Goal: Task Accomplishment & Management: Manage account settings

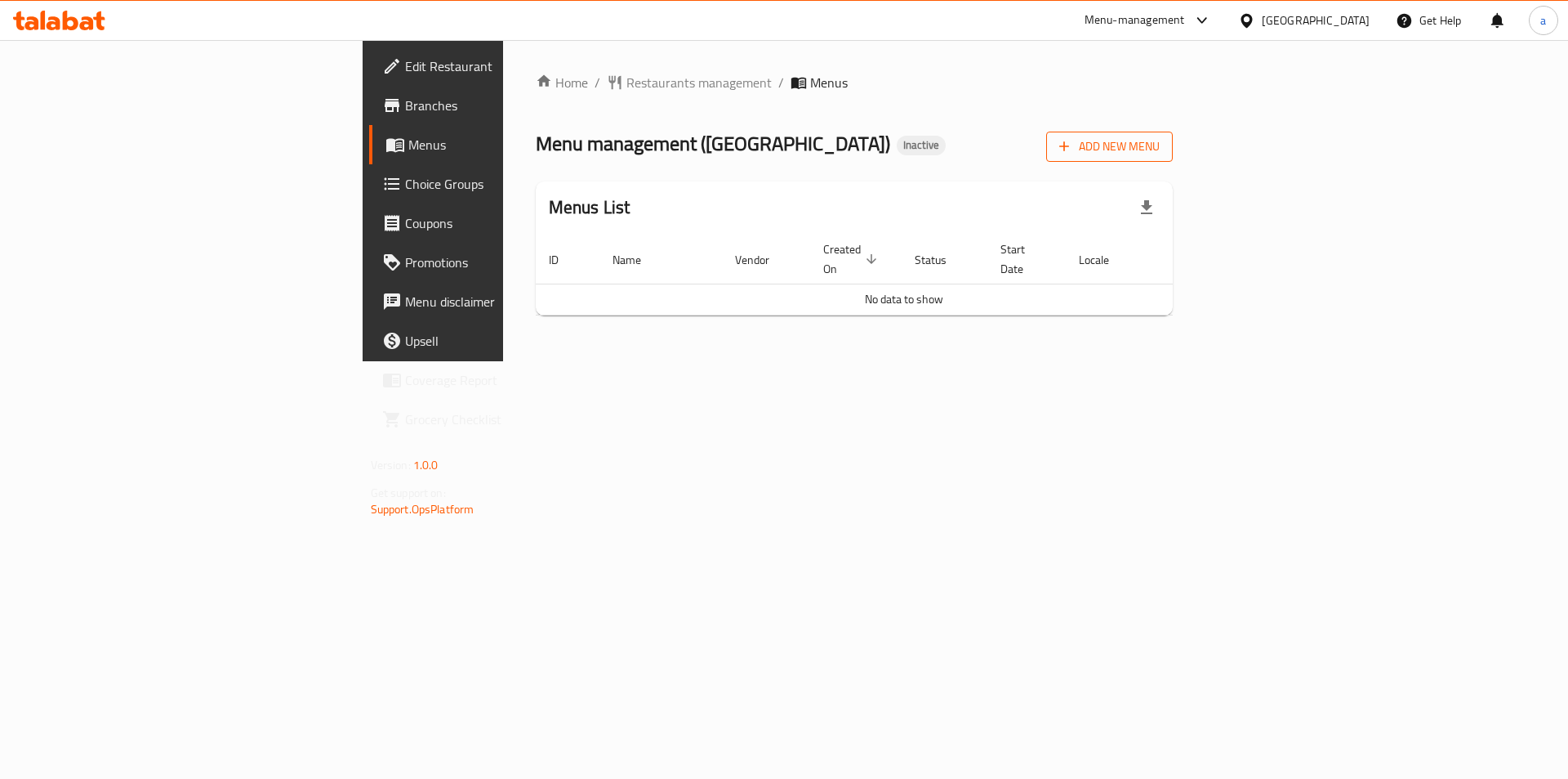
click at [1173, 161] on button "Add New Menu" at bounding box center [1110, 147] width 127 height 30
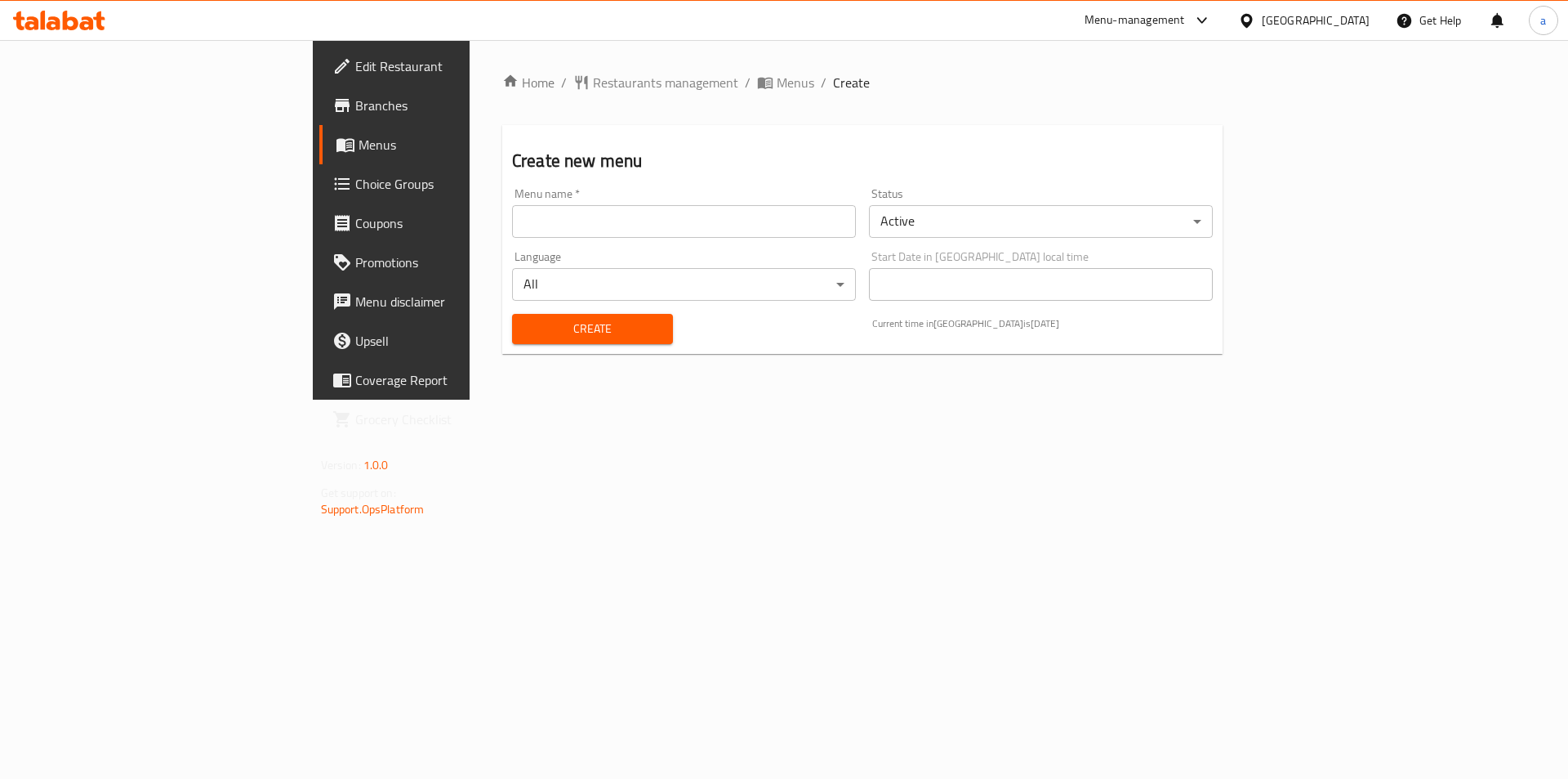
click at [530, 212] on input "text" at bounding box center [683, 221] width 344 height 33
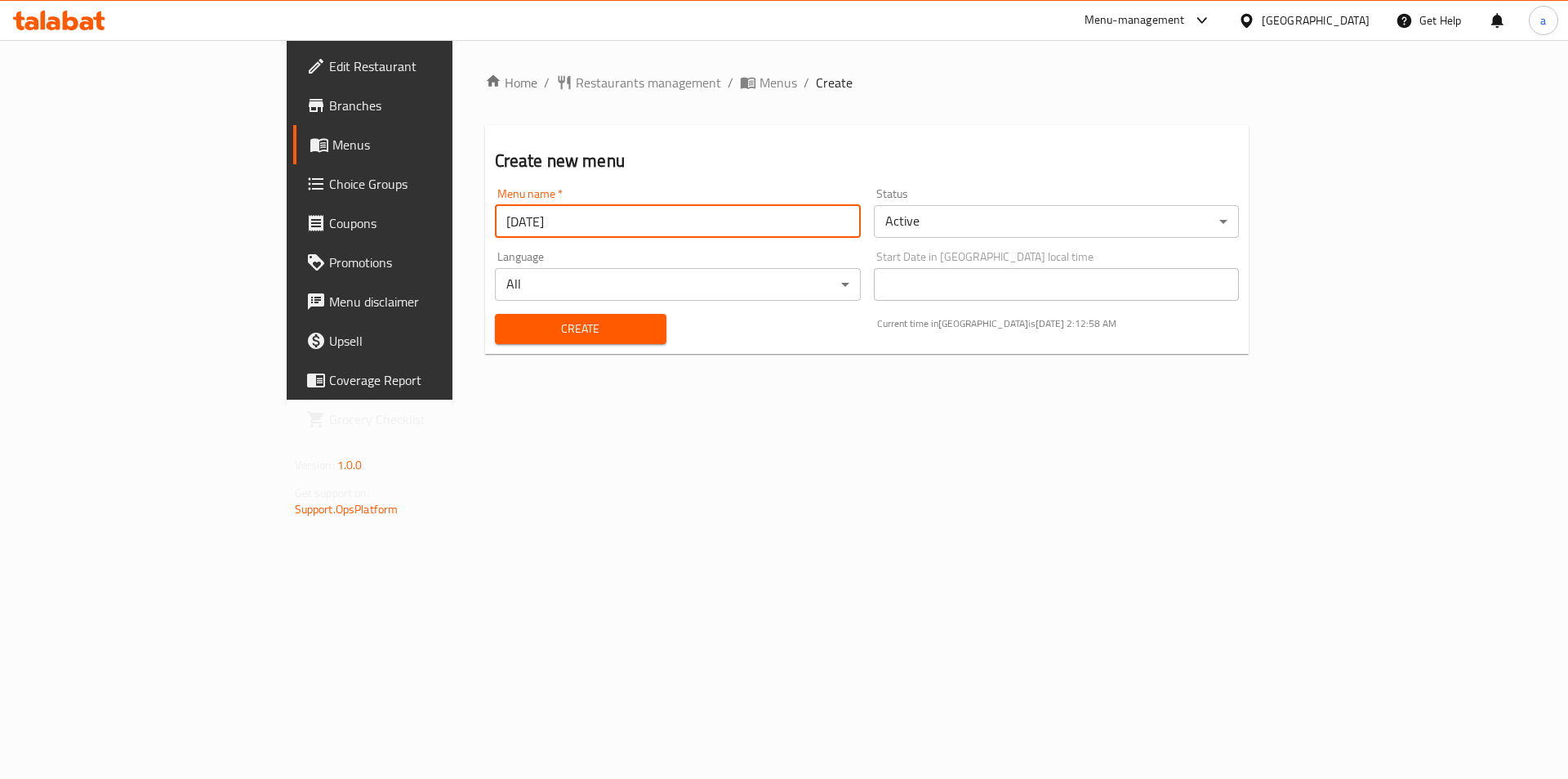
type input "[DATE]"
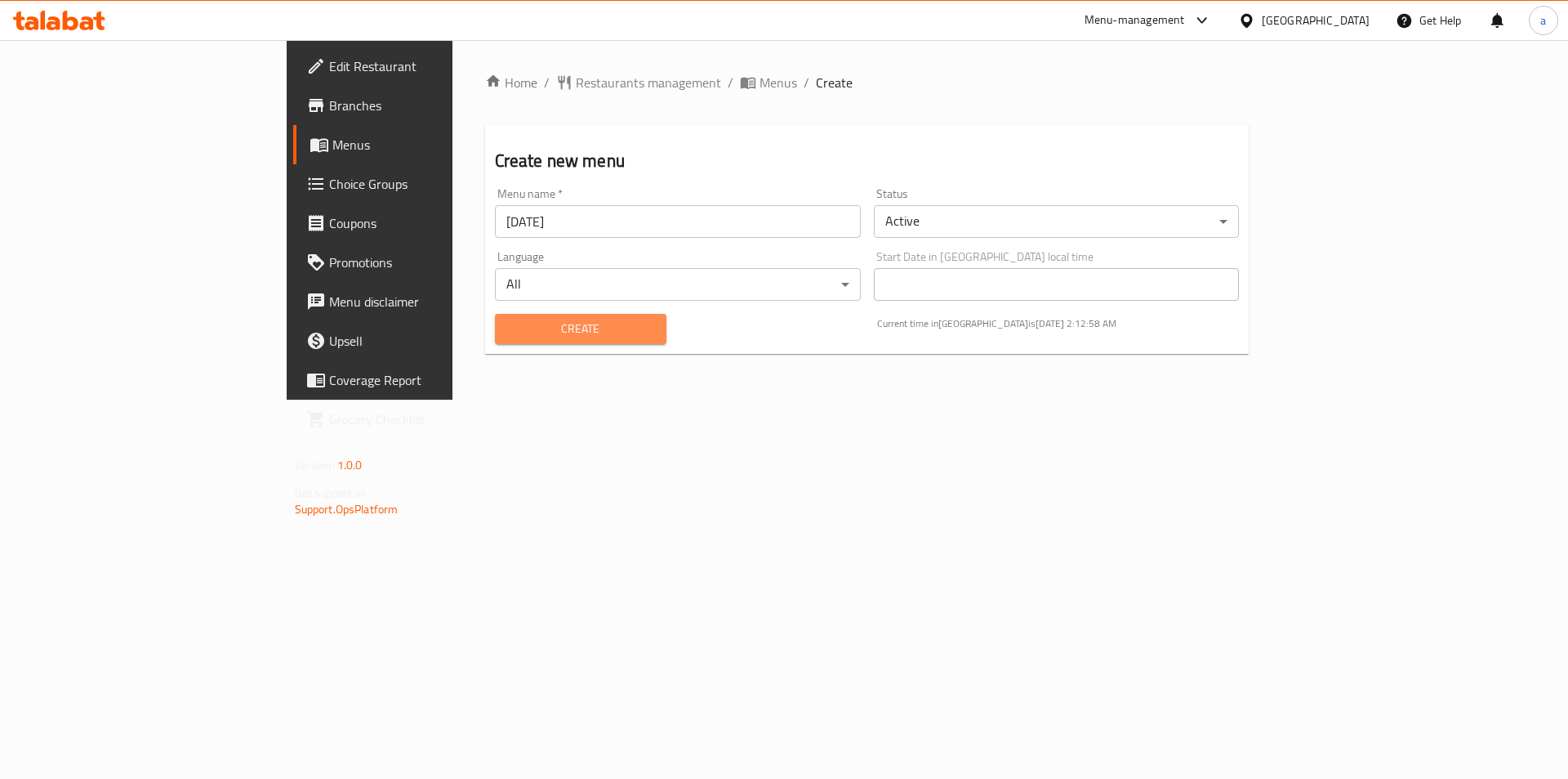
click at [507, 332] on span "Create" at bounding box center [580, 329] width 145 height 20
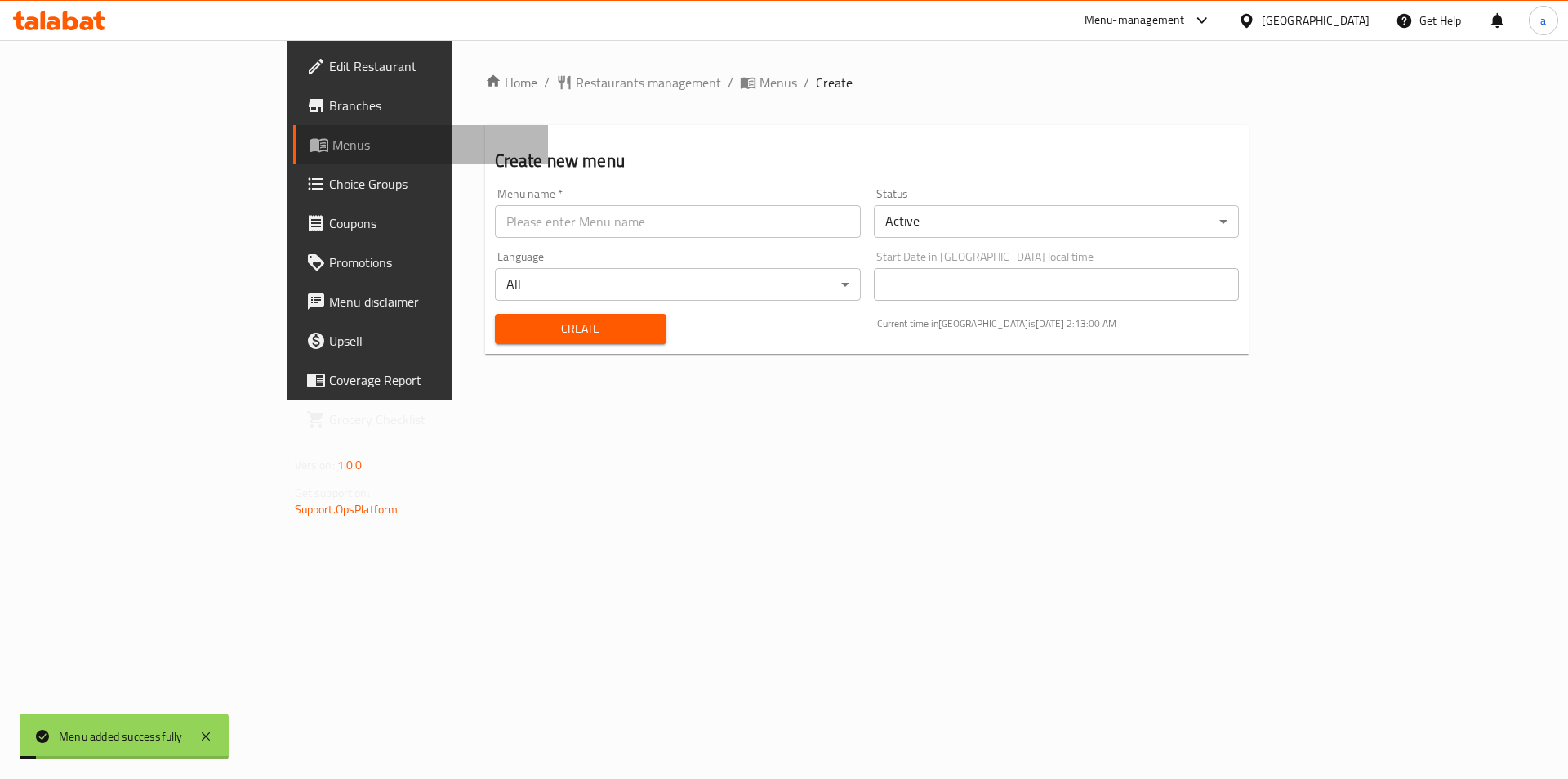
click at [333, 150] on span "Menus" at bounding box center [434, 144] width 203 height 19
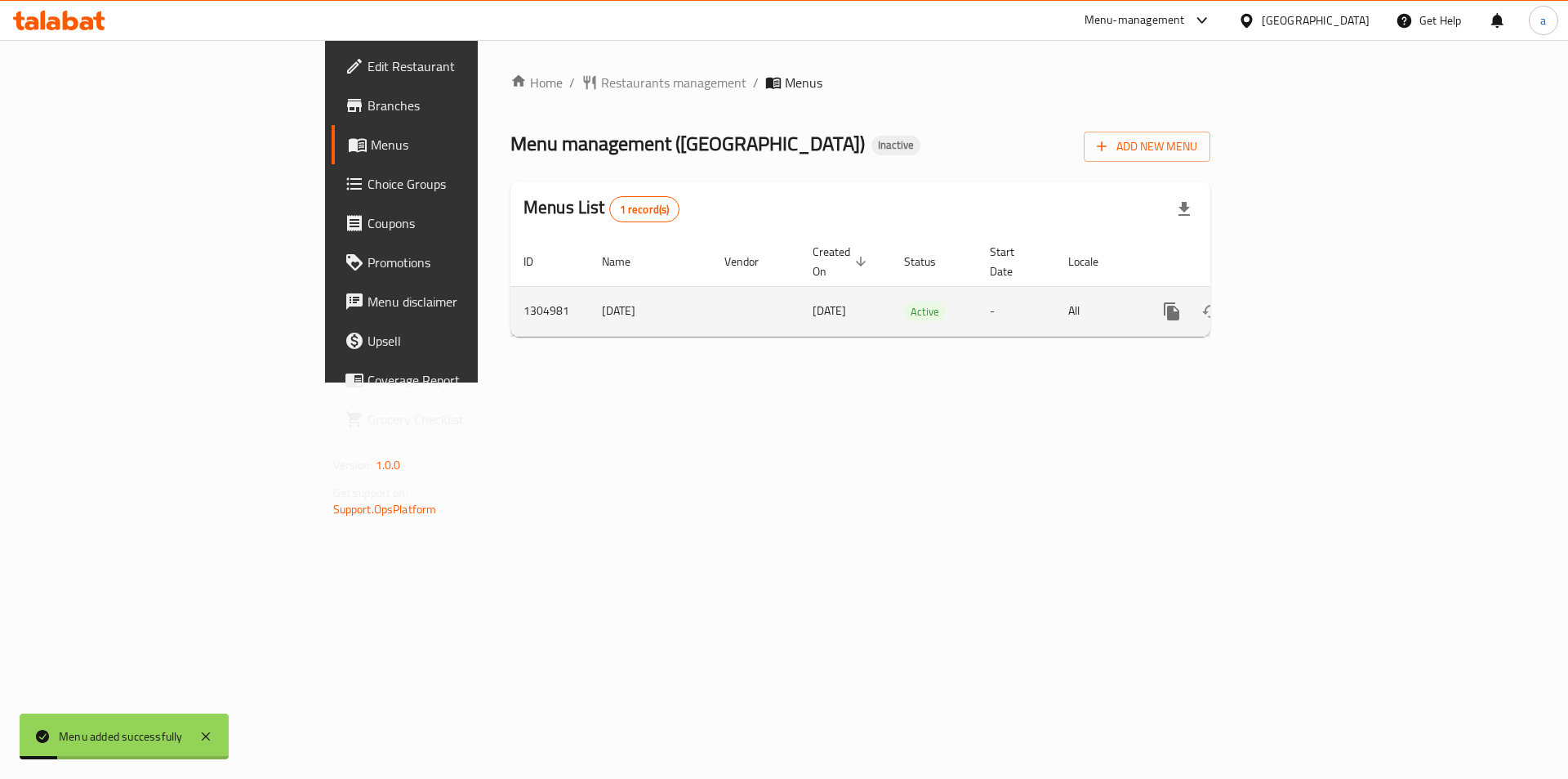
click at [1309, 291] on link "enhanced table" at bounding box center [1289, 311] width 39 height 39
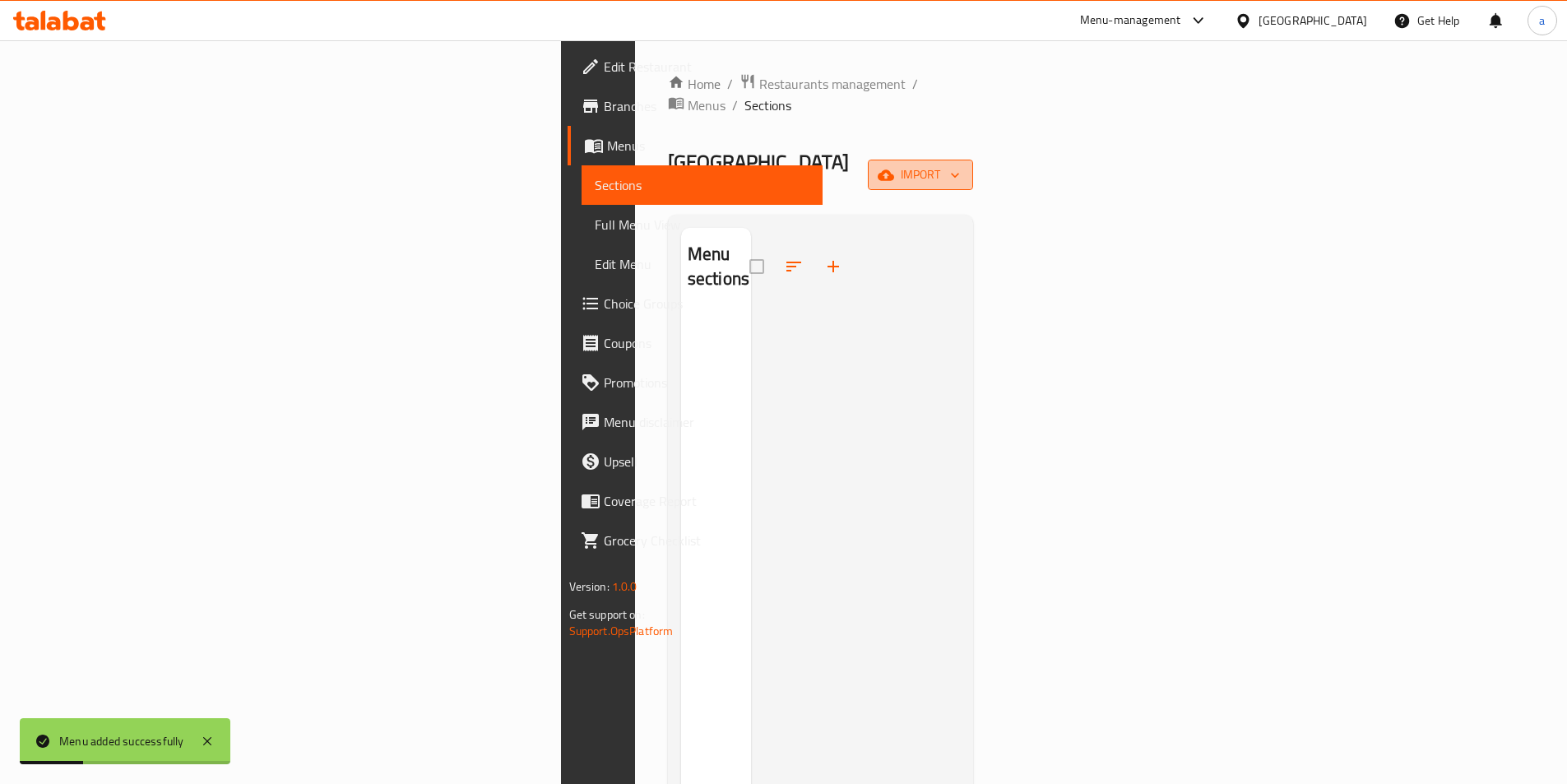
click at [963, 167] on icon "button" at bounding box center [954, 174] width 16 height 16
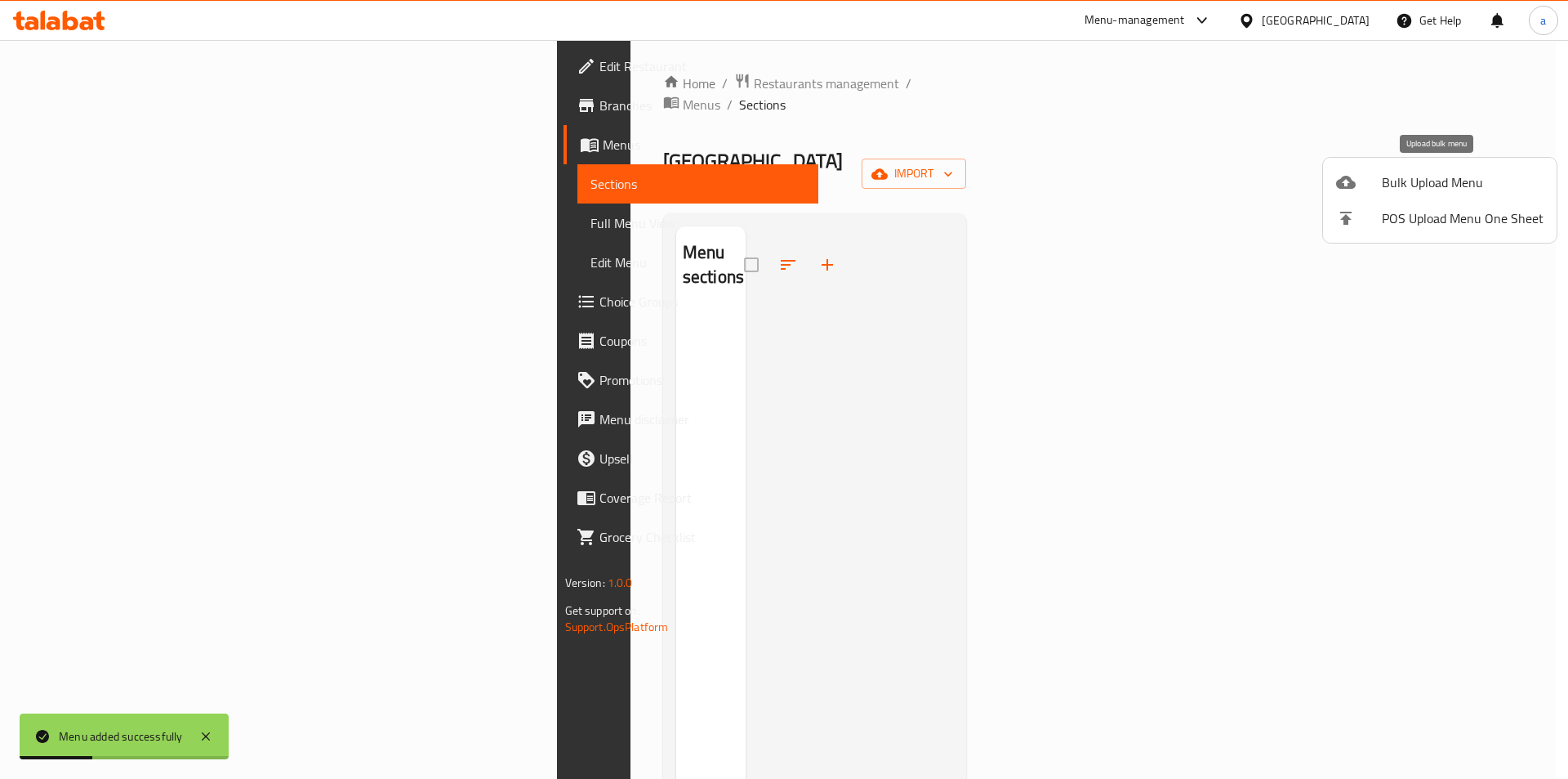
click at [1366, 182] on div at bounding box center [1359, 182] width 46 height 19
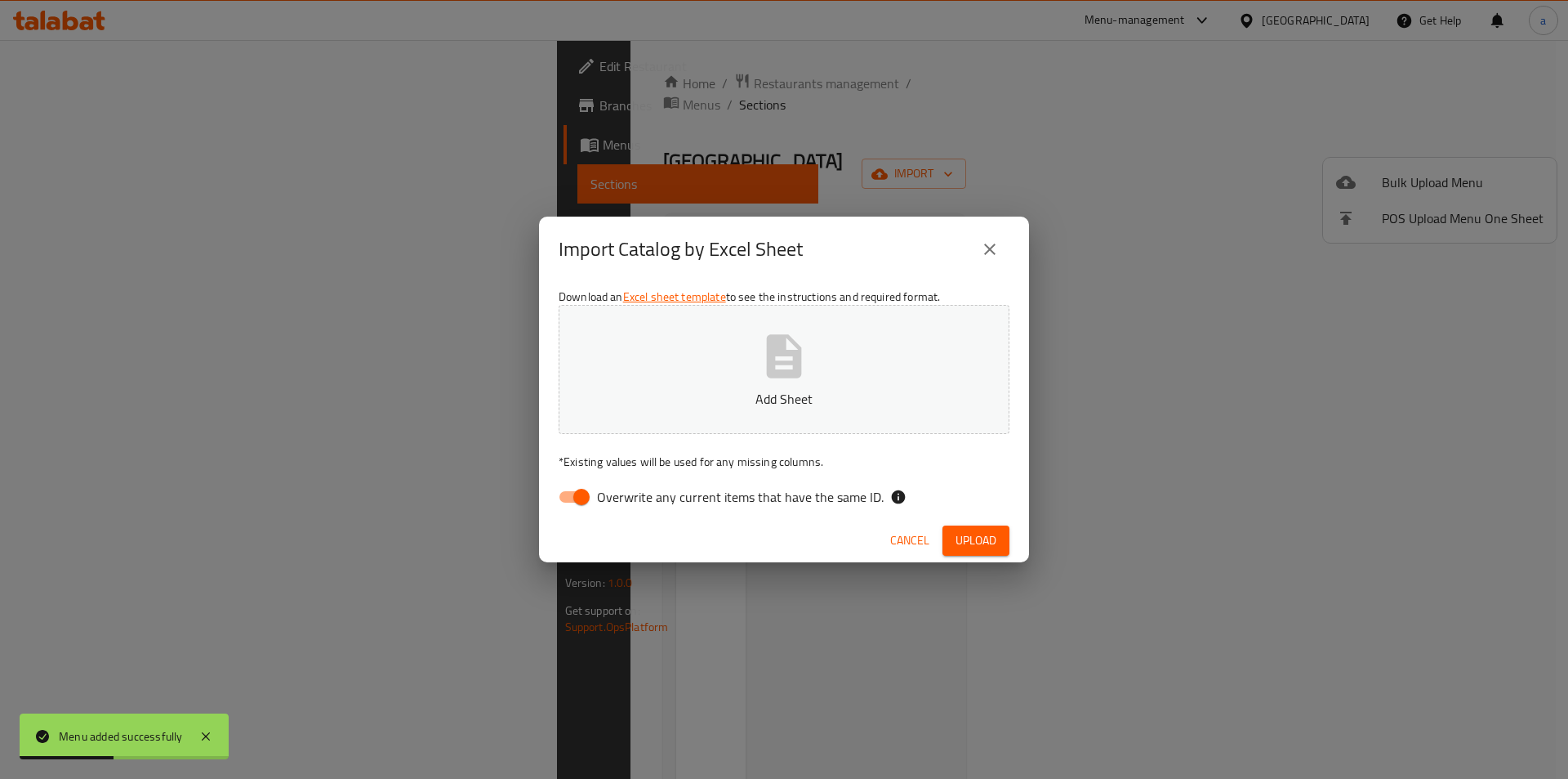
click at [565, 491] on input "Overwrite any current items that have the same ID." at bounding box center [581, 497] width 93 height 31
checkbox input "false"
click at [784, 362] on icon "button" at bounding box center [784, 356] width 35 height 43
click at [973, 531] on span "Upload" at bounding box center [975, 541] width 41 height 20
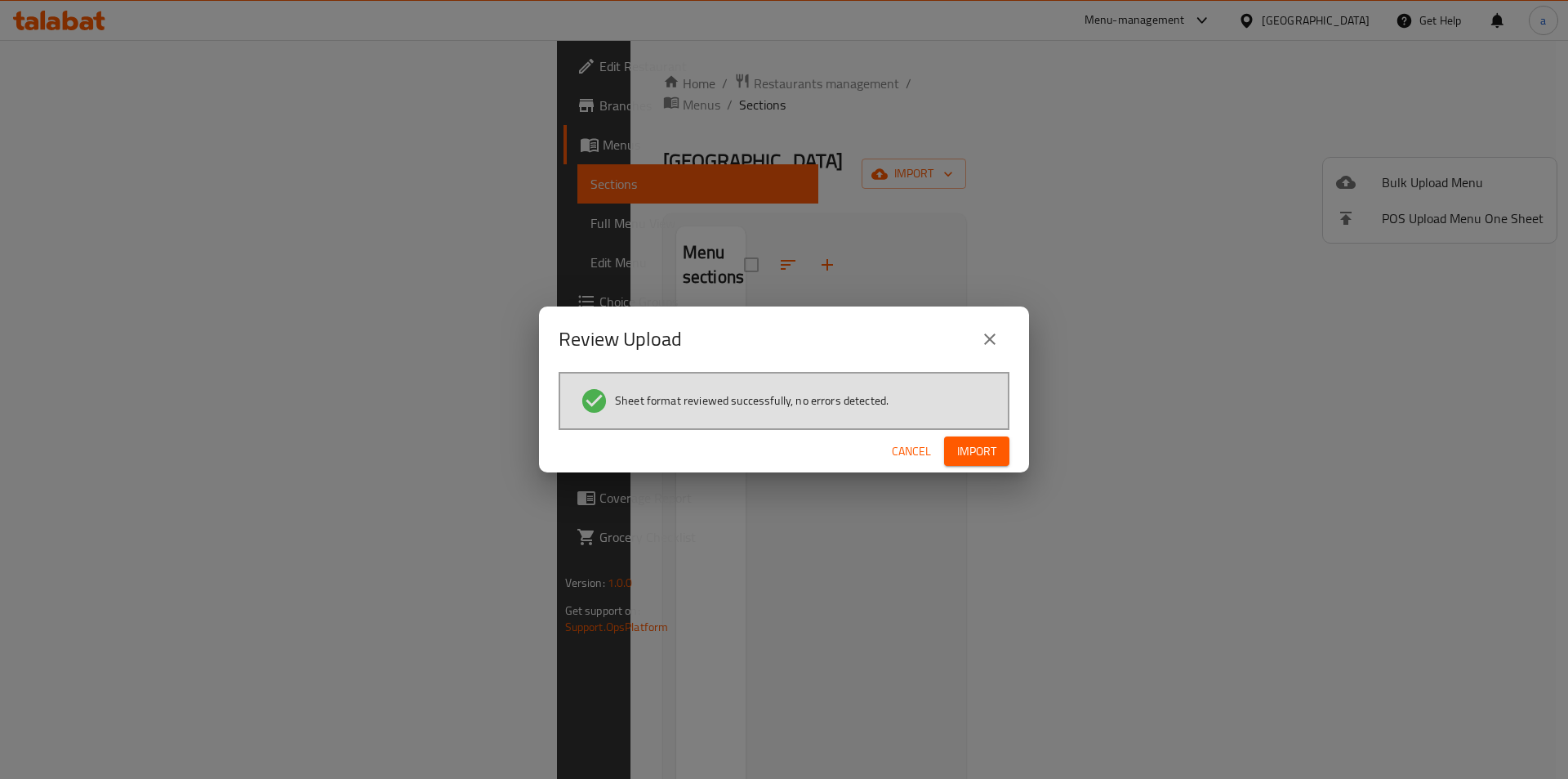
click at [996, 453] on button "Import" at bounding box center [976, 451] width 65 height 30
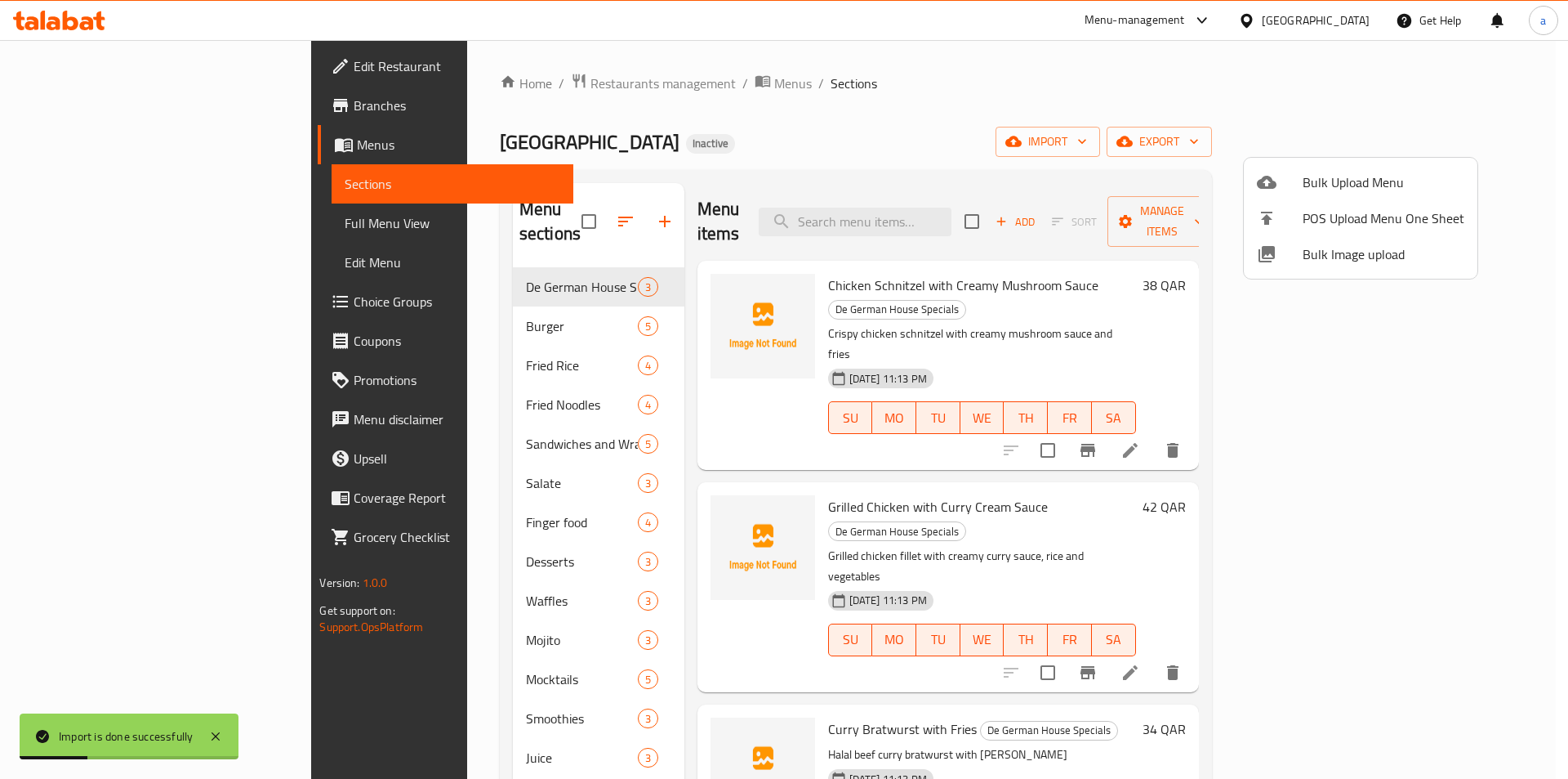
click at [788, 88] on div at bounding box center [784, 390] width 1568 height 779
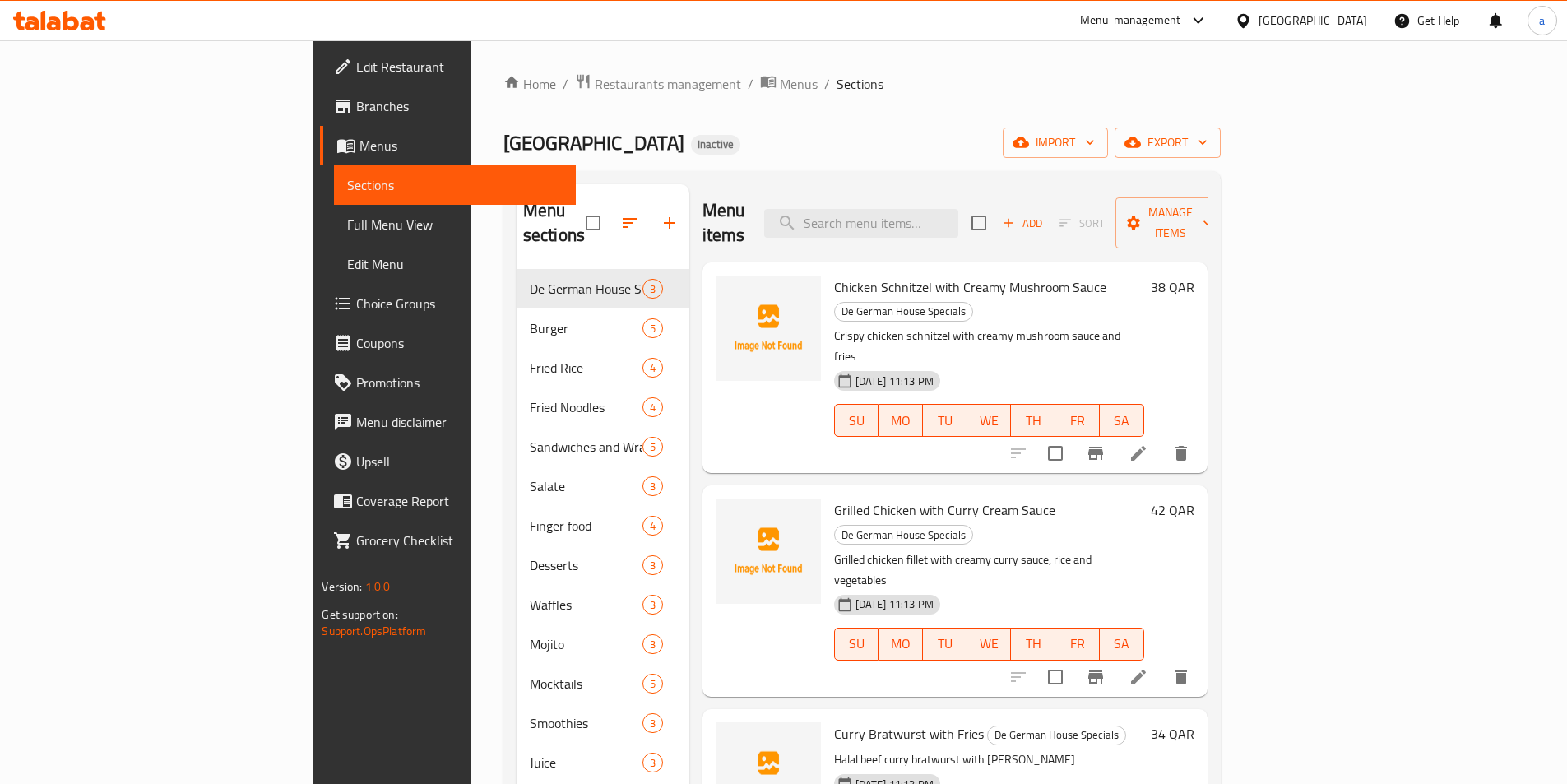
drag, startPoint x: 78, startPoint y: 138, endPoint x: 368, endPoint y: 180, distance: 293.0
click at [360, 138] on span "Menus" at bounding box center [461, 145] width 202 height 20
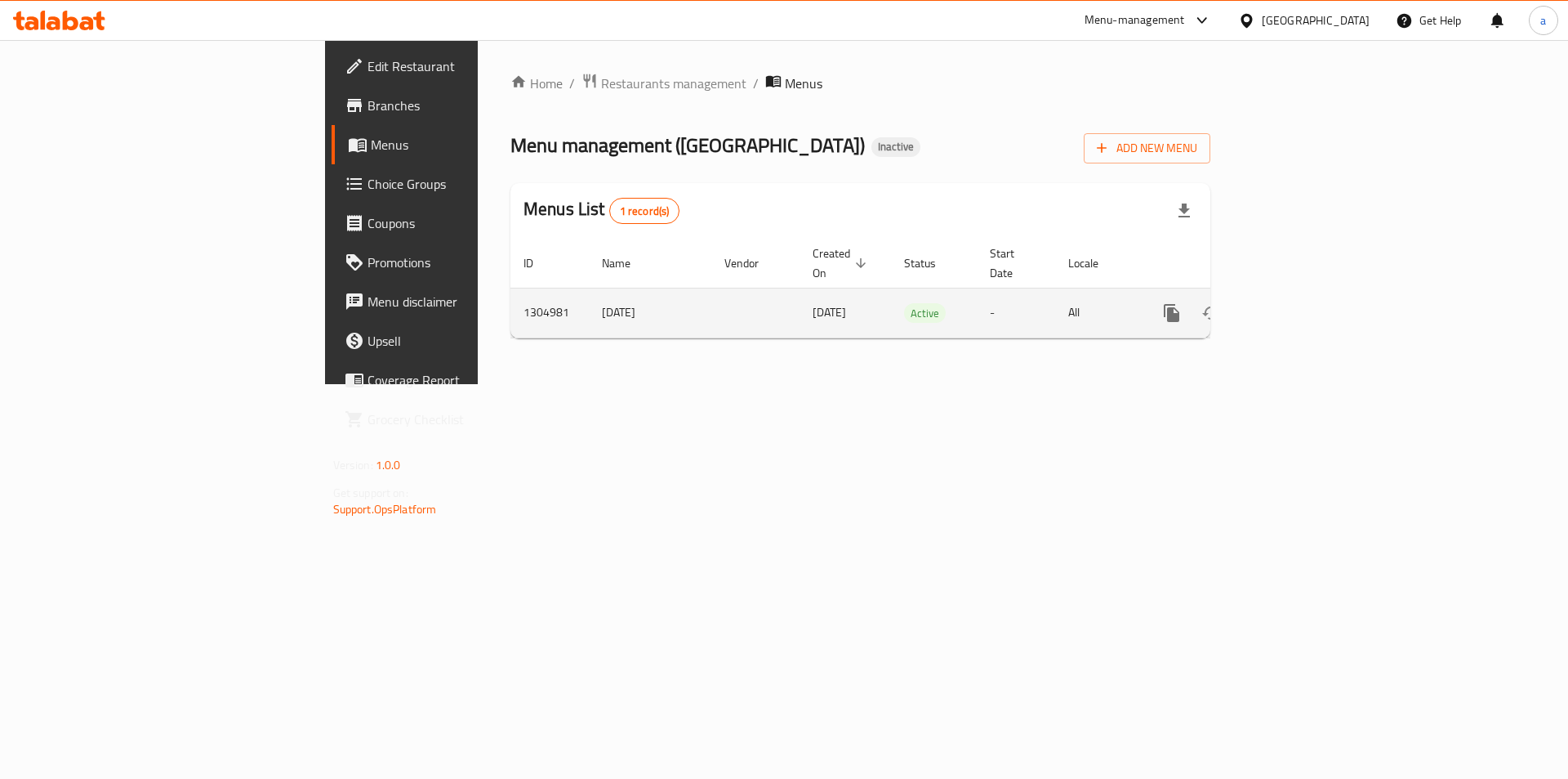
click at [1256, 306] on icon "enhanced table" at bounding box center [1251, 313] width 12 height 14
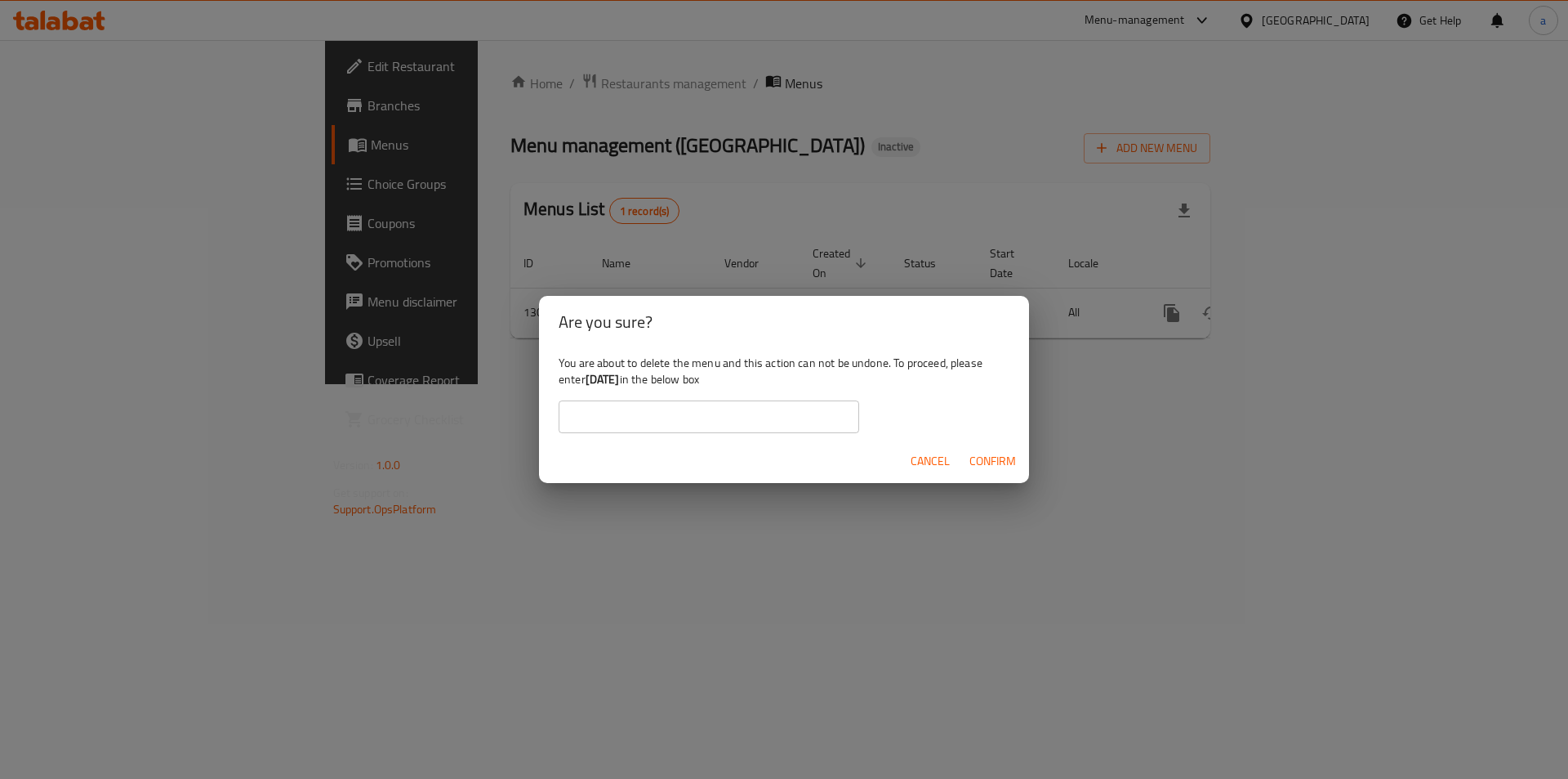
click at [659, 411] on input "text" at bounding box center [708, 417] width 301 height 33
type input "[DATE]"
click at [992, 456] on span "Confirm" at bounding box center [992, 461] width 46 height 20
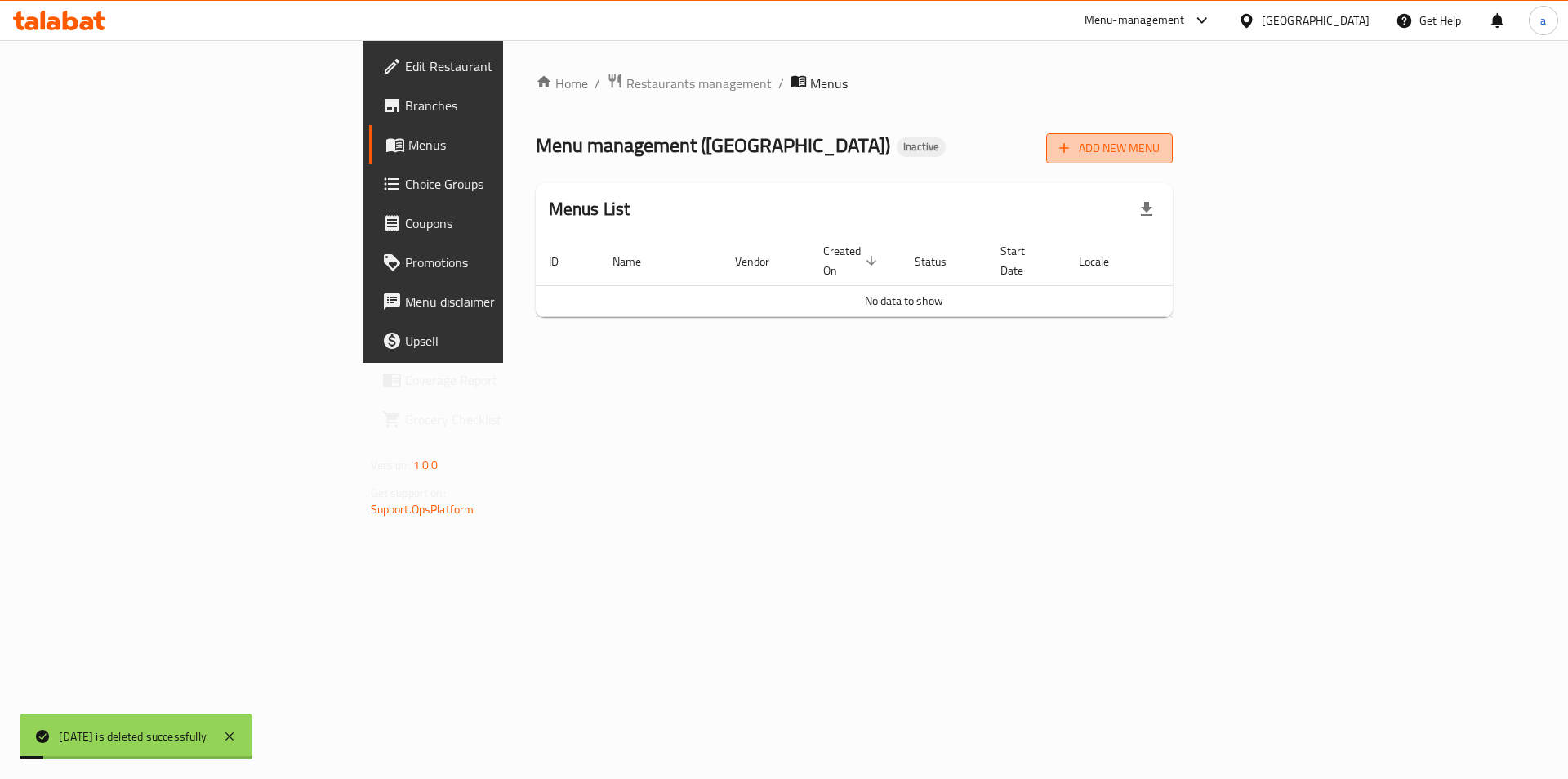
click at [1159, 150] on span "Add New Menu" at bounding box center [1109, 148] width 100 height 20
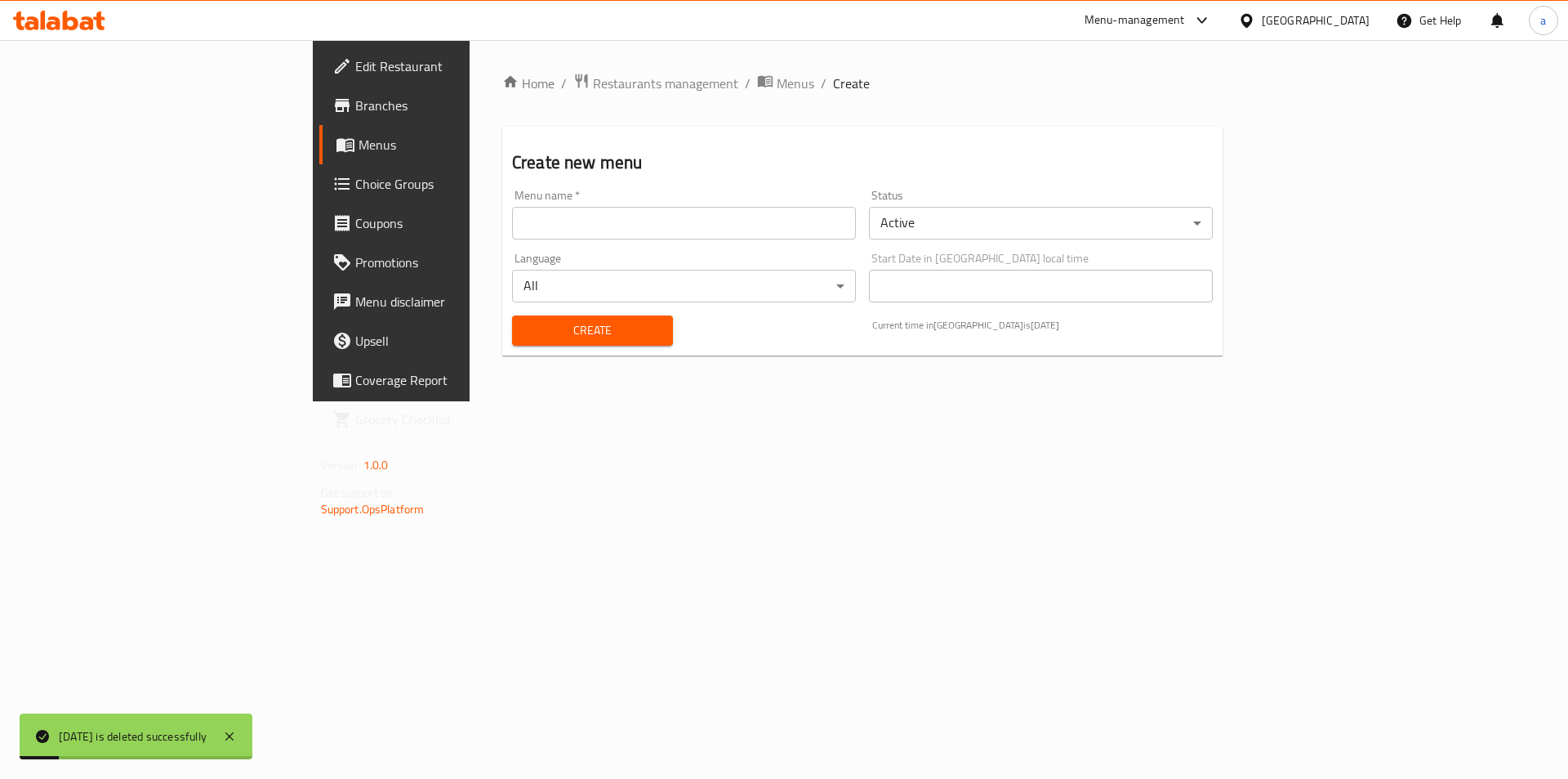
click at [604, 229] on input "text" at bounding box center [683, 223] width 344 height 33
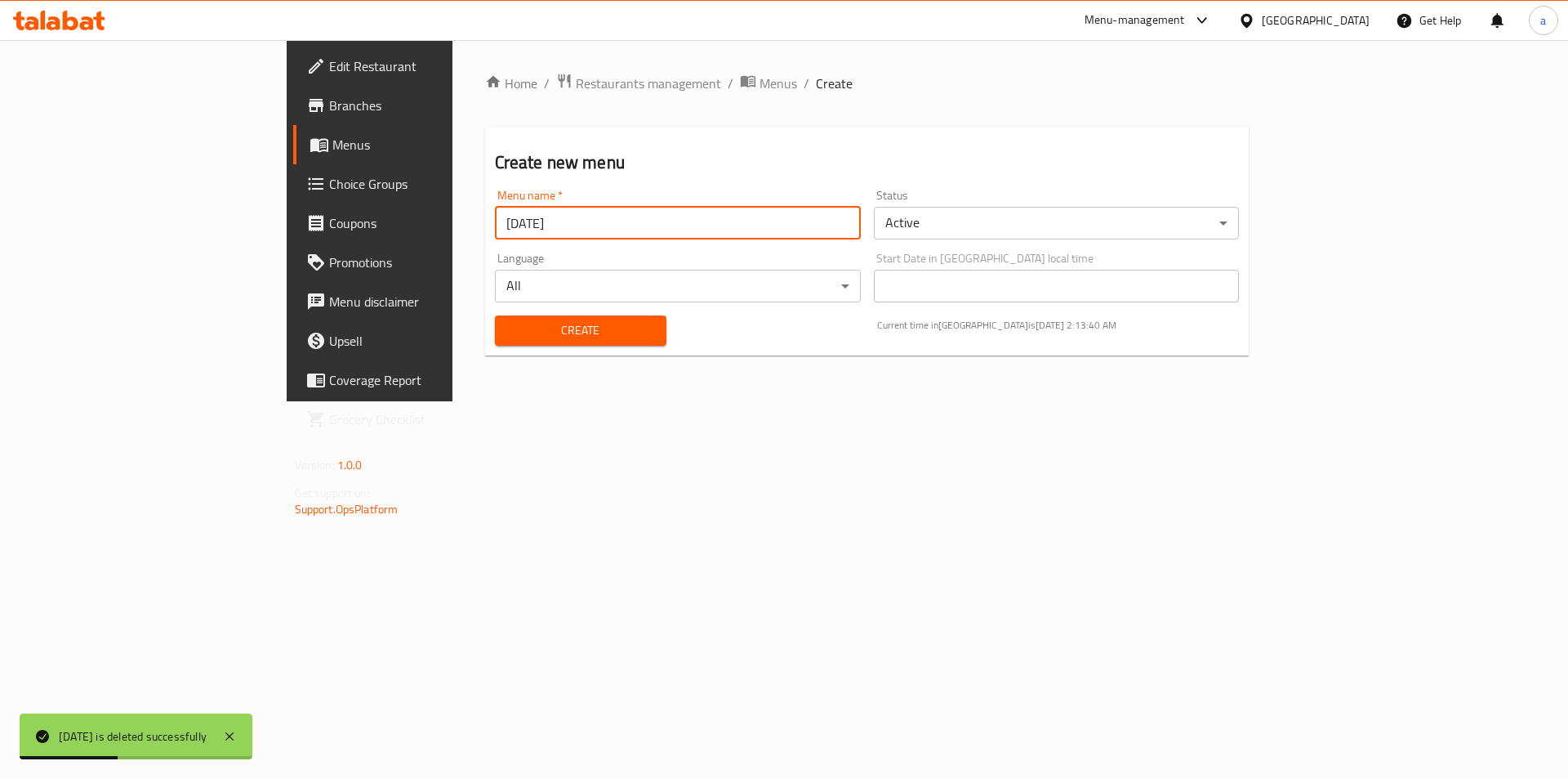
type input "[DATE]"
click at [495, 315] on button "Create" at bounding box center [580, 330] width 171 height 30
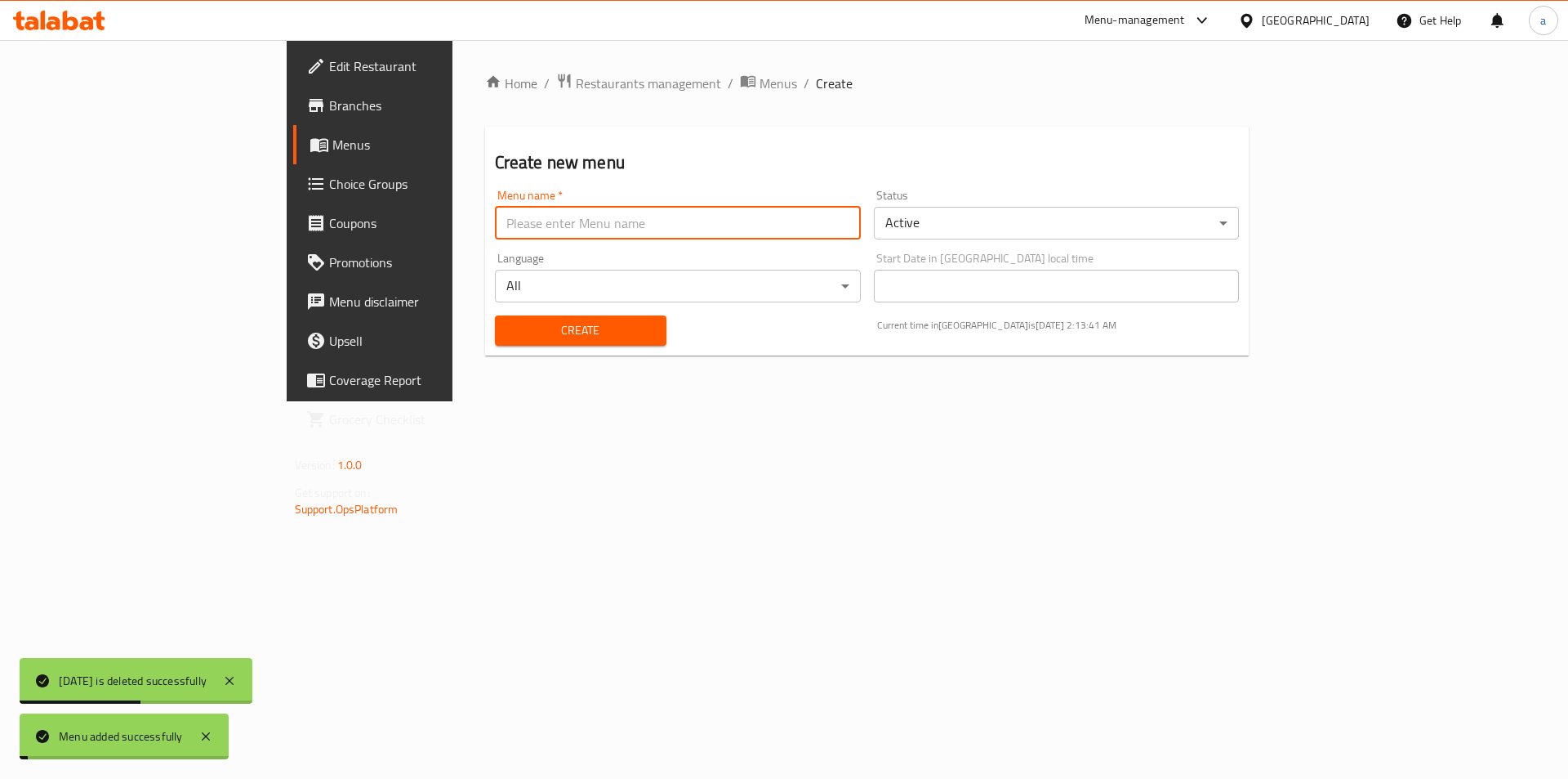
click at [333, 135] on span "Menus" at bounding box center [434, 144] width 203 height 19
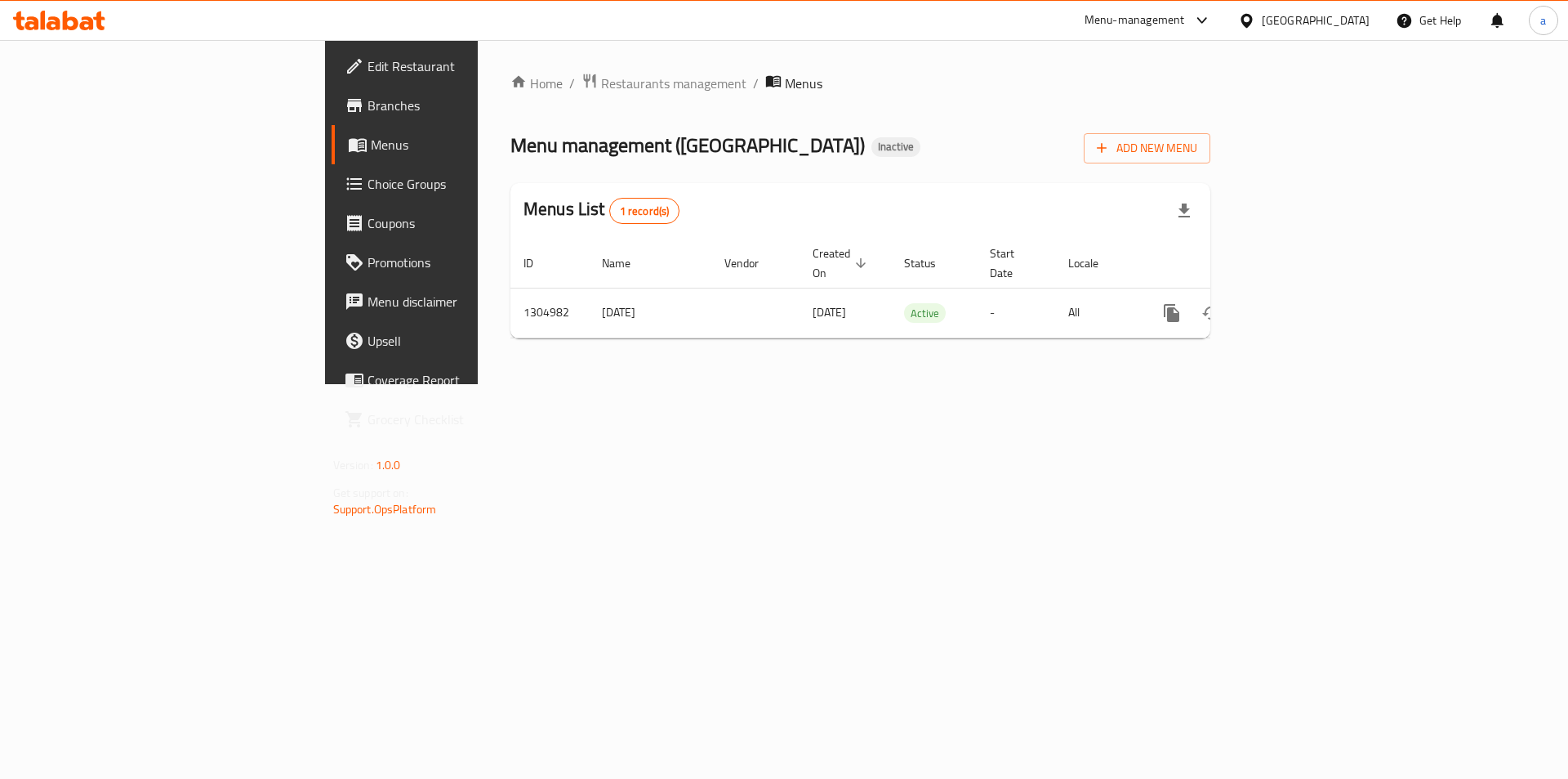
click at [952, 384] on div "Home / Restaurants management / Menus Menu management ( [GEOGRAPHIC_DATA] ) Ina…" at bounding box center [860, 211] width 765 height 344
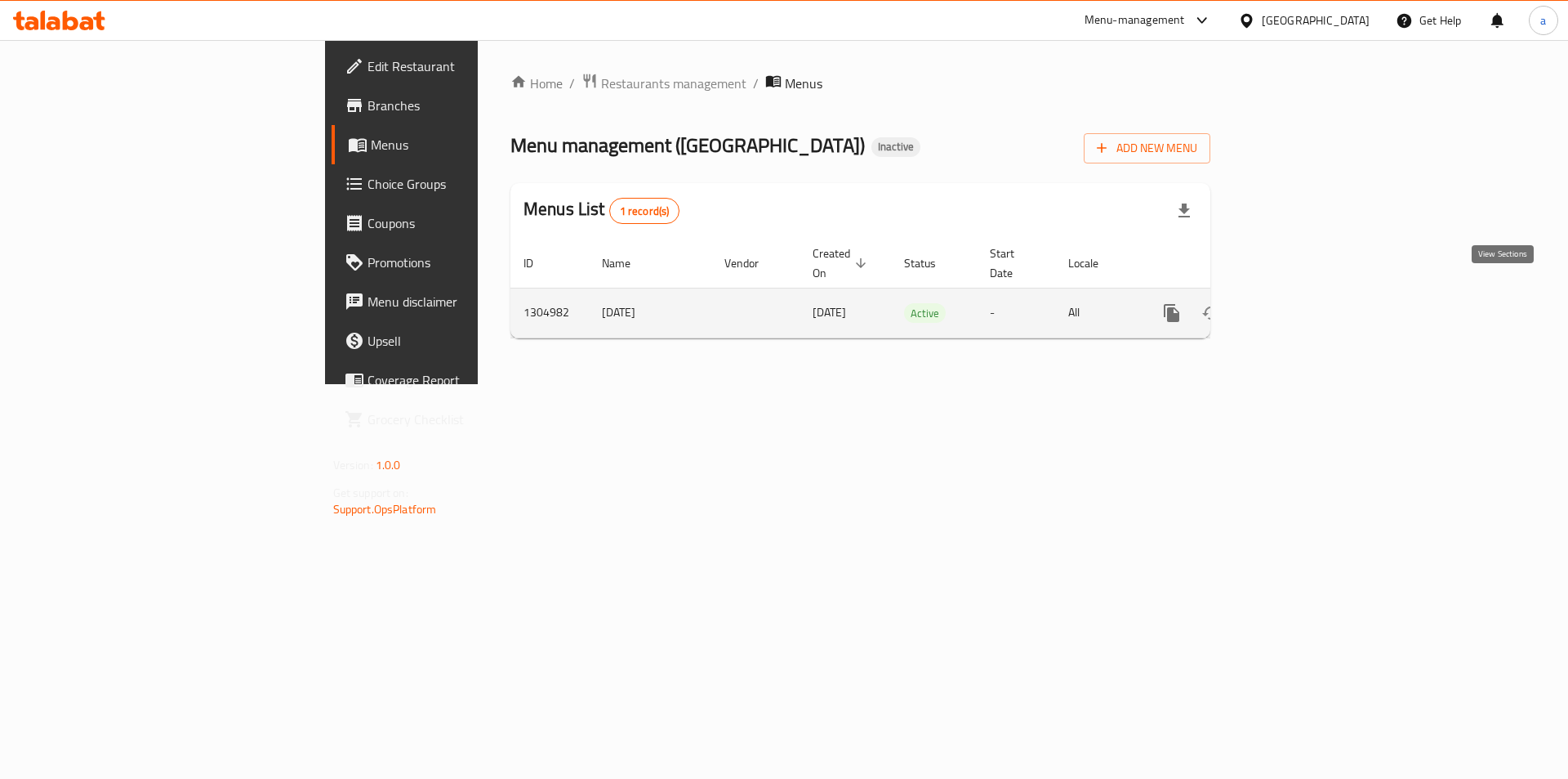
click at [1309, 293] on link "enhanced table" at bounding box center [1289, 313] width 39 height 39
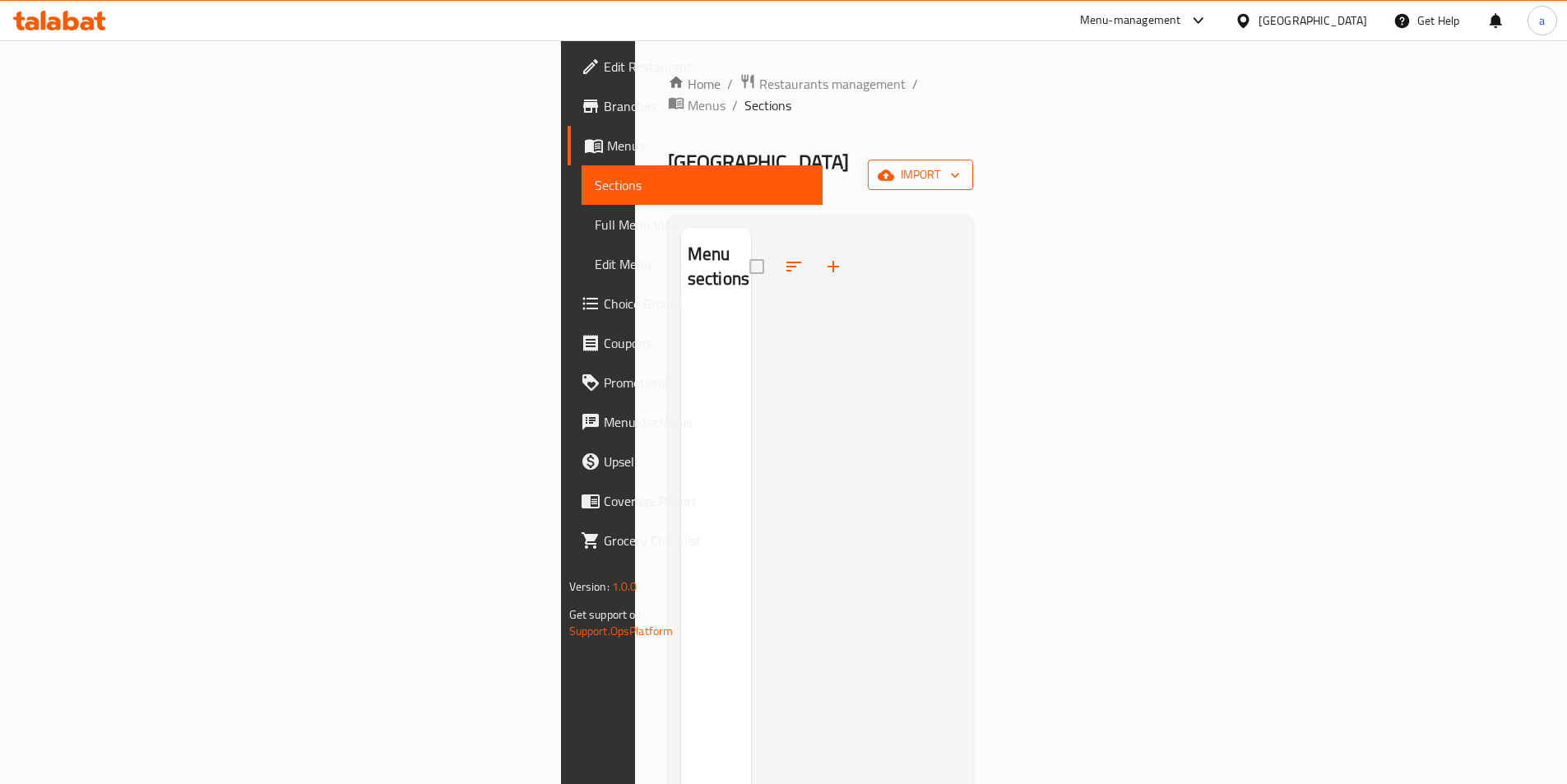
click at [960, 164] on span "import" at bounding box center [920, 174] width 79 height 20
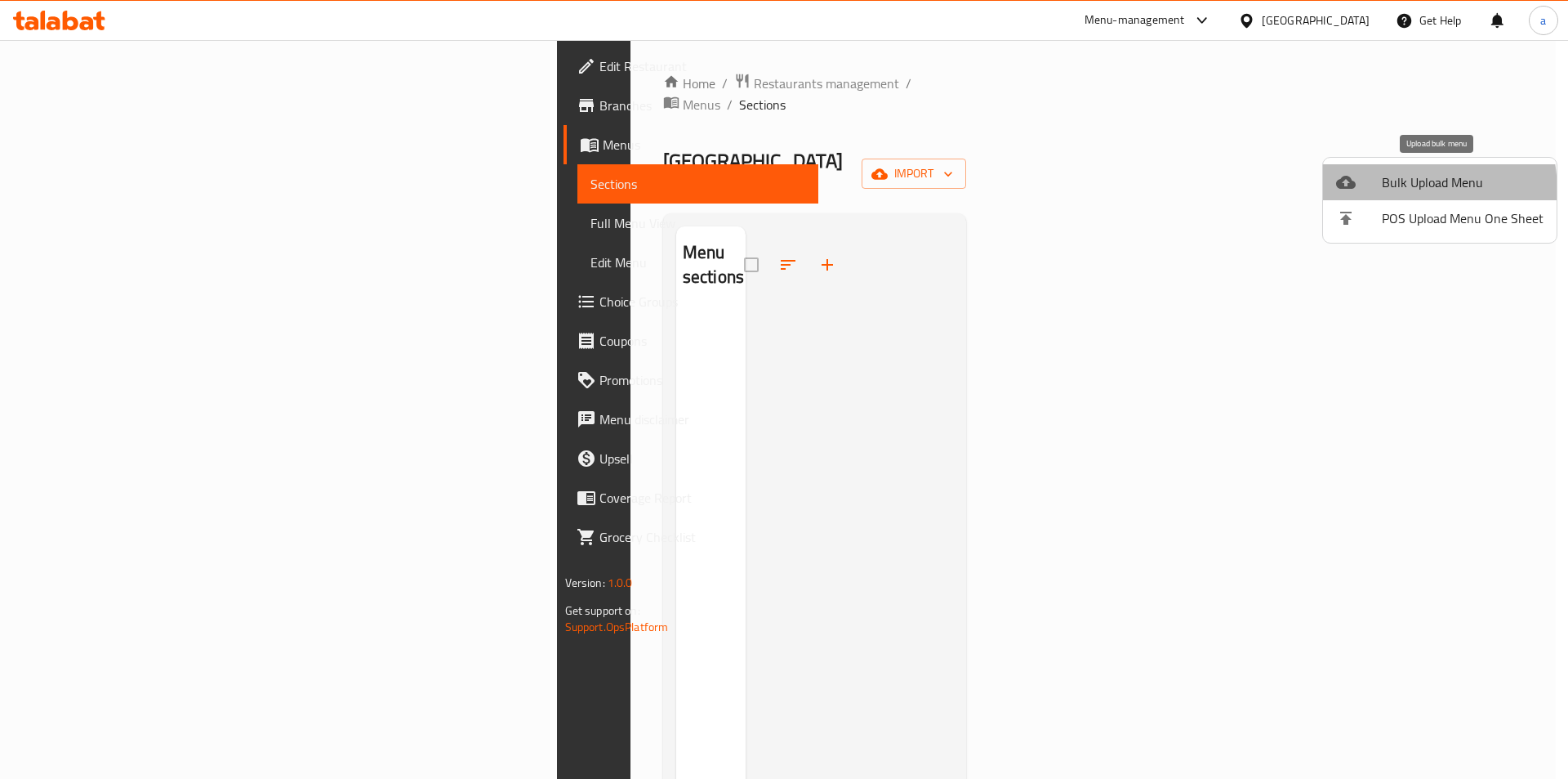
click at [1368, 193] on li "Bulk Upload Menu" at bounding box center [1440, 182] width 234 height 36
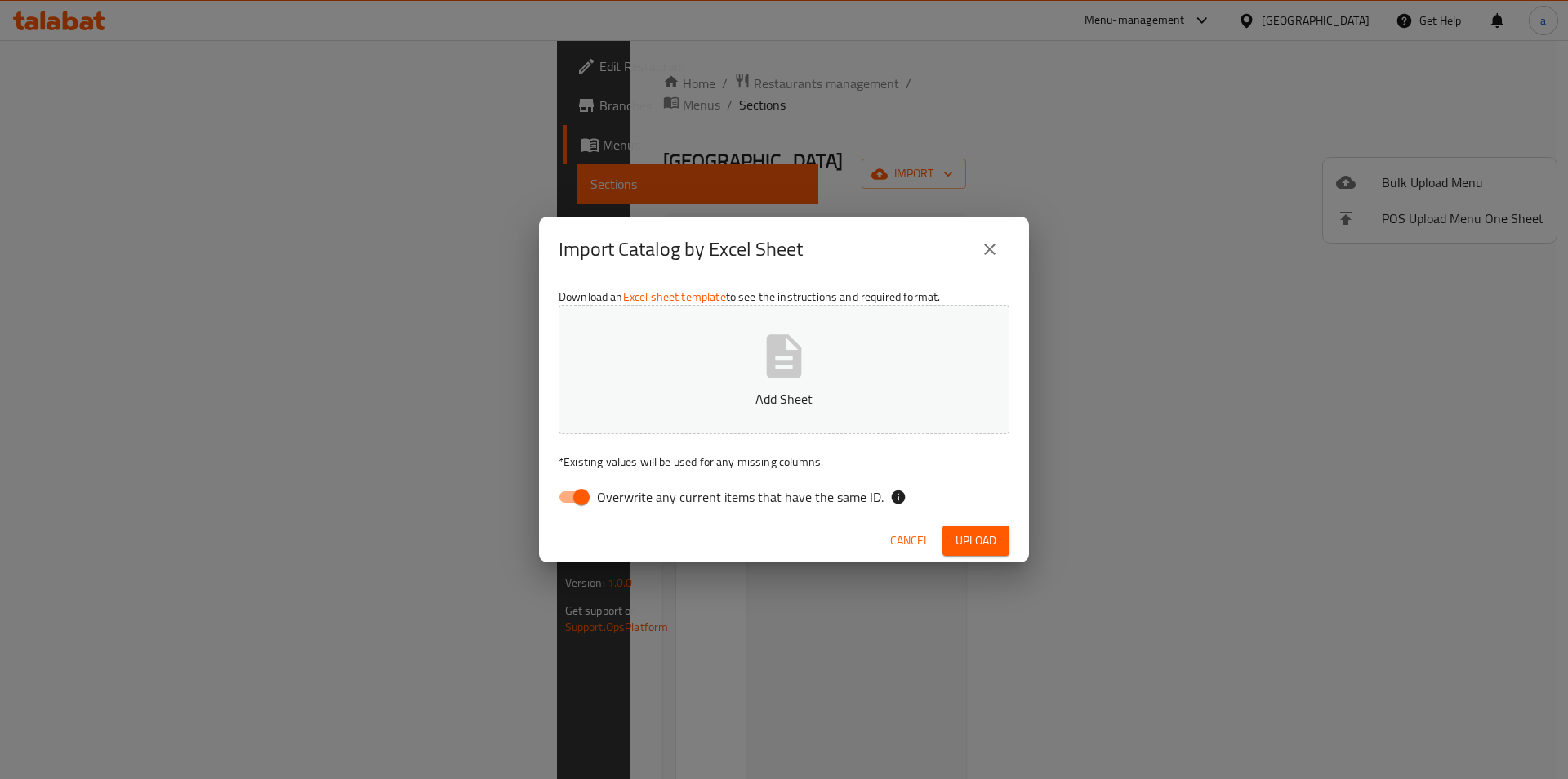
click at [583, 490] on input "Overwrite any current items that have the same ID." at bounding box center [581, 497] width 93 height 31
checkbox input "false"
click at [718, 320] on button "Add Sheet" at bounding box center [784, 369] width 451 height 129
click at [981, 532] on span "Upload" at bounding box center [975, 541] width 41 height 20
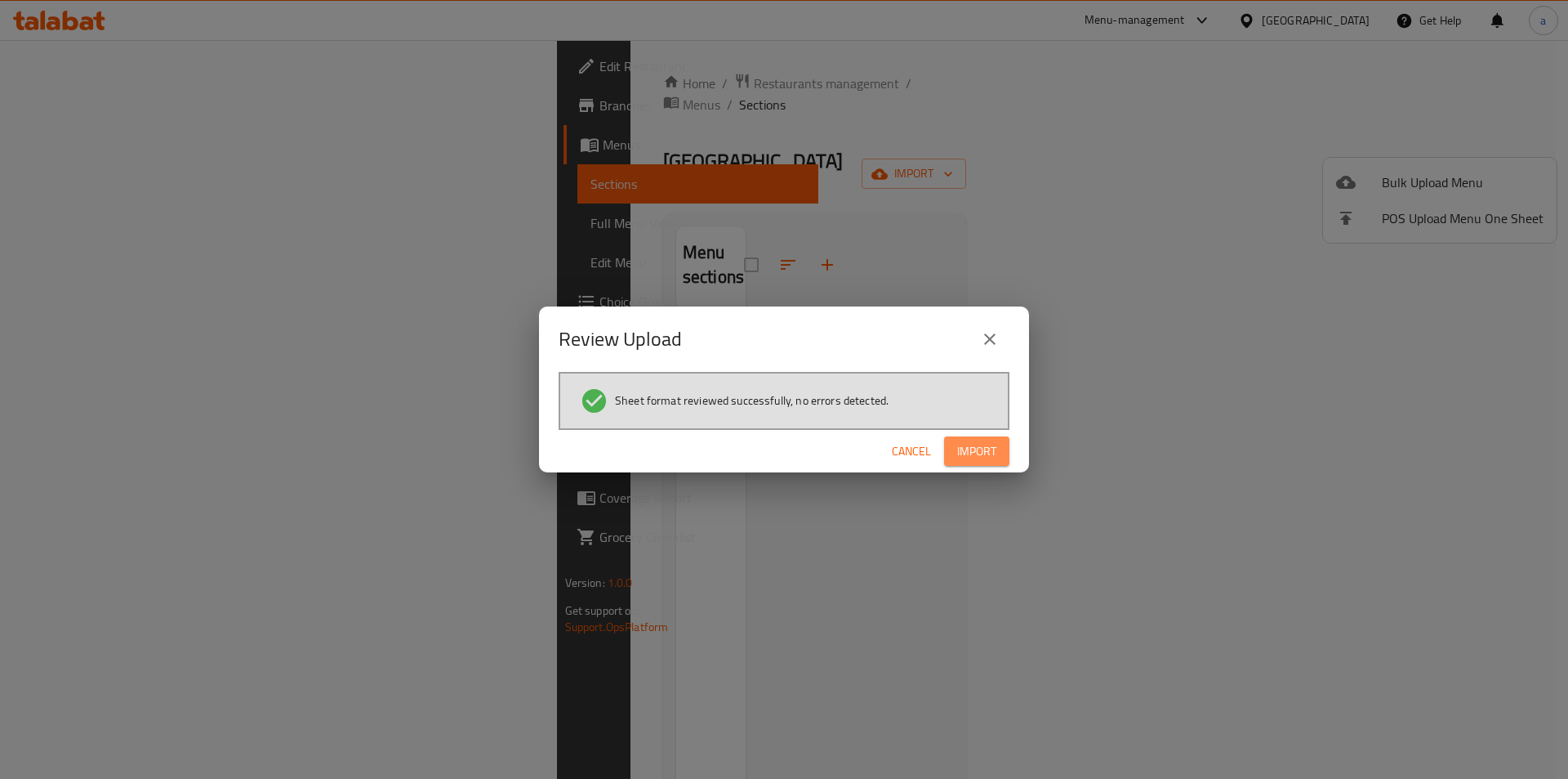
click at [962, 452] on span "Import" at bounding box center [976, 451] width 39 height 20
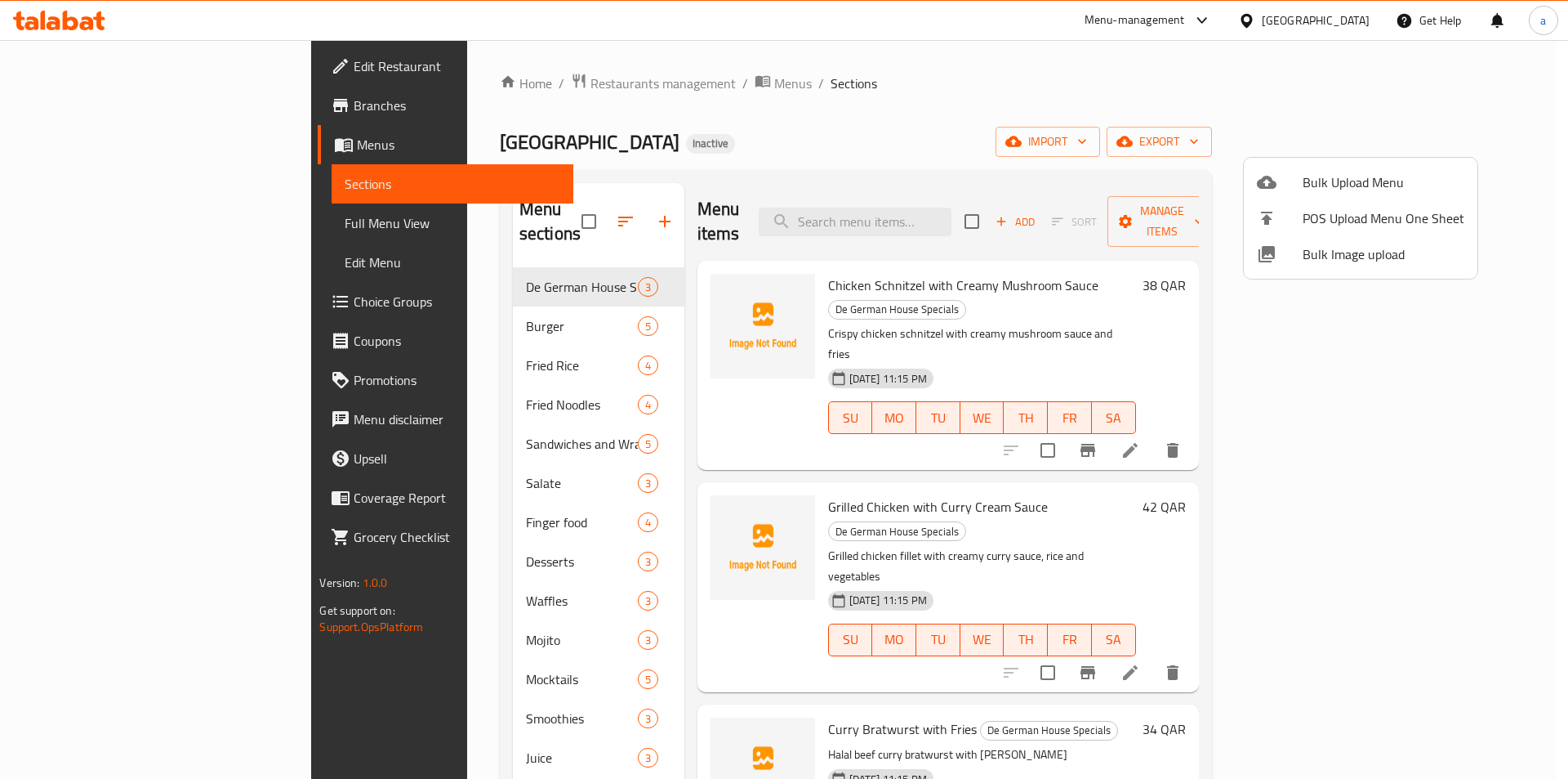
click at [913, 63] on div at bounding box center [784, 390] width 1568 height 779
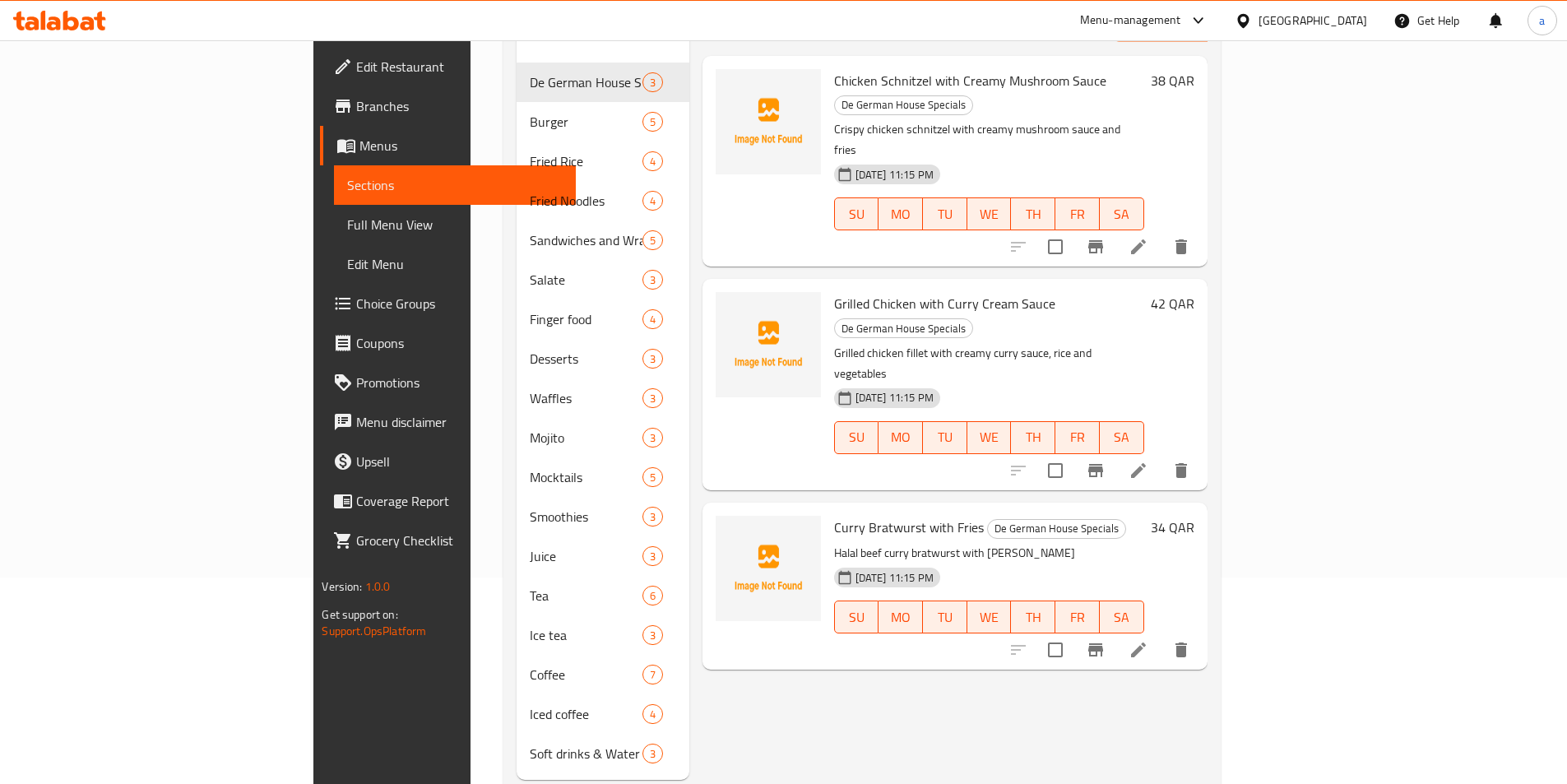
scroll to position [230, 0]
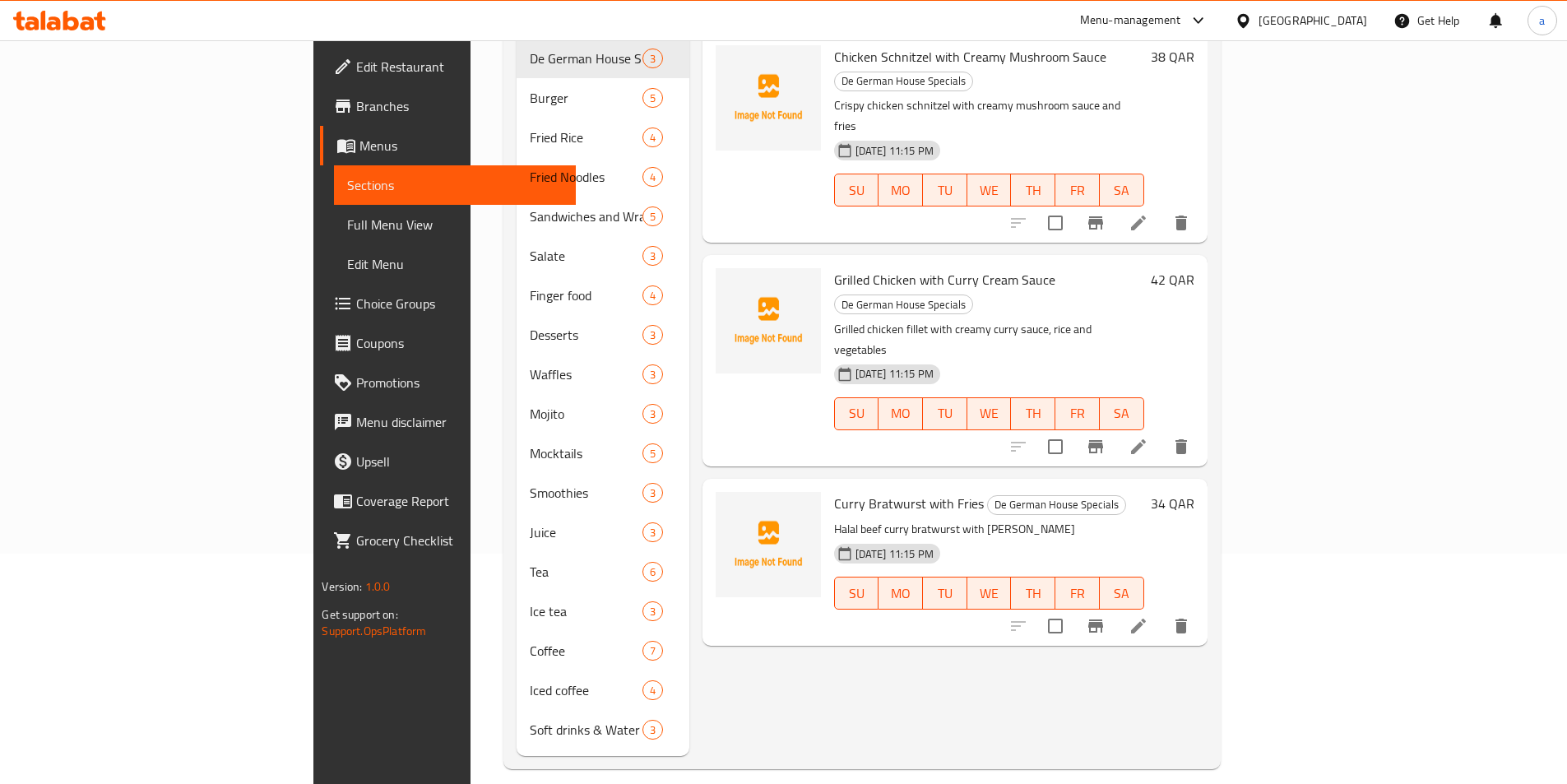
click at [356, 311] on span "Choice Groups" at bounding box center [459, 303] width 206 height 20
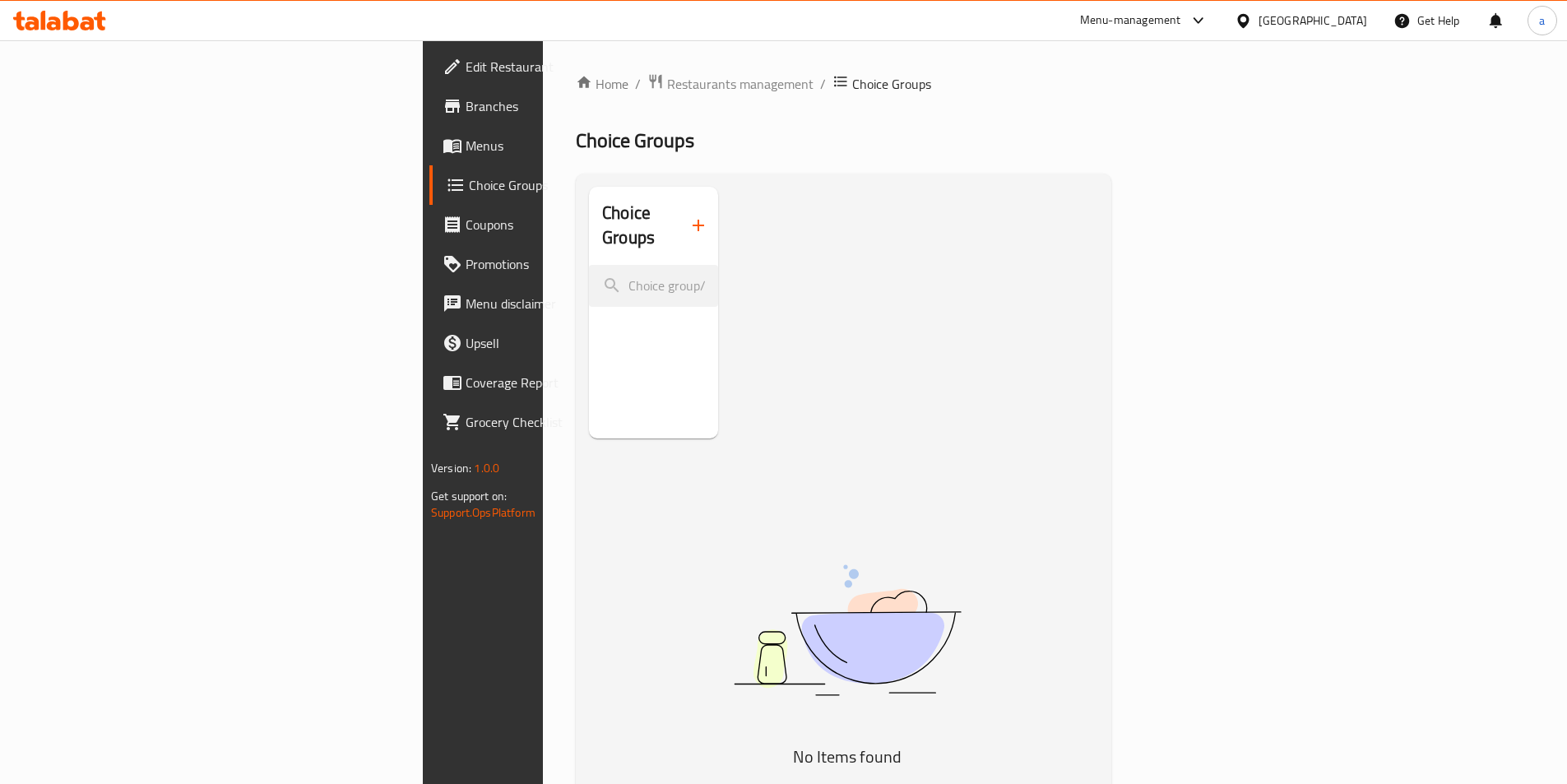
click at [688, 215] on icon "button" at bounding box center [698, 224] width 20 height 20
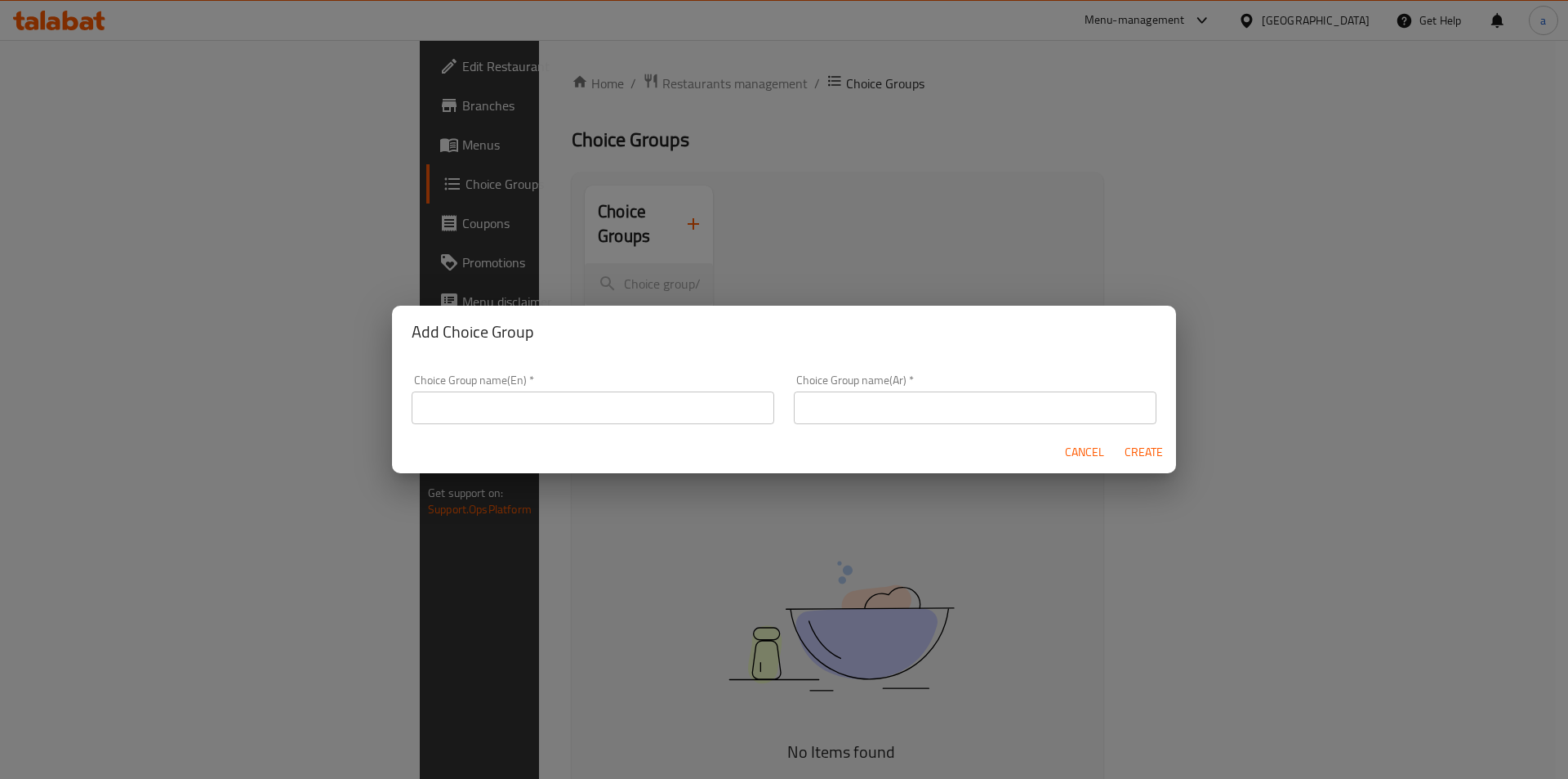
click at [586, 400] on input "text" at bounding box center [592, 407] width 362 height 33
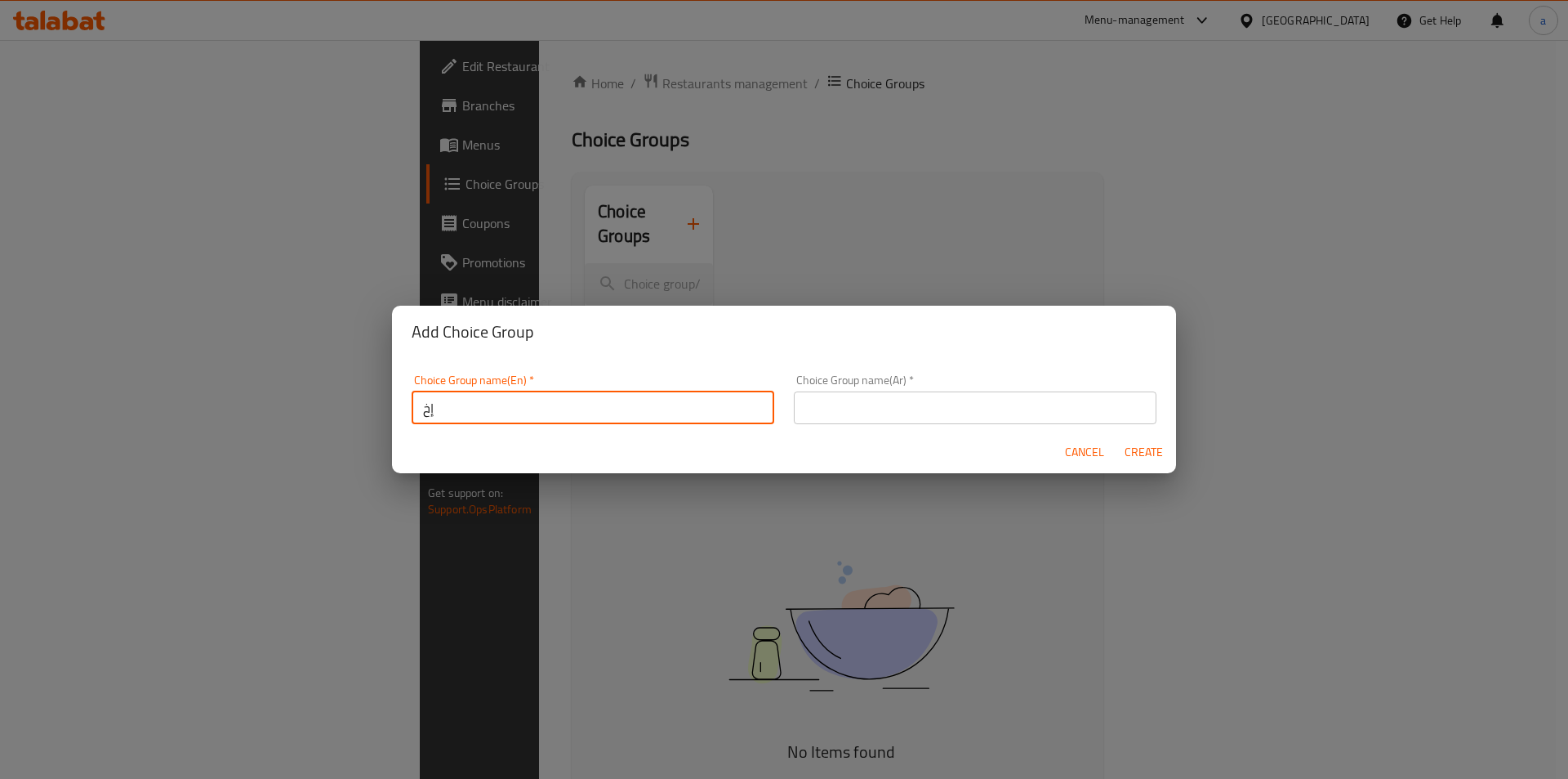
type input "إ"
type input "Your Choice Of Flavor"
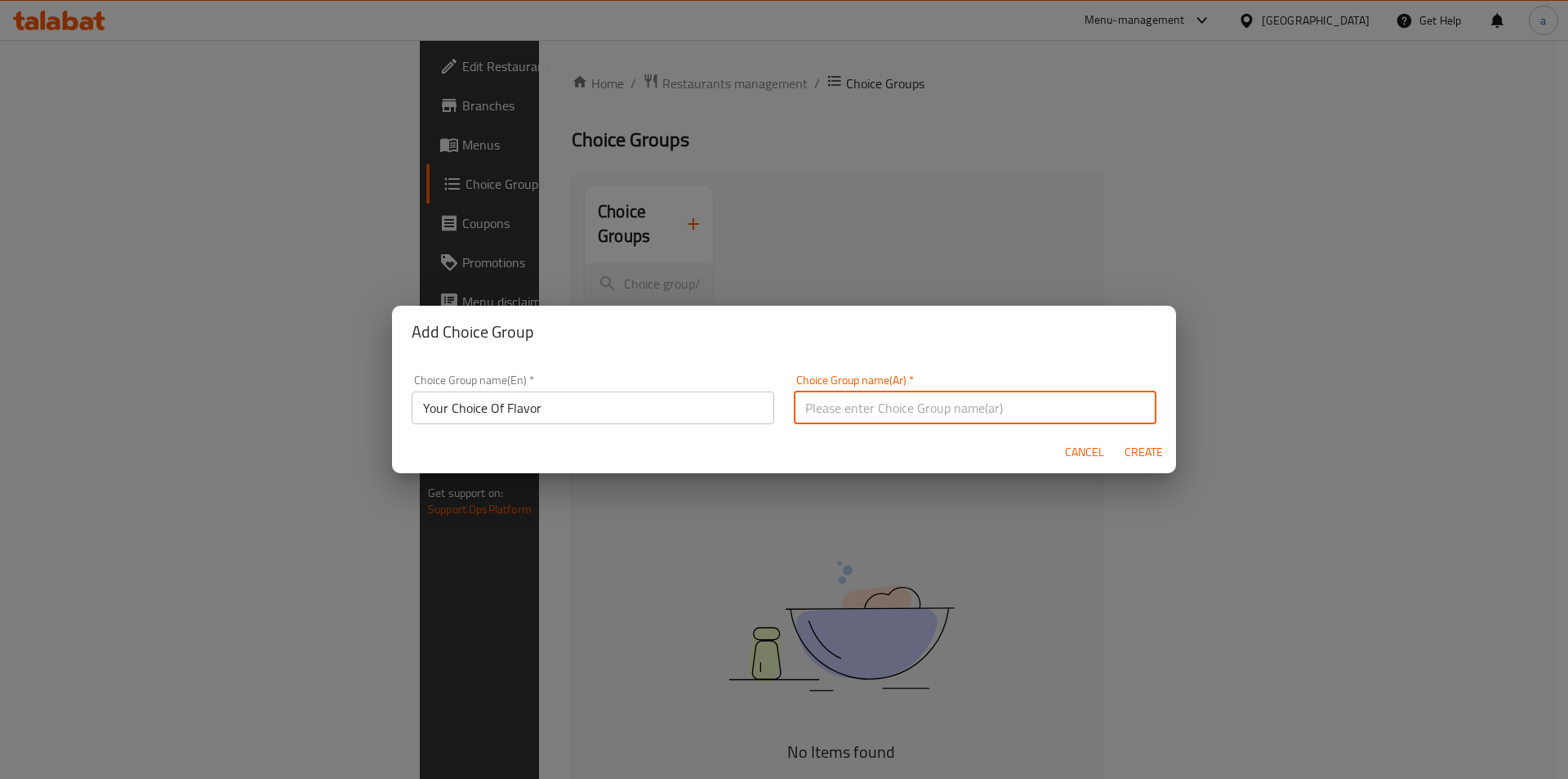
click at [893, 416] on input "text" at bounding box center [974, 407] width 362 height 33
type input "إختيارك من النكهة :"
click at [695, 405] on input "Your Choice Of Flavor" at bounding box center [592, 407] width 362 height 33
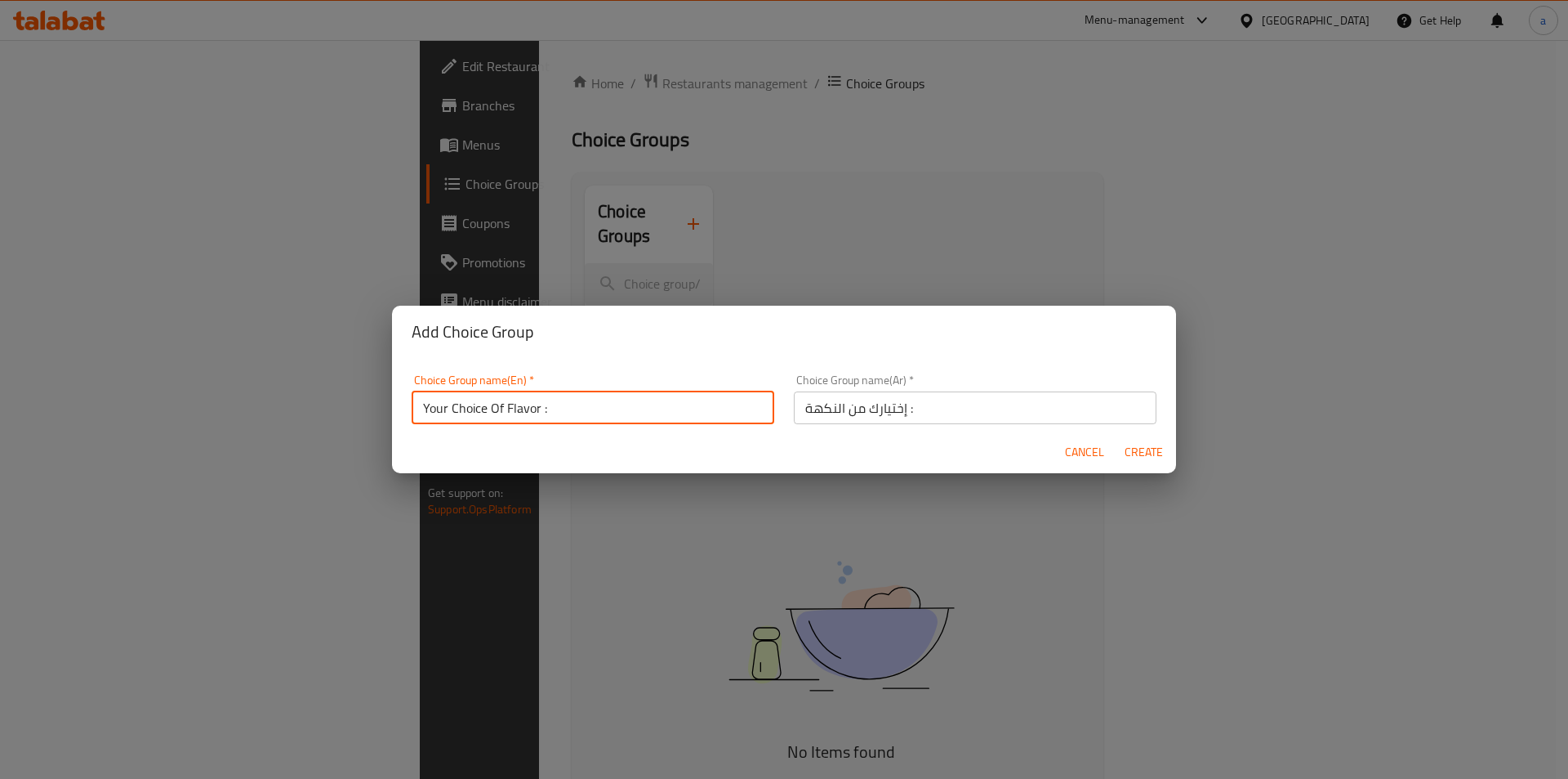
type input "Your Choice Of Flavor :"
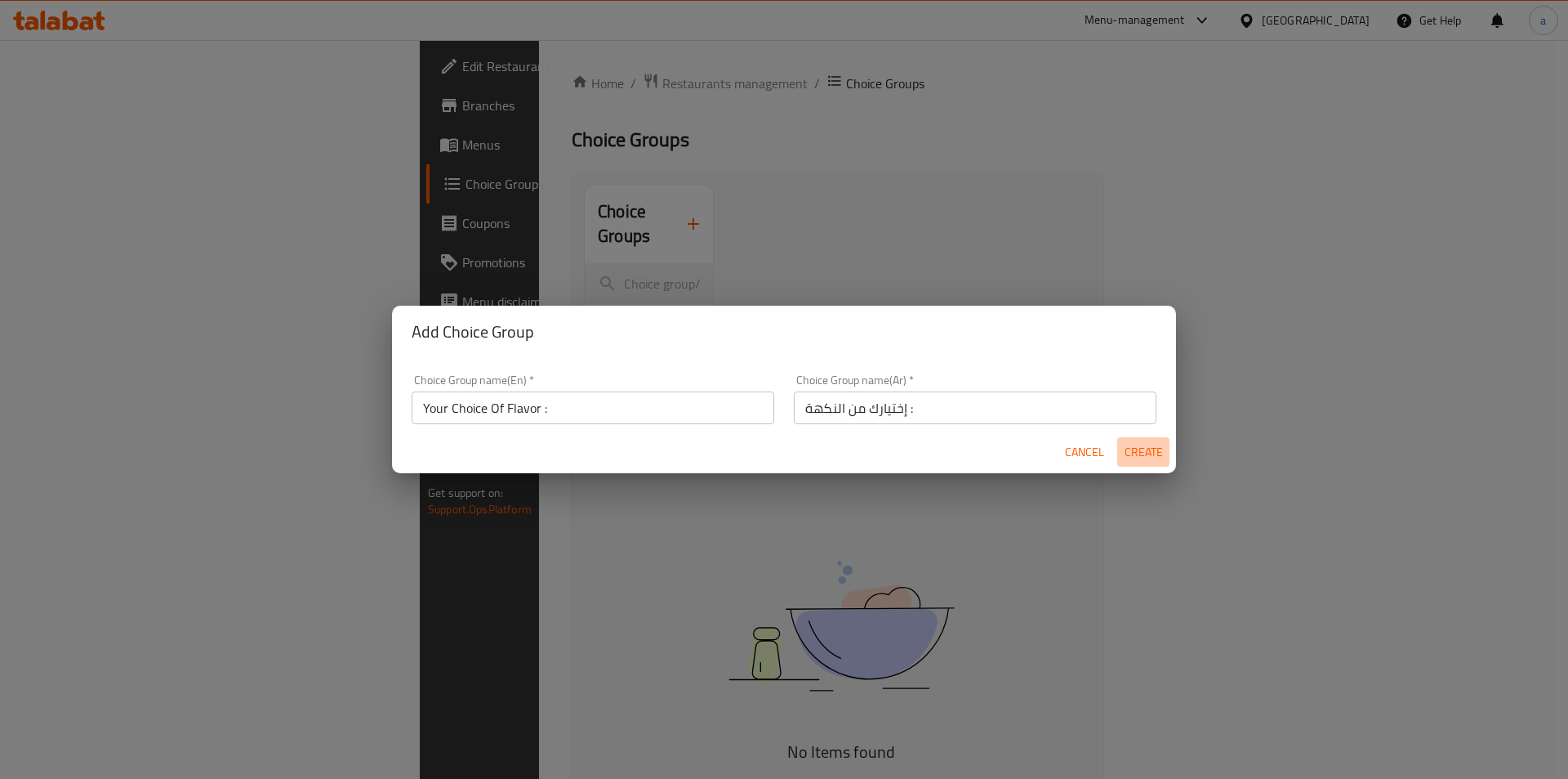
click at [1148, 450] on span "Create" at bounding box center [1143, 452] width 39 height 20
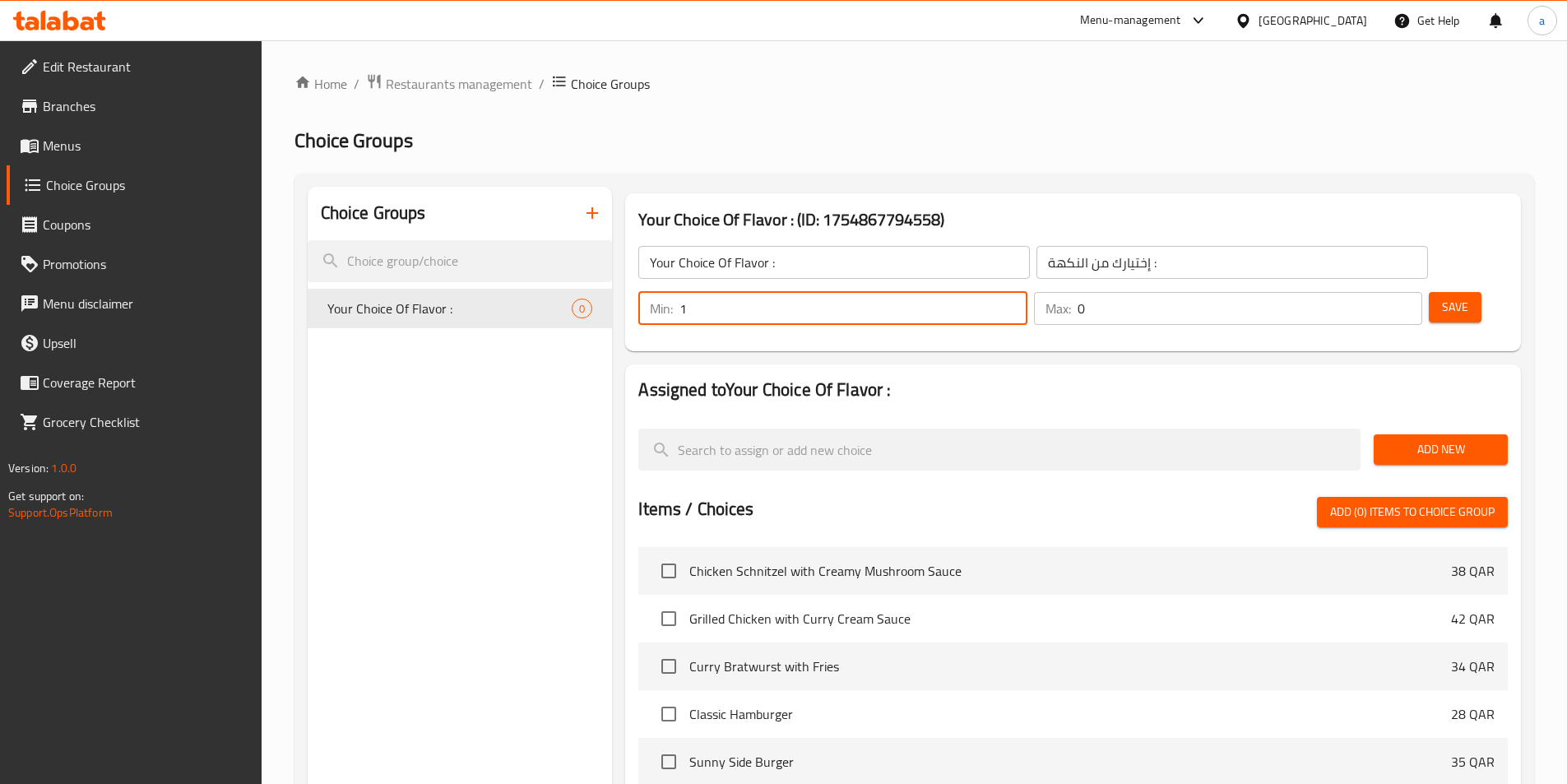
type input "0"
drag, startPoint x: 1280, startPoint y: 261, endPoint x: 1234, endPoint y: 268, distance: 46.5
click at [1027, 292] on input "0" at bounding box center [853, 308] width 347 height 33
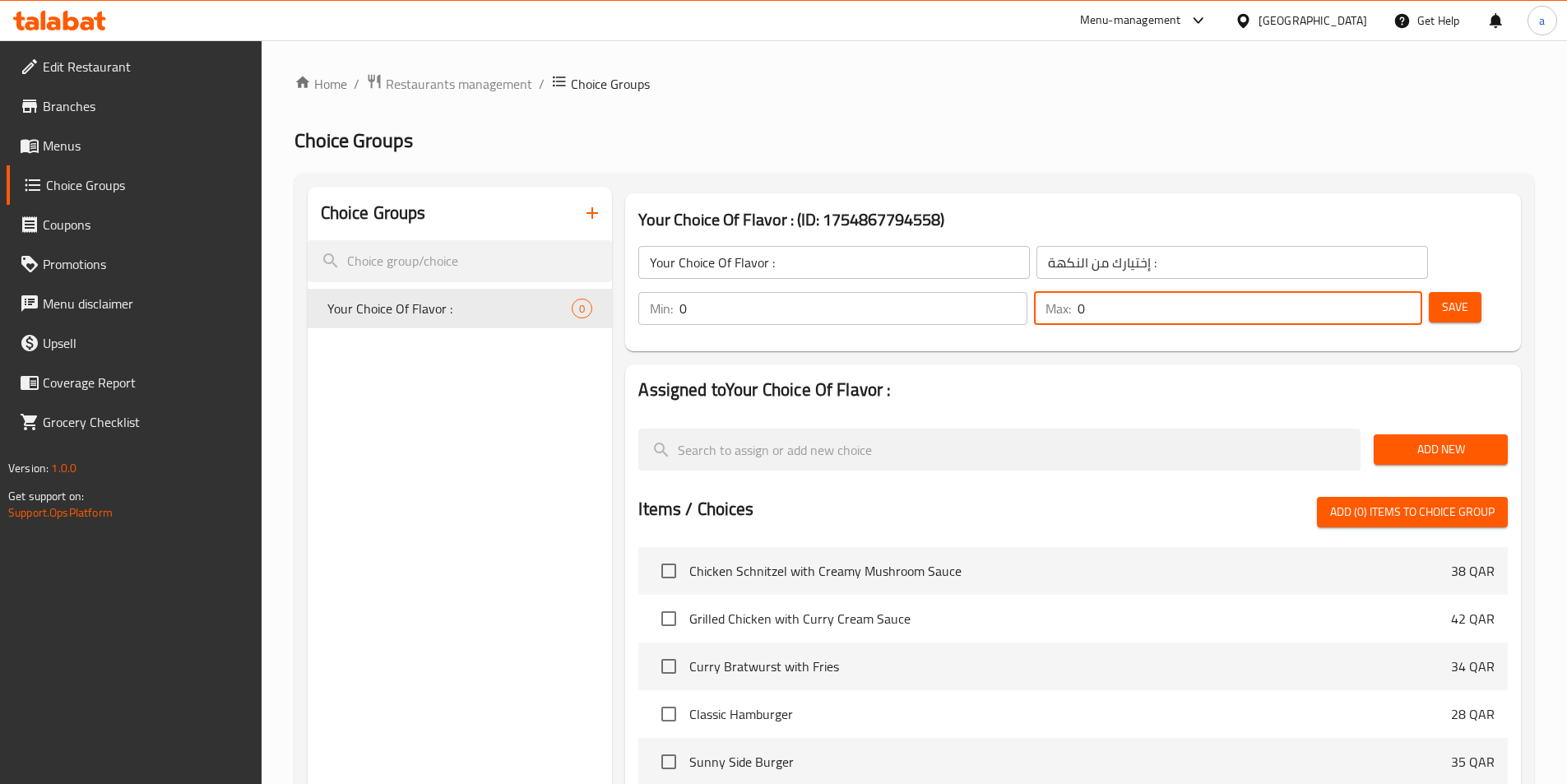
drag, startPoint x: 1368, startPoint y: 266, endPoint x: 1354, endPoint y: 266, distance: 14.0
click at [1354, 292] on input "0" at bounding box center [1250, 308] width 345 height 33
type input "1"
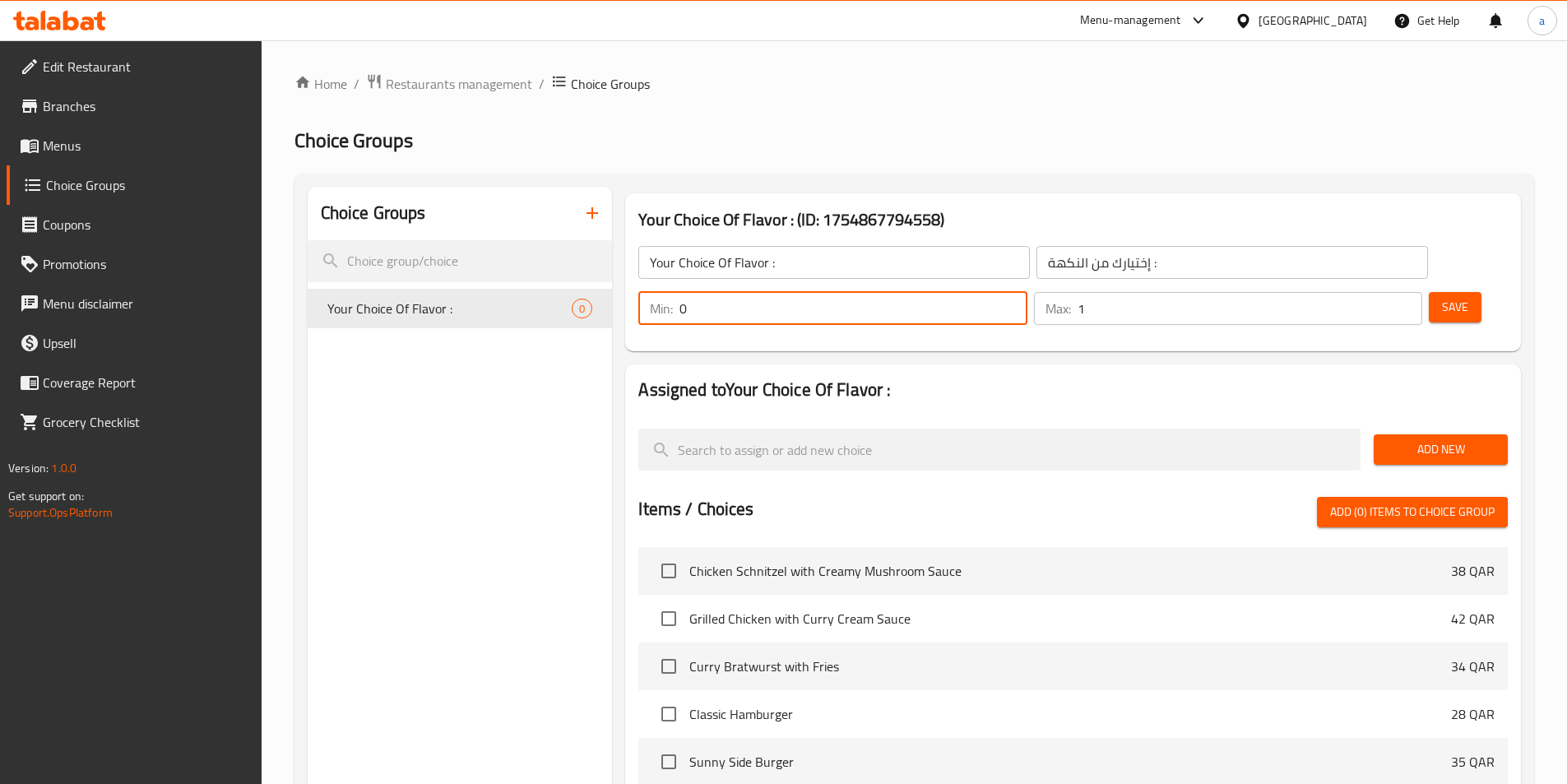
drag, startPoint x: 1272, startPoint y: 265, endPoint x: 1205, endPoint y: 265, distance: 67.0
click at [1205, 265] on div "Your Choice Of Flavor : ​ إختيارك من النكهة : ​ Min: 0 ​ Max: 1 ​ Save" at bounding box center [1074, 285] width 883 height 118
type input "1"
click at [1442, 297] on span "Save" at bounding box center [1455, 307] width 26 height 20
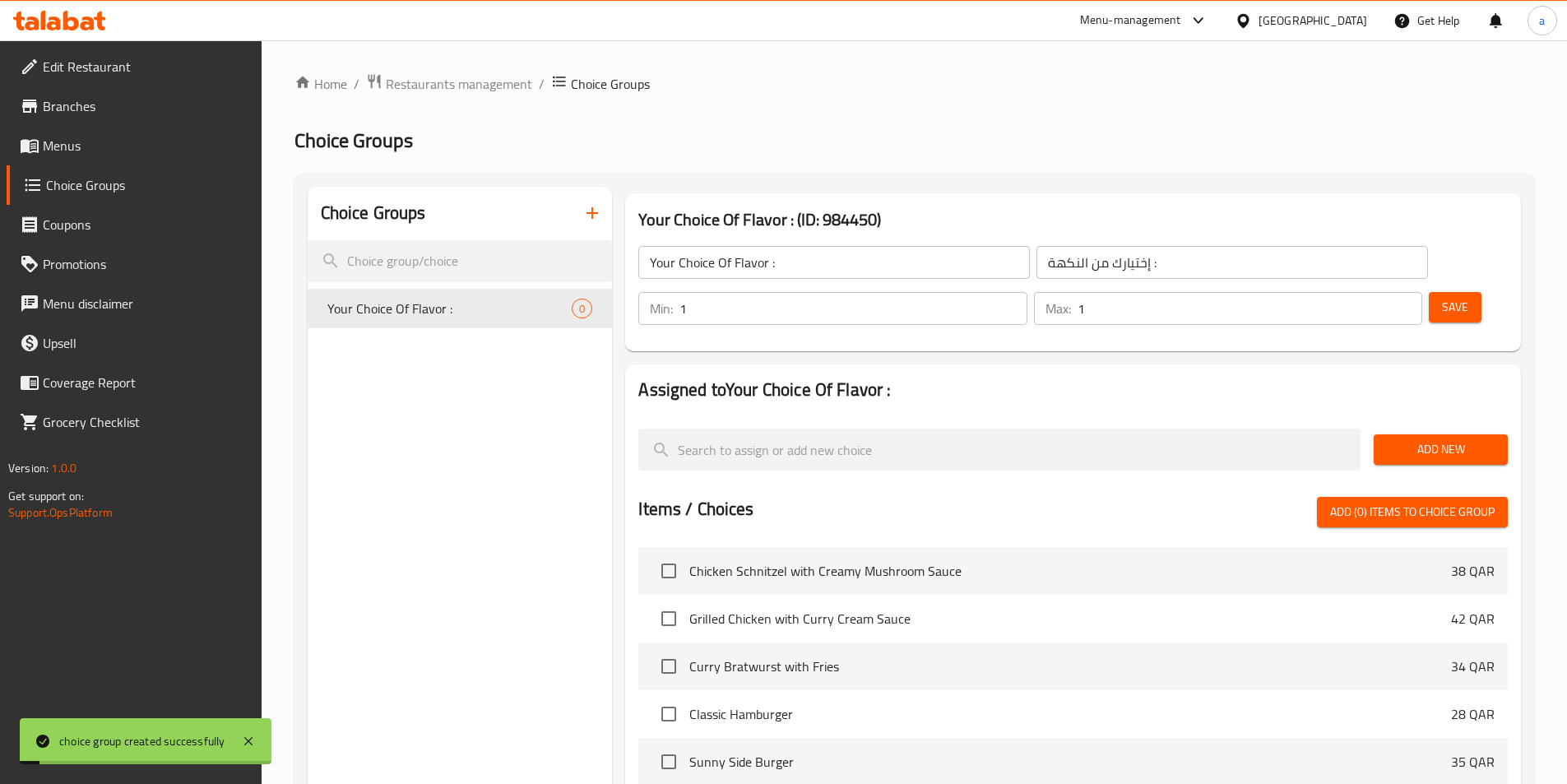
click at [1405, 439] on span "Add New" at bounding box center [1440, 449] width 108 height 20
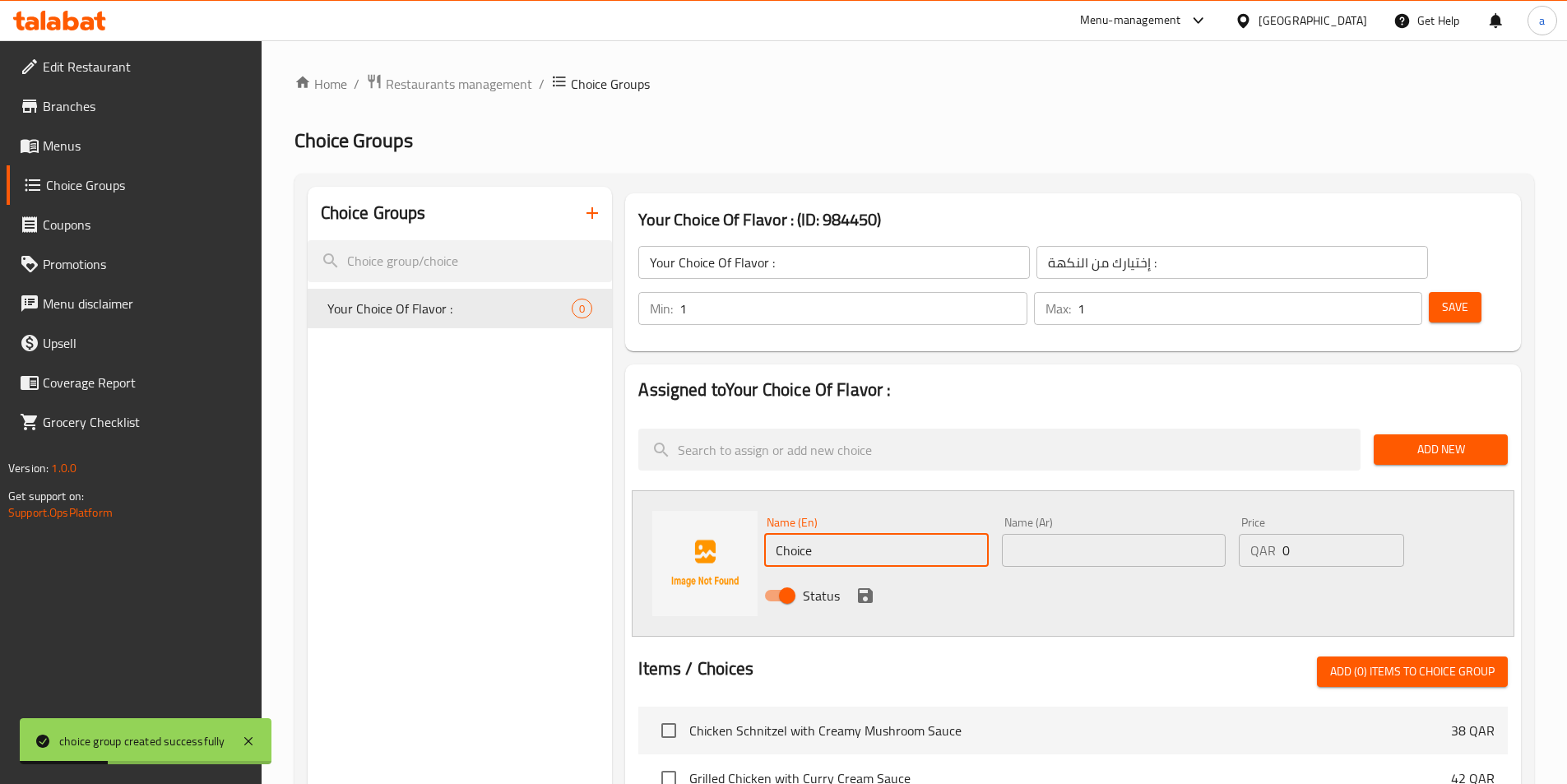
drag, startPoint x: 855, startPoint y: 511, endPoint x: 402, endPoint y: 485, distance: 453.7
click at [415, 486] on div "Choice Groups Your Choice Of Flavor : 0 Your Choice Of Flavor : (ID: 984450) Yo…" at bounding box center [918, 746] width 1220 height 1118
type input "آ"
type input "Nutella"
click at [1023, 534] on input "text" at bounding box center [1114, 550] width 224 height 33
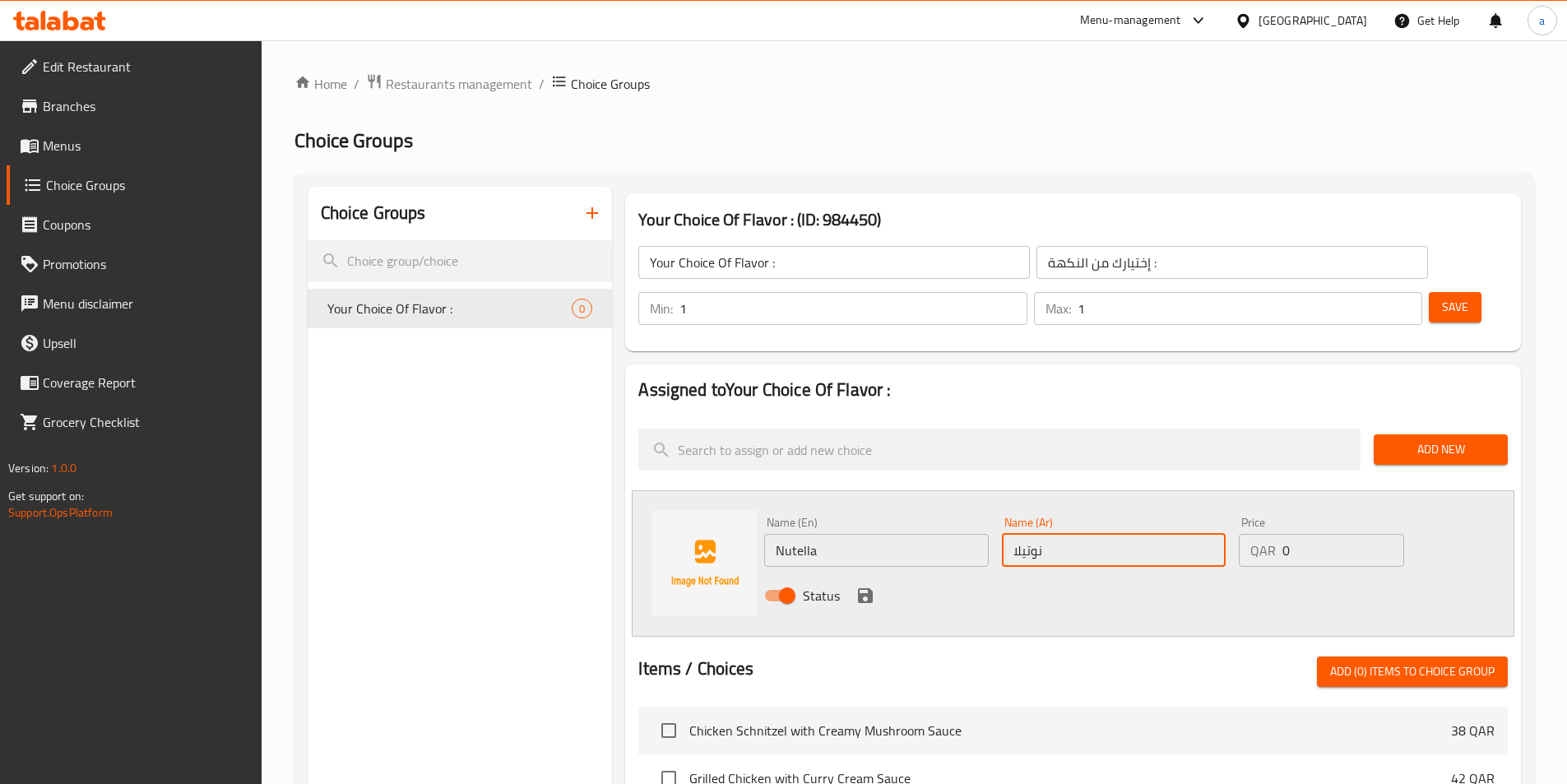
type input "نوتيلا"
click at [863, 588] on icon "save" at bounding box center [865, 594] width 14 height 14
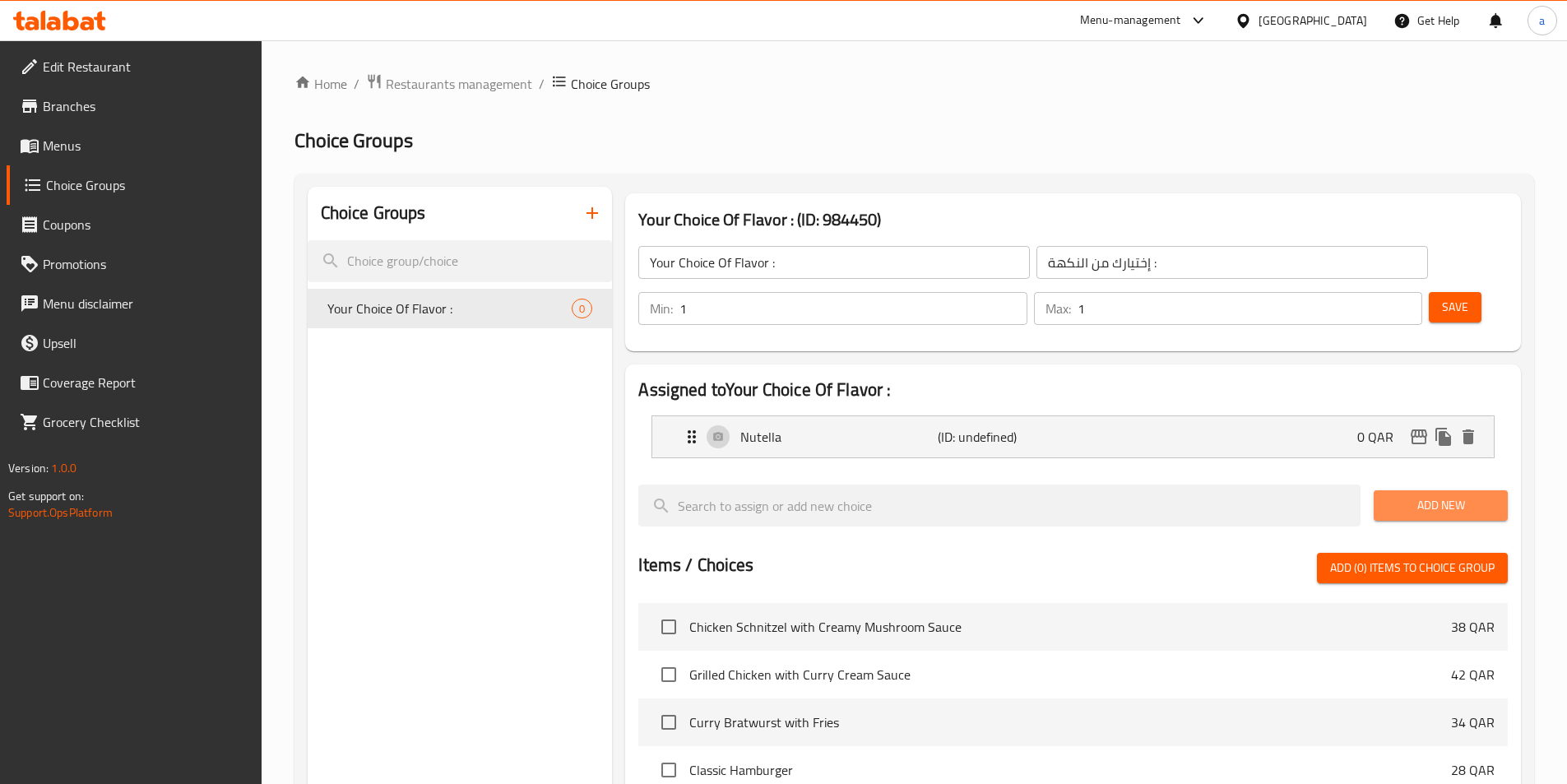
click at [1386, 490] on button "Add New" at bounding box center [1441, 505] width 134 height 31
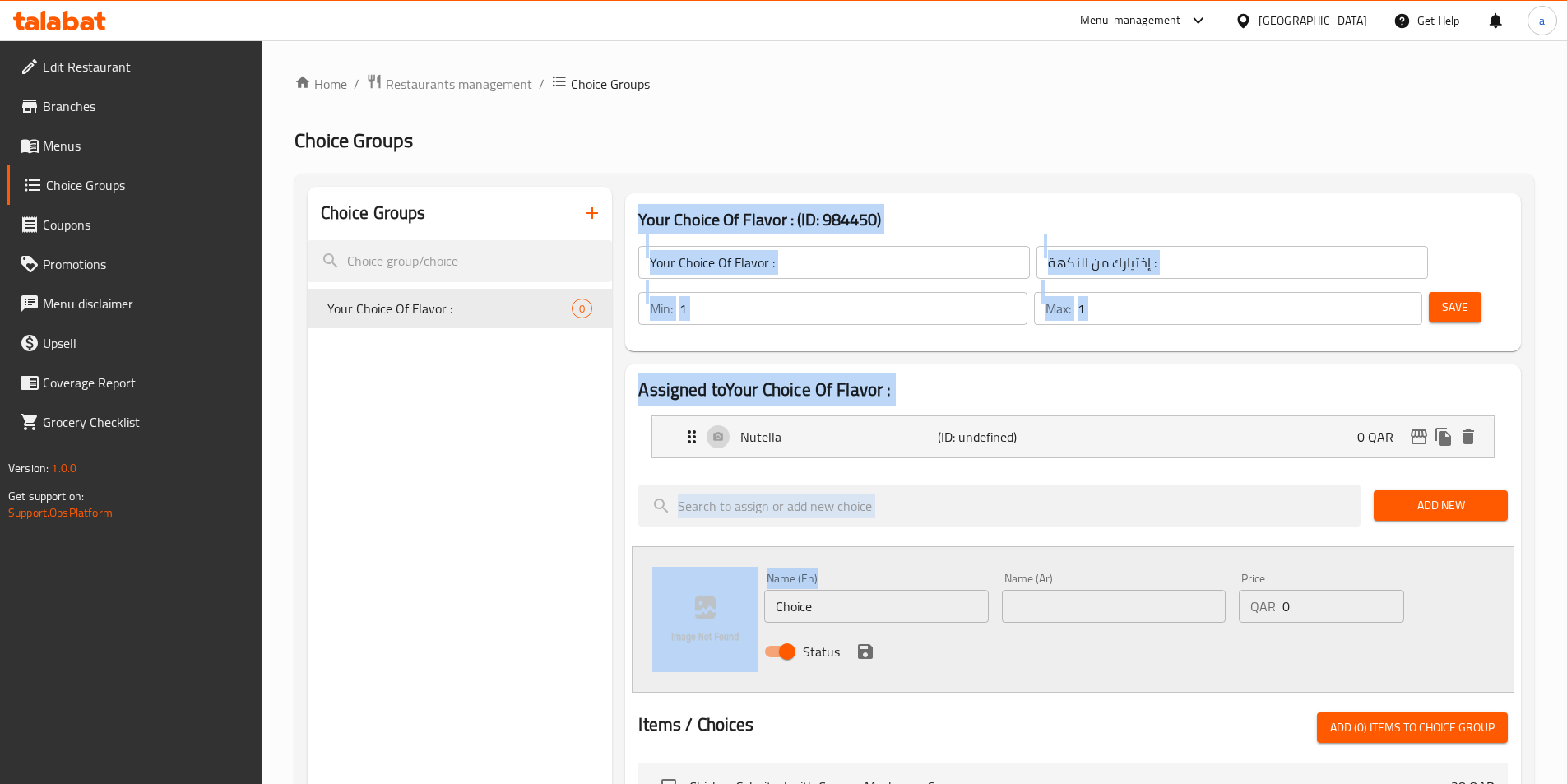
drag, startPoint x: 892, startPoint y: 579, endPoint x: 385, endPoint y: 581, distance: 507.0
click at [385, 581] on div "Choice Groups Your Choice Of Flavor : 0 Your Choice Of Flavor : (ID: 984450) Yo…" at bounding box center [918, 774] width 1220 height 1174
click at [823, 589] on input "Choice" at bounding box center [875, 605] width 224 height 33
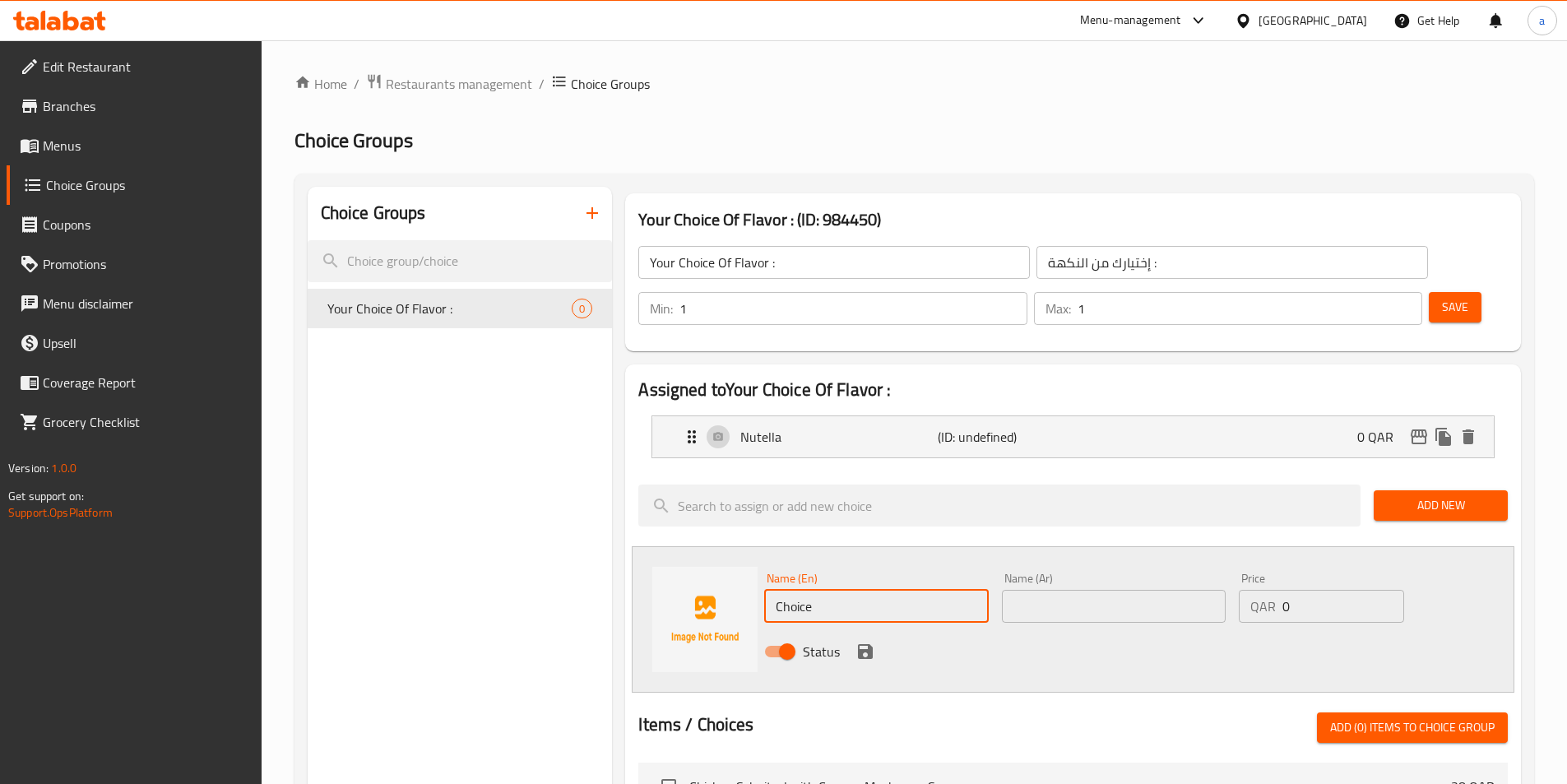
click at [823, 589] on input "Choice" at bounding box center [875, 605] width 224 height 33
type input "s"
type input "Lotus"
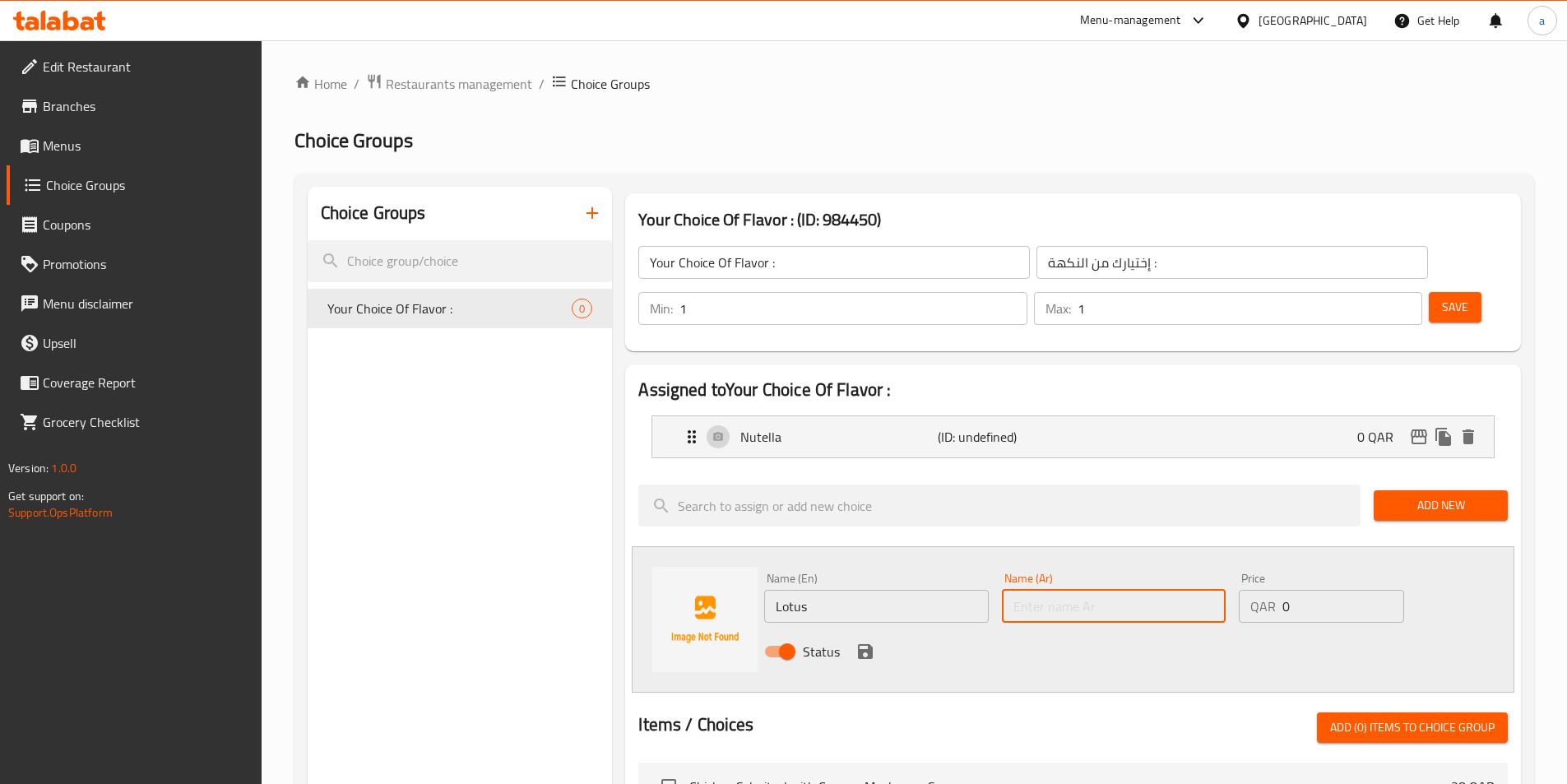
click at [1131, 589] on input "text" at bounding box center [1114, 605] width 224 height 33
type input "لوتس"
click at [858, 644] on icon "save" at bounding box center [865, 650] width 14 height 14
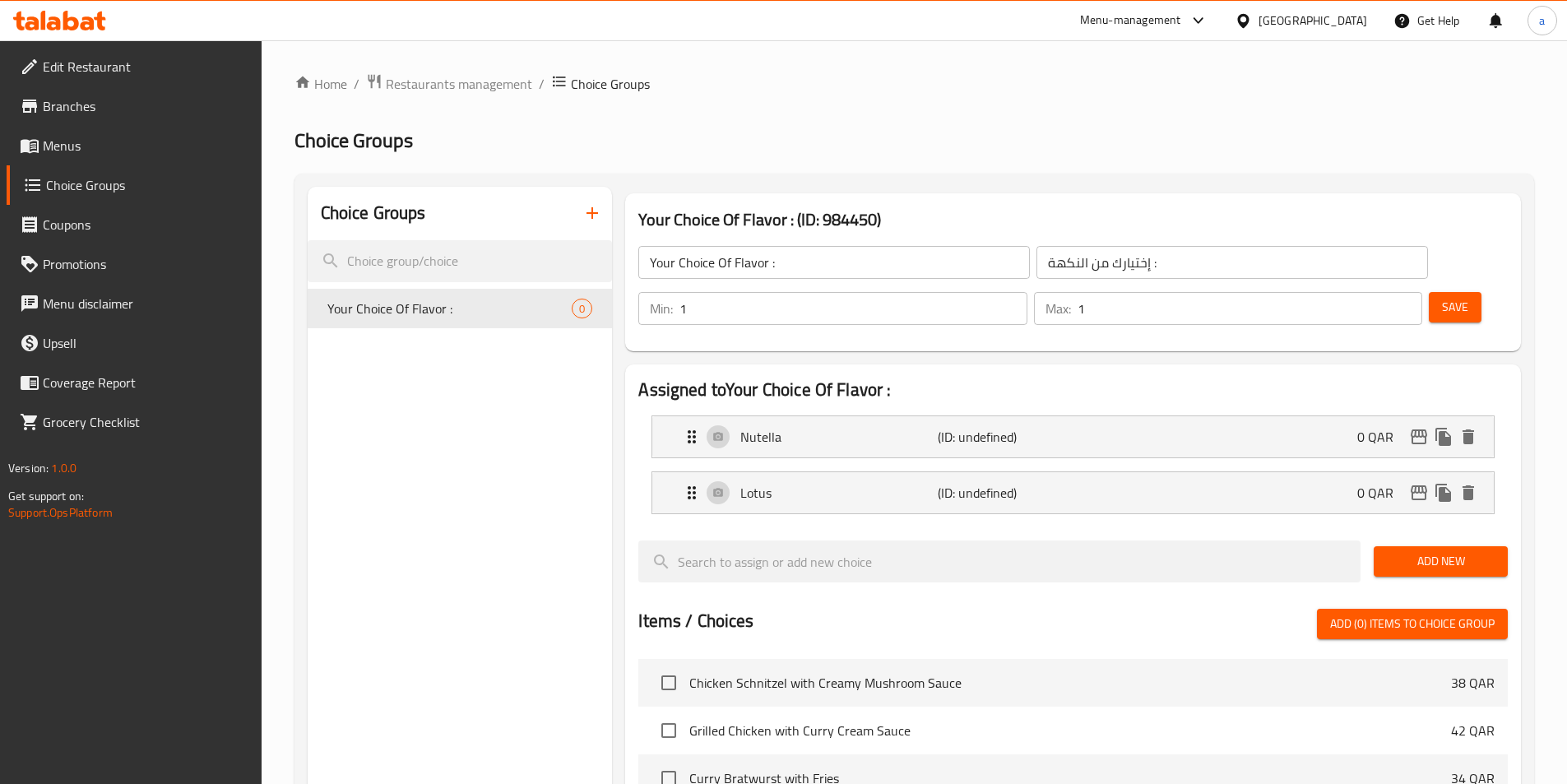
click at [1438, 551] on span "Add New" at bounding box center [1440, 561] width 108 height 20
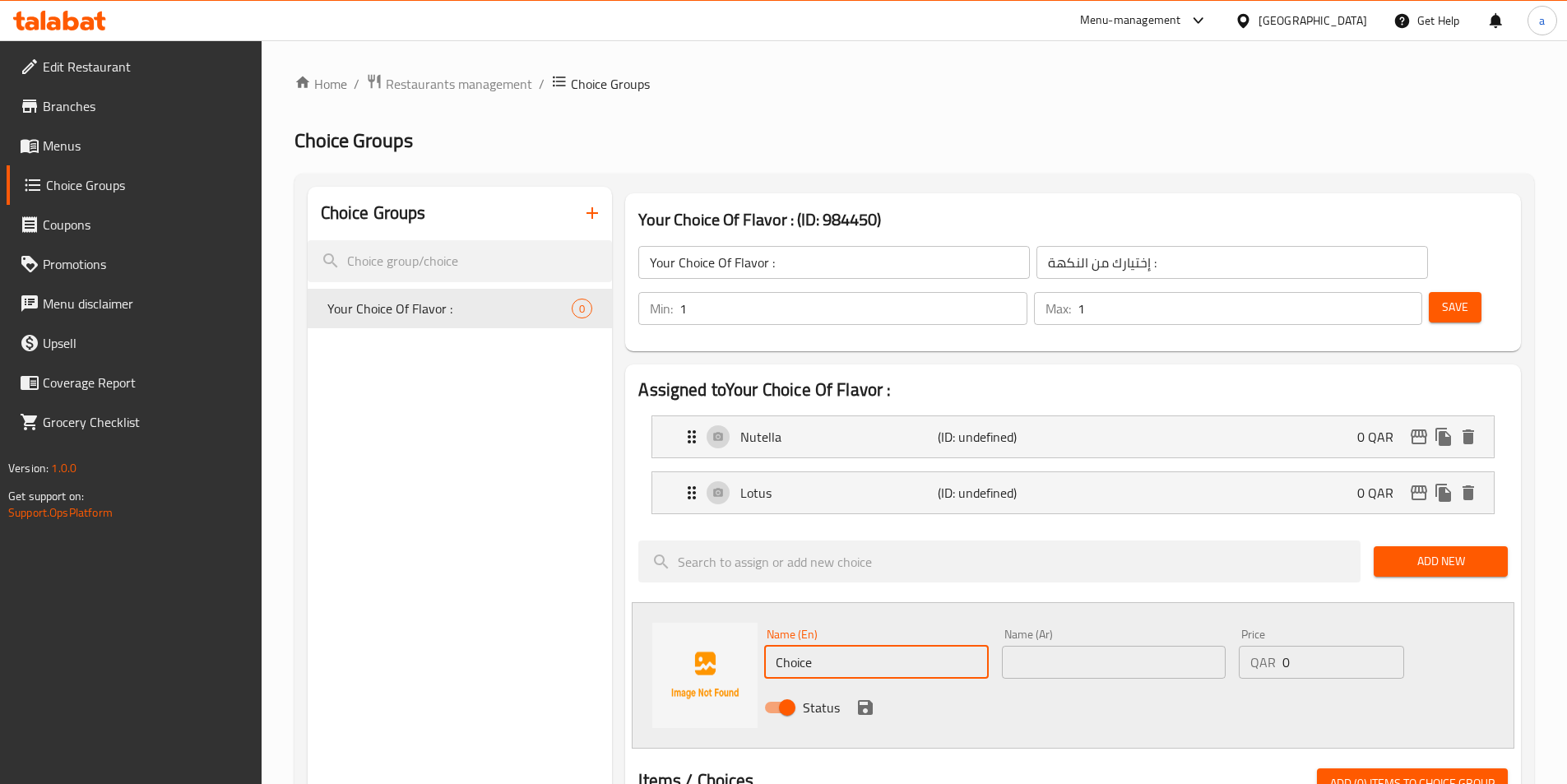
click at [815, 645] on input "Choice" at bounding box center [875, 662] width 224 height 33
paste input "Pistachio"
type input "Pistachio"
click at [1023, 645] on input "text" at bounding box center [1114, 662] width 224 height 33
type input "س"
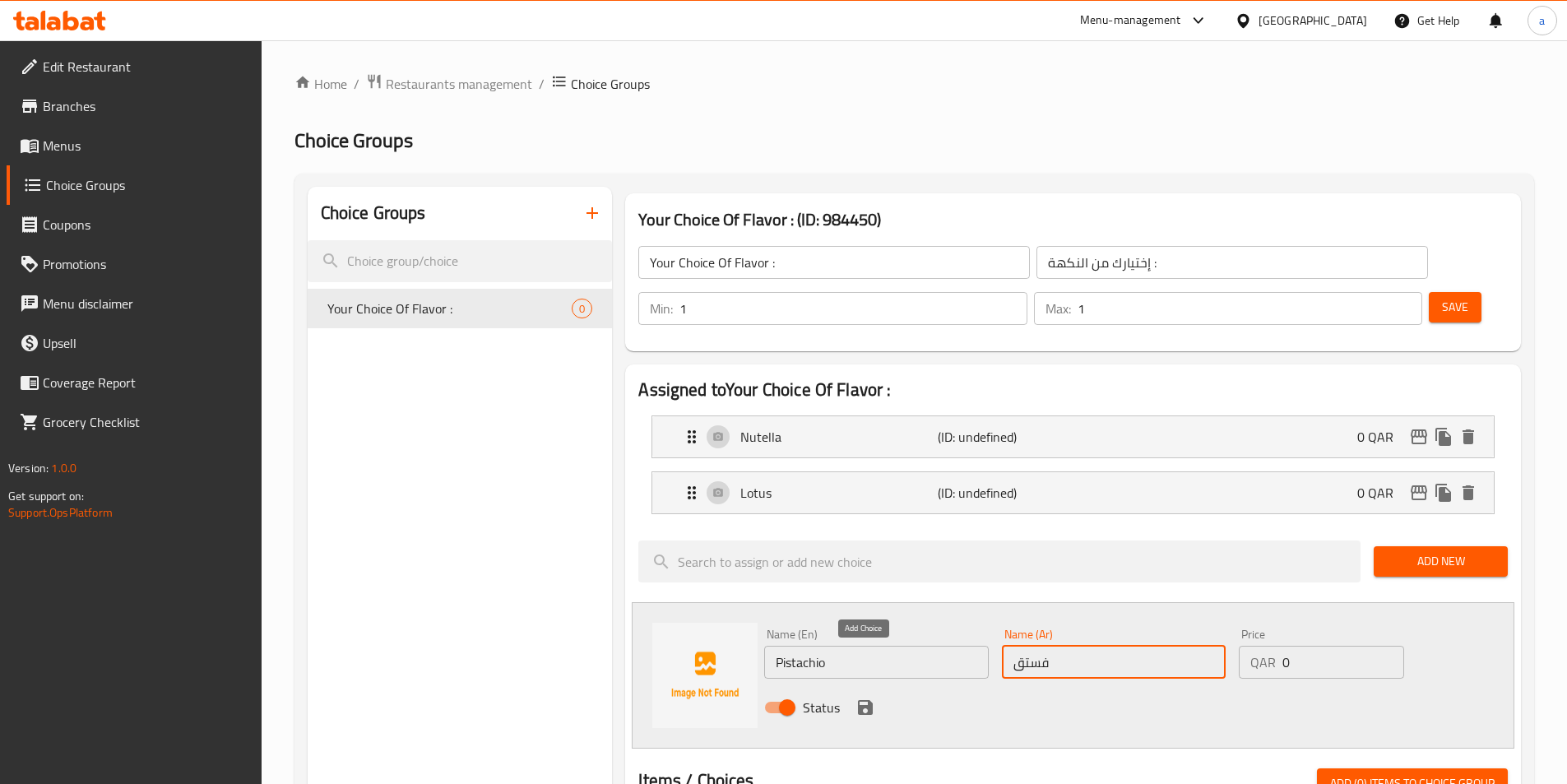
type input "فستق"
click at [864, 697] on icon "save" at bounding box center [865, 707] width 20 height 20
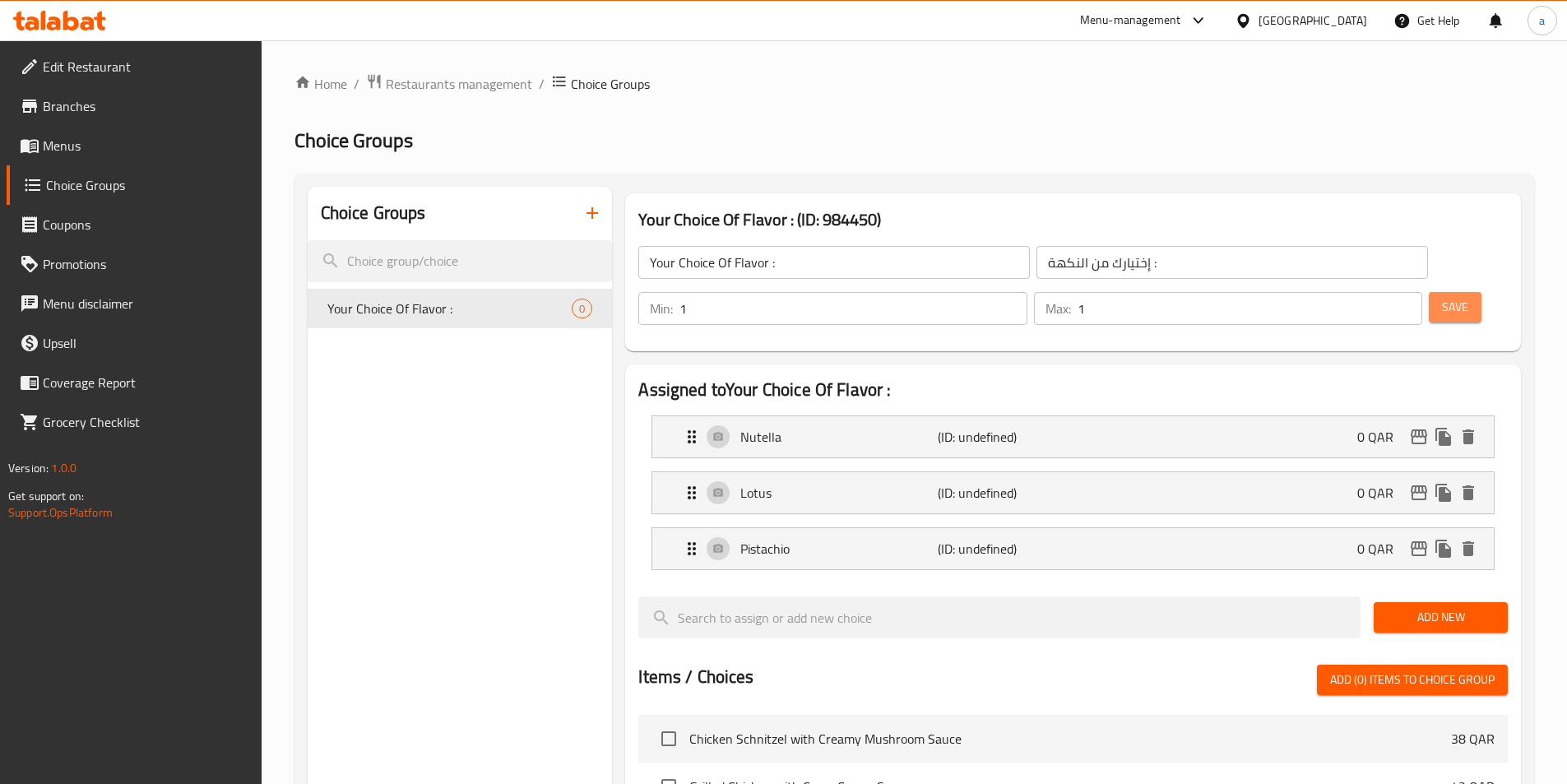
click at [1442, 297] on span "Save" at bounding box center [1455, 307] width 26 height 20
click at [426, 385] on div "Choice Groups Your Choice Of Flavor : 3" at bounding box center [460, 750] width 305 height 1127
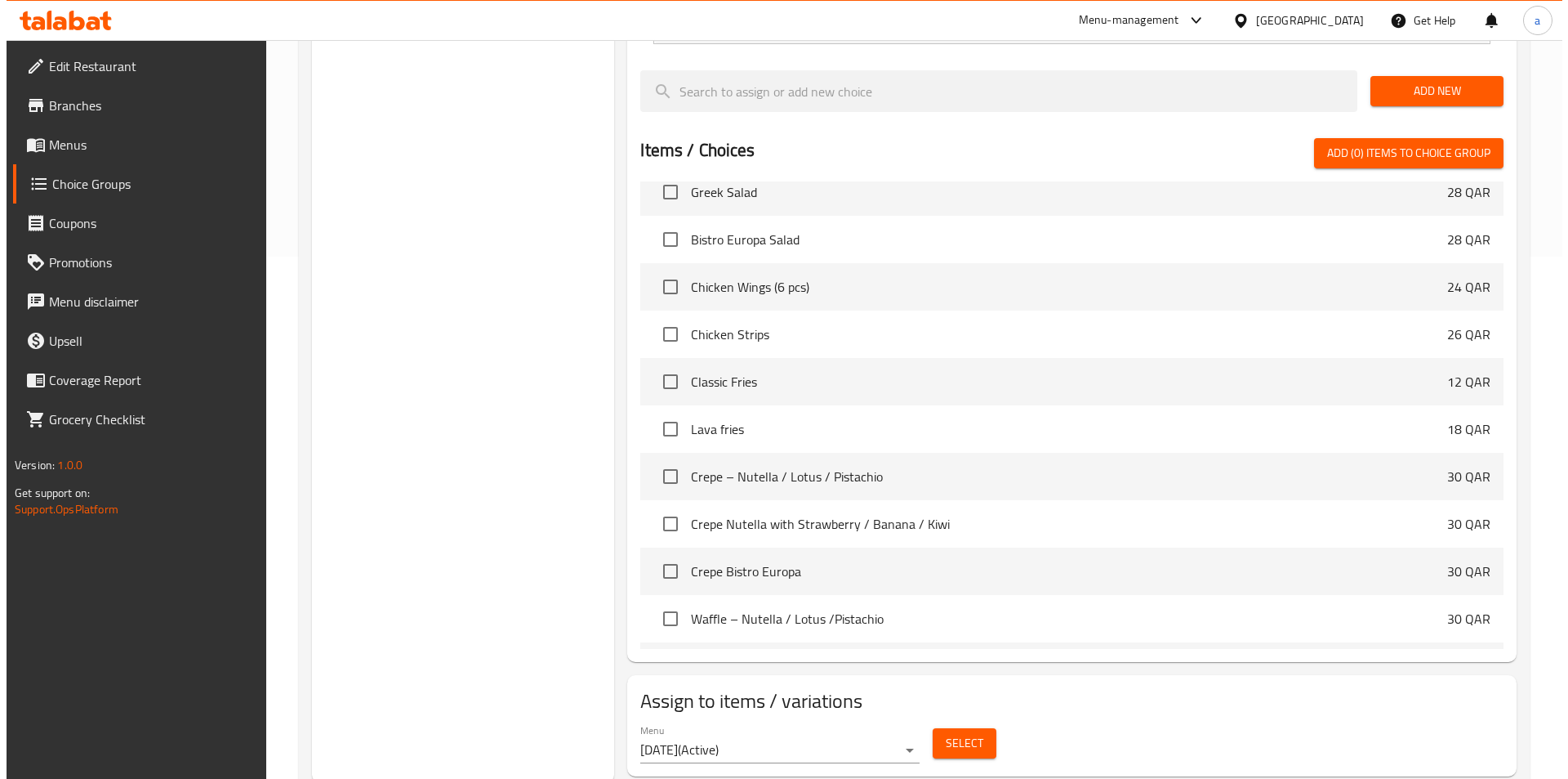
scroll to position [526, 0]
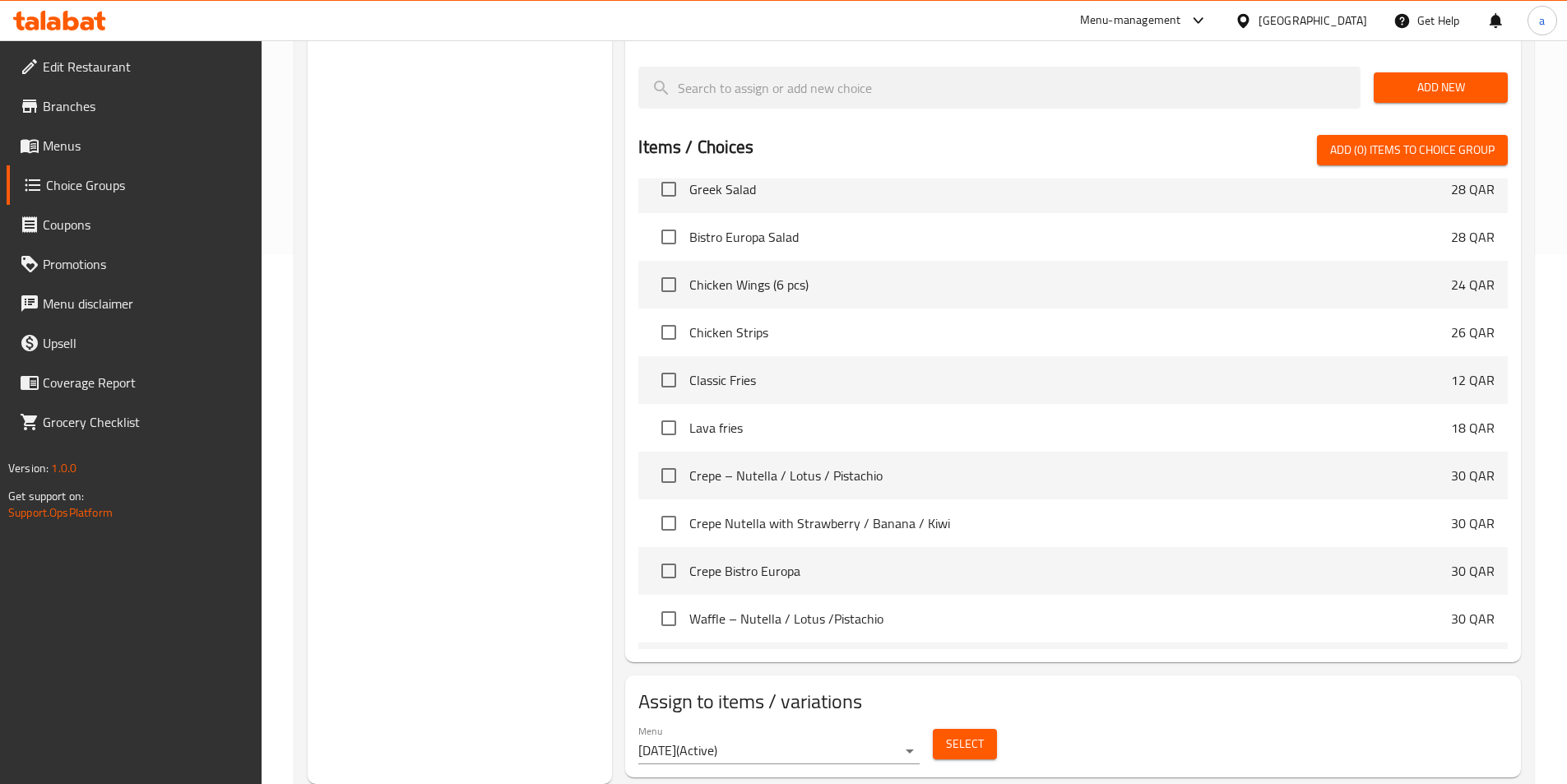
click at [937, 729] on button "Select" at bounding box center [965, 744] width 64 height 31
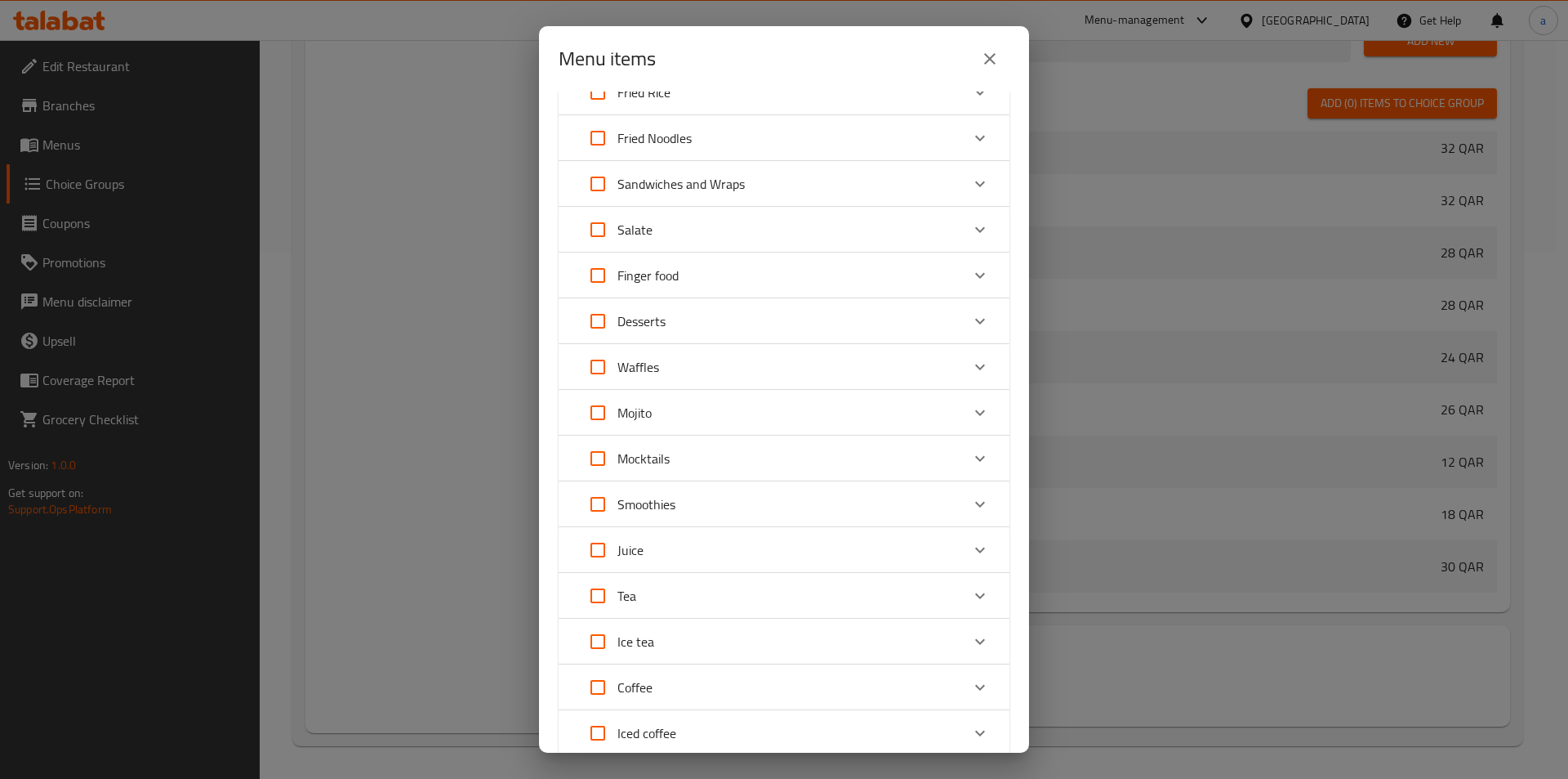
scroll to position [164, 0]
click at [727, 322] on div "Desserts" at bounding box center [769, 322] width 383 height 39
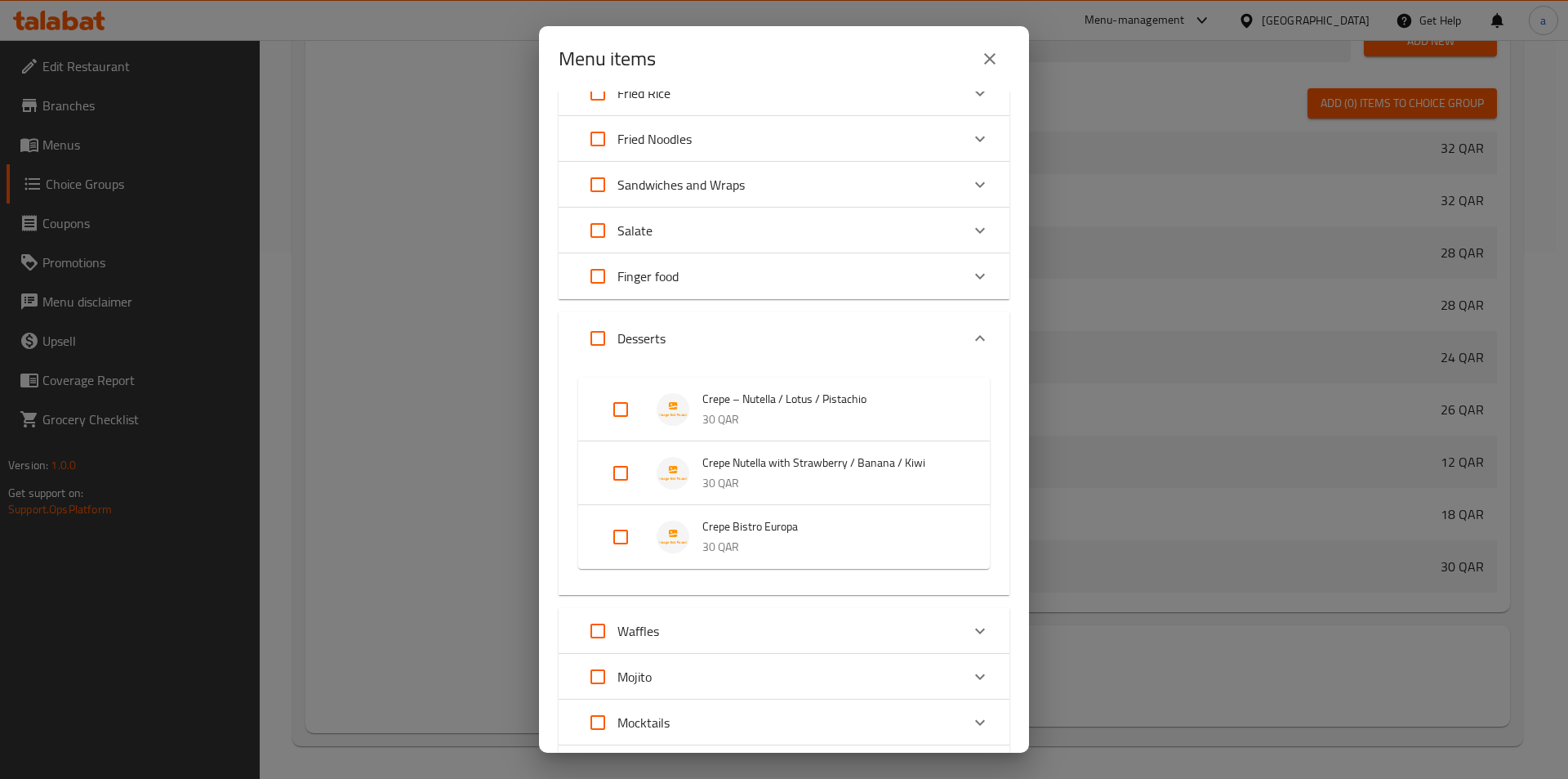
click at [627, 405] on input "Expand" at bounding box center [621, 409] width 39 height 39
checkbox input "true"
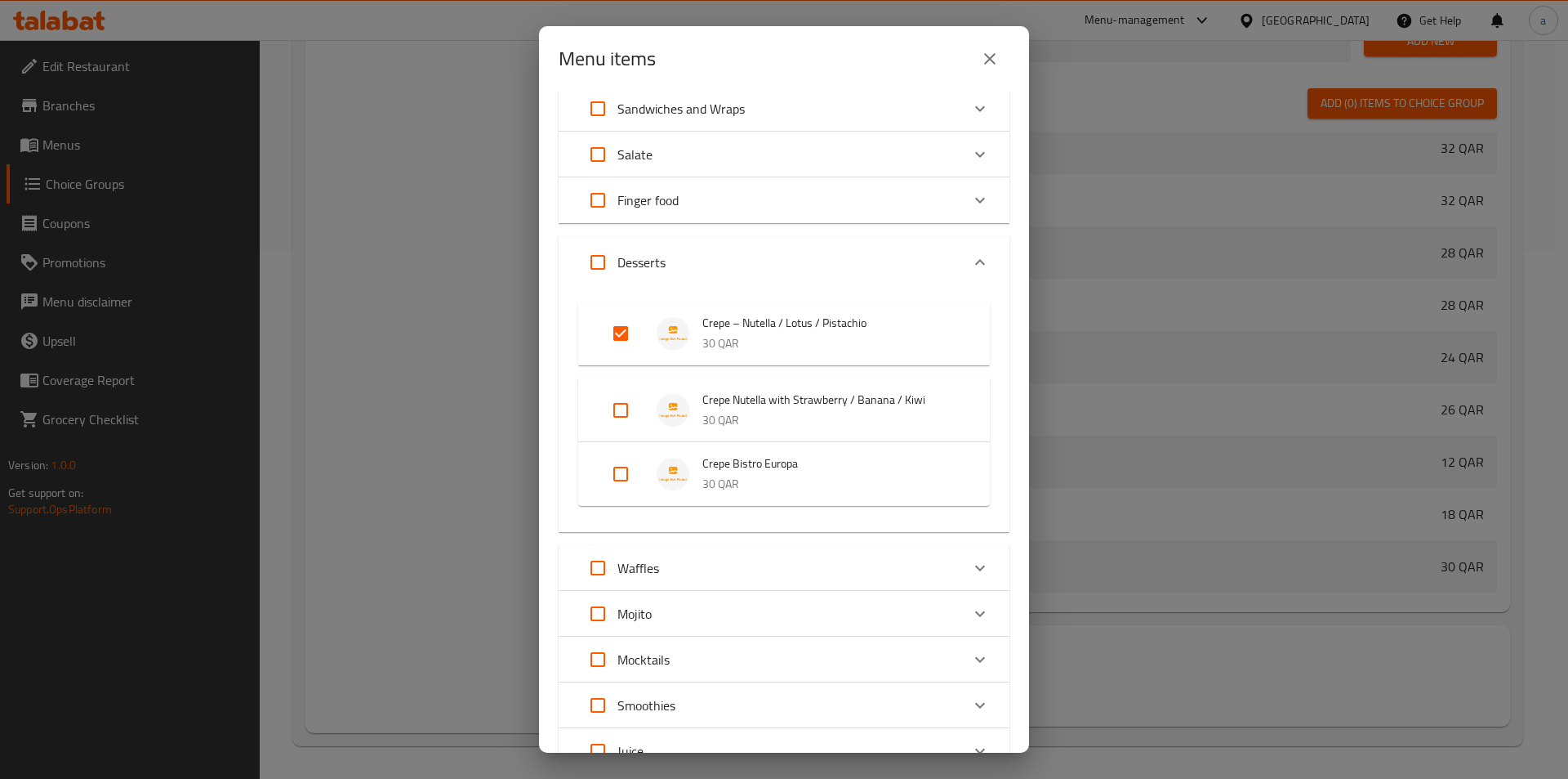
scroll to position [328, 0]
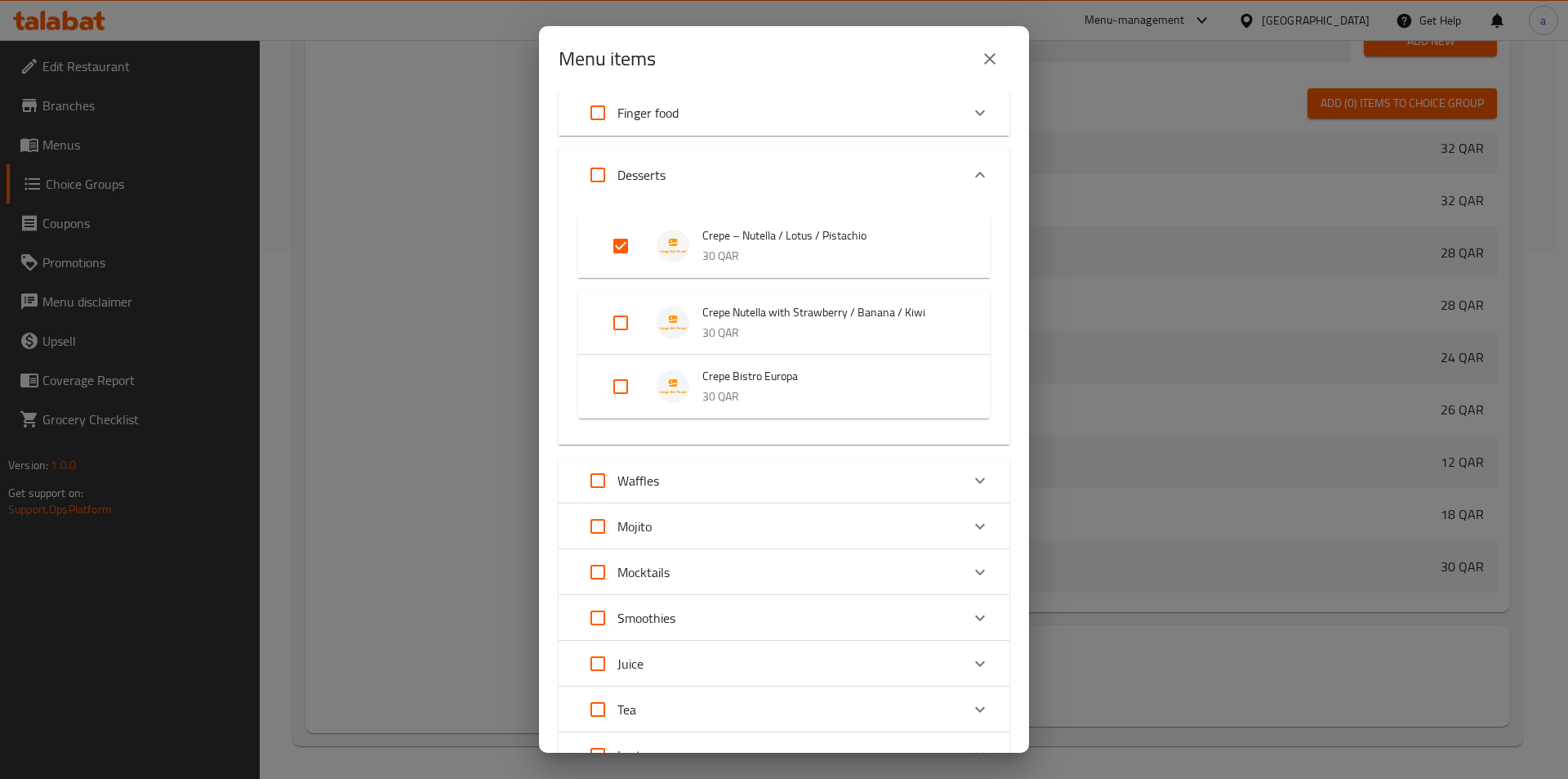
click at [659, 484] on div "Waffles" at bounding box center [769, 480] width 383 height 39
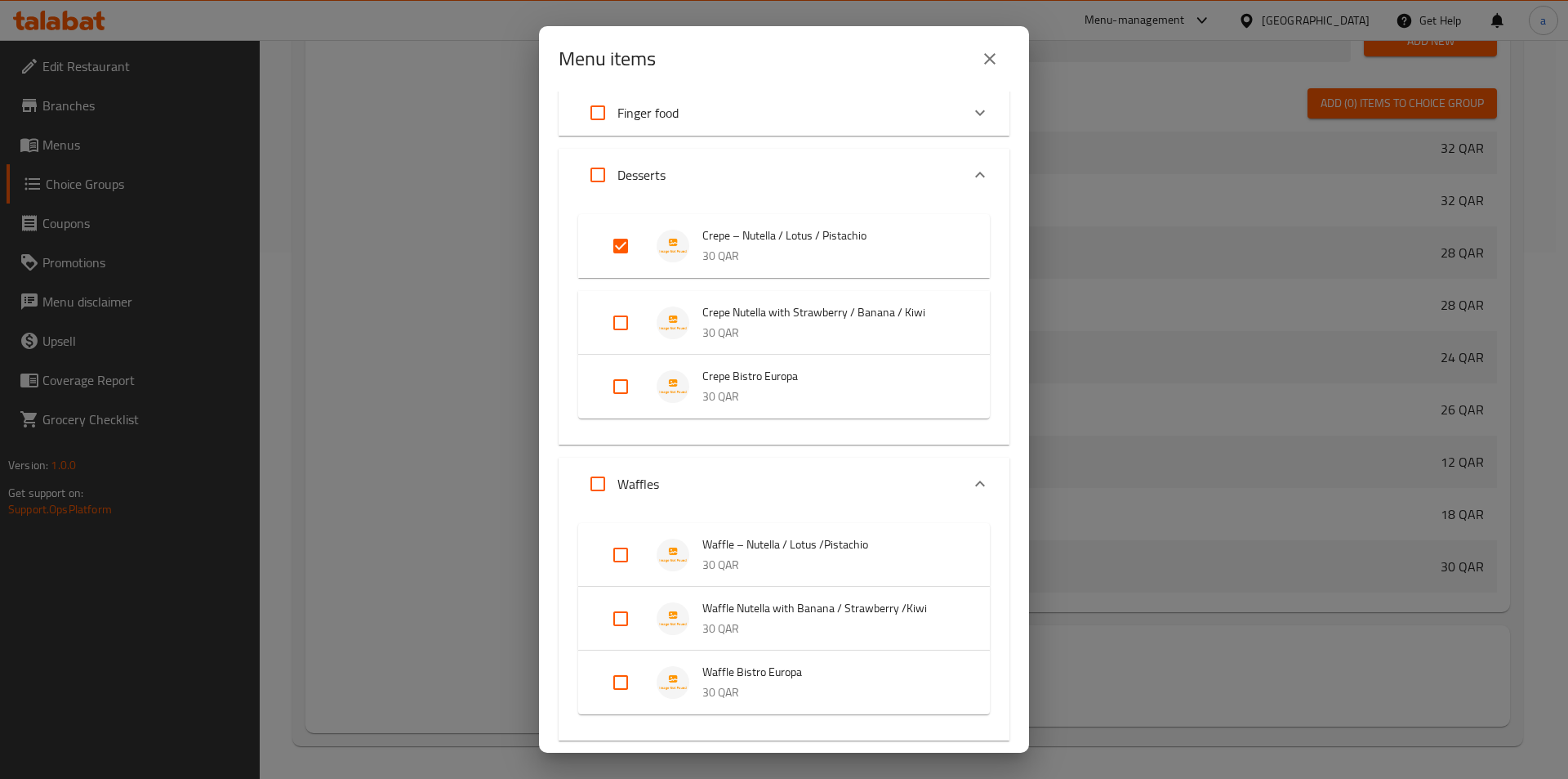
scroll to position [409, 0]
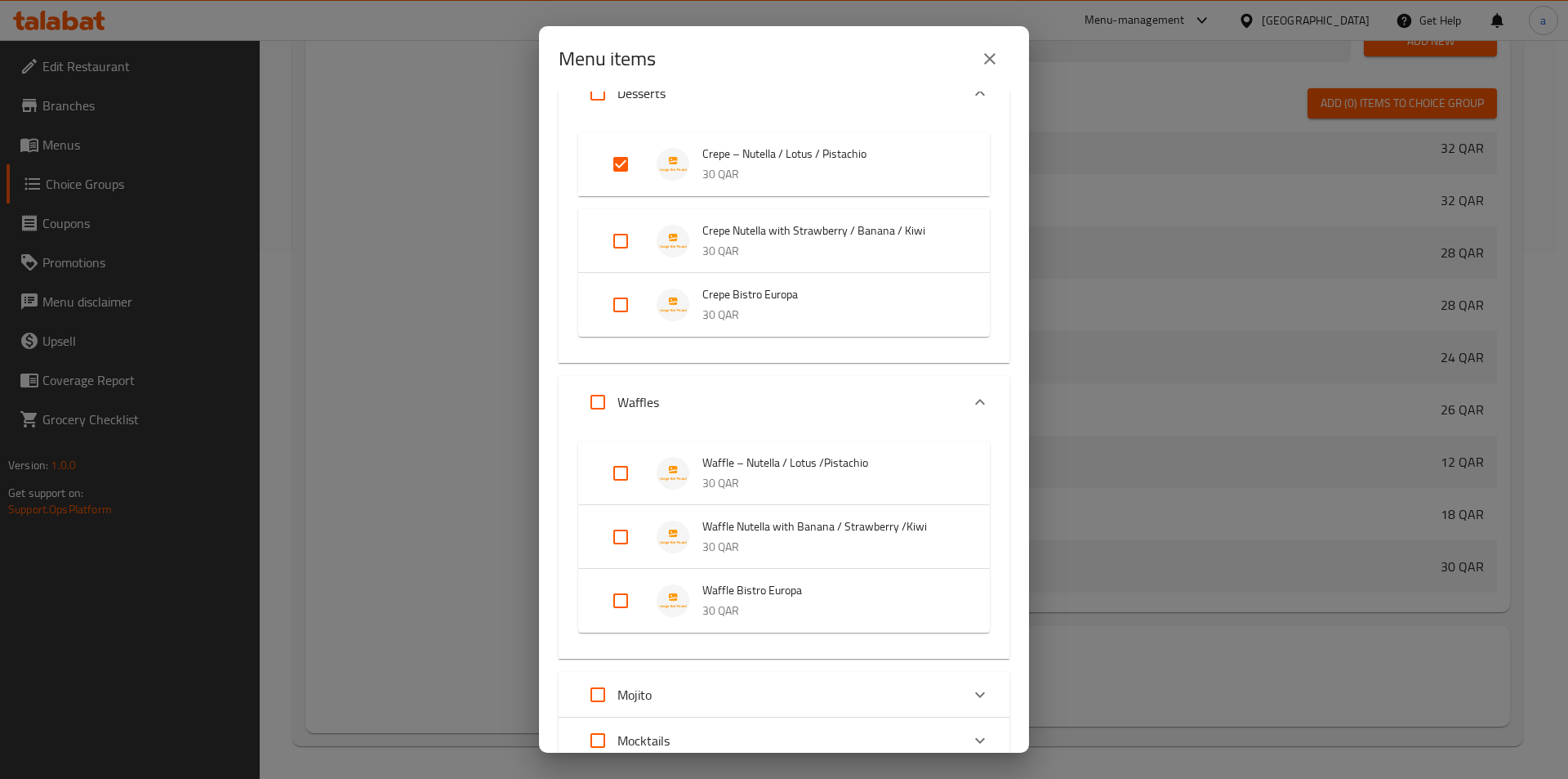
click at [616, 476] on input "Expand" at bounding box center [621, 473] width 39 height 39
checkbox input "true"
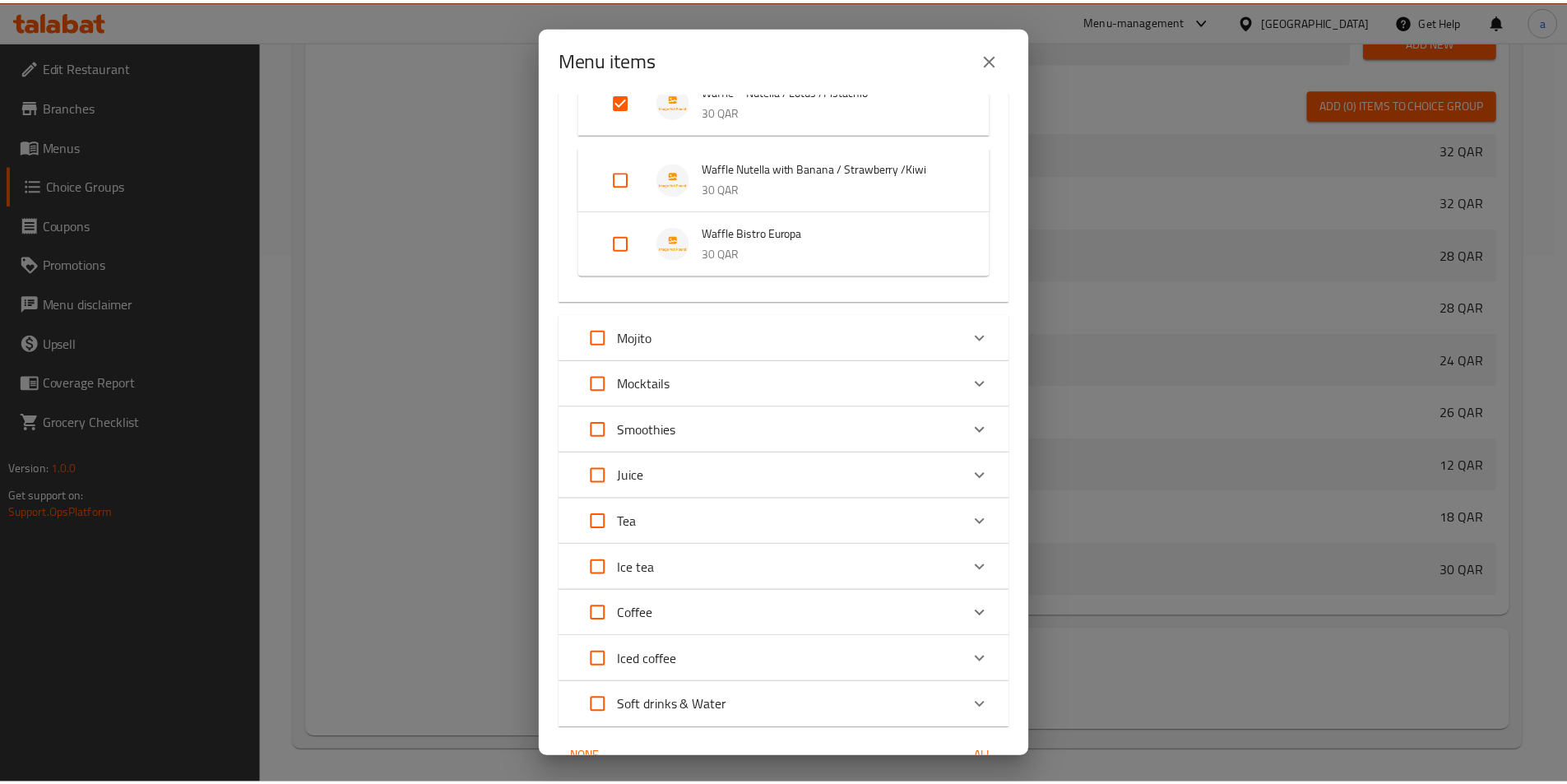
scroll to position [872, 0]
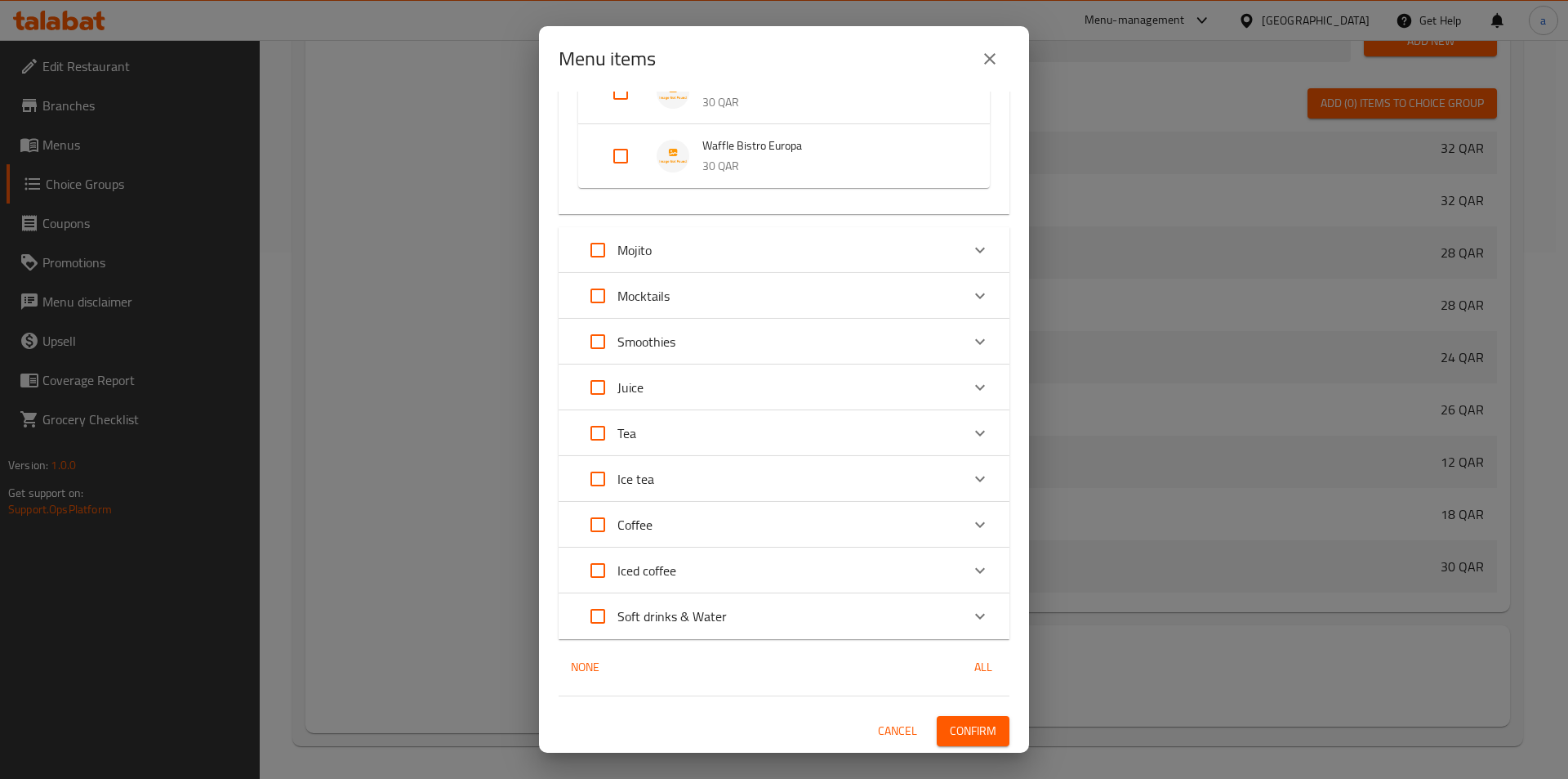
click at [955, 729] on span "Confirm" at bounding box center [973, 731] width 46 height 20
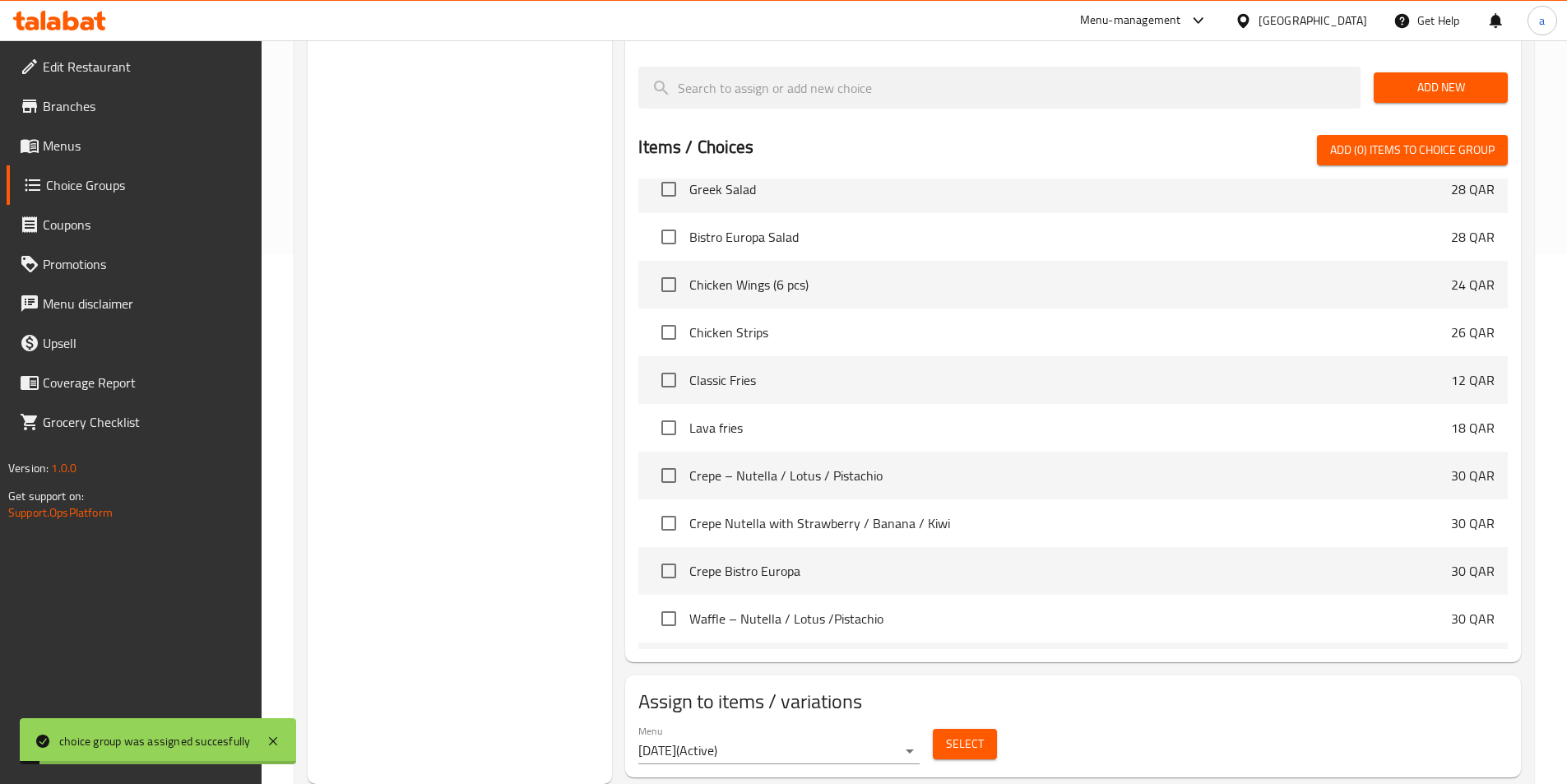
click at [505, 375] on div "Choice Groups Your Choice Of Flavor : 3" at bounding box center [460, 220] width 305 height 1127
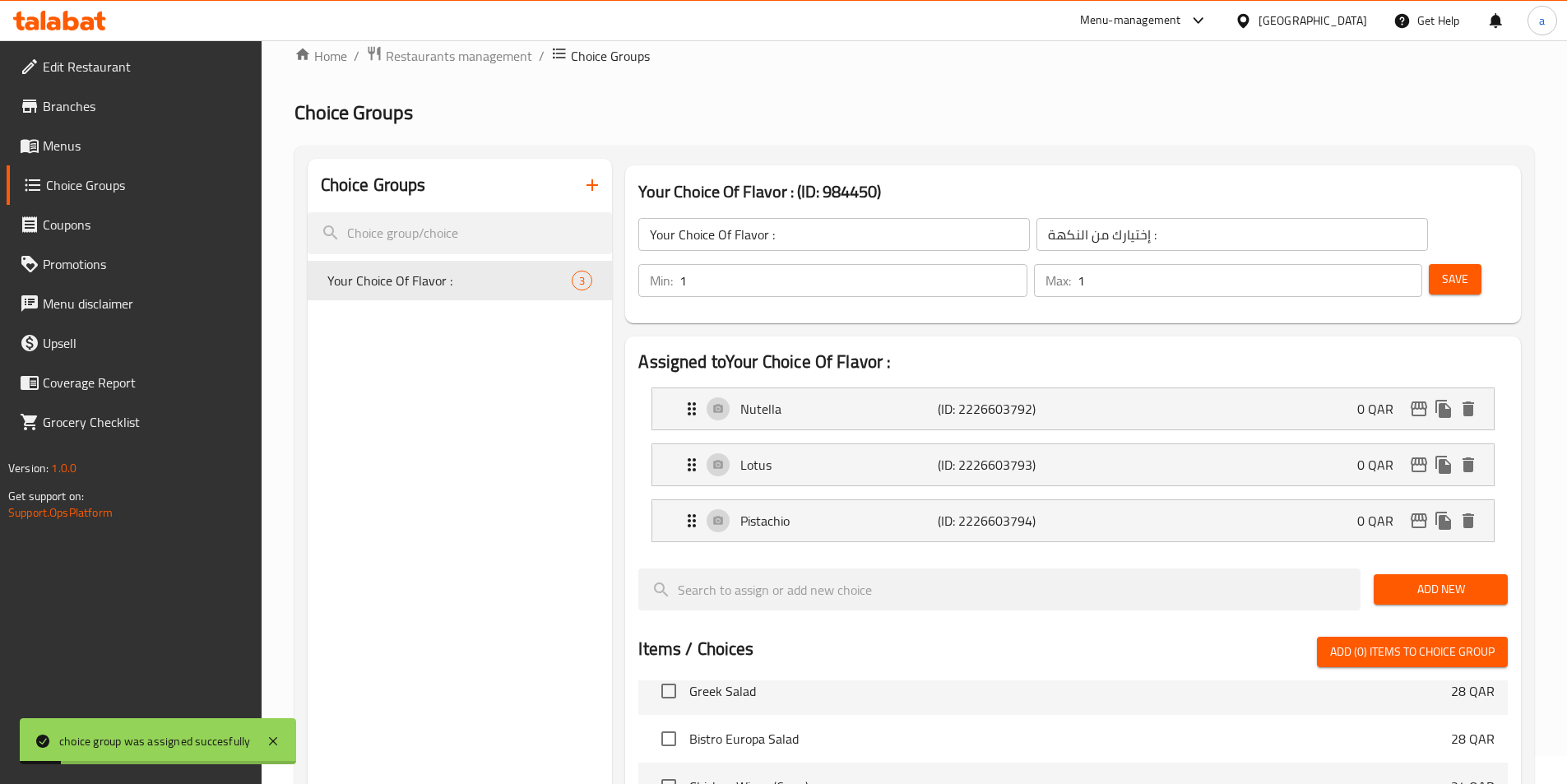
scroll to position [0, 0]
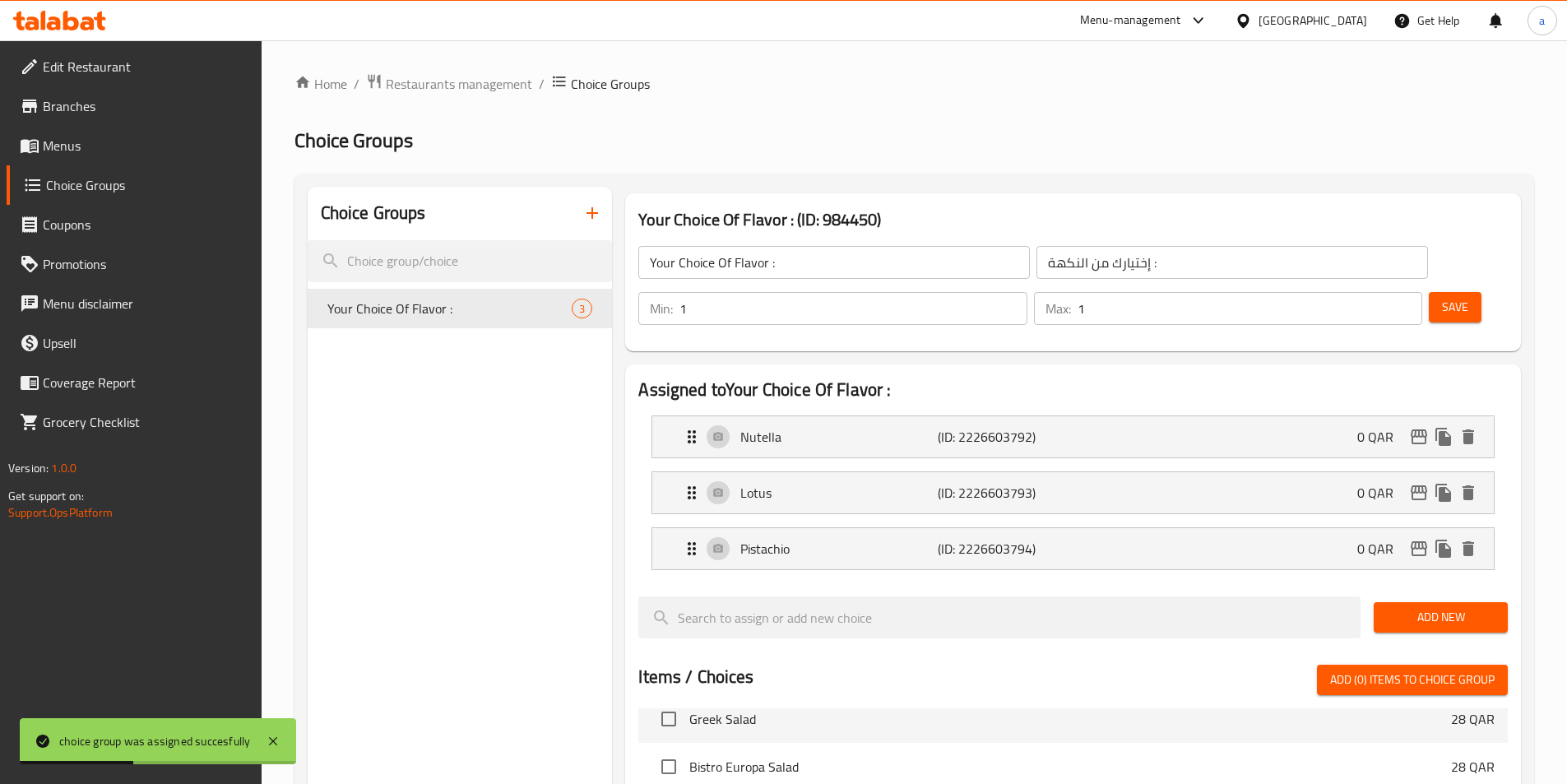
click at [590, 207] on icon "button" at bounding box center [592, 213] width 20 height 20
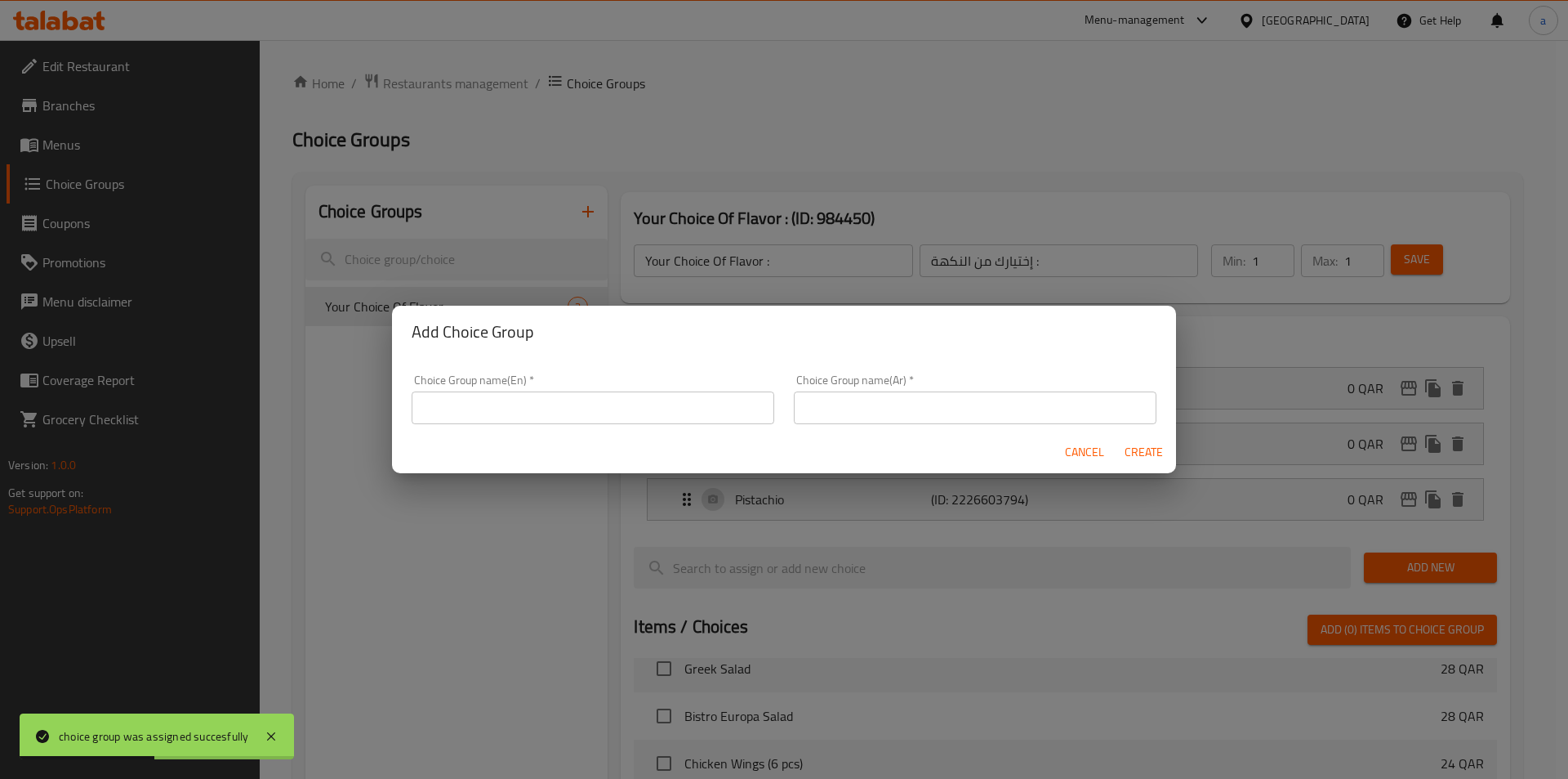
click at [619, 391] on input "text" at bounding box center [592, 407] width 362 height 33
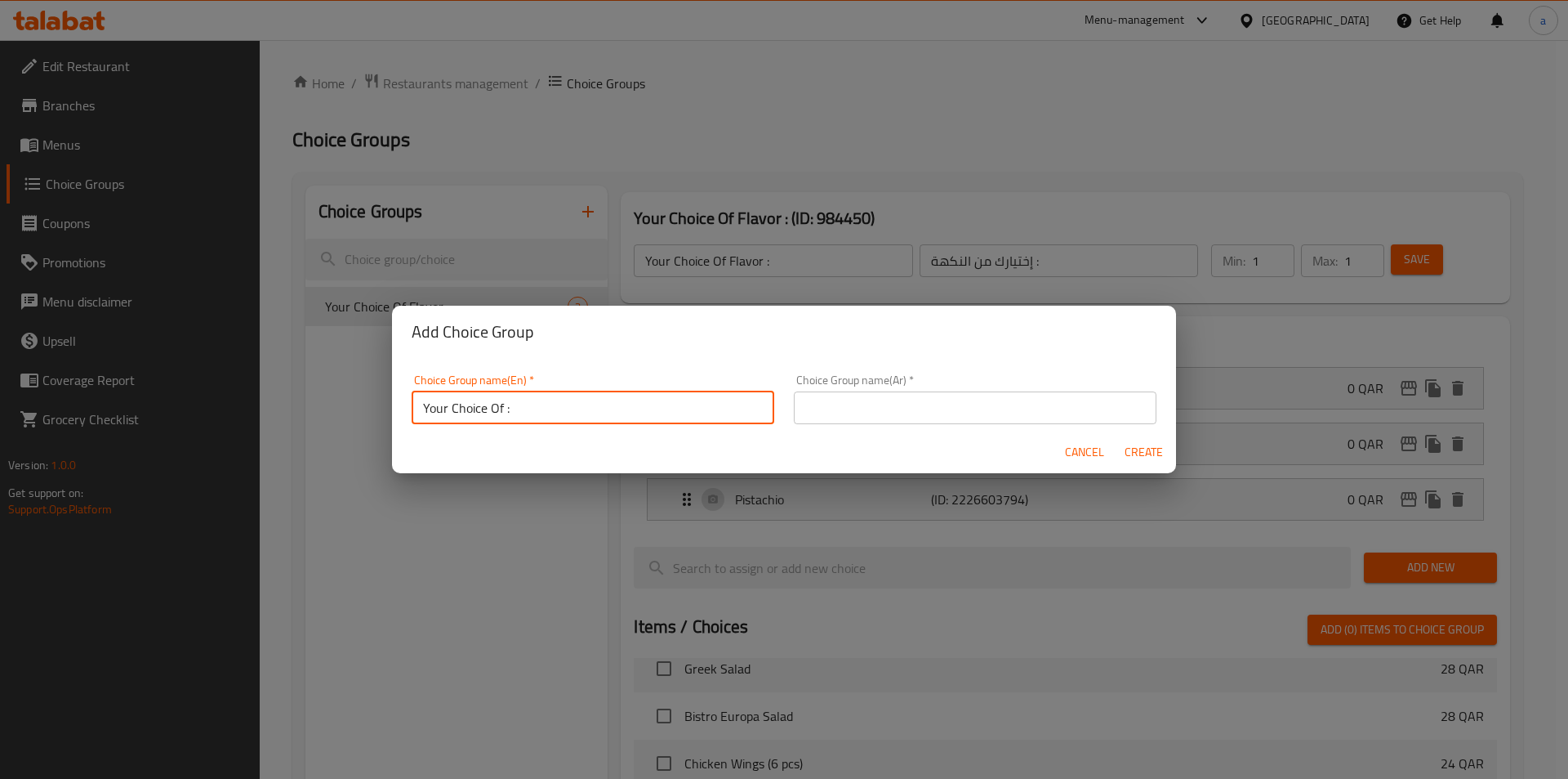
type input "Your Choice Of :"
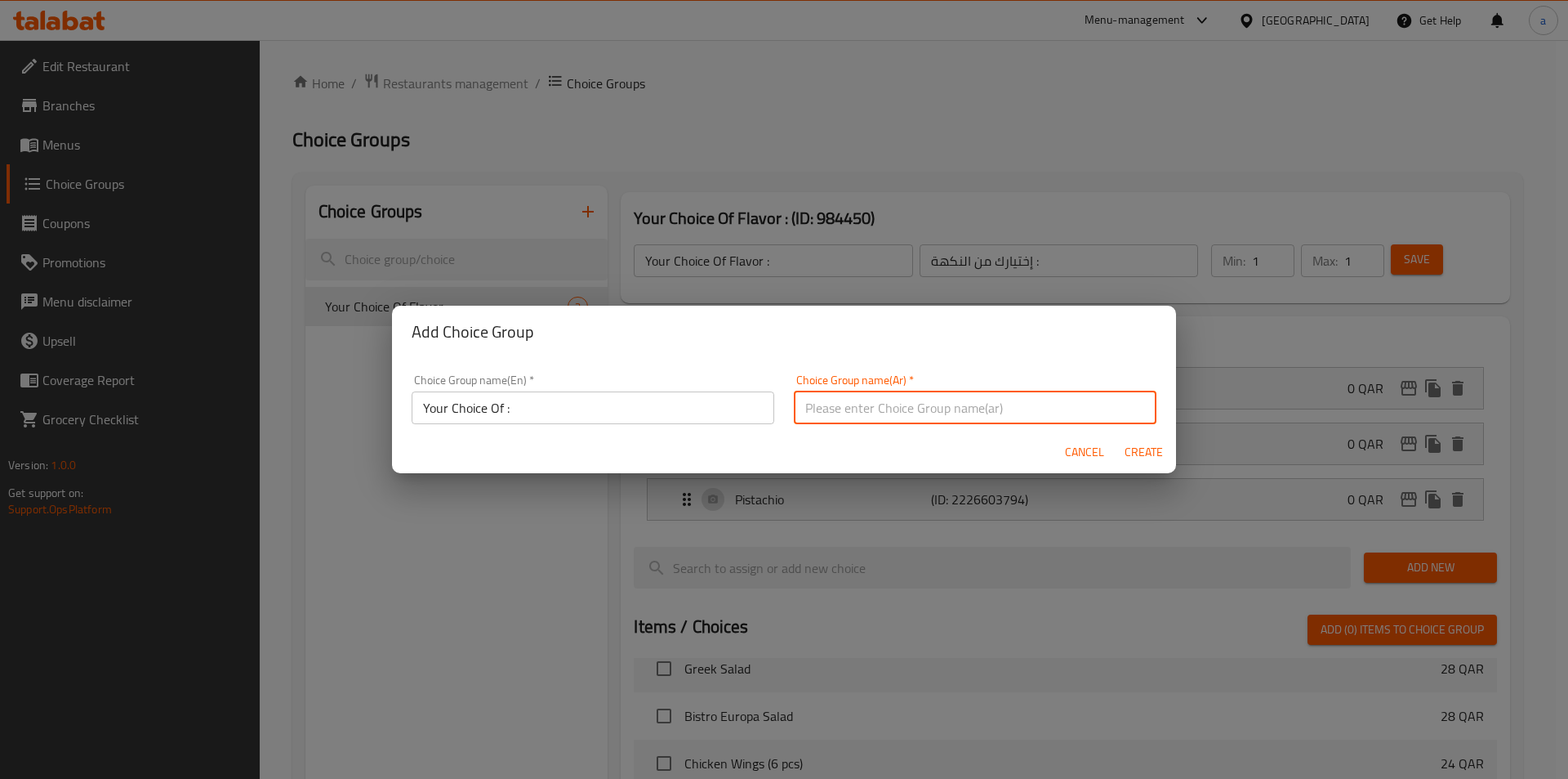
click at [802, 407] on input "text" at bounding box center [974, 407] width 362 height 33
type input "إختيارك من :"
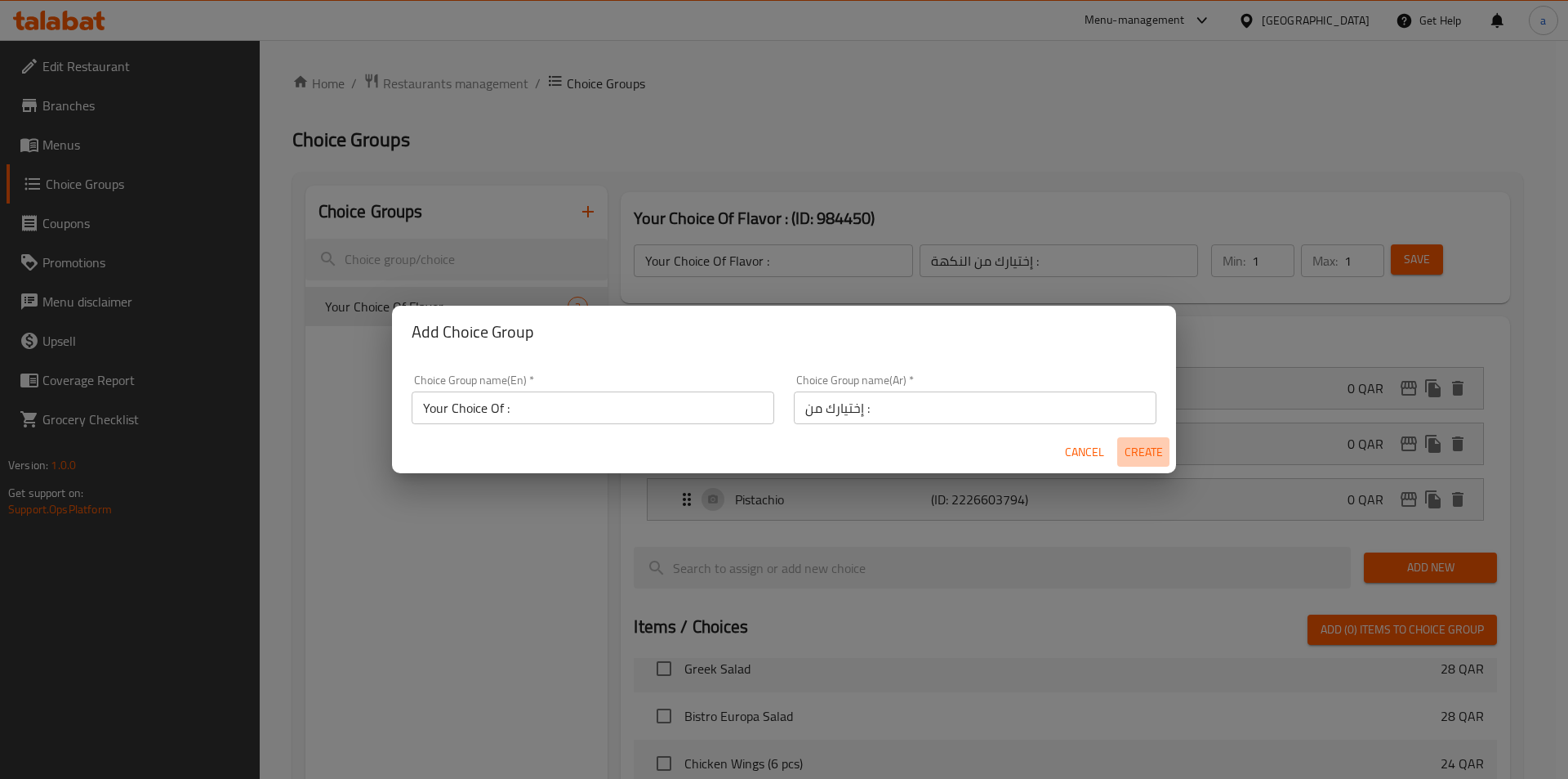
click at [1138, 460] on span "Create" at bounding box center [1143, 452] width 39 height 20
type input "Your Choice Of :"
type input "إختيارك من :"
type input "0"
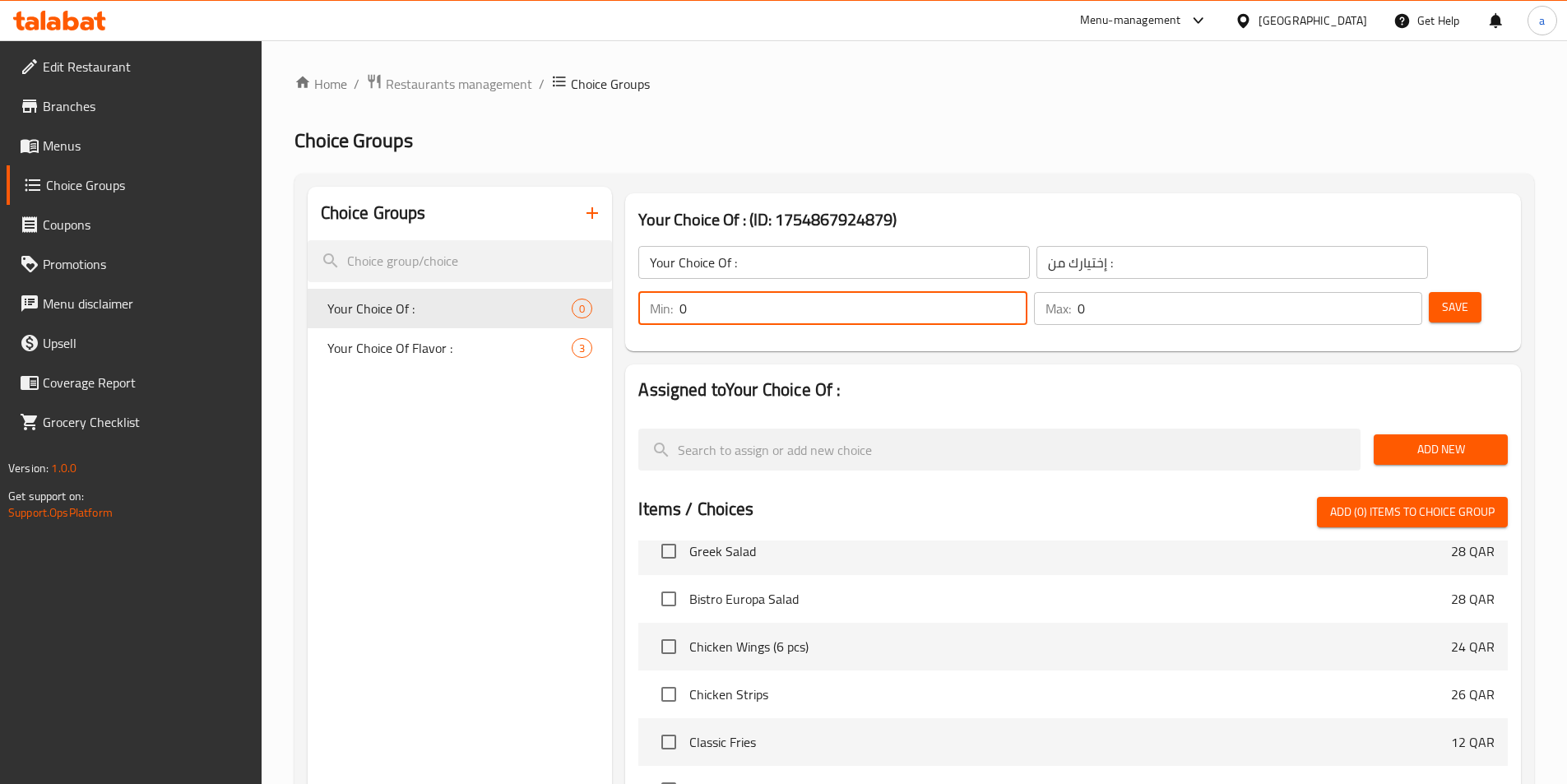
drag, startPoint x: 1282, startPoint y: 264, endPoint x: 1264, endPoint y: 266, distance: 18.1
click at [1027, 292] on input "0" at bounding box center [853, 308] width 347 height 33
type input "1"
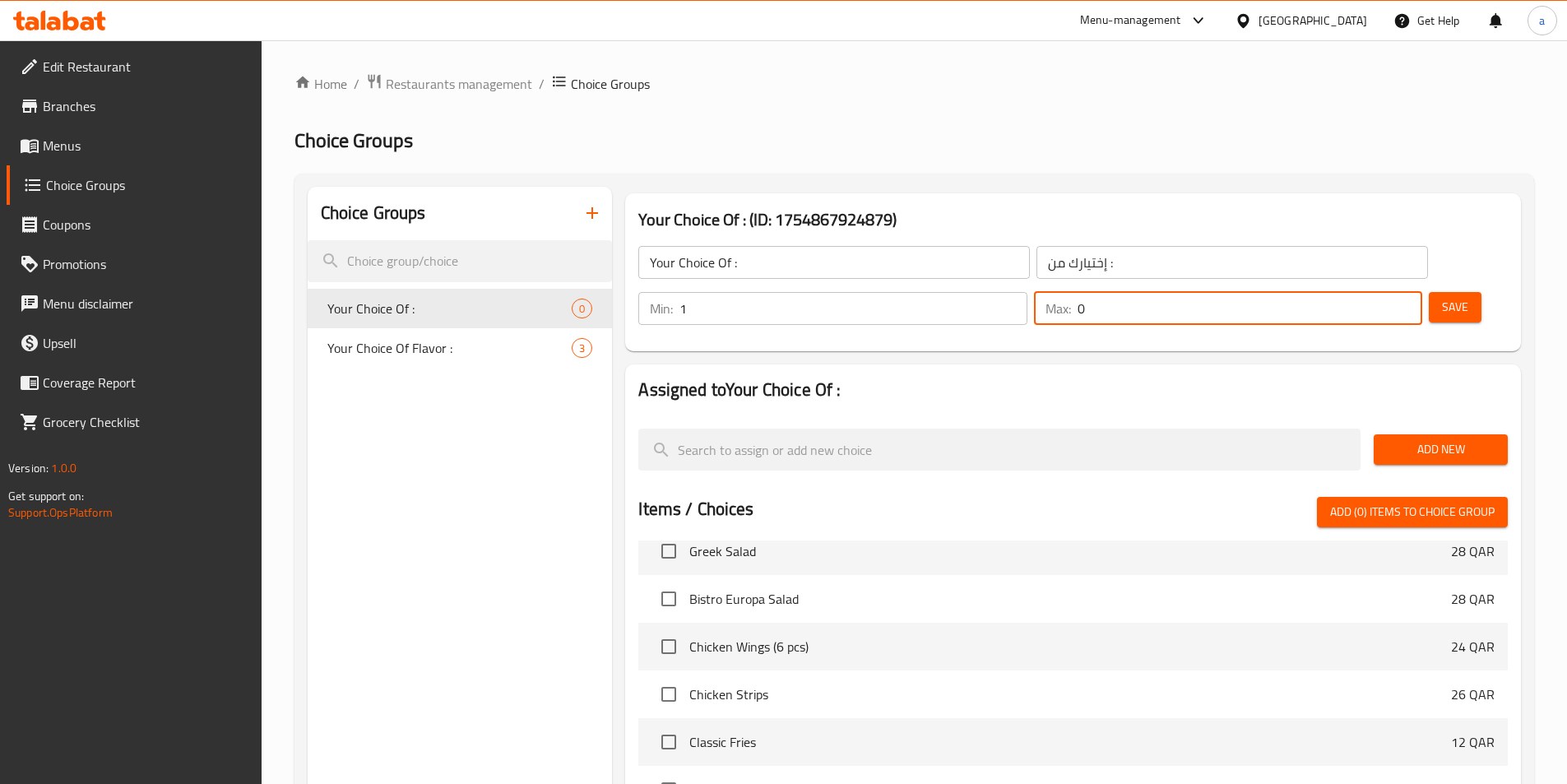
drag, startPoint x: 1362, startPoint y: 265, endPoint x: 1302, endPoint y: 260, distance: 60.2
click at [1302, 286] on div "Min: 1 ​ Max: 0 ​" at bounding box center [1030, 309] width 797 height 46
type input "1"
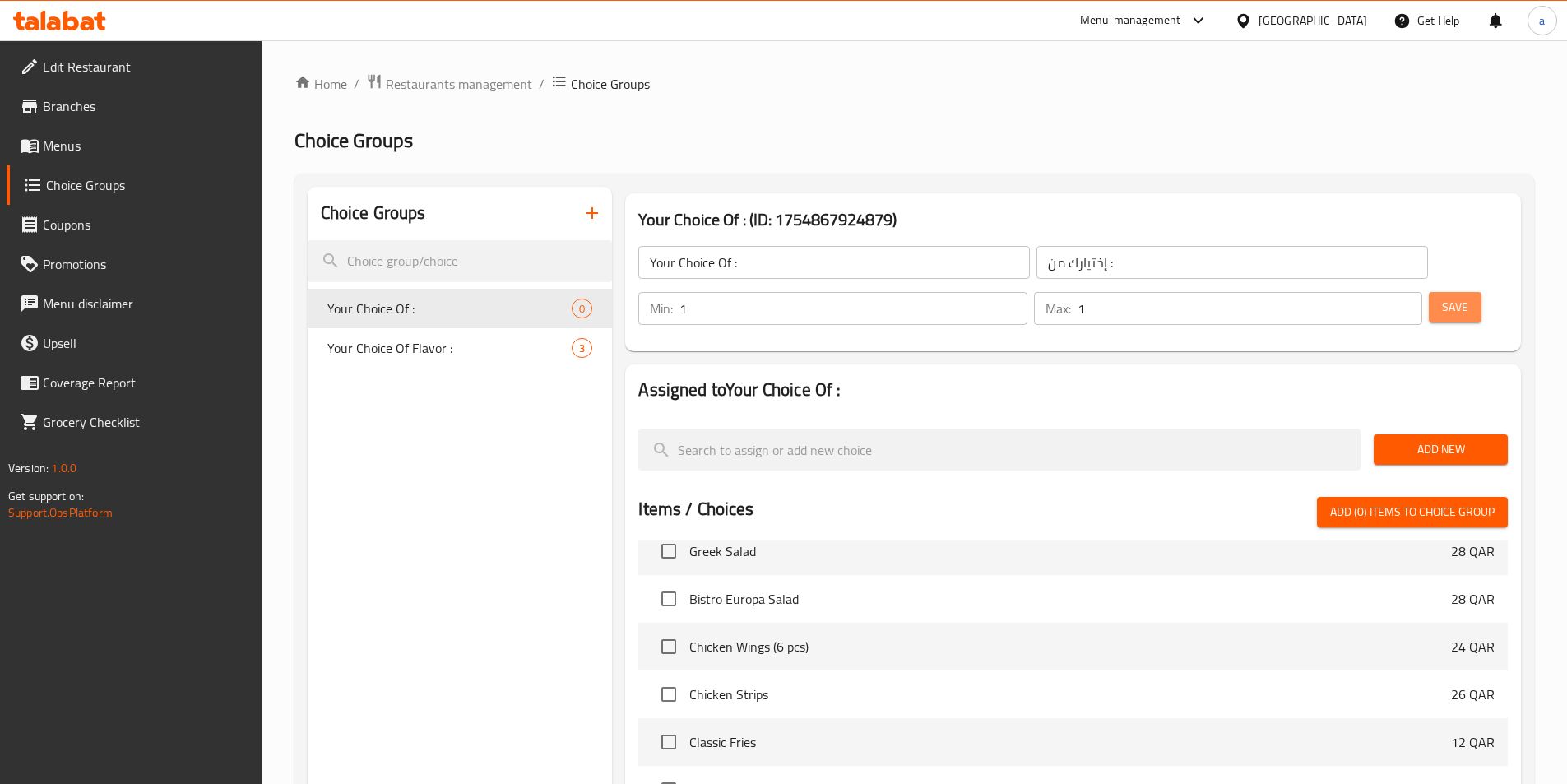
click at [1442, 297] on span "Save" at bounding box center [1455, 307] width 26 height 20
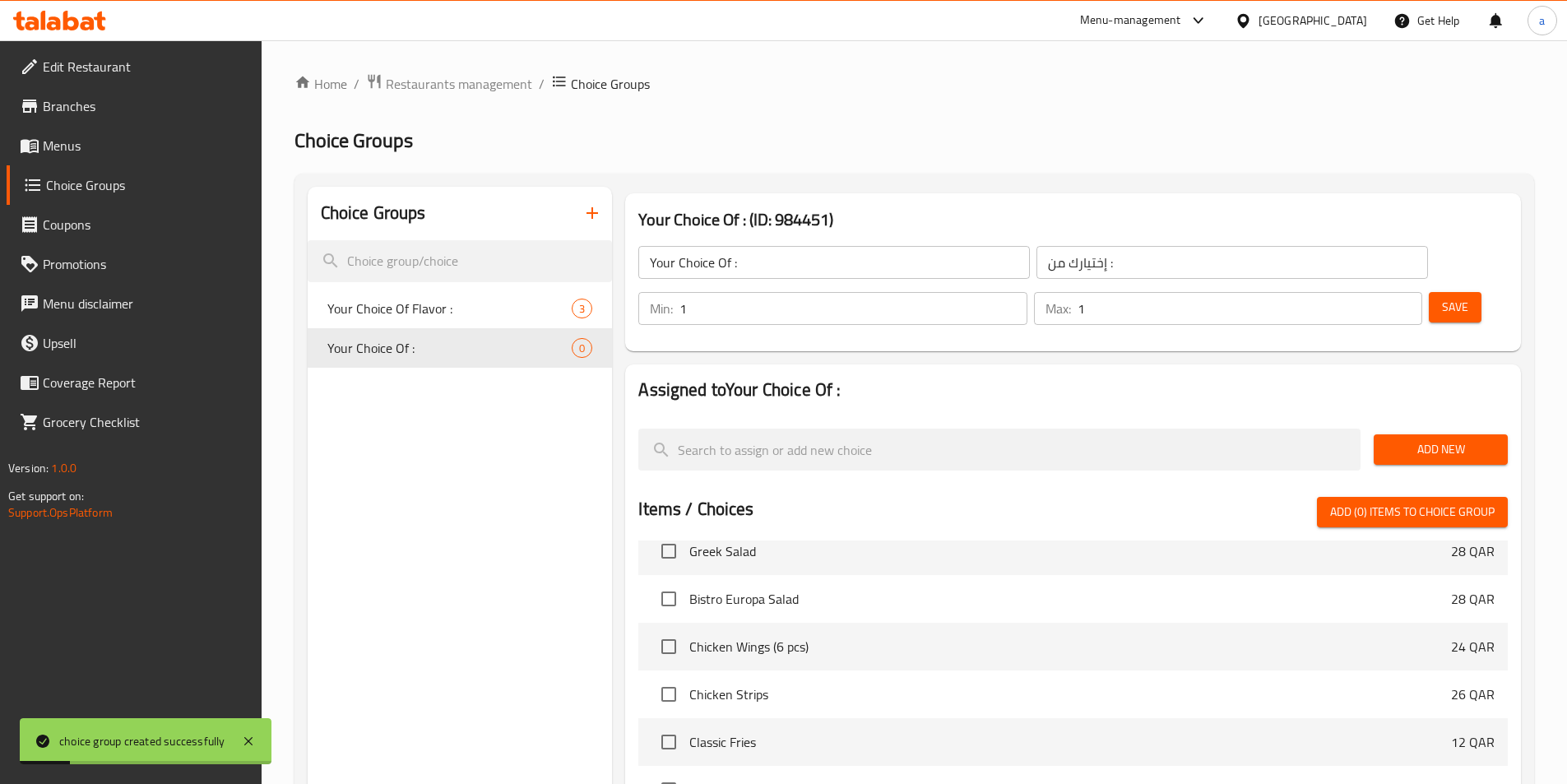
click at [1422, 439] on span "Add New" at bounding box center [1440, 449] width 108 height 20
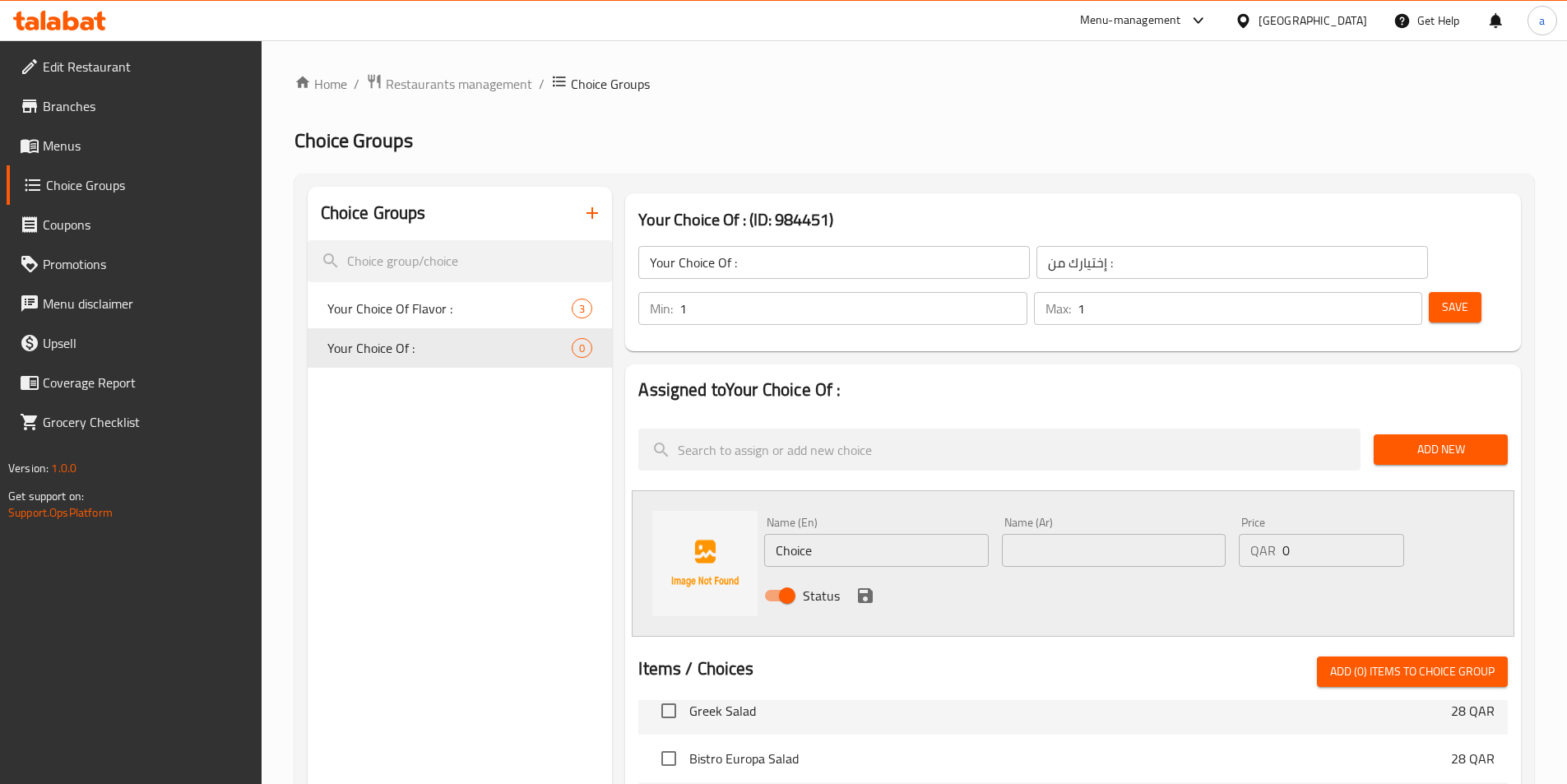
drag, startPoint x: 916, startPoint y: 501, endPoint x: 493, endPoint y: 503, distance: 423.0
click at [539, 503] on div "Choice Groups Your Choice Of Flavor : 3 Your Choice Of : 0 Your Choice Of : (ID…" at bounding box center [918, 746] width 1220 height 1118
paste input "Strawberry"
type input "Strawberry"
click at [1063, 534] on input "text" at bounding box center [1114, 550] width 224 height 33
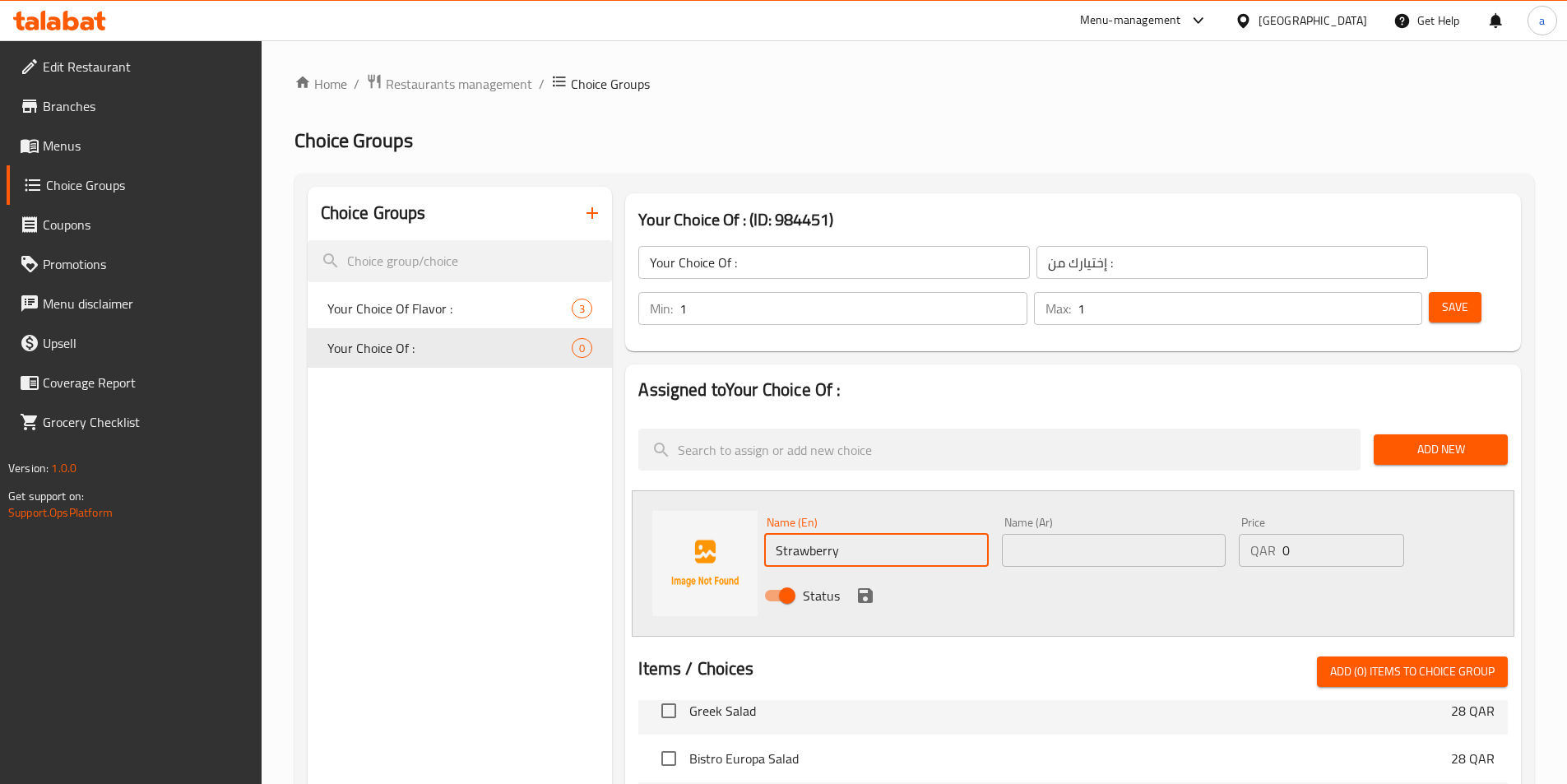
paste input "فراولة"
type input "فراولة"
click at [867, 586] on icon "save" at bounding box center [865, 595] width 20 height 20
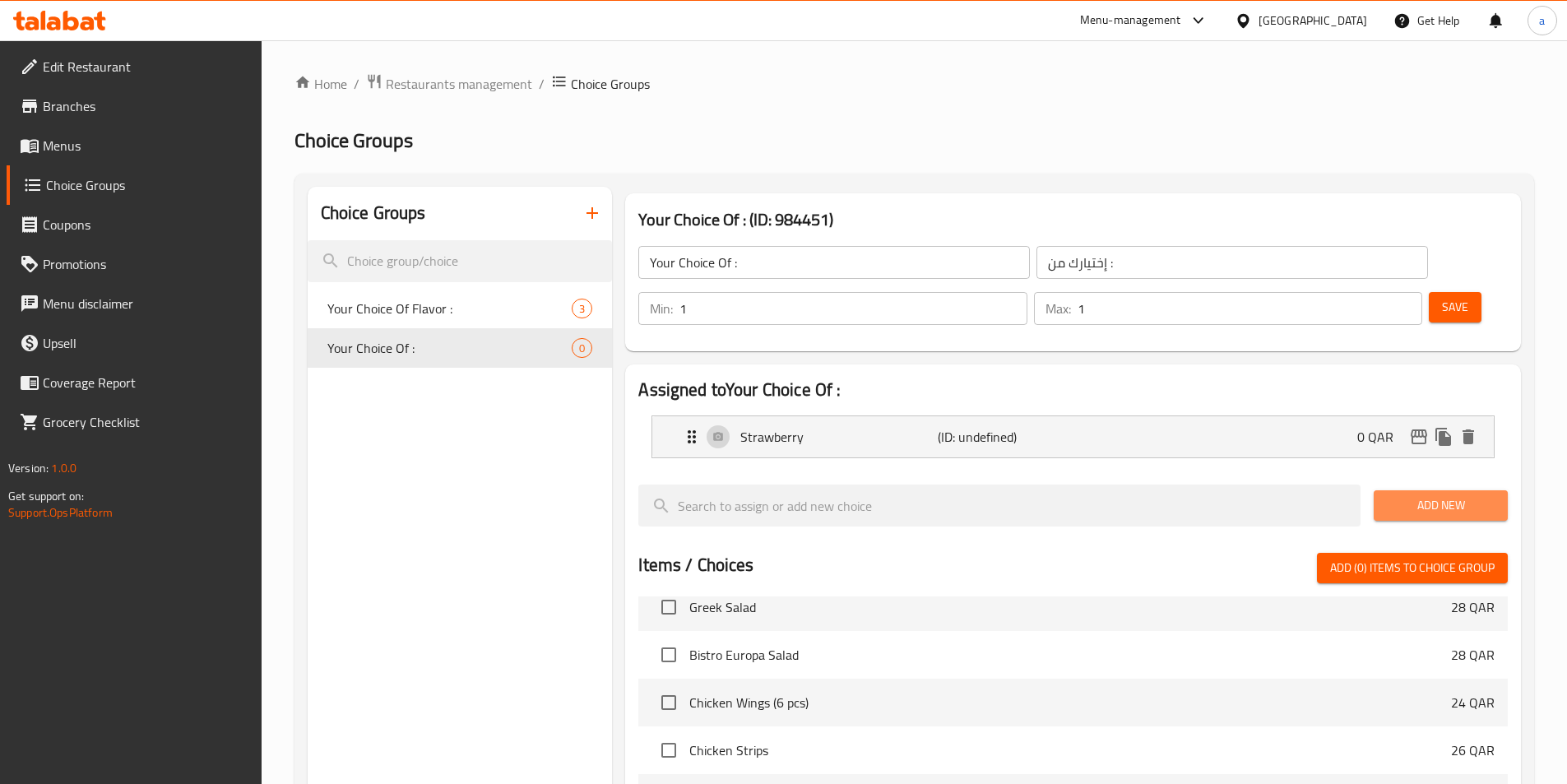
click at [1403, 495] on span "Add New" at bounding box center [1440, 505] width 108 height 20
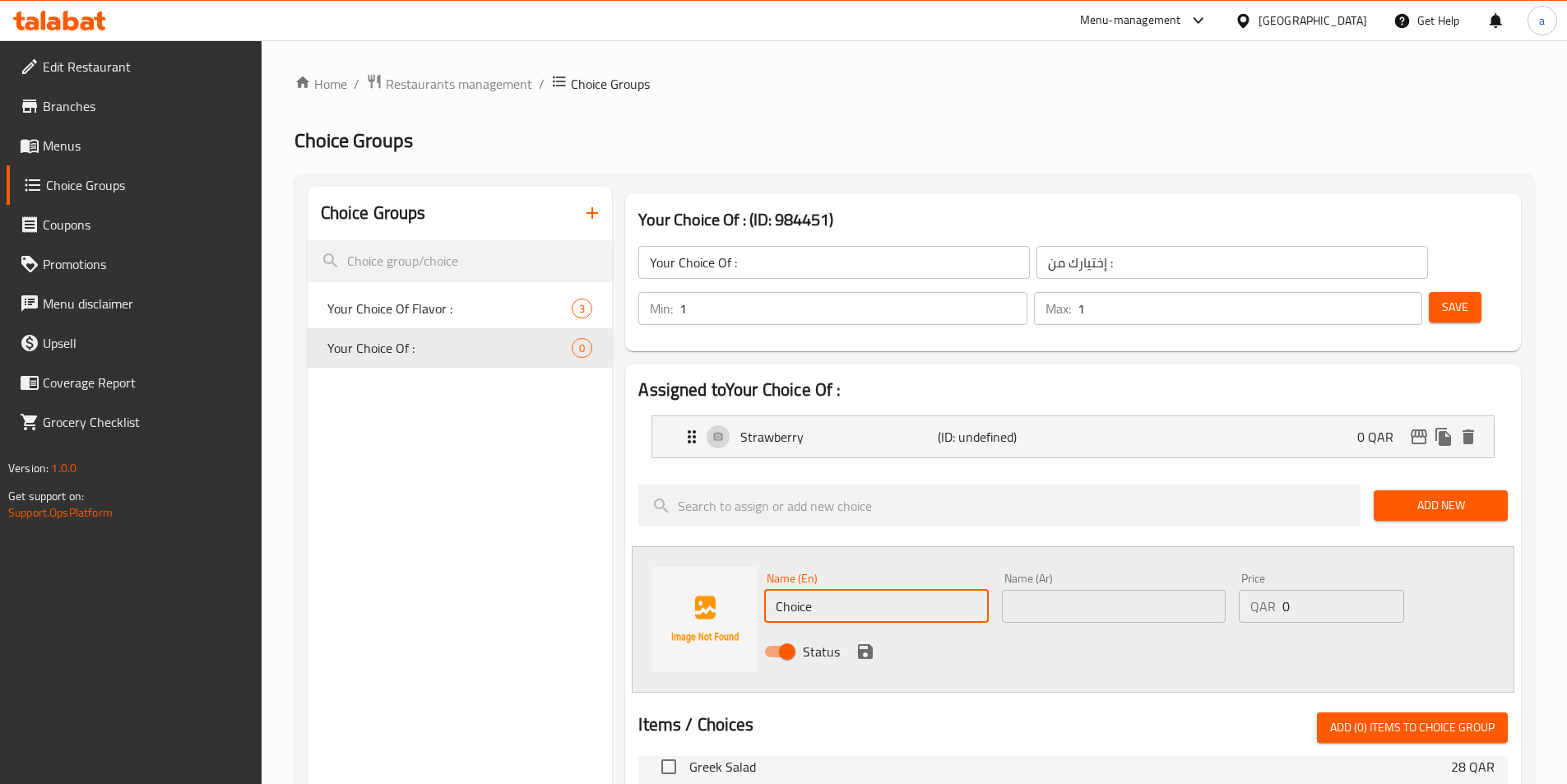
drag, startPoint x: 848, startPoint y: 559, endPoint x: 630, endPoint y: 565, distance: 218.1
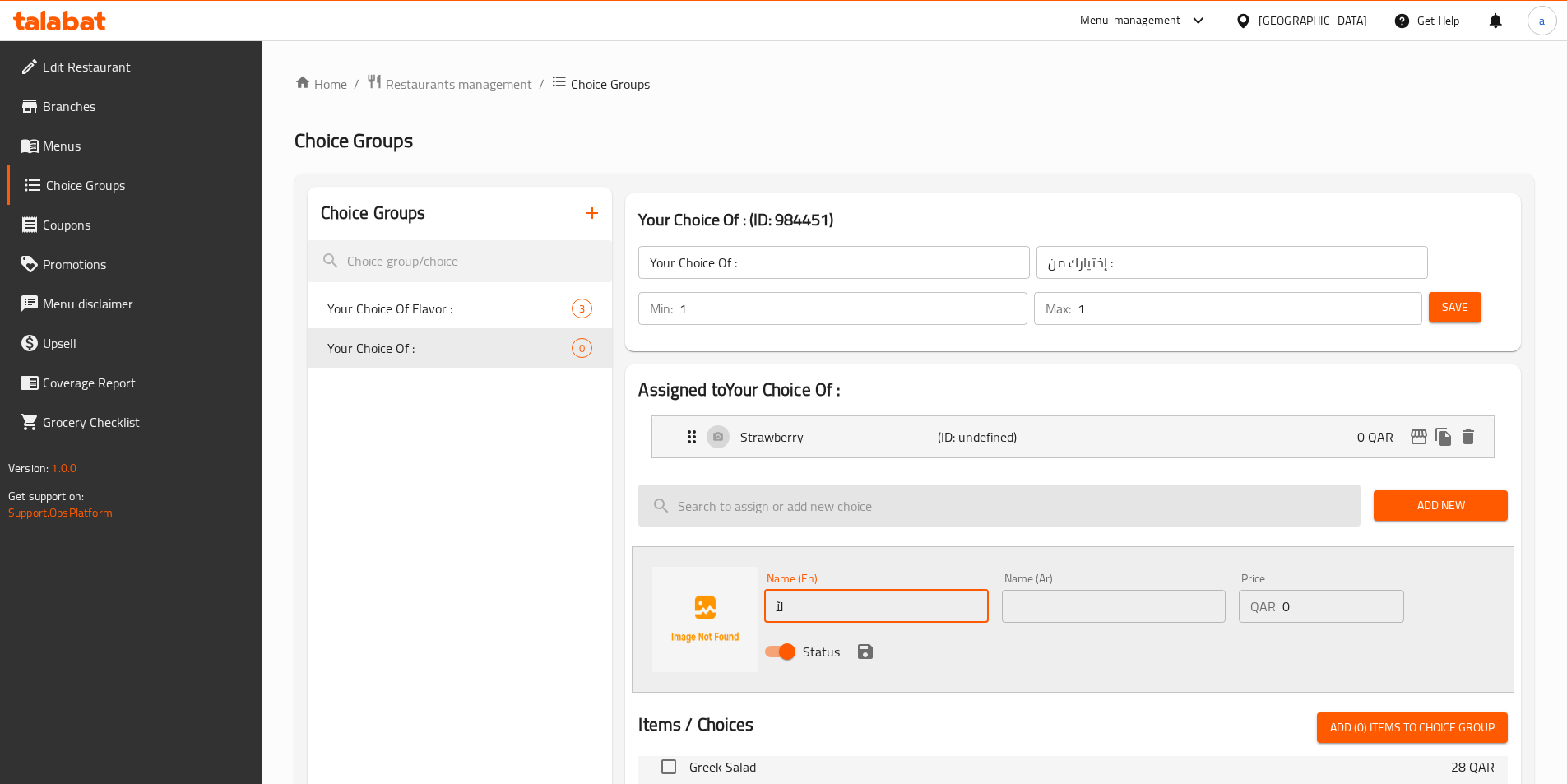
type input "ل"
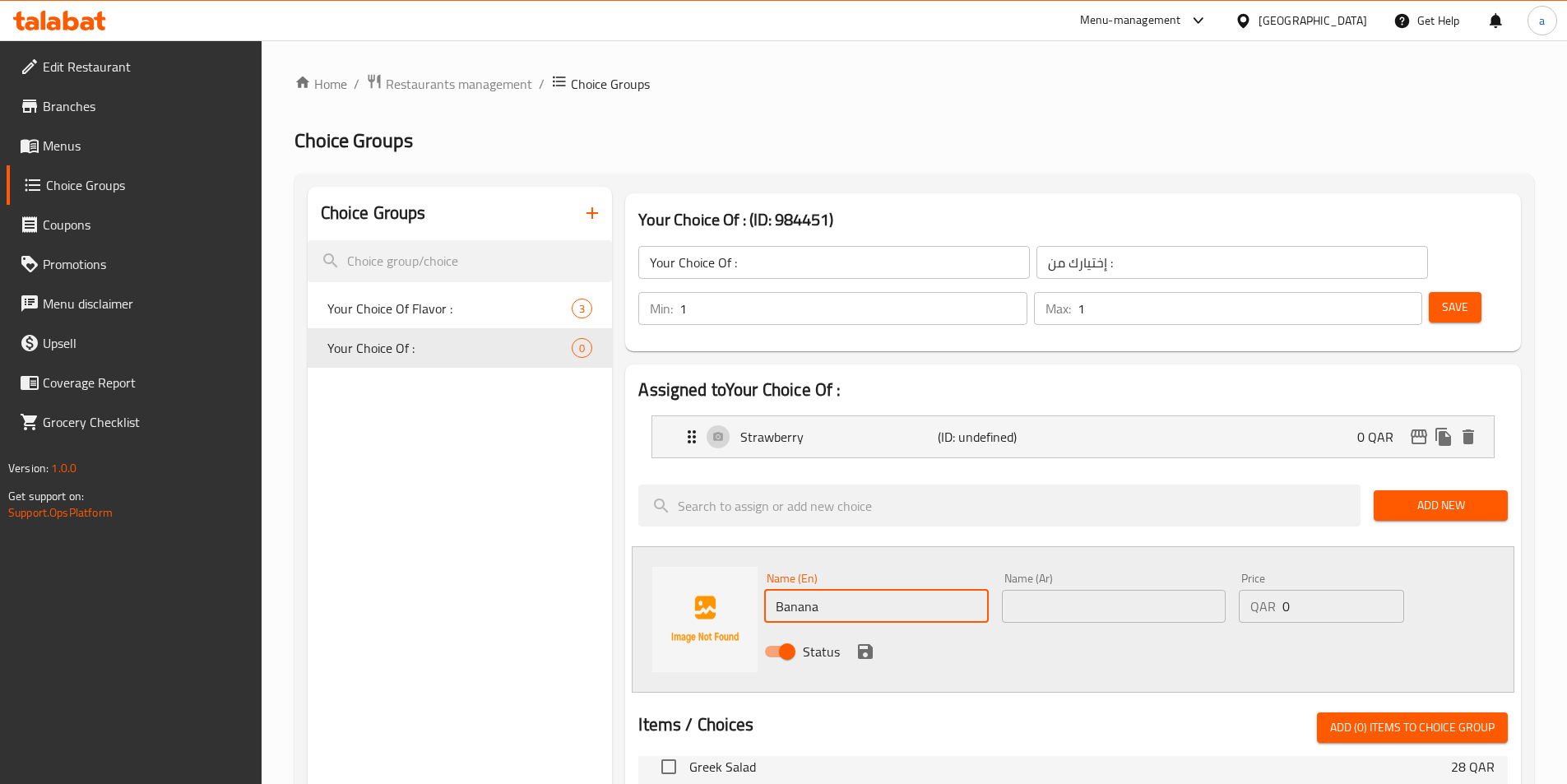
type input "Banana"
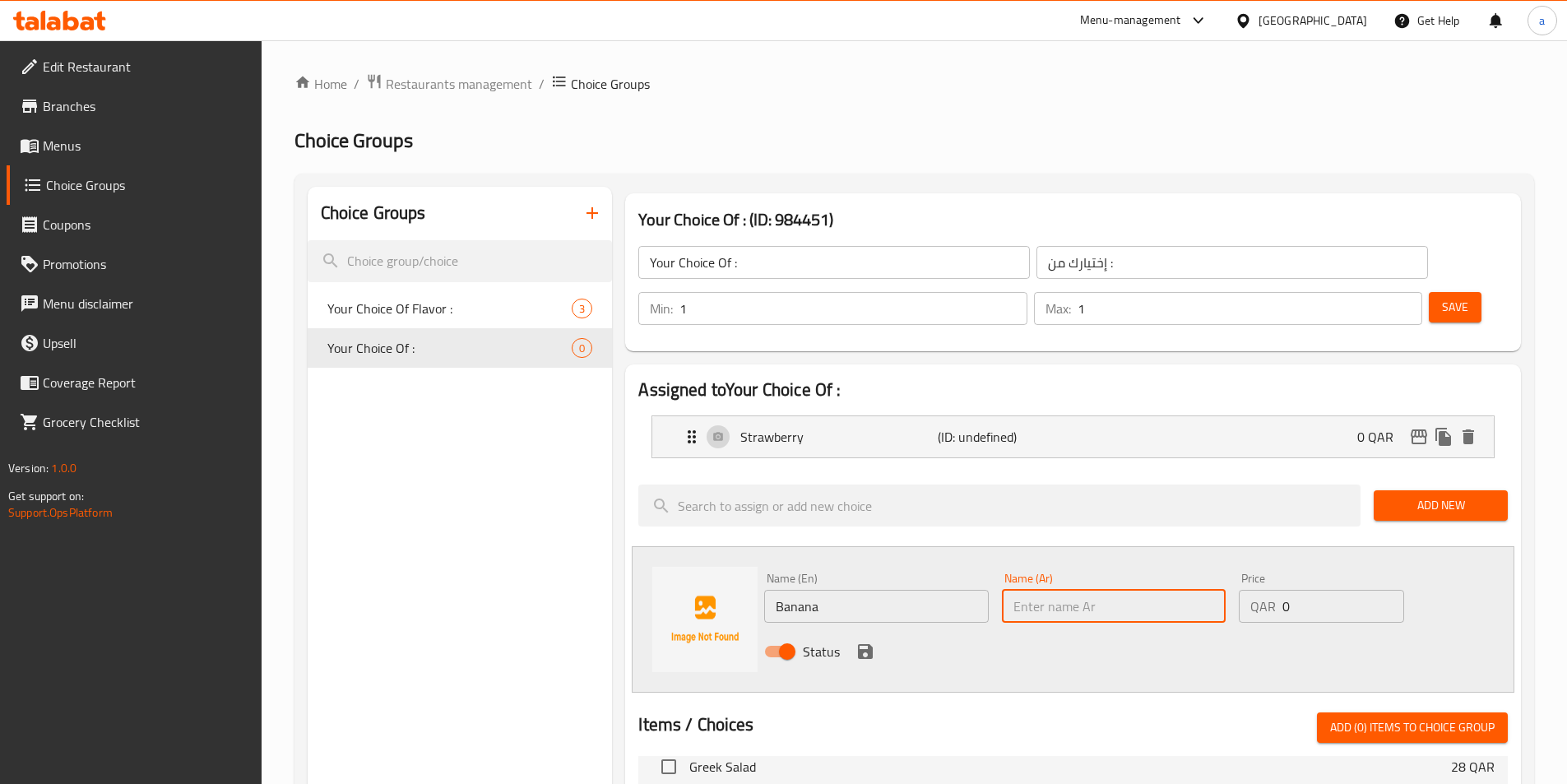
click at [1074, 589] on input "text" at bounding box center [1114, 605] width 224 height 33
type input "موز"
click at [864, 641] on icon "save" at bounding box center [865, 650] width 20 height 20
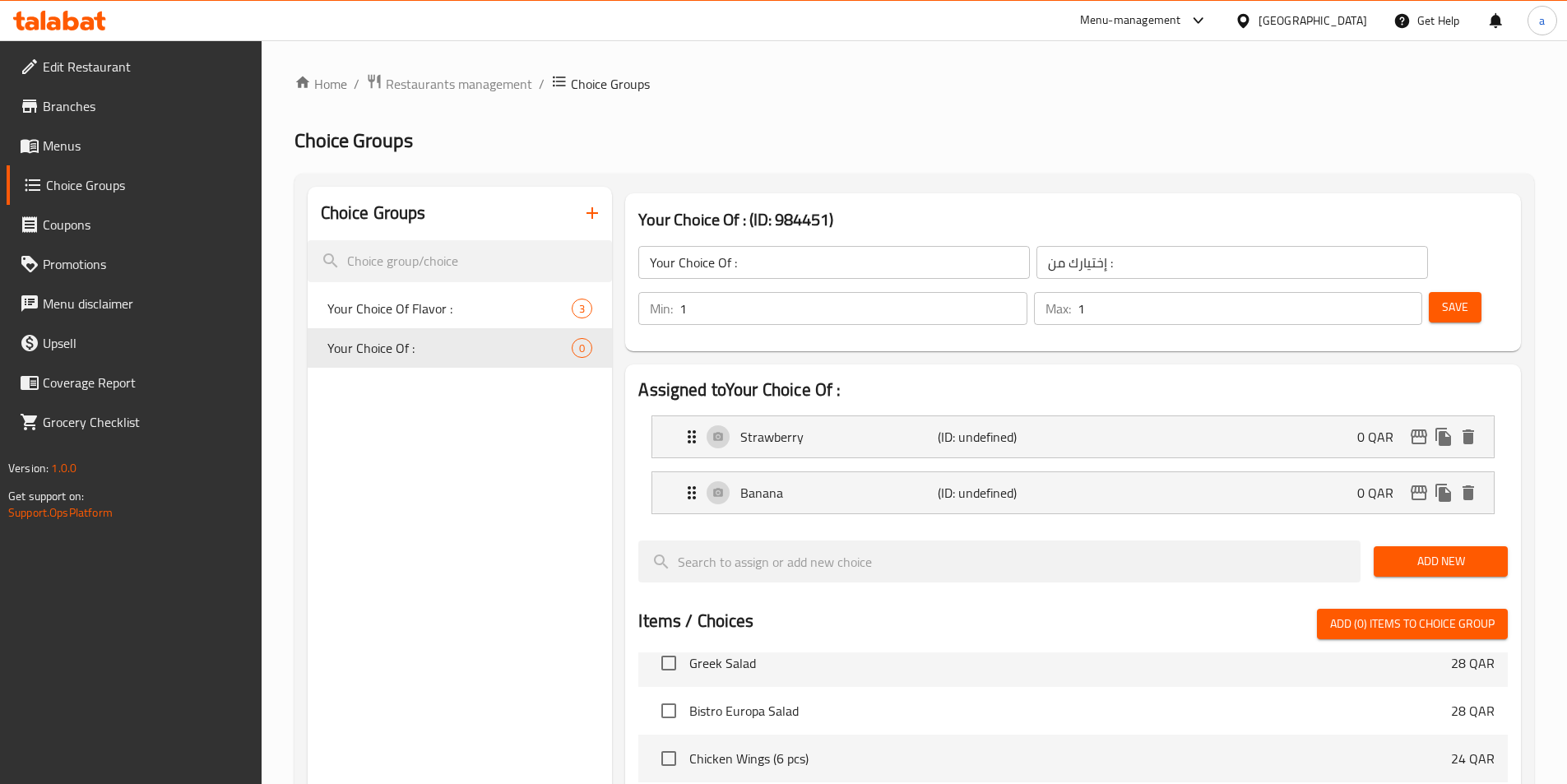
click at [1439, 546] on button "Add New" at bounding box center [1441, 561] width 134 height 31
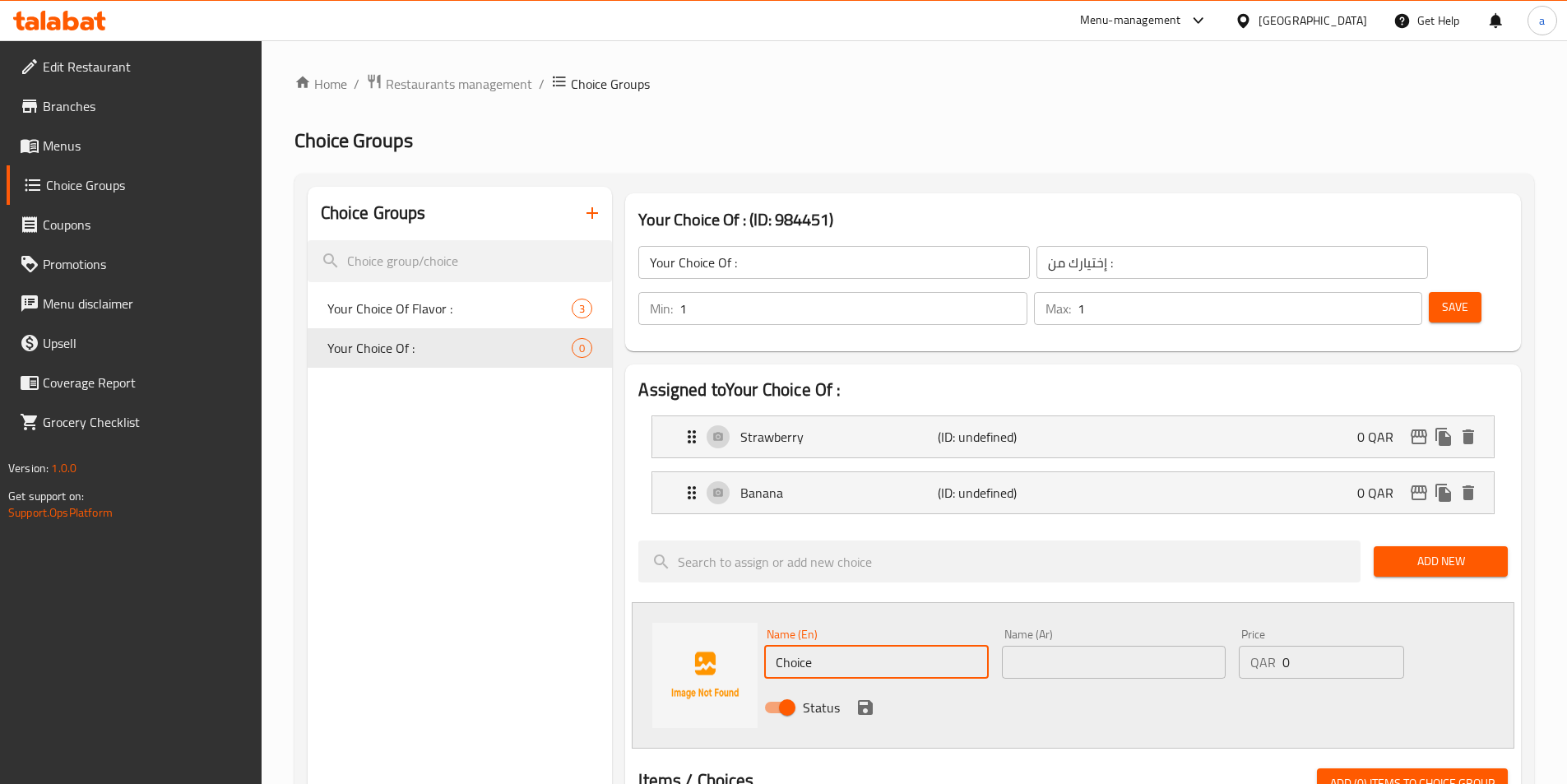
drag, startPoint x: 839, startPoint y: 624, endPoint x: 494, endPoint y: 594, distance: 346.3
type input "س"
type input "Kiwi"
click at [1130, 635] on div "Name (Ar) Name (Ar)" at bounding box center [1114, 653] width 236 height 63
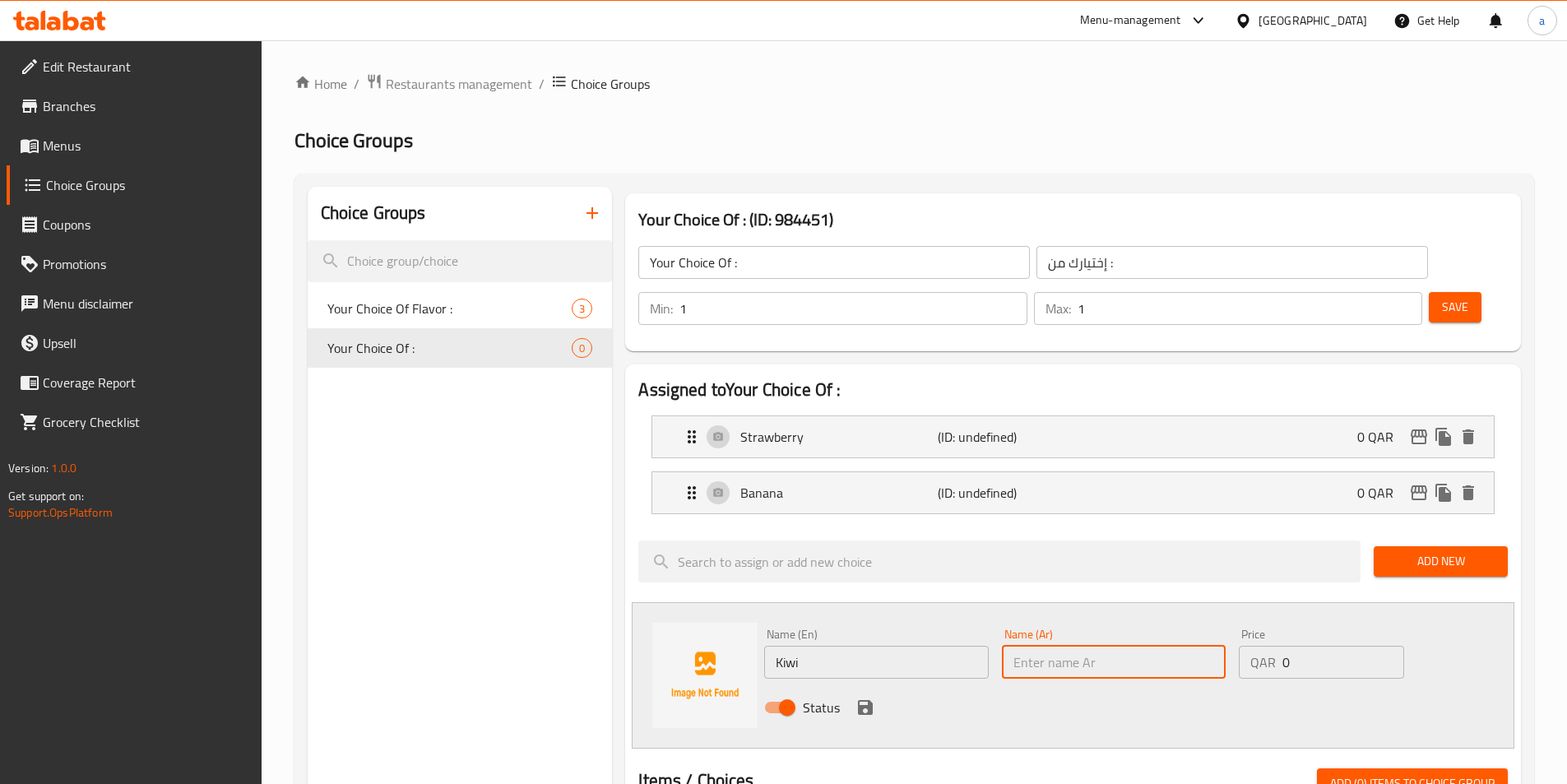
click at [1124, 645] on input "text" at bounding box center [1114, 662] width 224 height 33
type input "ي"
type input "كيوي"
click at [866, 700] on icon "save" at bounding box center [865, 707] width 14 height 14
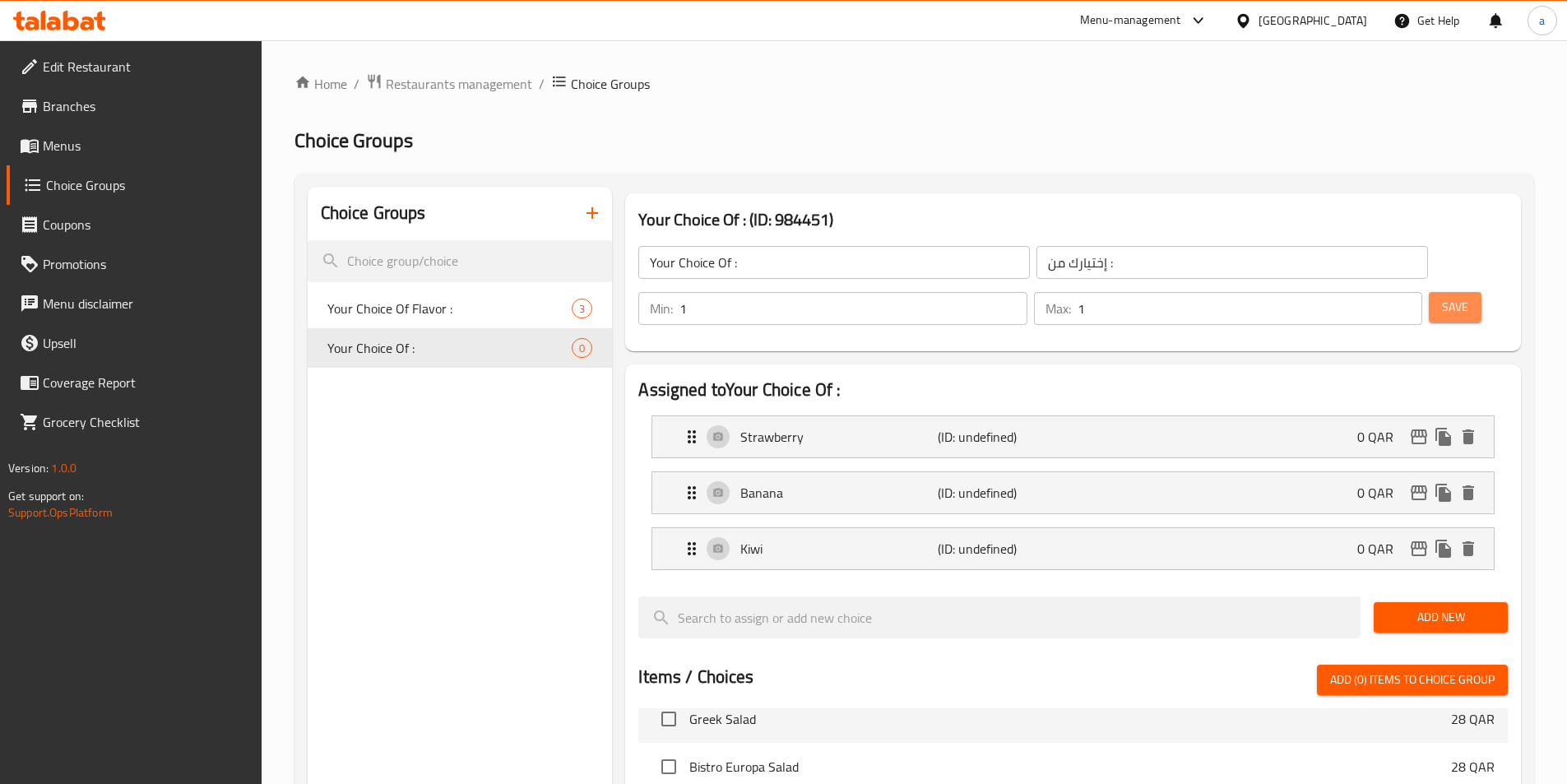
click at [1450, 292] on button "Save" at bounding box center [1456, 307] width 53 height 31
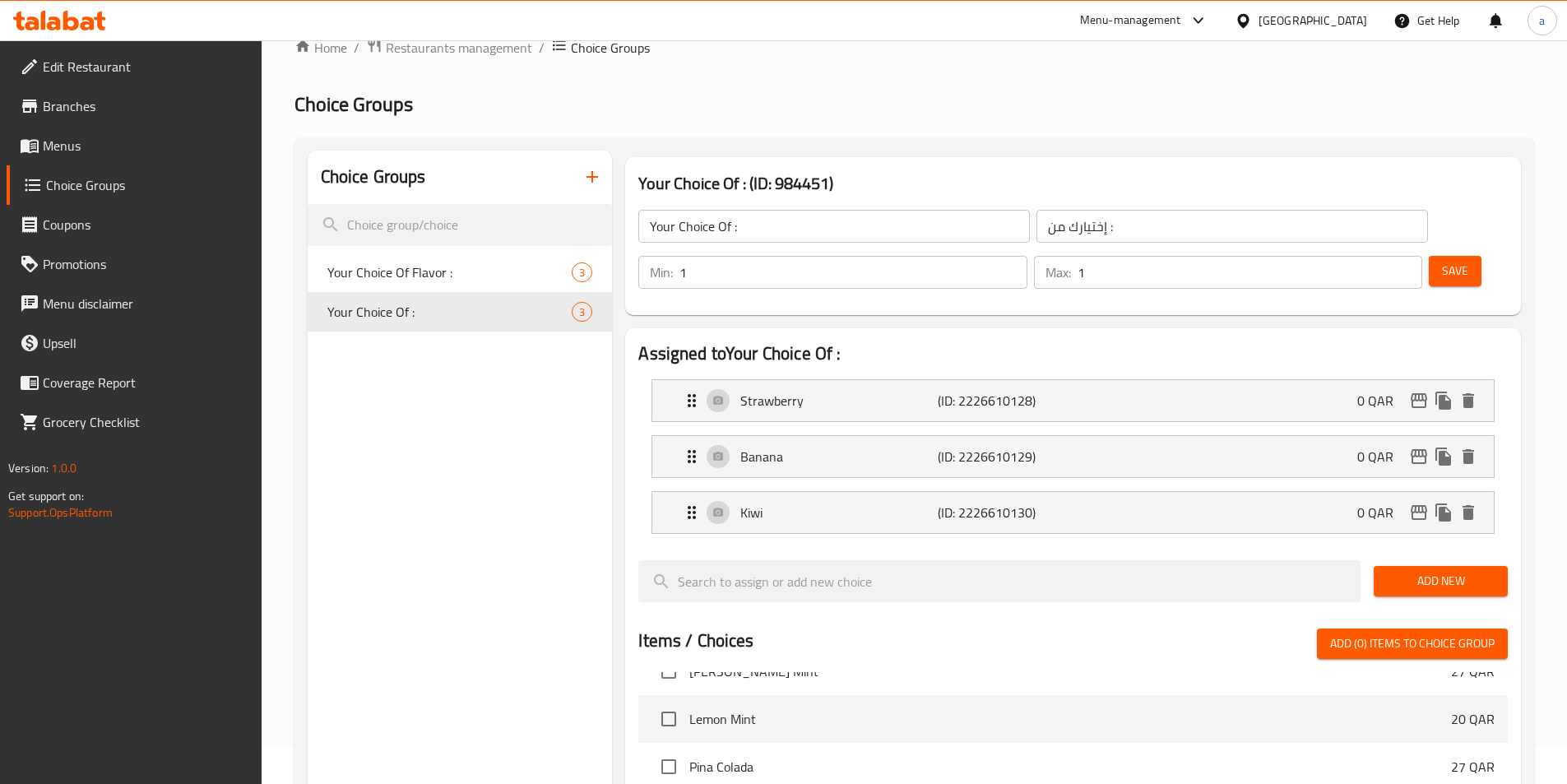
scroll to position [530, 0]
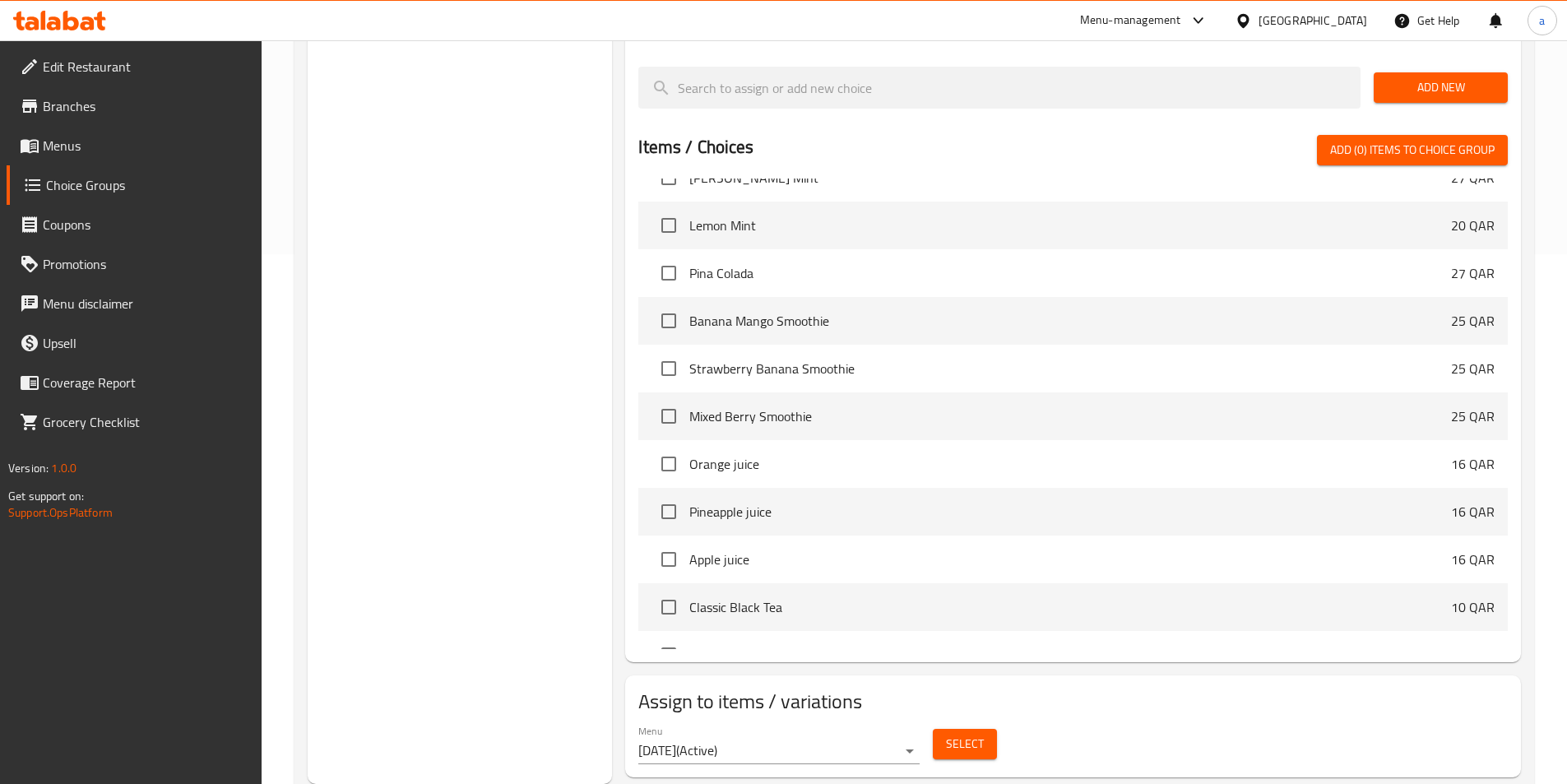
click at [962, 734] on span "Select" at bounding box center [965, 744] width 37 height 20
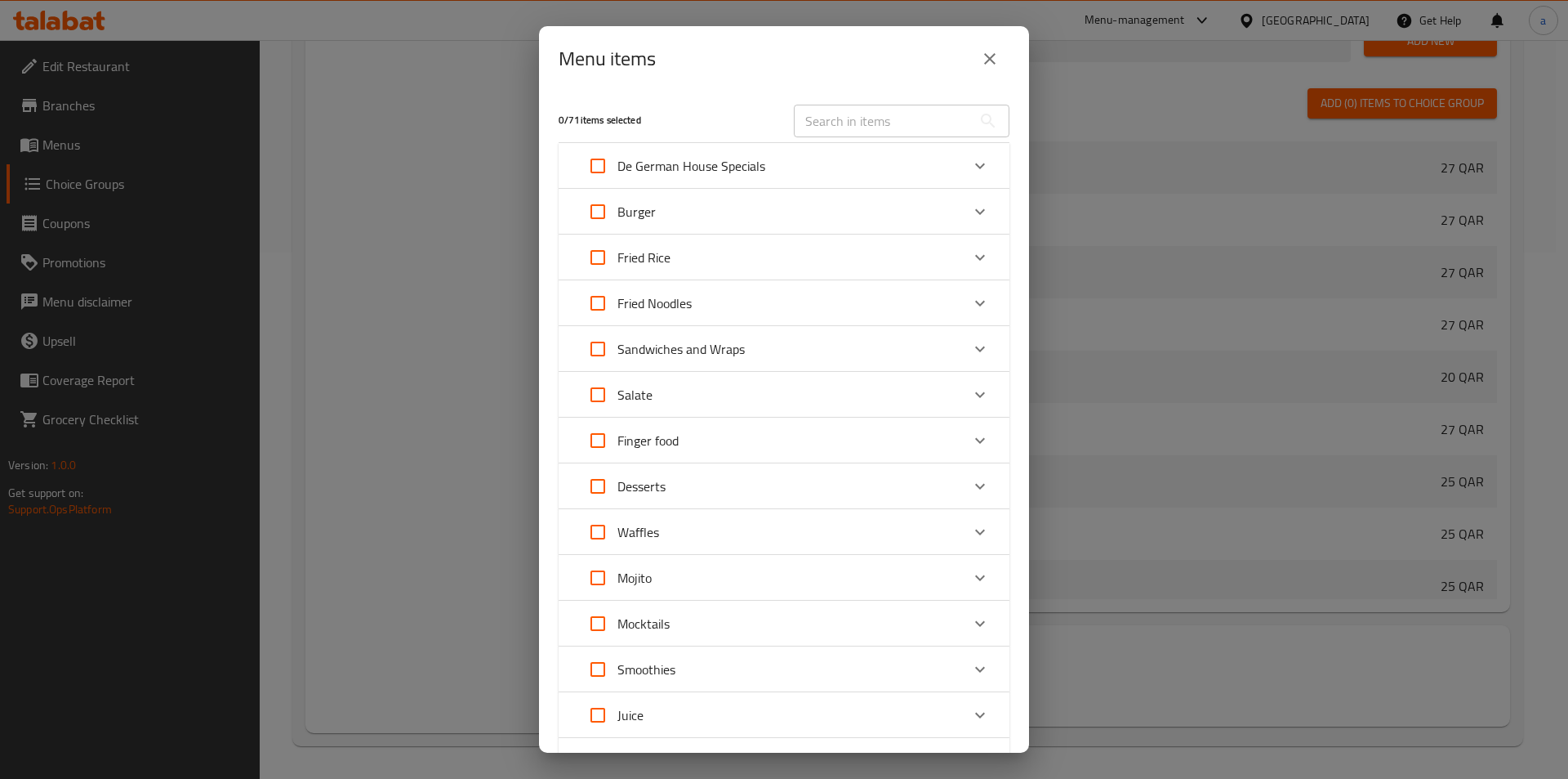
click at [486, 435] on div "Menu items 0 / 71 items selected ​ De German House Specials Chicken Schnitzel w…" at bounding box center [784, 390] width 1568 height 779
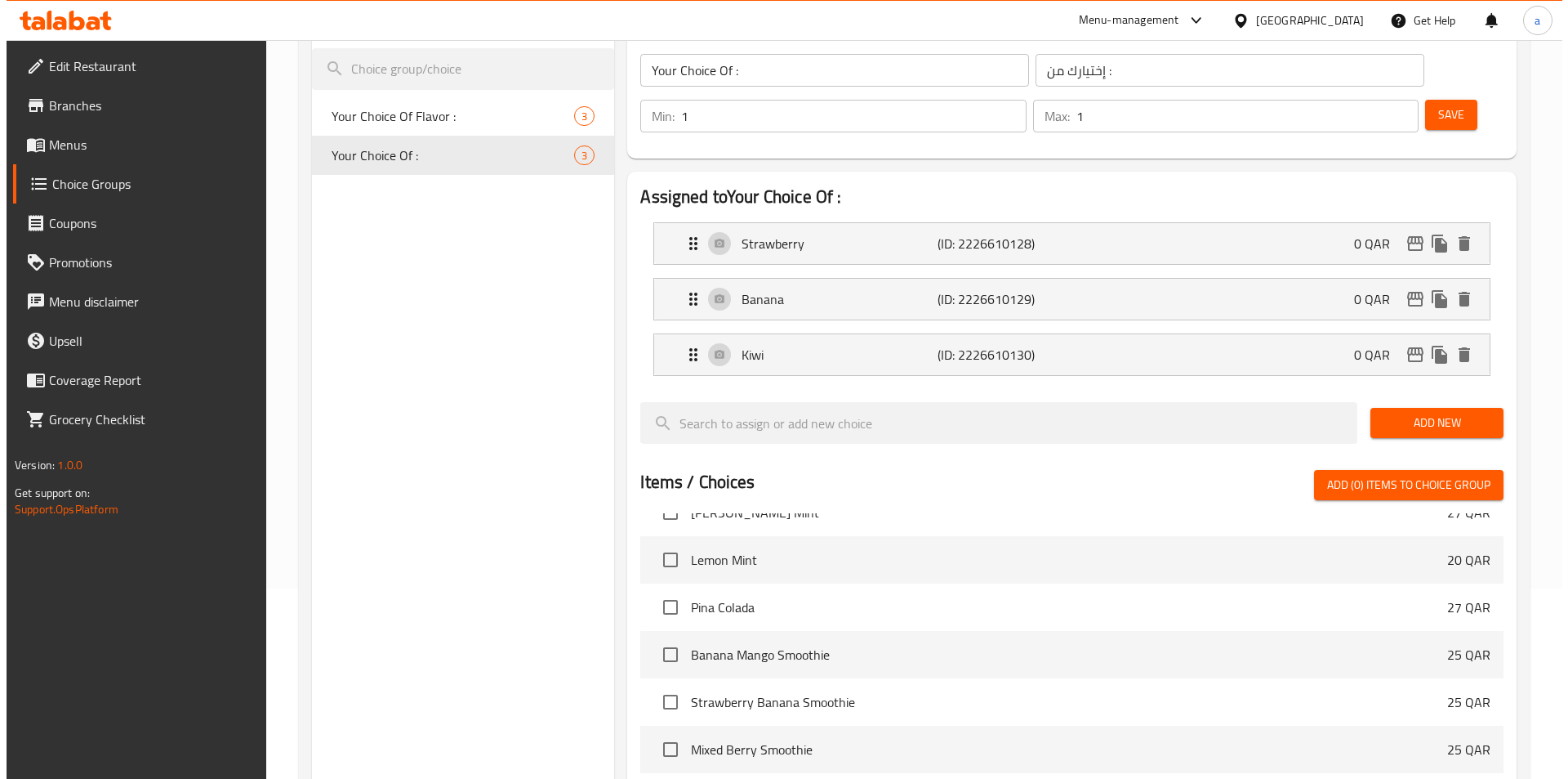
scroll to position [490, 0]
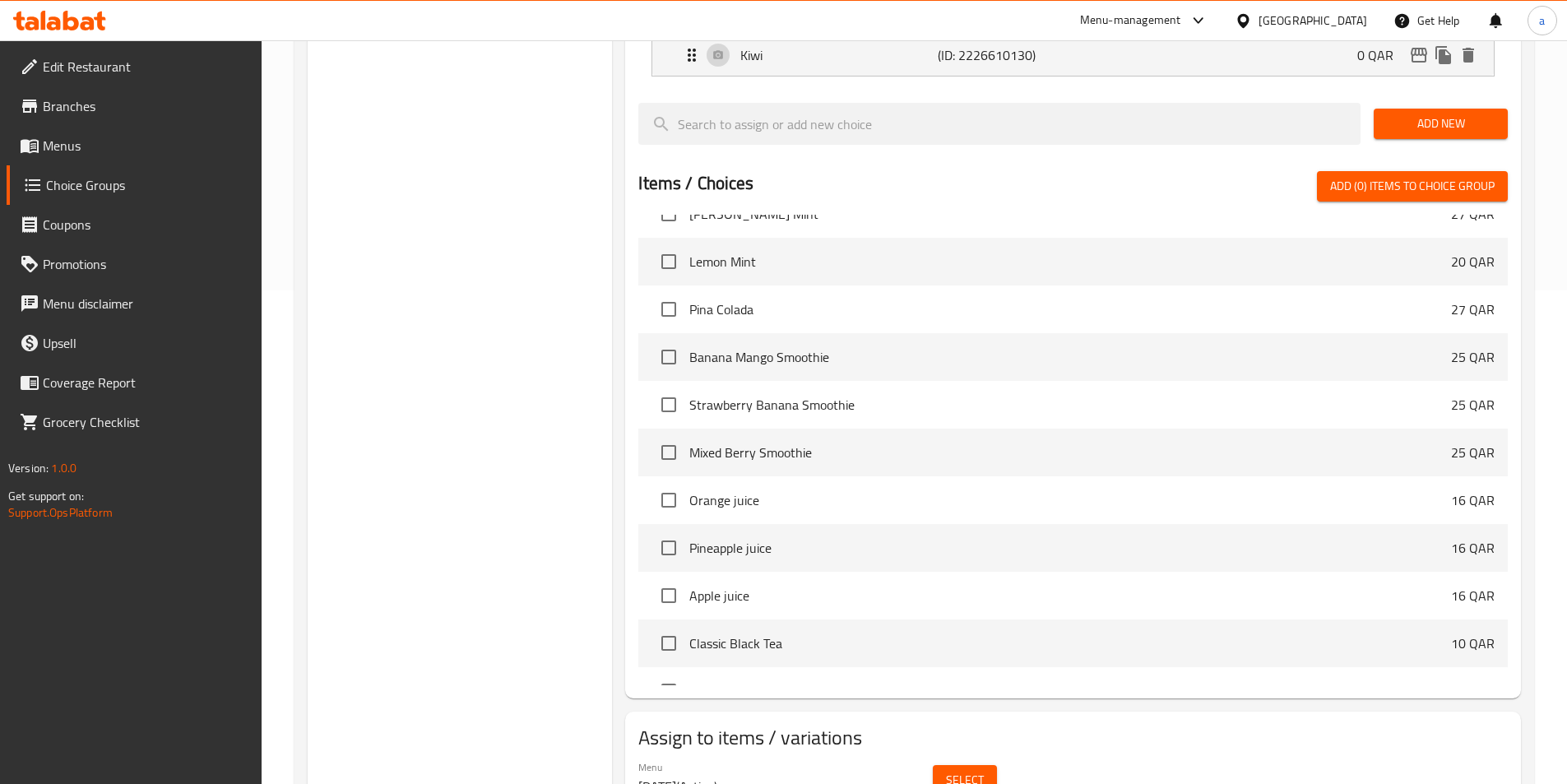
click at [979, 770] on span "Select" at bounding box center [965, 780] width 37 height 20
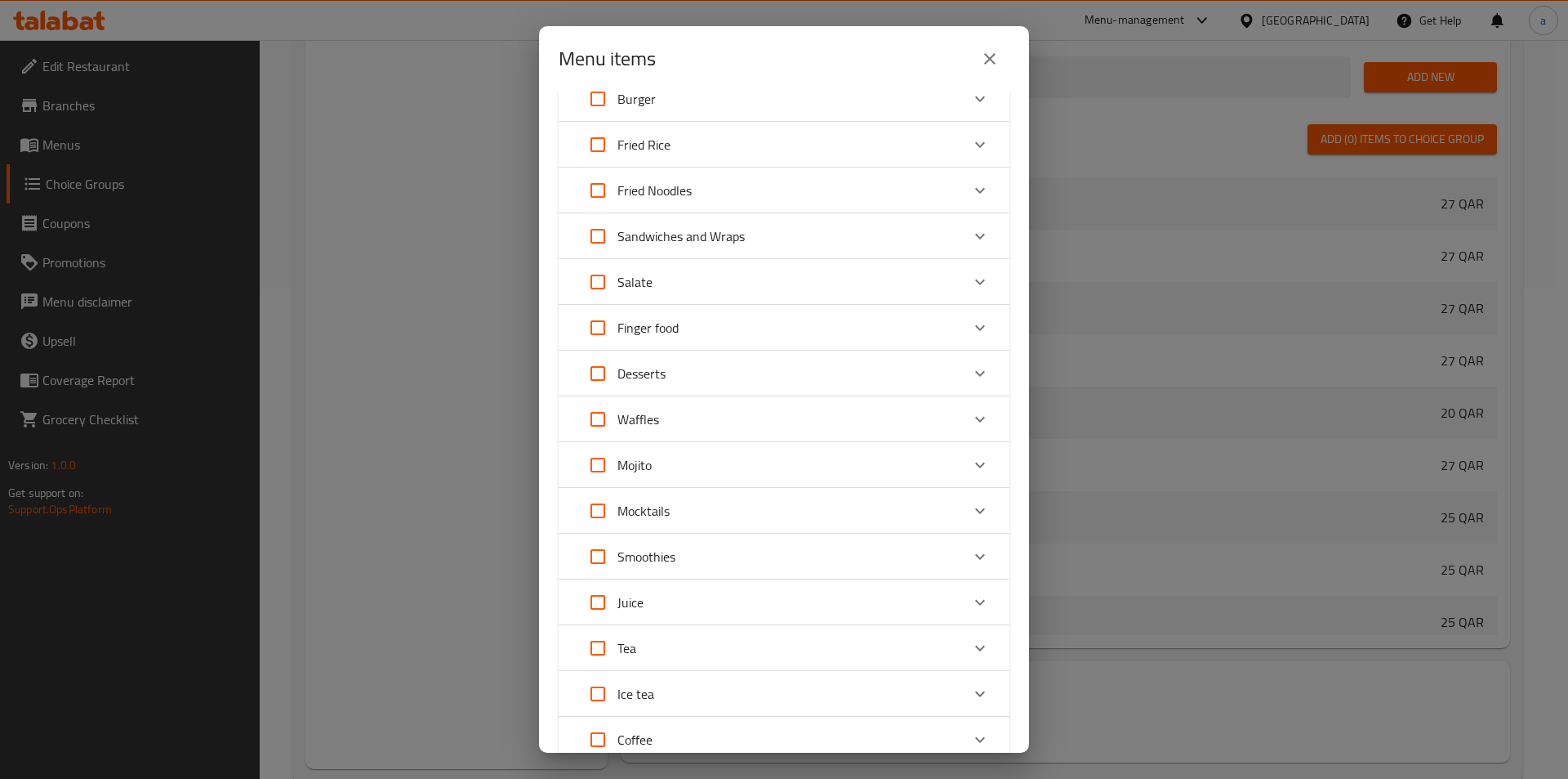
scroll to position [163, 0]
click at [681, 309] on div "Desserts" at bounding box center [769, 323] width 383 height 39
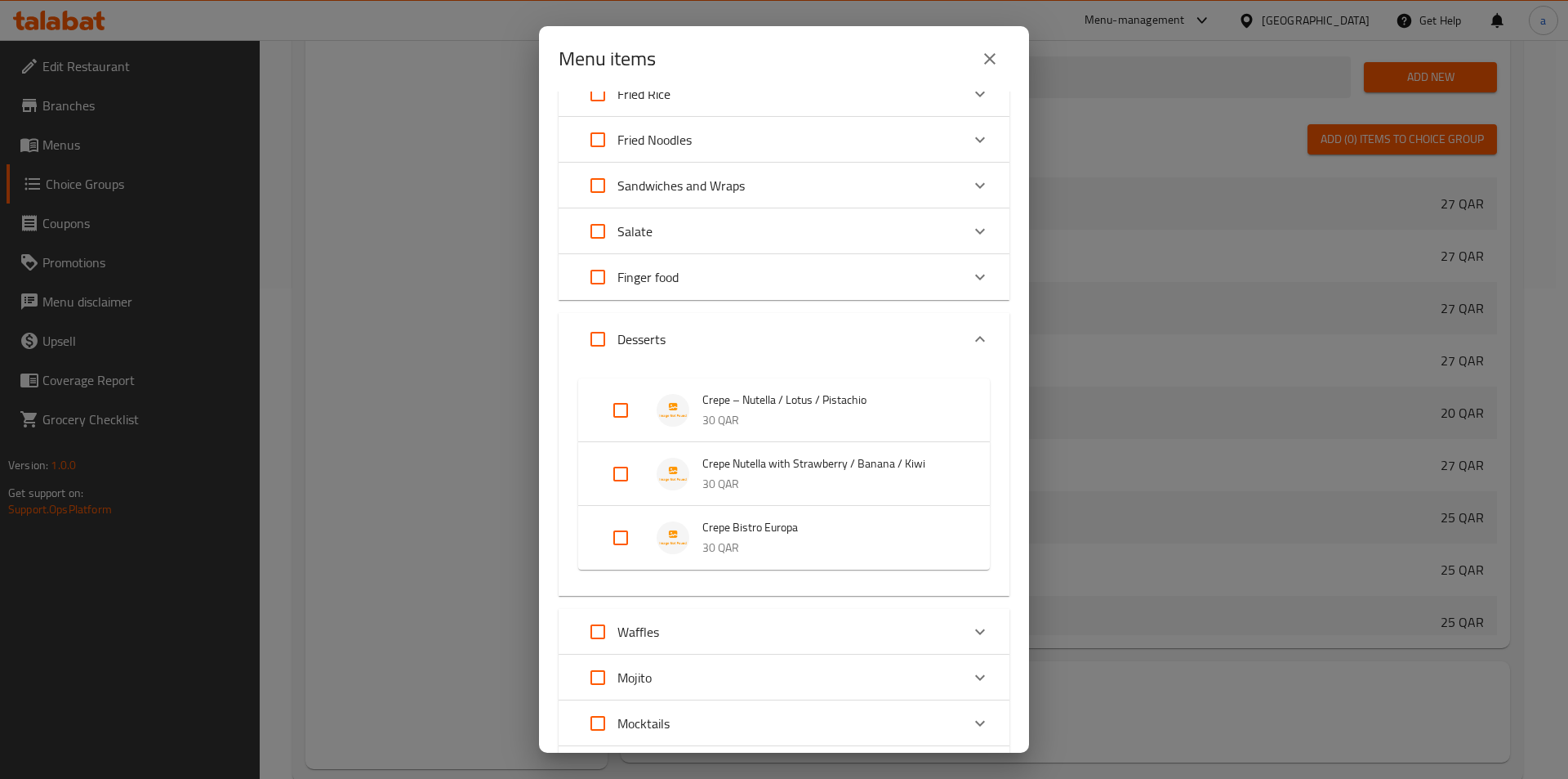
click at [597, 466] on div "Crepe Nutella with Strawberry / Banana / Kiwi 30 QAR" at bounding box center [784, 473] width 411 height 63
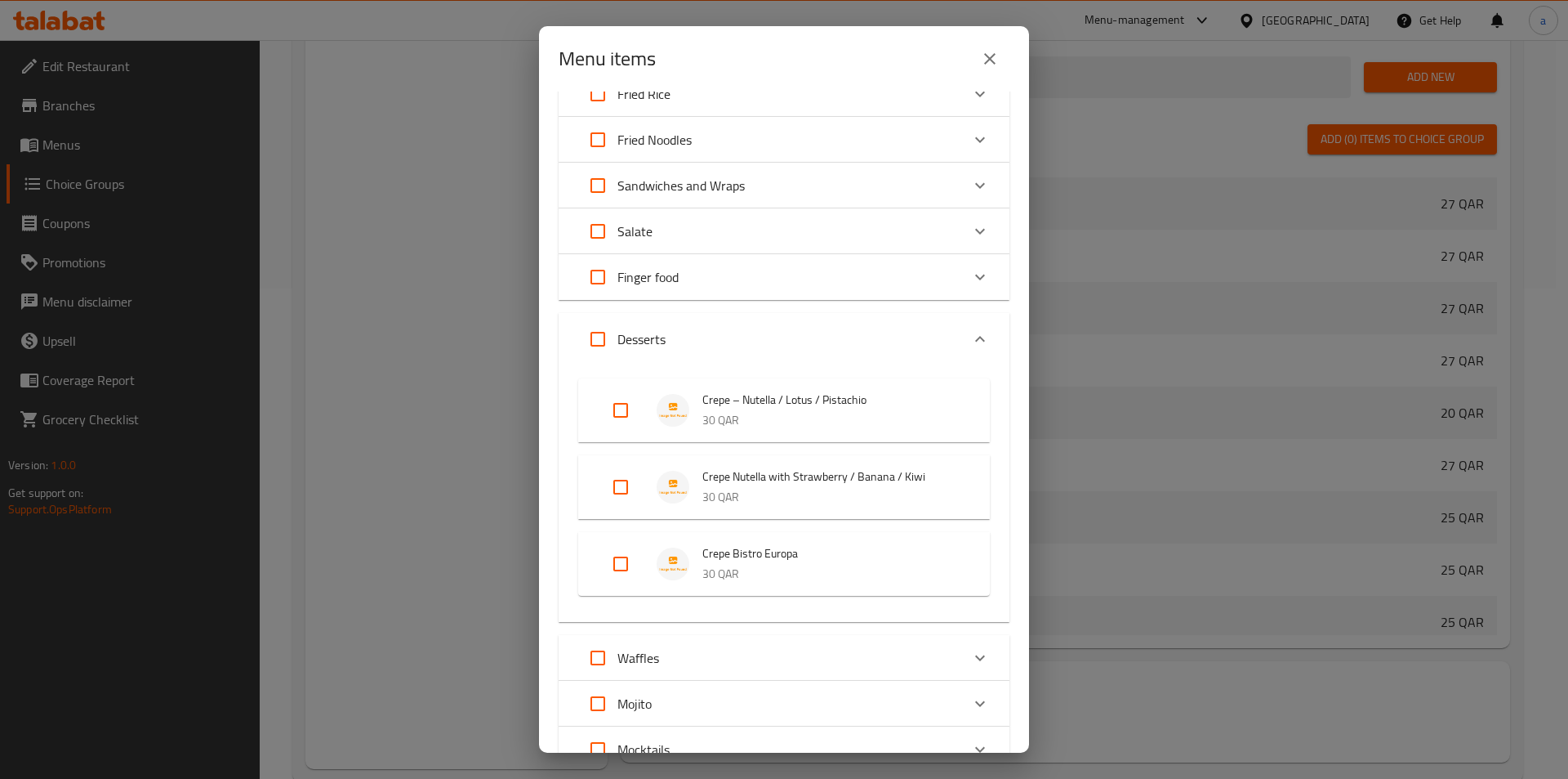
click at [625, 485] on input "Expand" at bounding box center [621, 487] width 39 height 39
checkbox input "true"
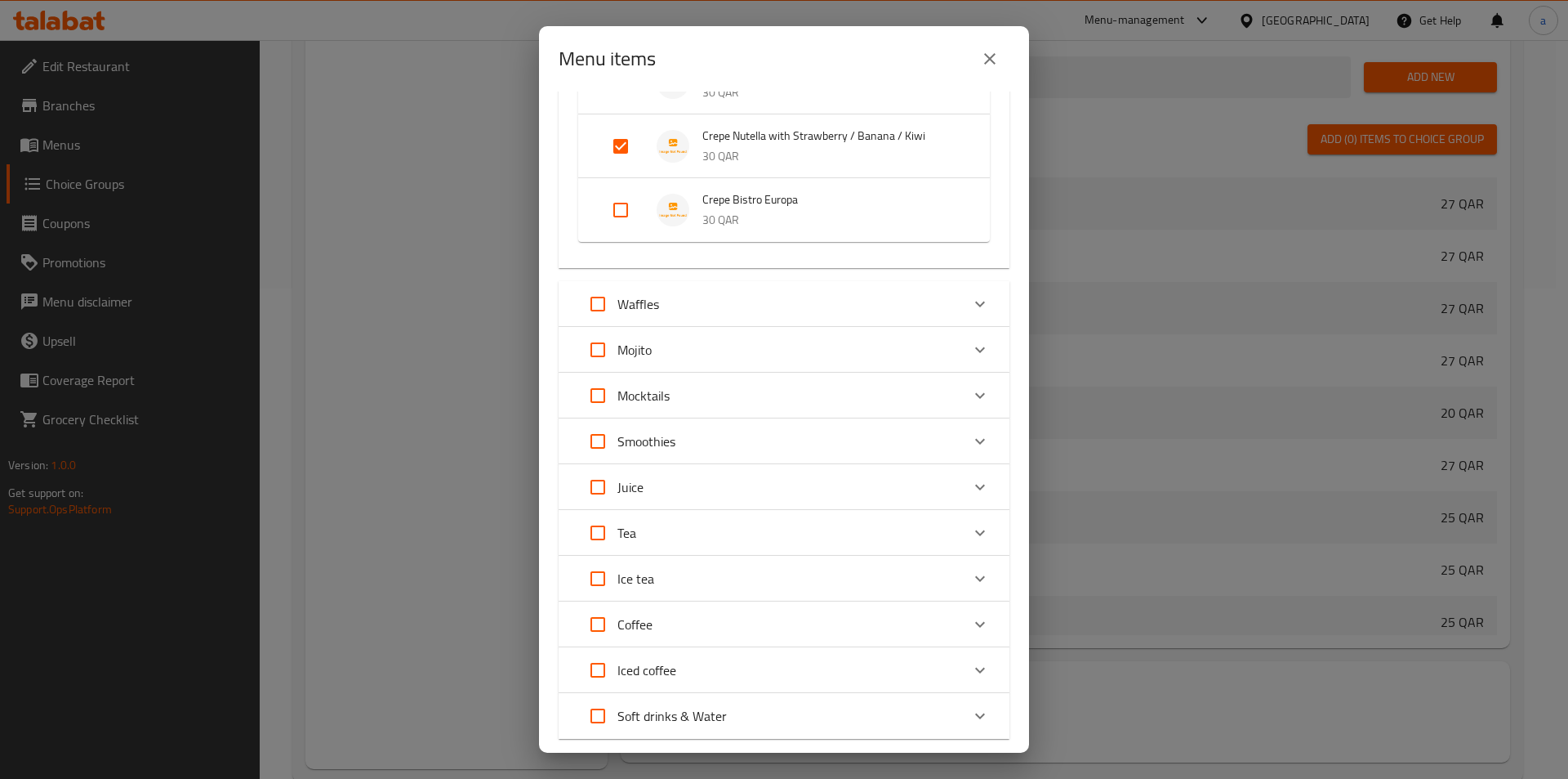
scroll to position [346, 0]
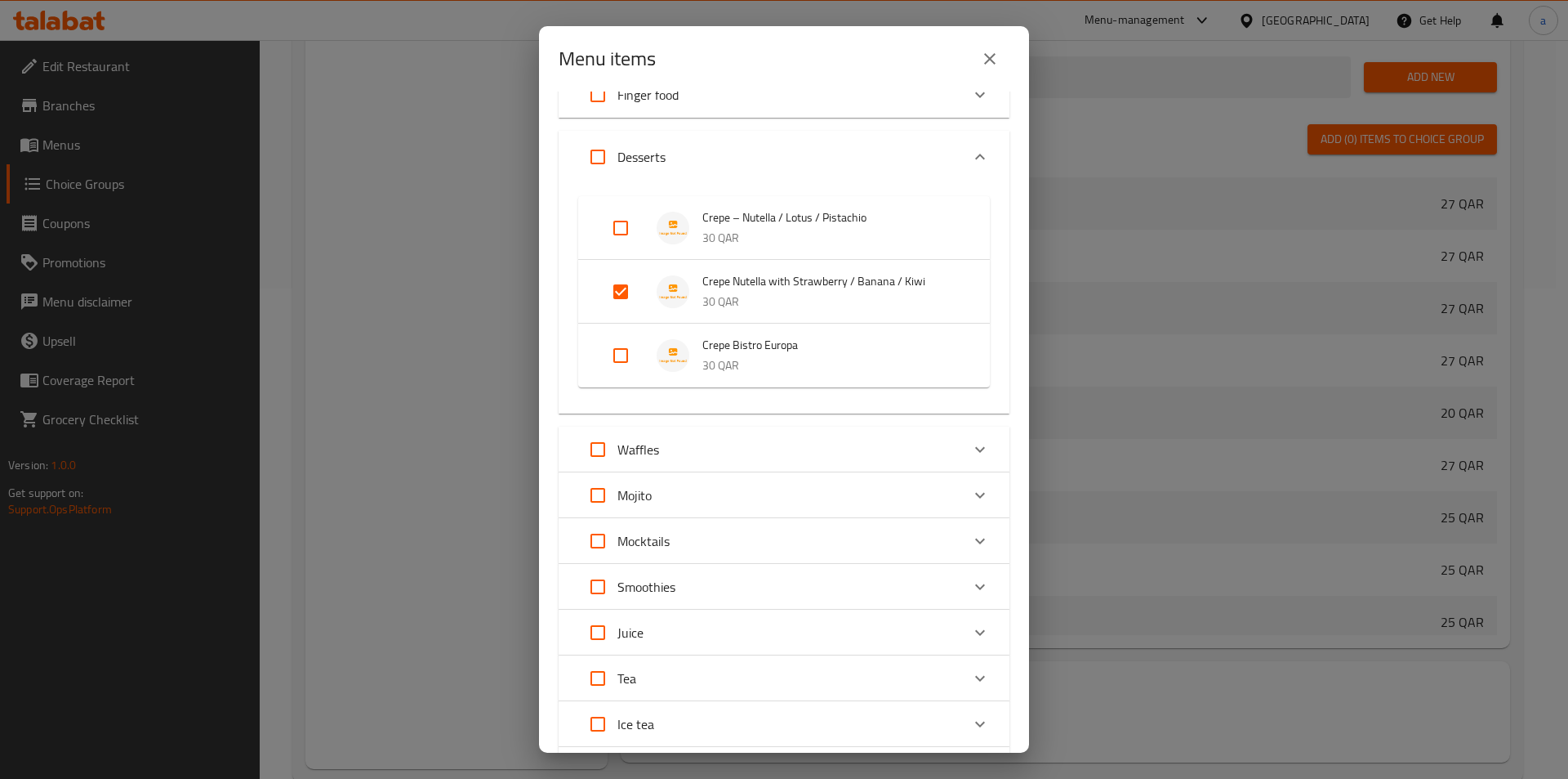
click at [657, 439] on p "Waffles" at bounding box center [638, 449] width 41 height 19
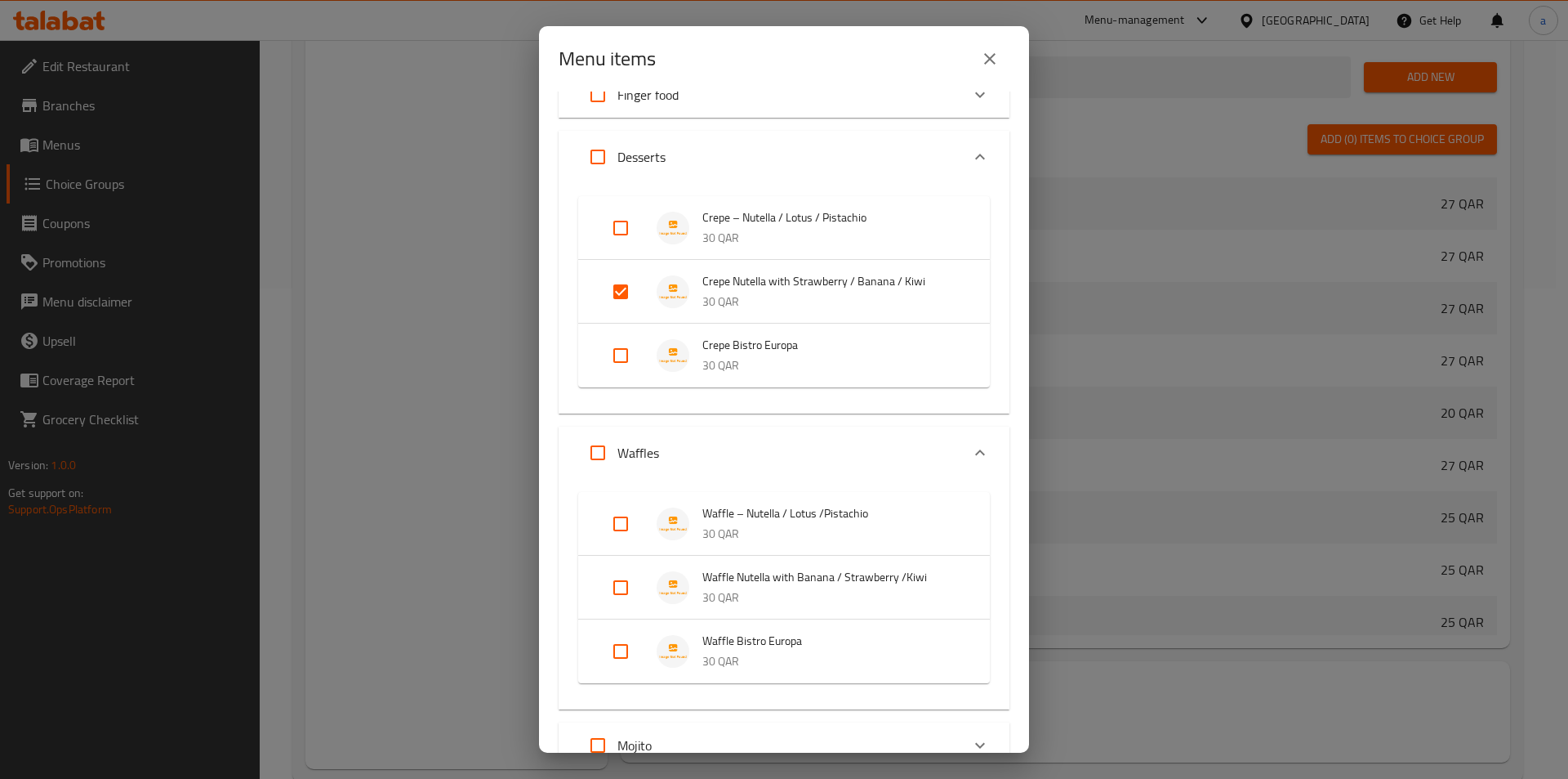
click at [624, 575] on input "Expand" at bounding box center [621, 587] width 39 height 39
checkbox input "true"
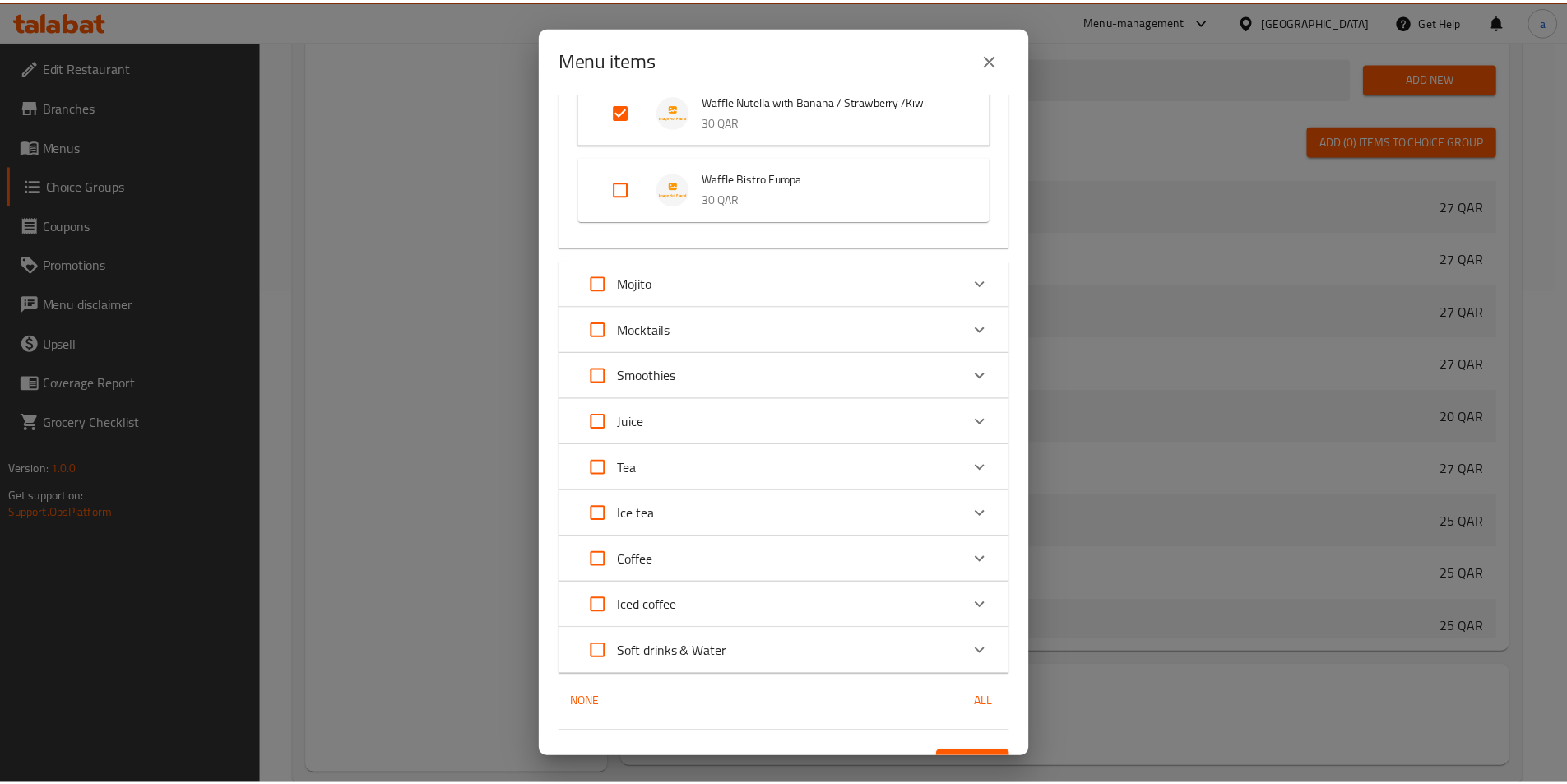
scroll to position [872, 0]
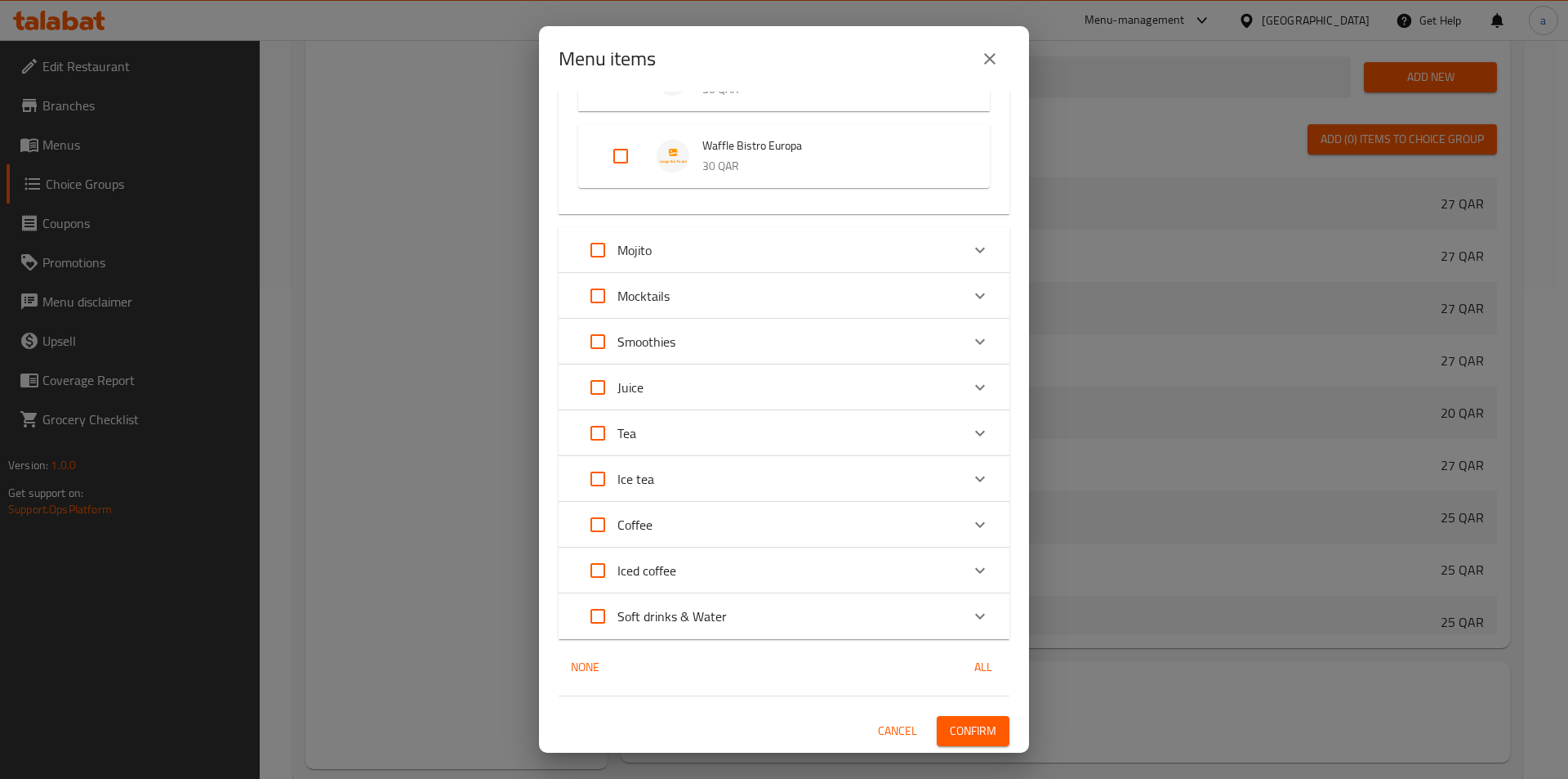
click at [961, 716] on button "Confirm" at bounding box center [973, 731] width 73 height 30
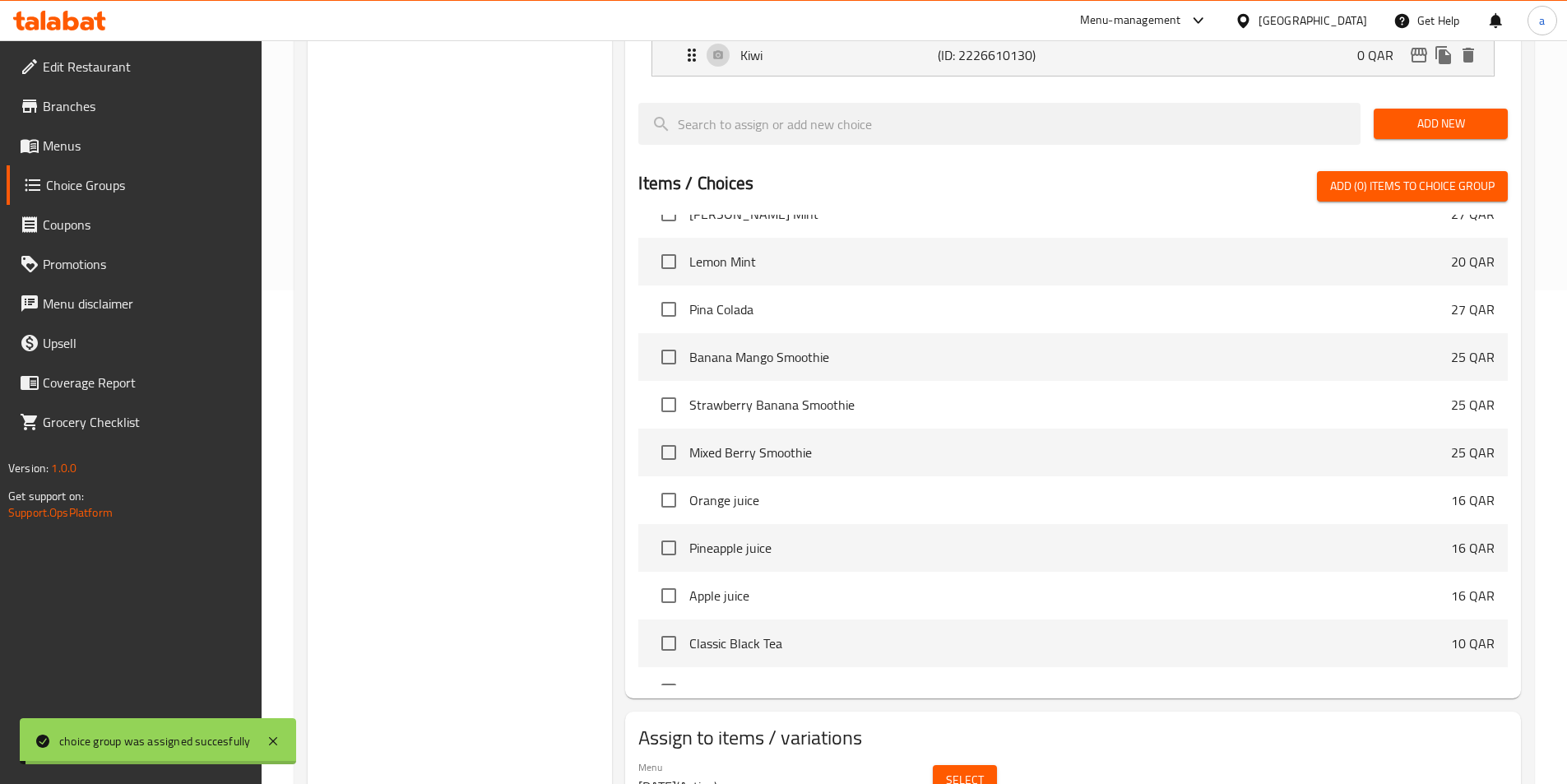
click at [447, 429] on div "Choice Groups Your Choice Of Flavor : 3 Your Choice Of : 3" at bounding box center [460, 256] width 305 height 1127
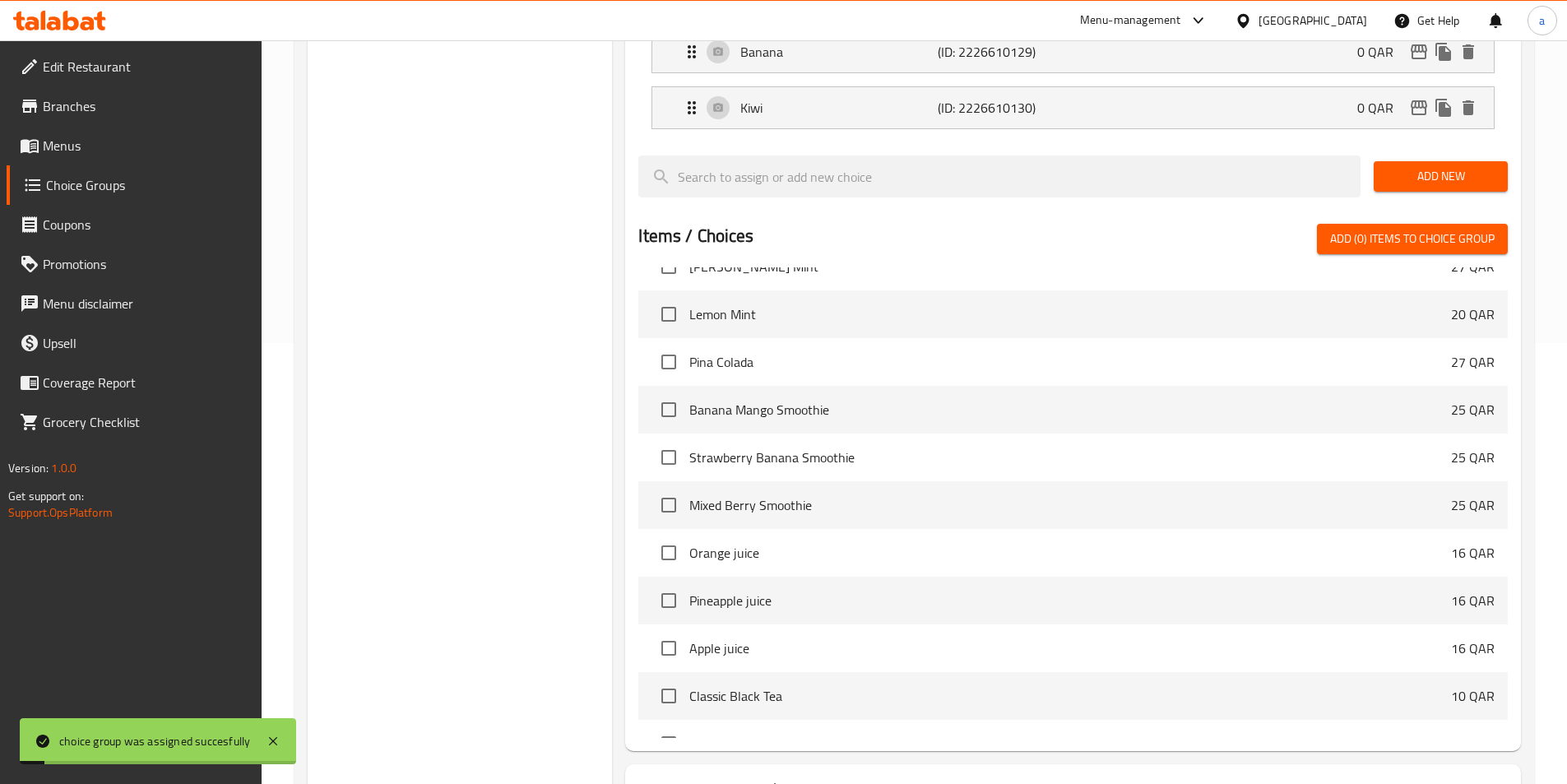
scroll to position [412, 0]
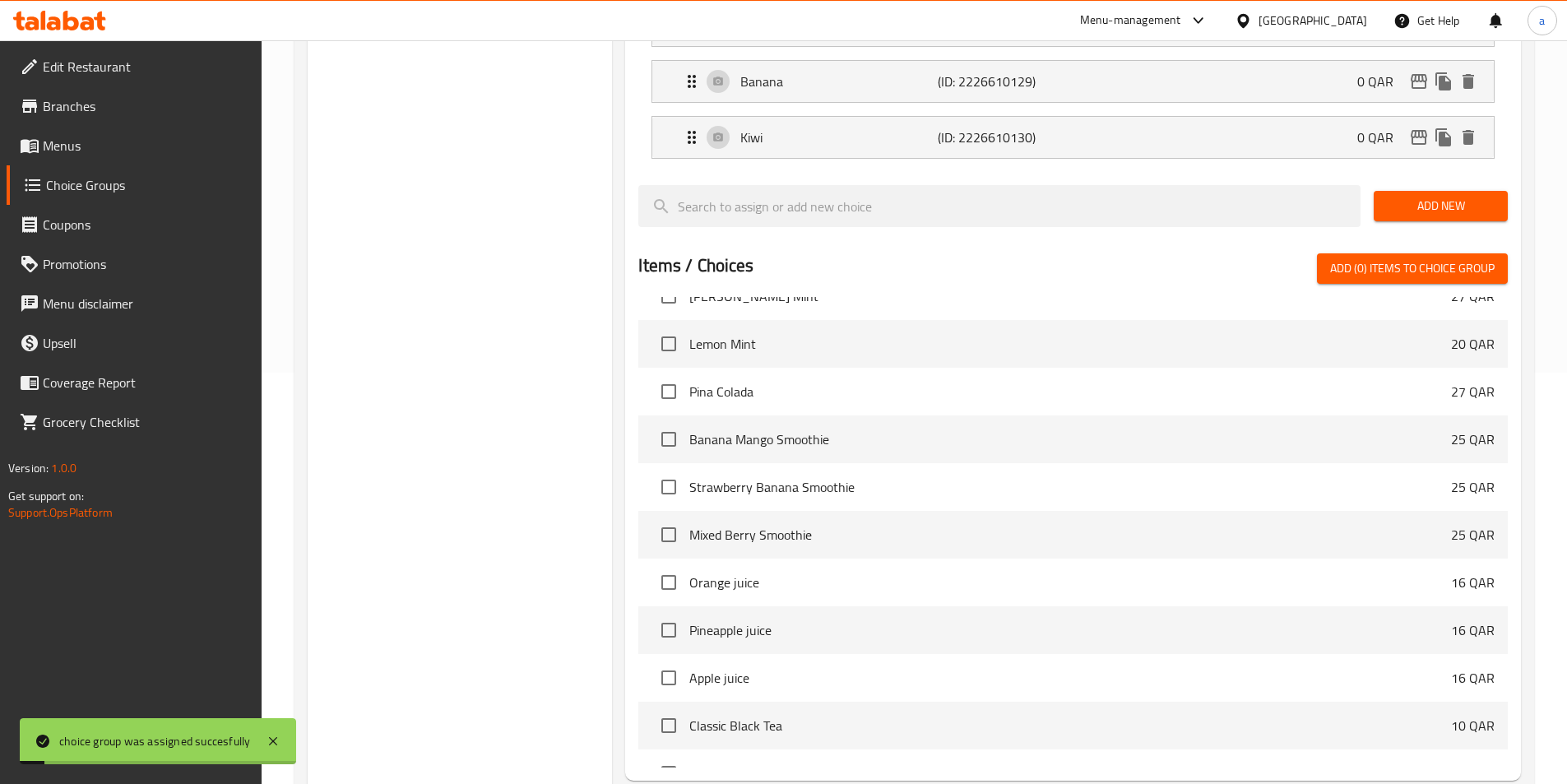
click at [50, 140] on span "Menus" at bounding box center [145, 145] width 206 height 20
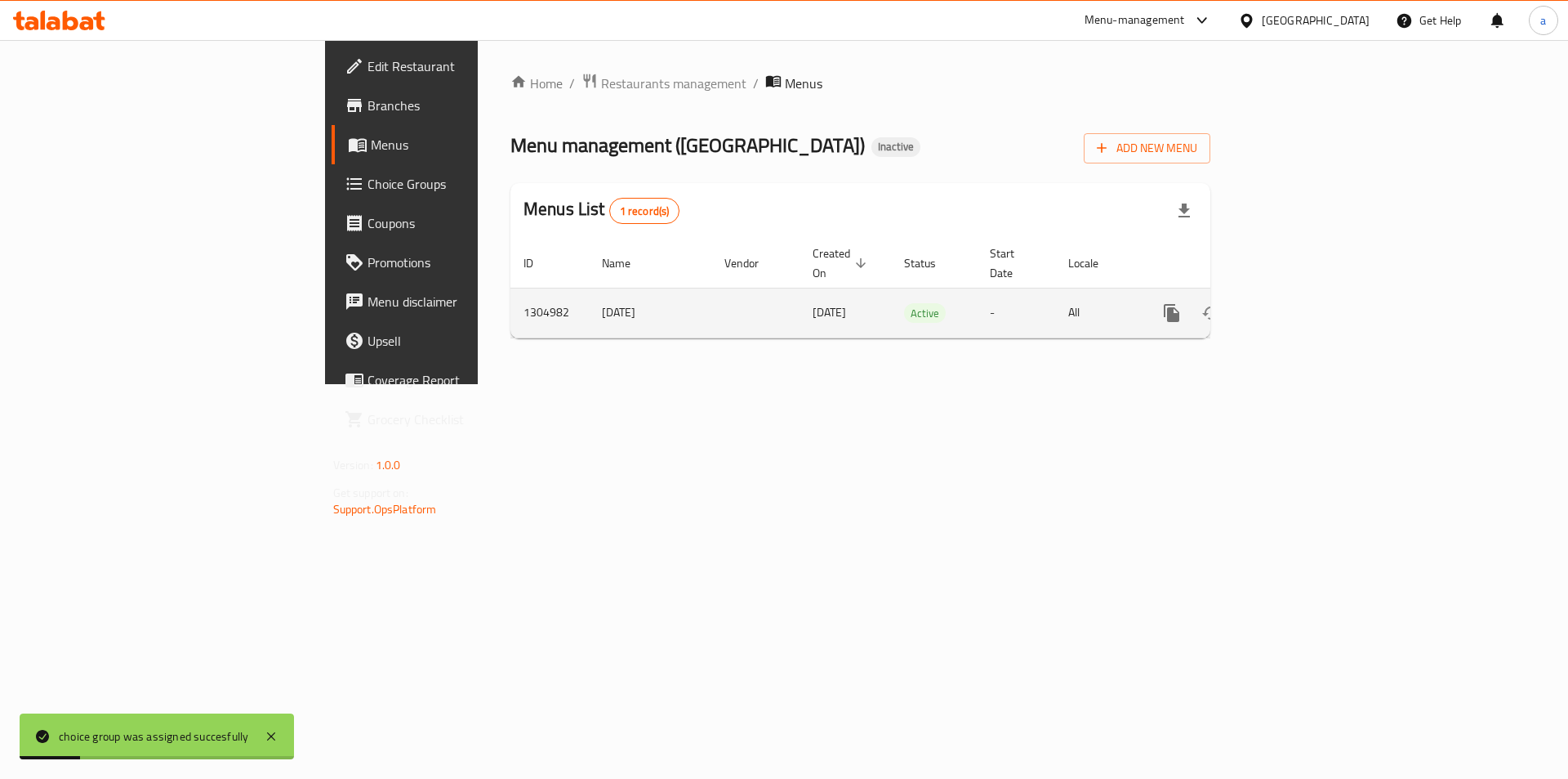
click at [1270, 293] on button "enhanced table" at bounding box center [1250, 313] width 39 height 39
click at [1299, 303] on icon "enhanced table" at bounding box center [1289, 313] width 19 height 19
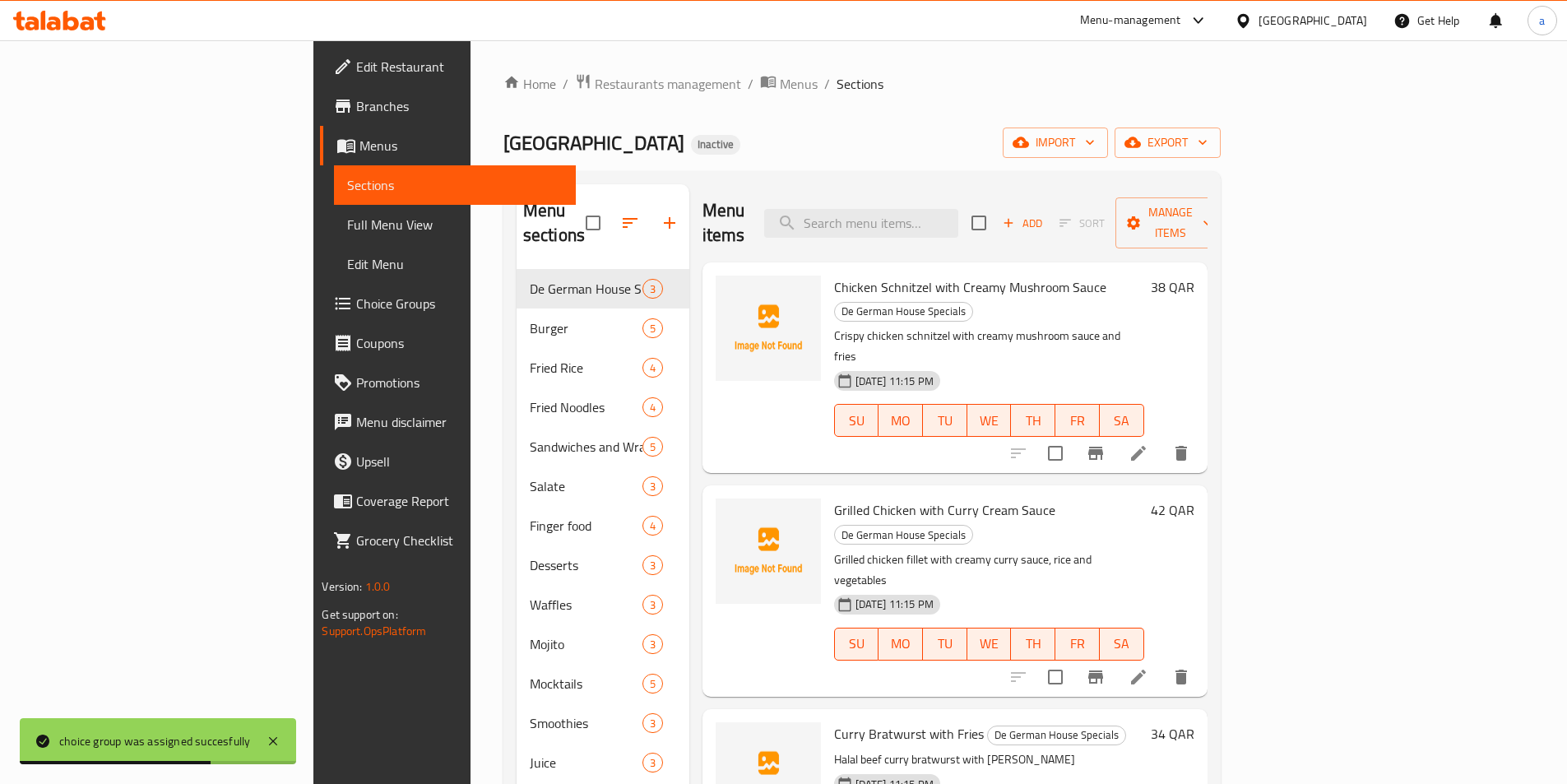
click at [347, 227] on span "Full Menu View" at bounding box center [454, 224] width 214 height 20
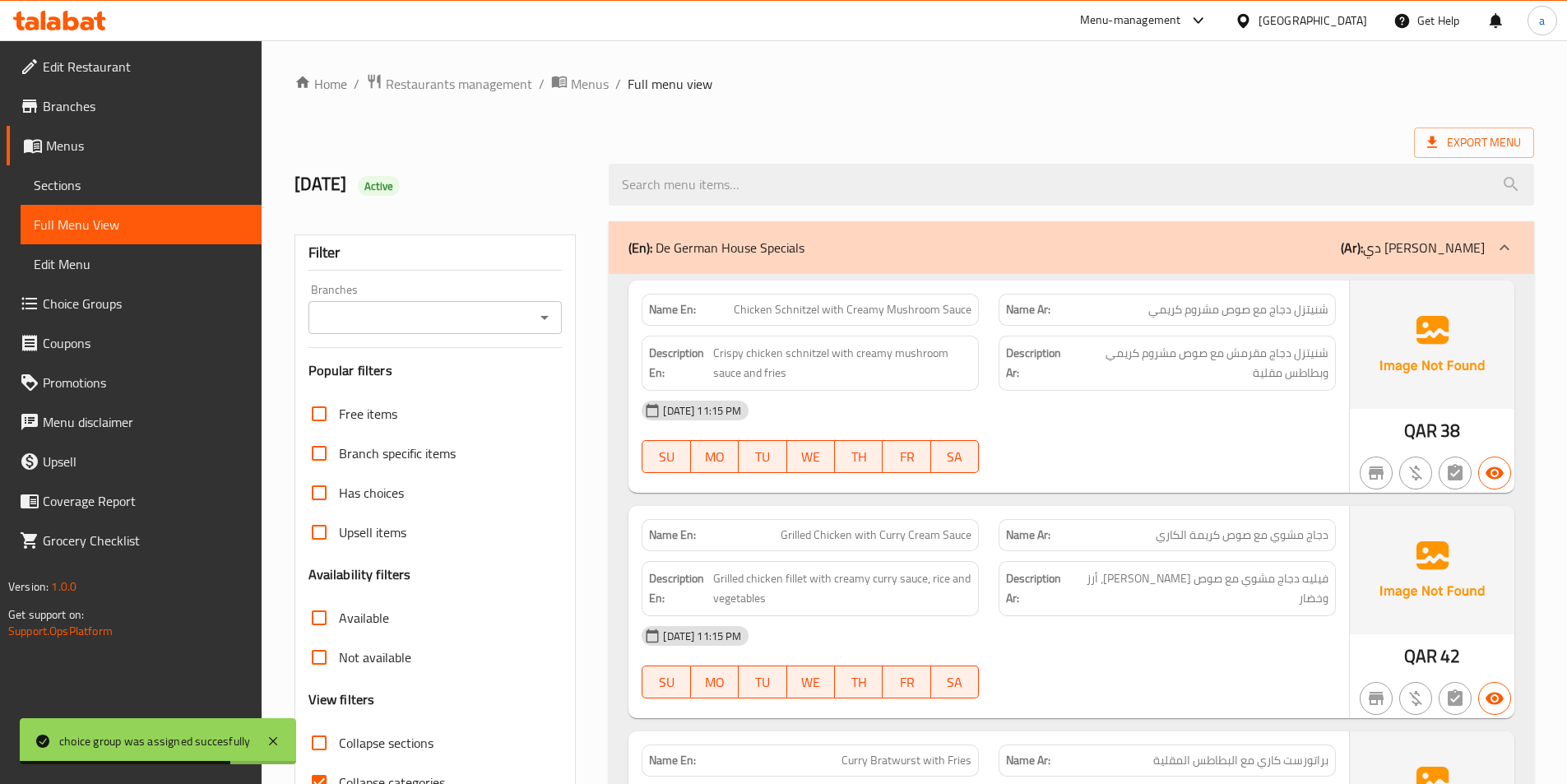
scroll to position [412, 0]
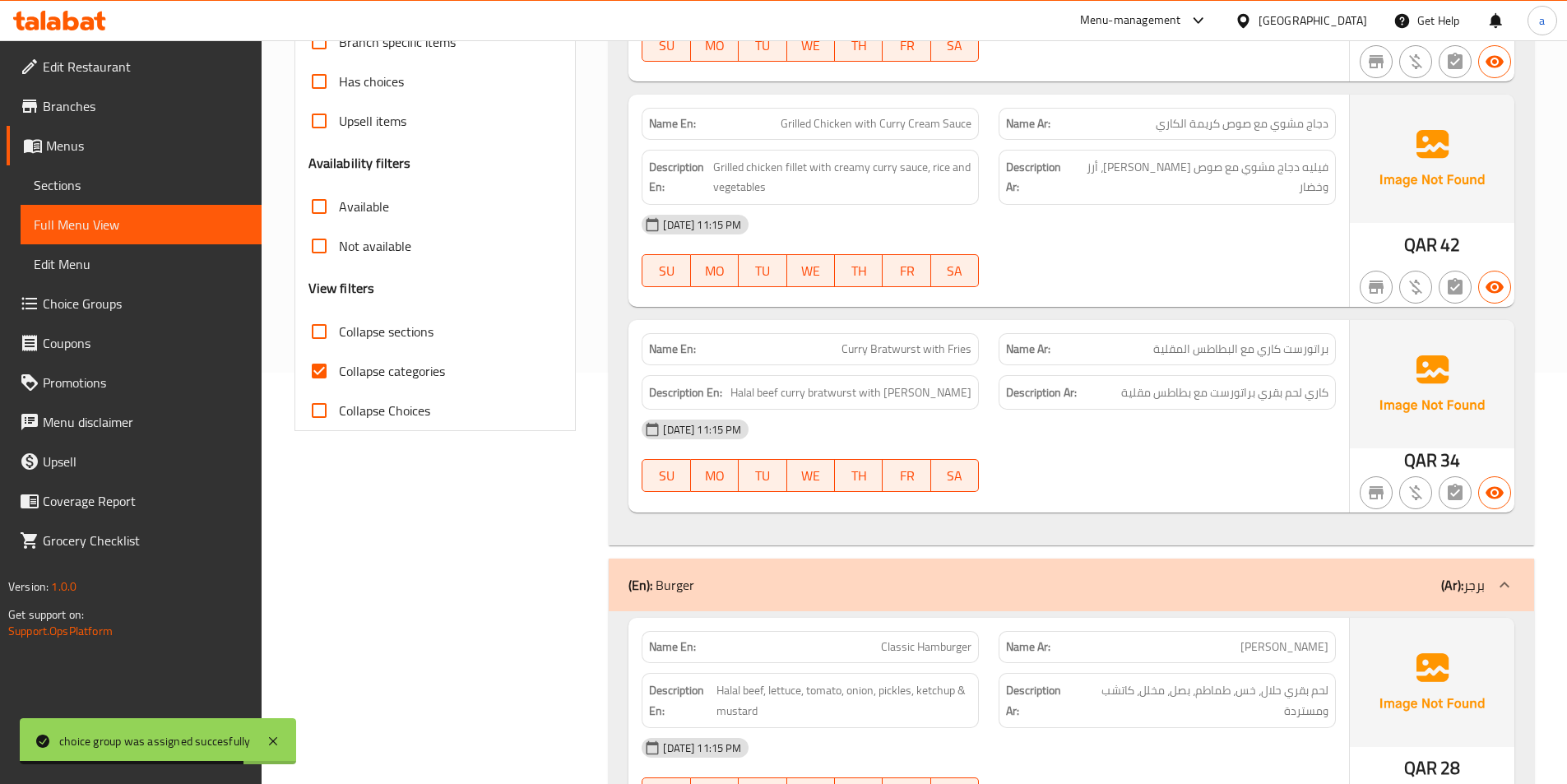
click at [384, 380] on span "Collapse categories" at bounding box center [391, 371] width 106 height 20
click at [339, 380] on input "Collapse categories" at bounding box center [319, 371] width 39 height 39
checkbox input "false"
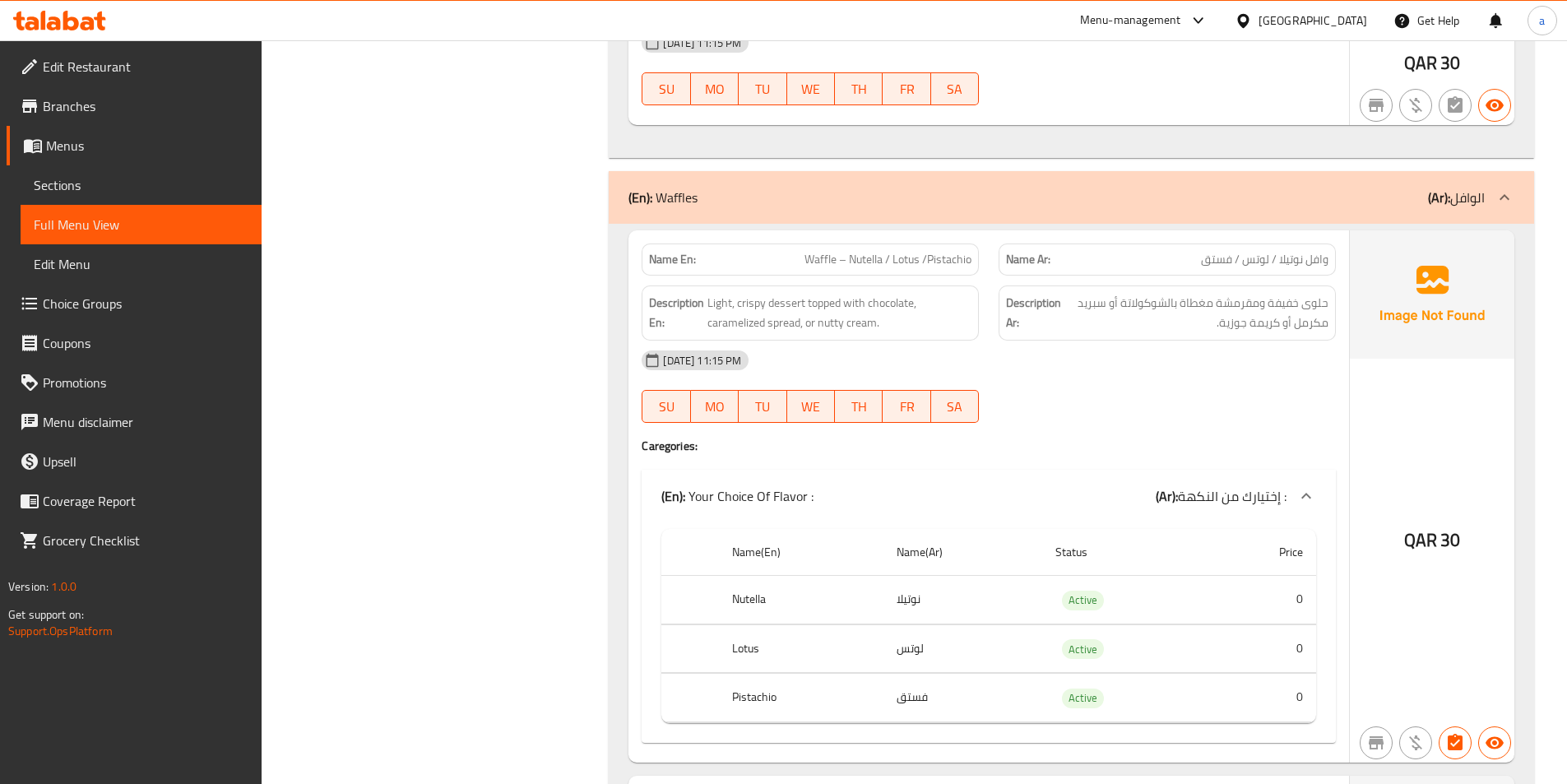
scroll to position [7976, 0]
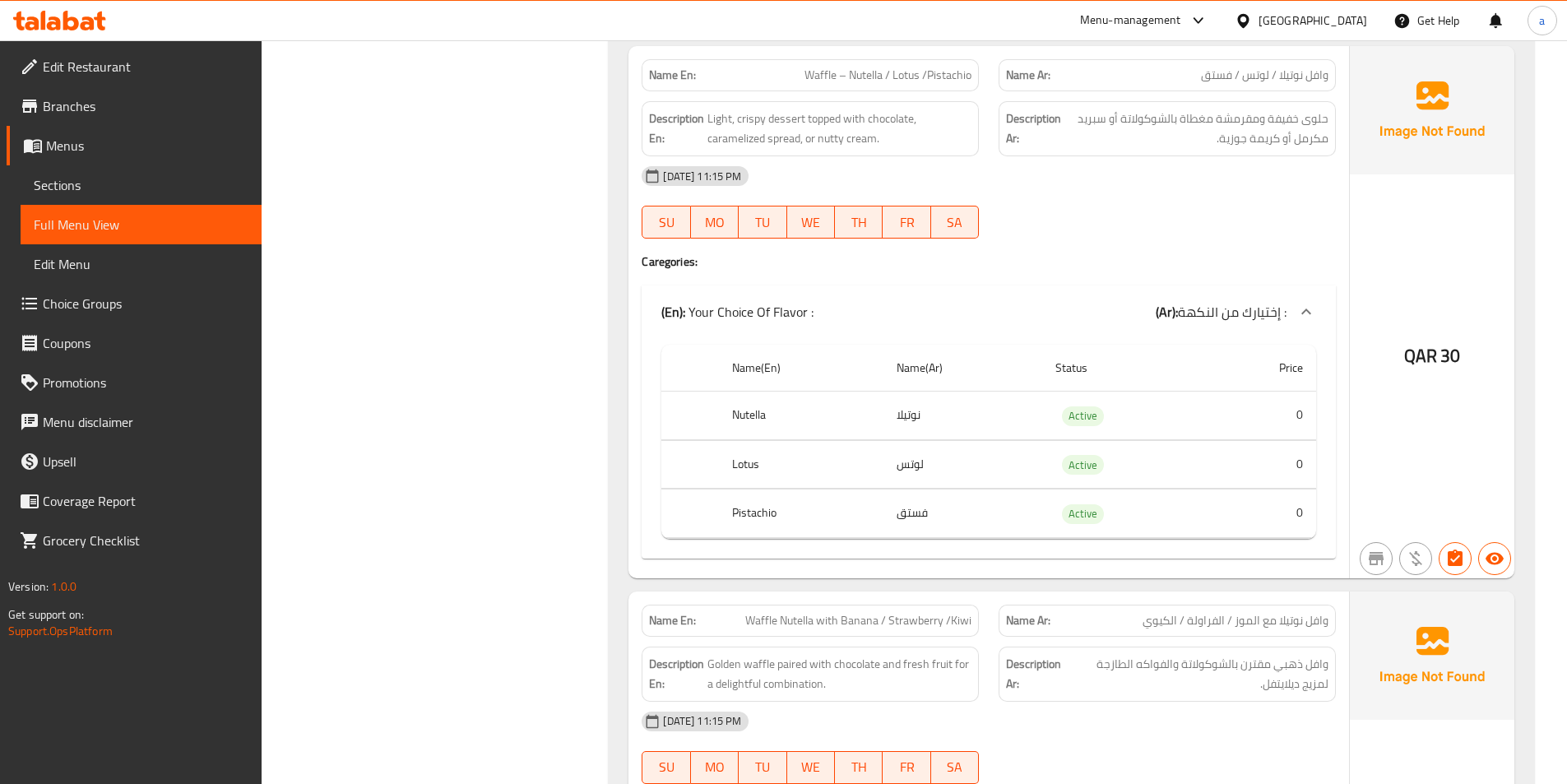
scroll to position [8305, 0]
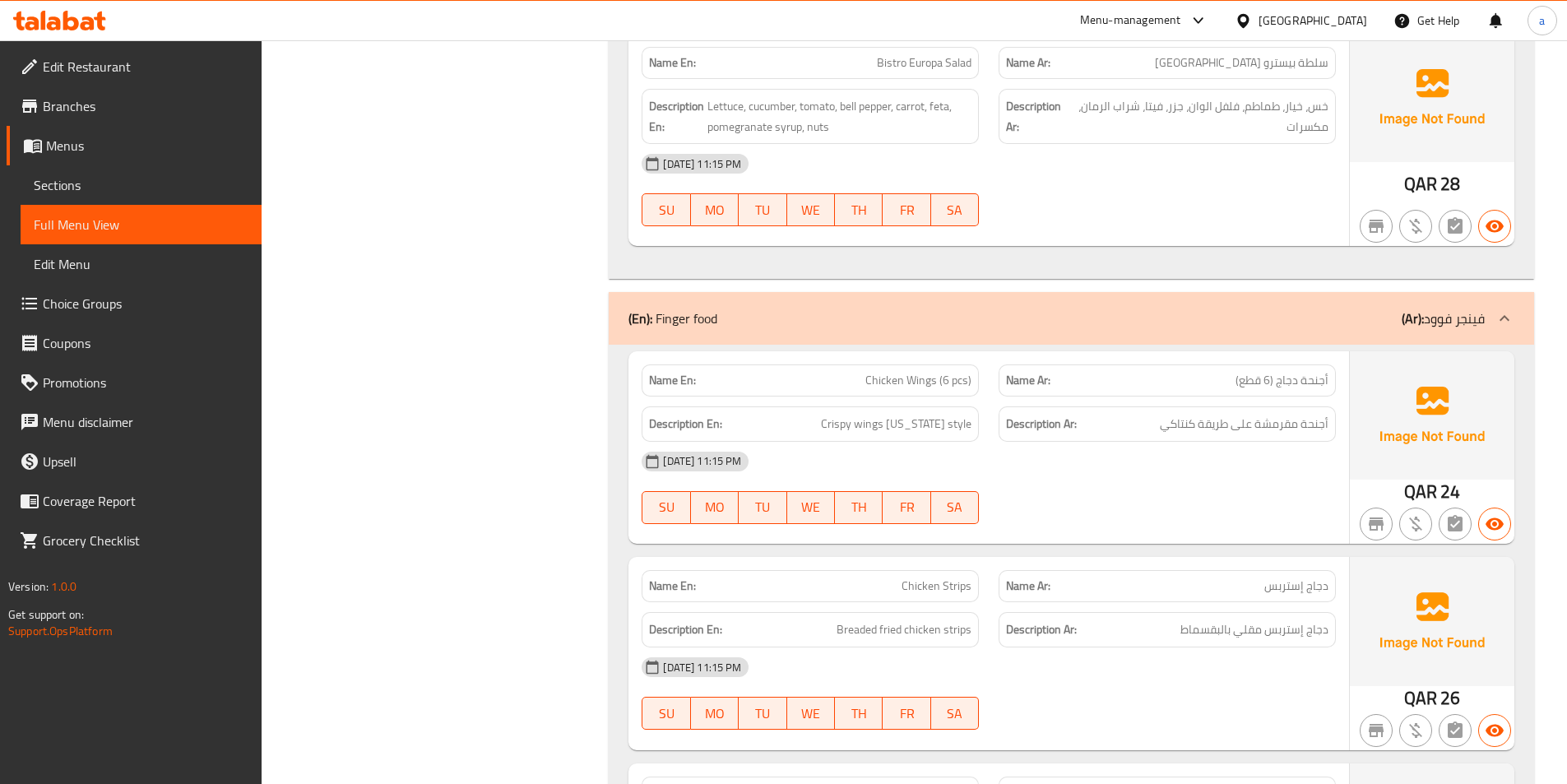
scroll to position [5263, 0]
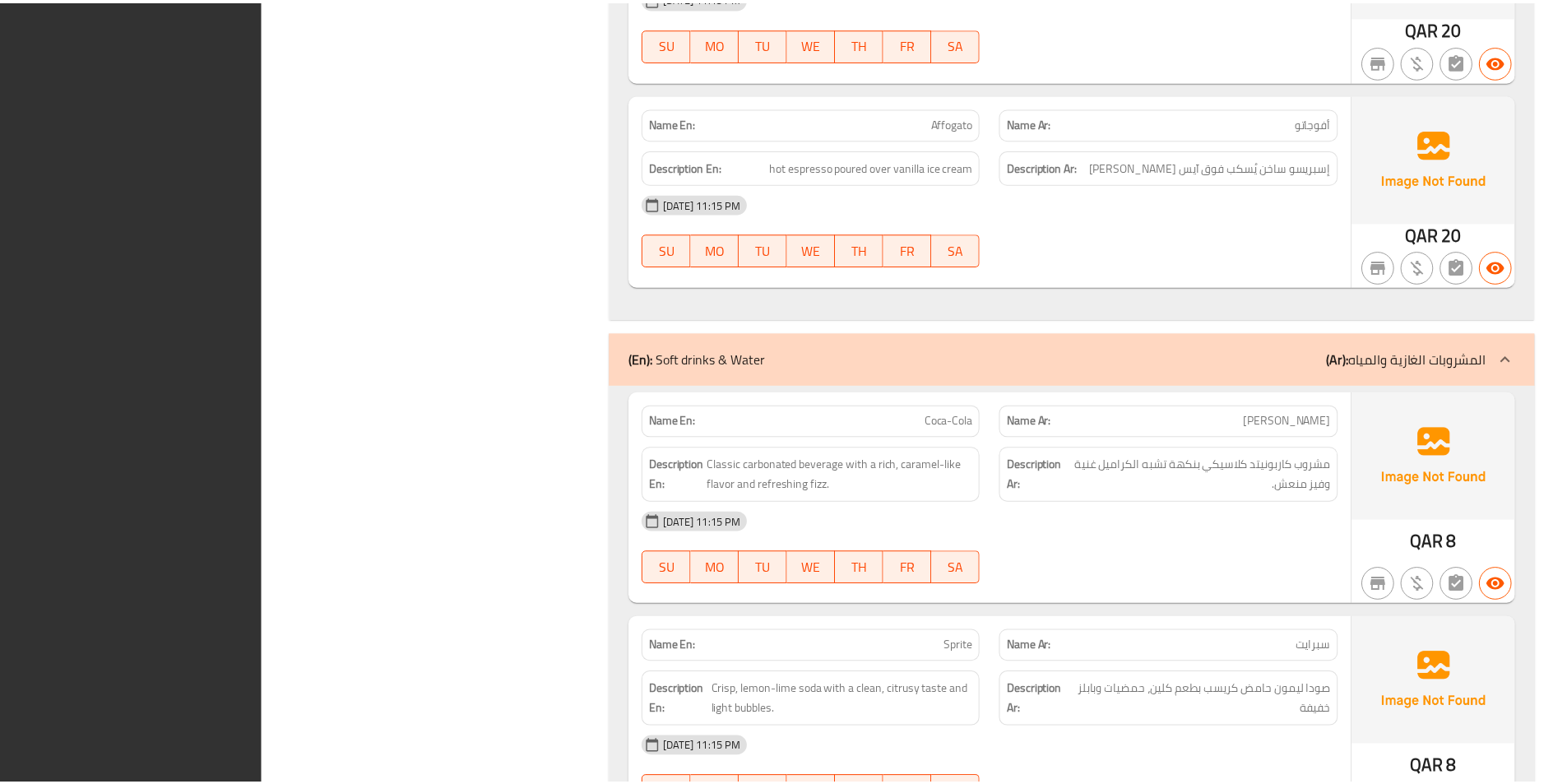
scroll to position [17573, 0]
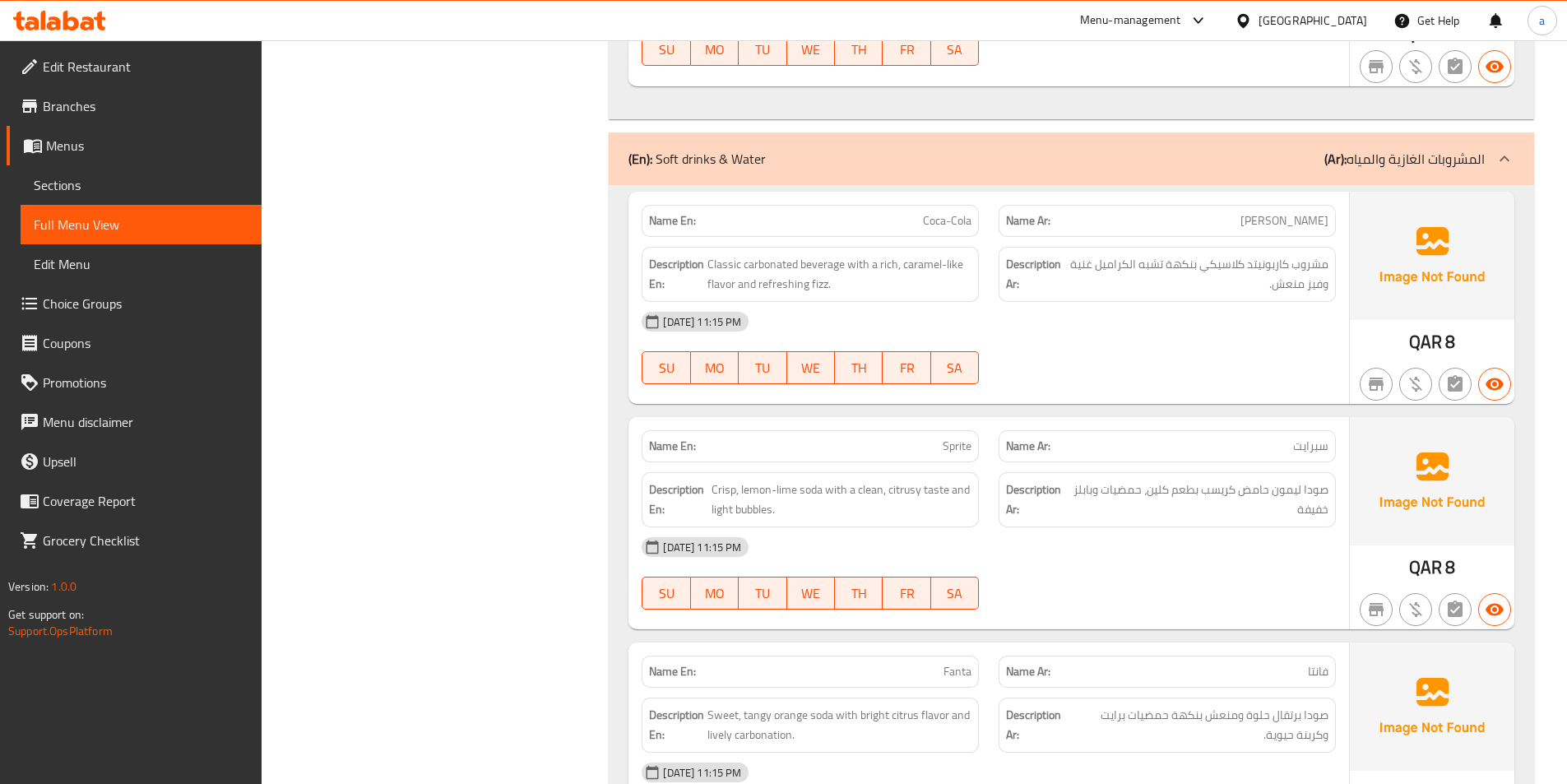
click at [102, 150] on span "Menus" at bounding box center [147, 145] width 202 height 20
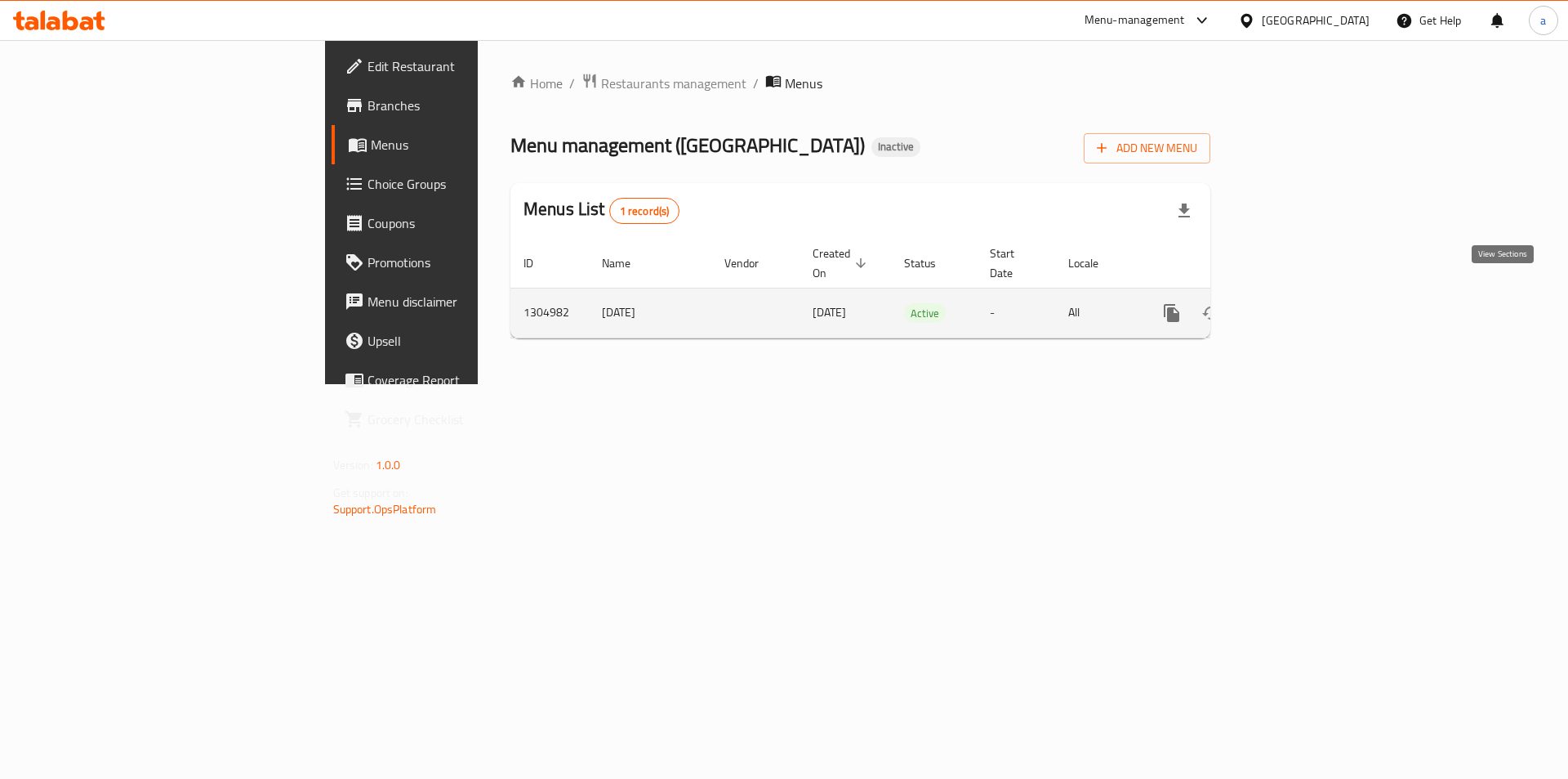
click at [1309, 294] on link "enhanced table" at bounding box center [1289, 313] width 39 height 39
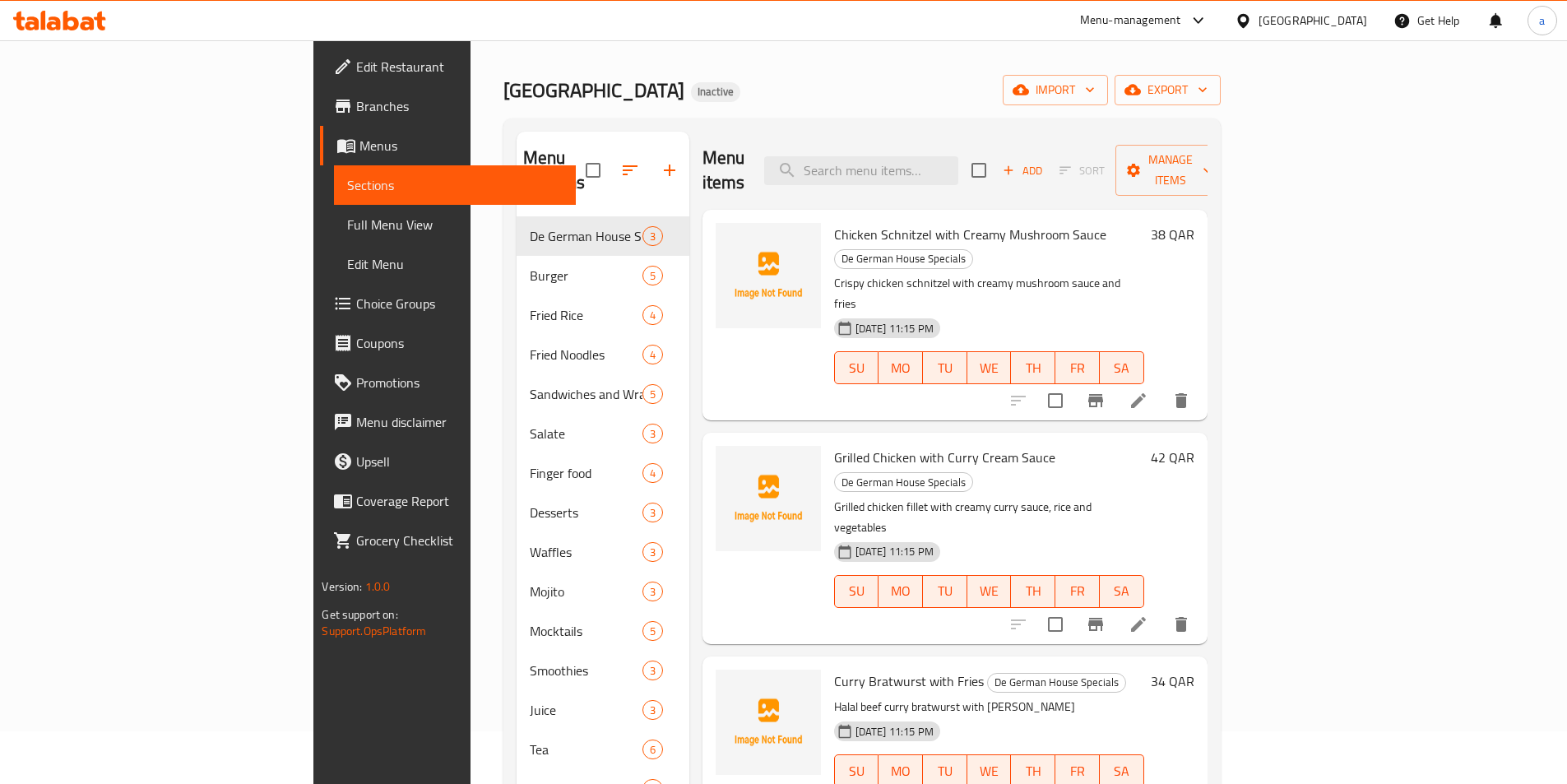
scroll to position [82, 0]
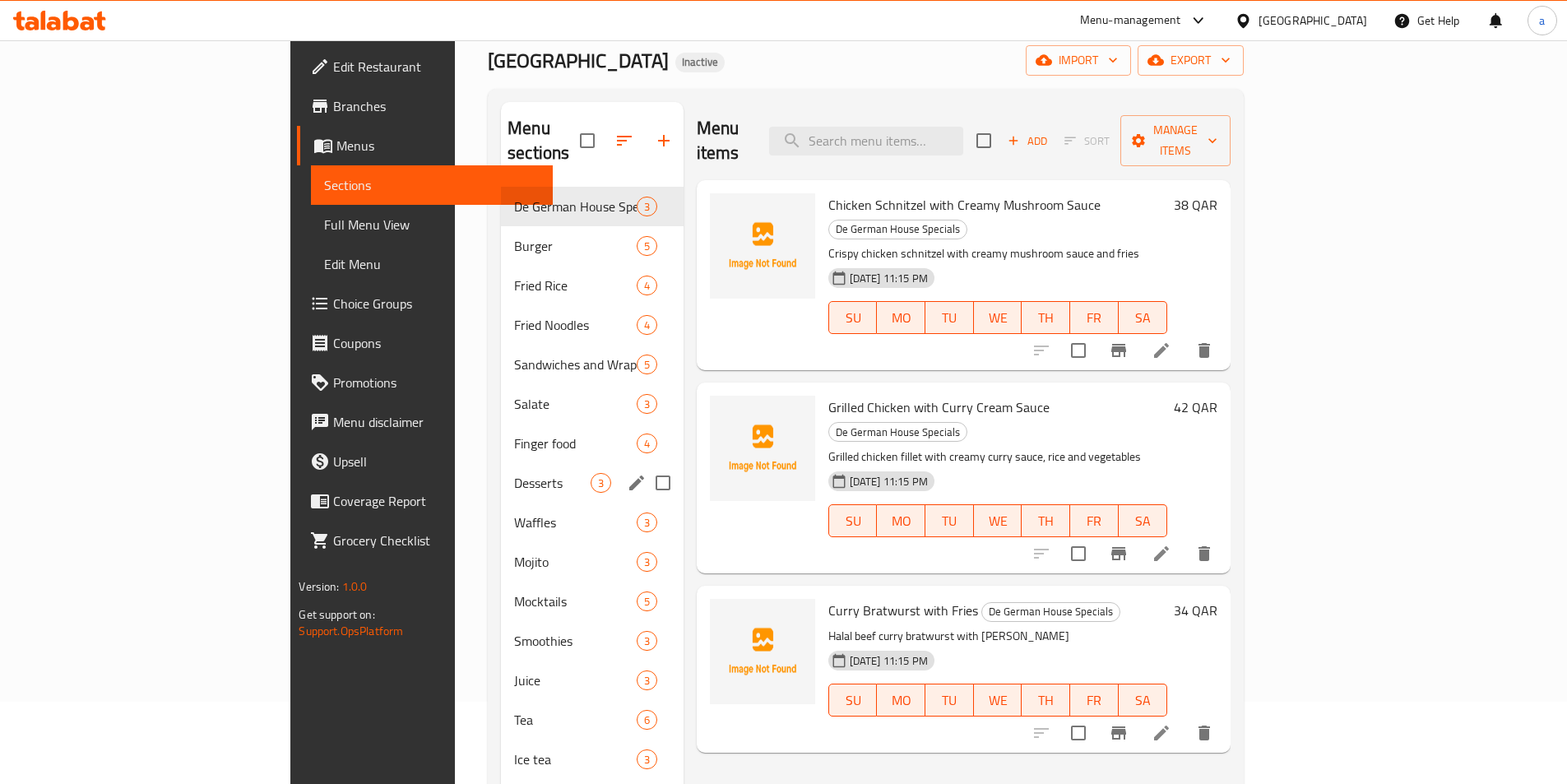
click at [501, 469] on div "Desserts 3" at bounding box center [592, 482] width 183 height 39
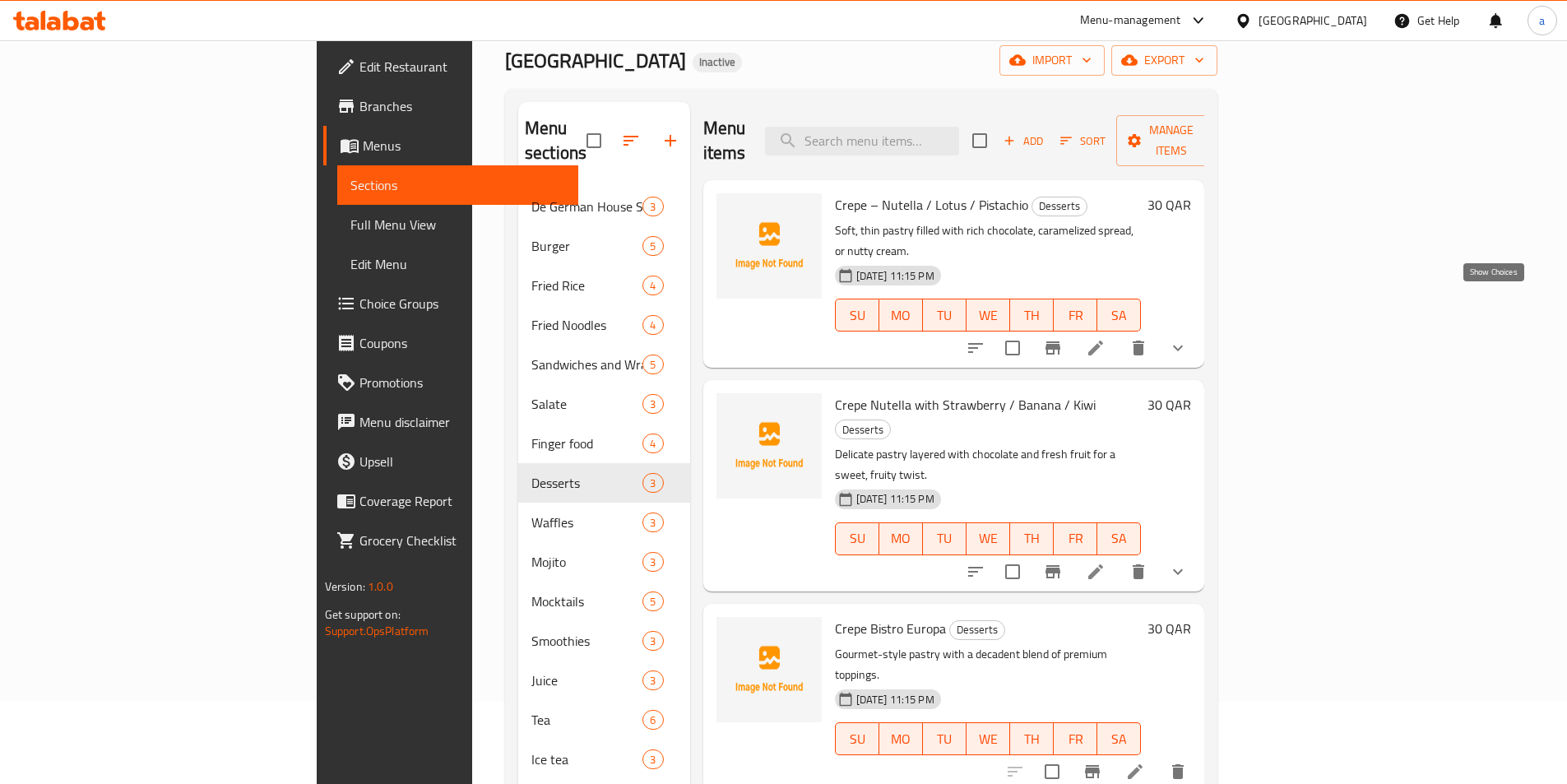
click at [1188, 338] on icon "show more" at bounding box center [1177, 347] width 20 height 20
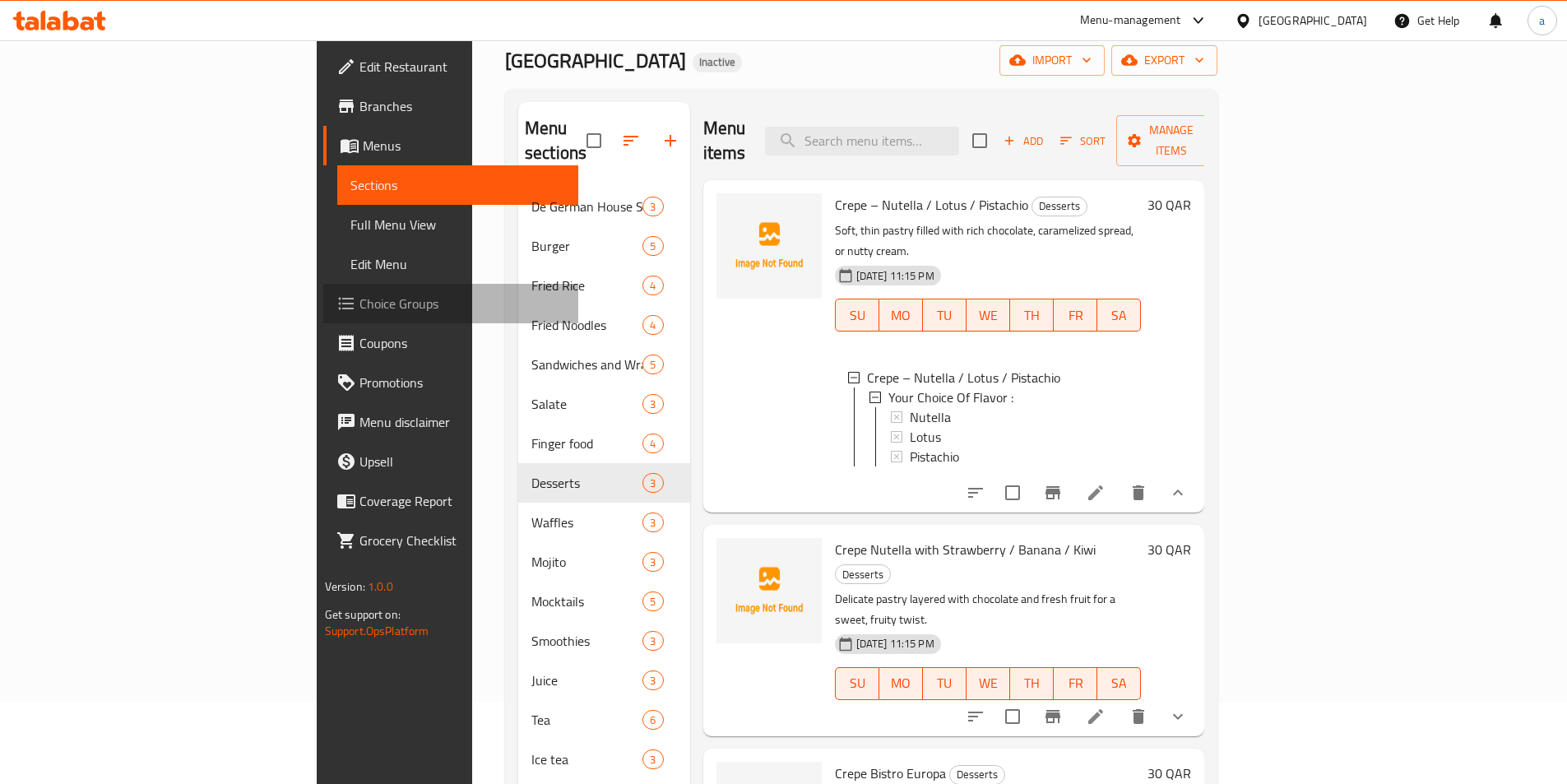
click at [360, 293] on span "Choice Groups" at bounding box center [463, 303] width 206 height 20
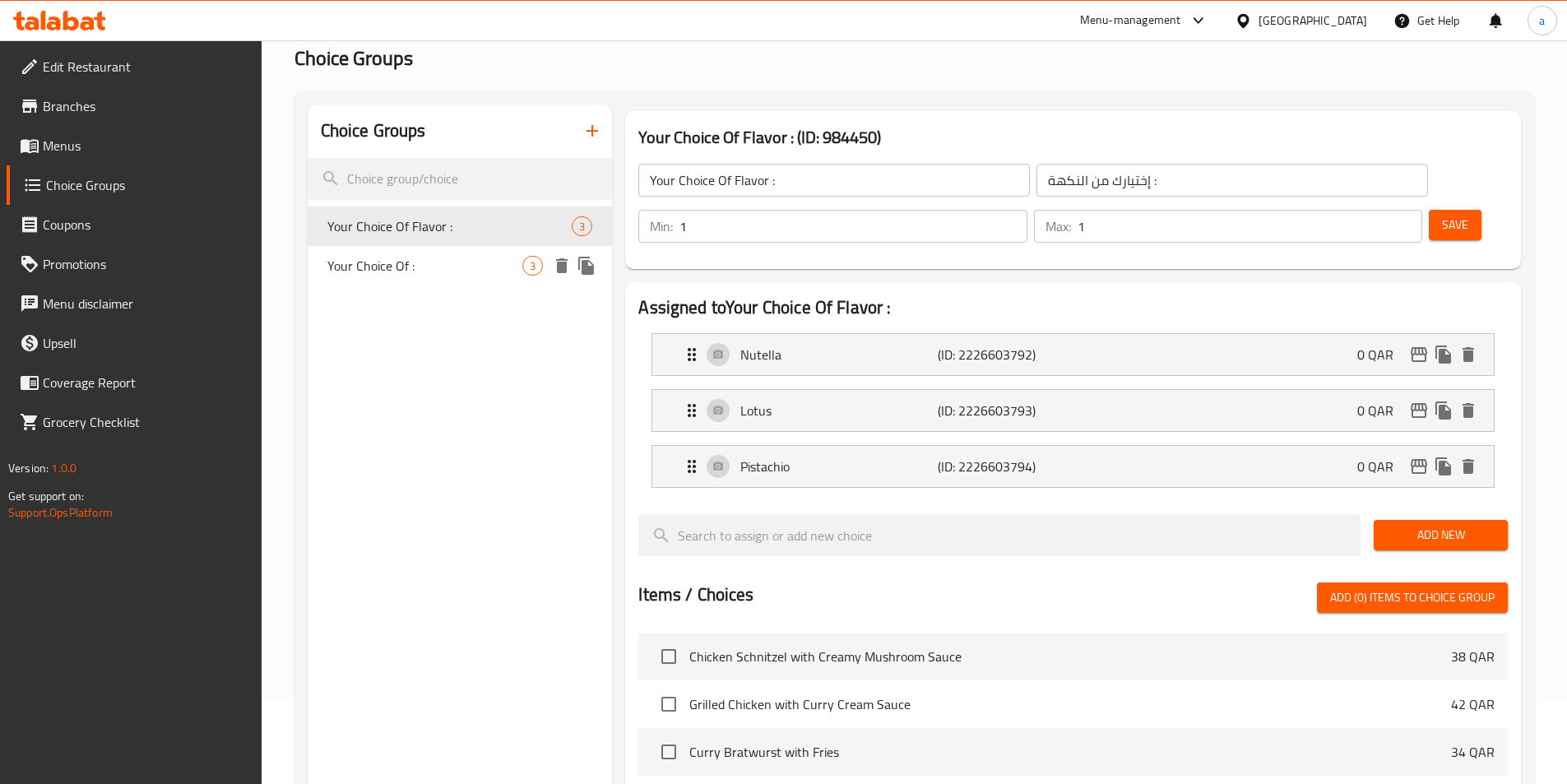
click at [347, 269] on span "Your Choice Of :" at bounding box center [425, 265] width 196 height 20
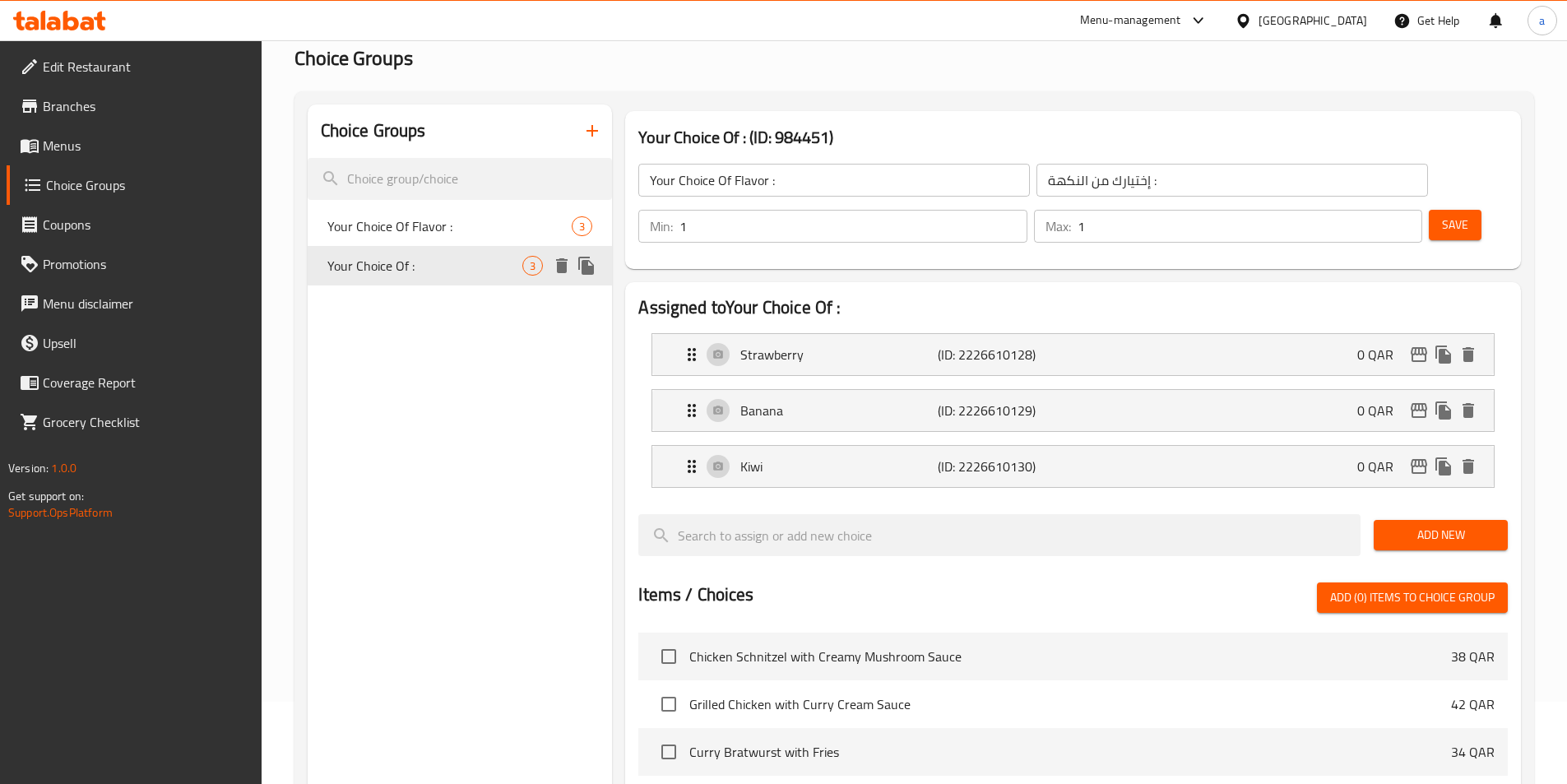
type input "Your Choice Of :"
type input "إختيارك من :"
click at [62, 156] on span "Menus" at bounding box center [145, 145] width 206 height 20
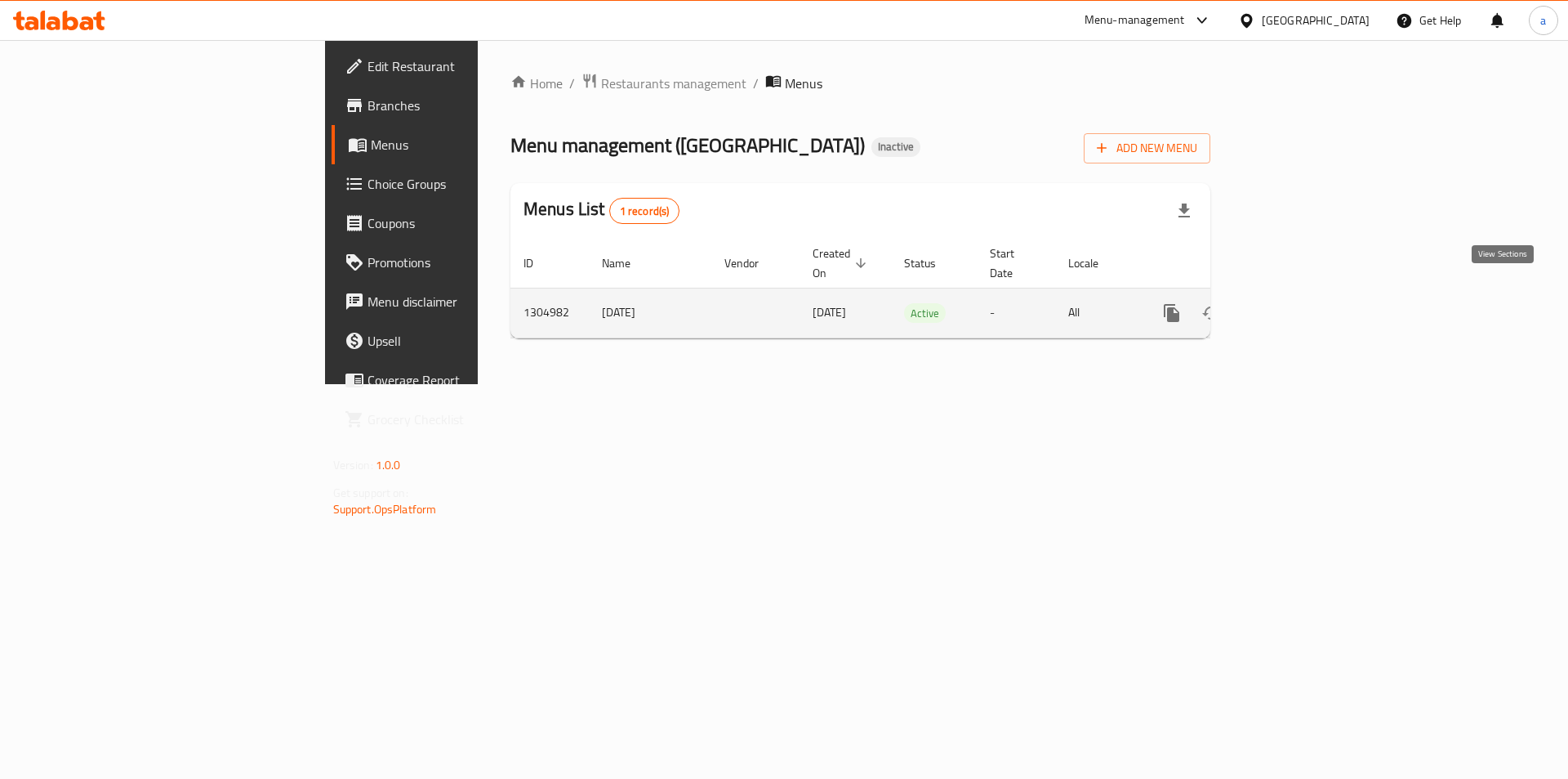
click at [1299, 303] on icon "enhanced table" at bounding box center [1289, 313] width 19 height 19
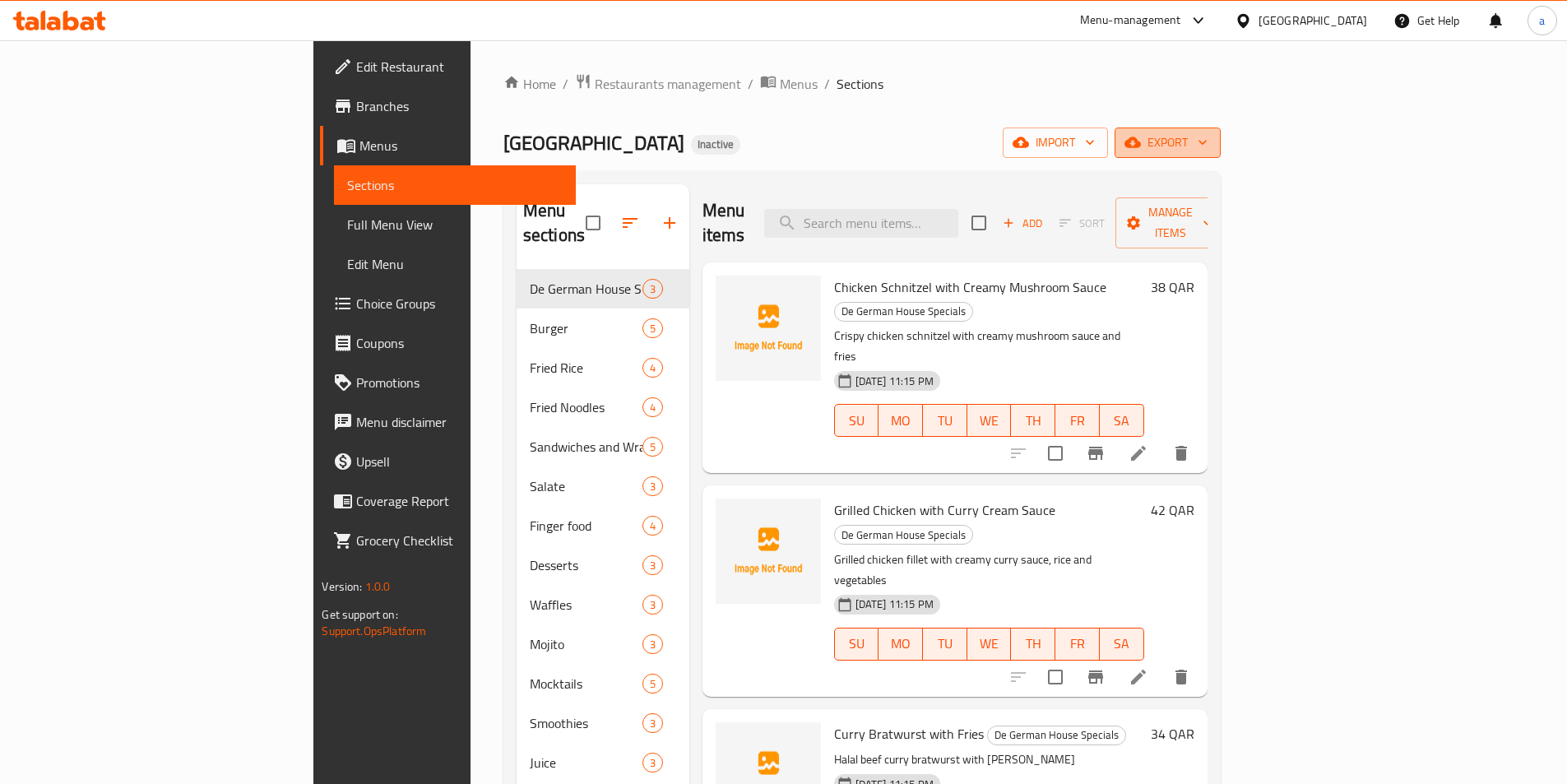
click at [1208, 151] on span "export" at bounding box center [1168, 143] width 80 height 20
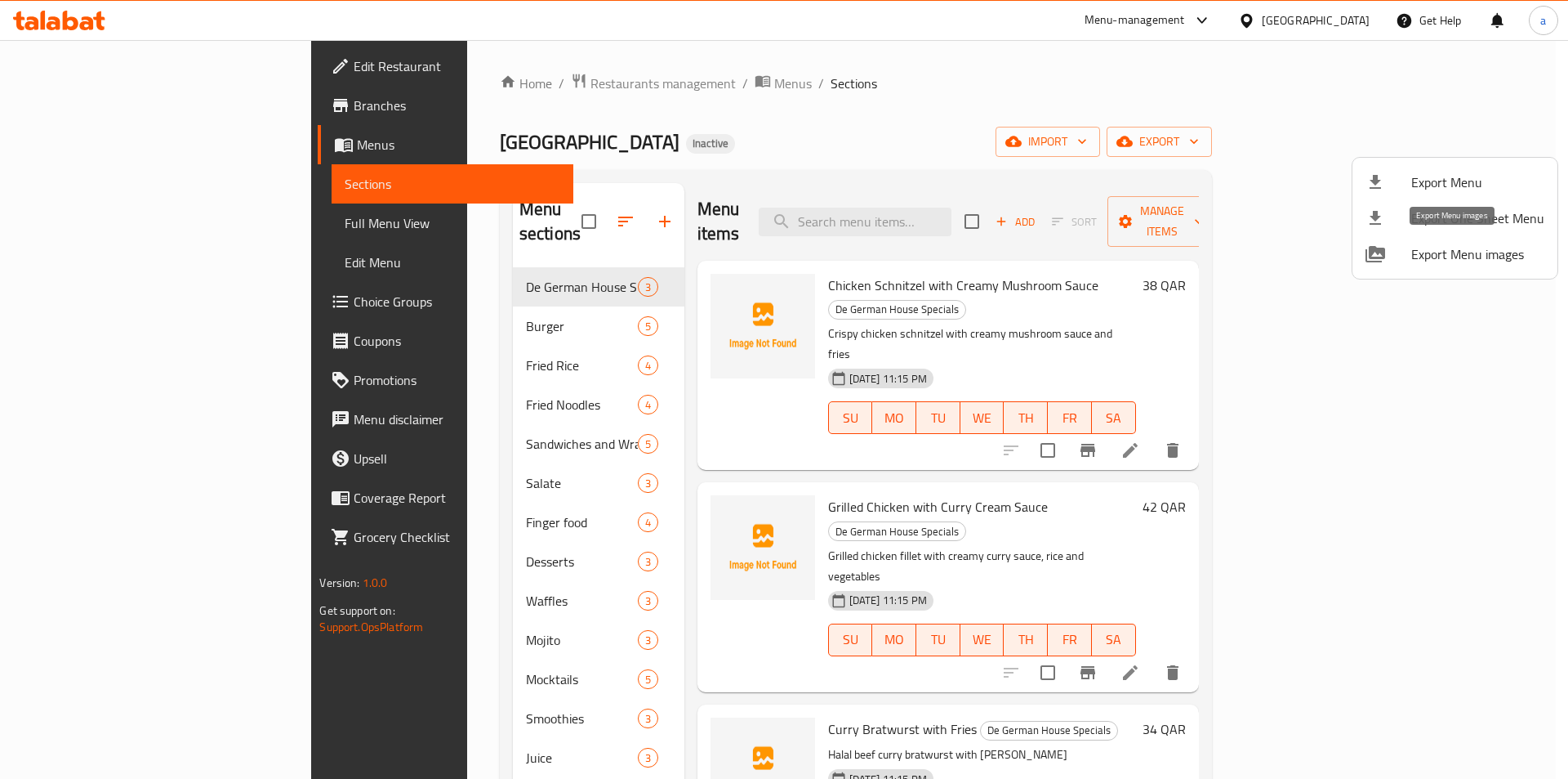
click at [1429, 264] on span "Export Menu images" at bounding box center [1478, 253] width 133 height 19
click at [1001, 103] on div at bounding box center [784, 390] width 1568 height 779
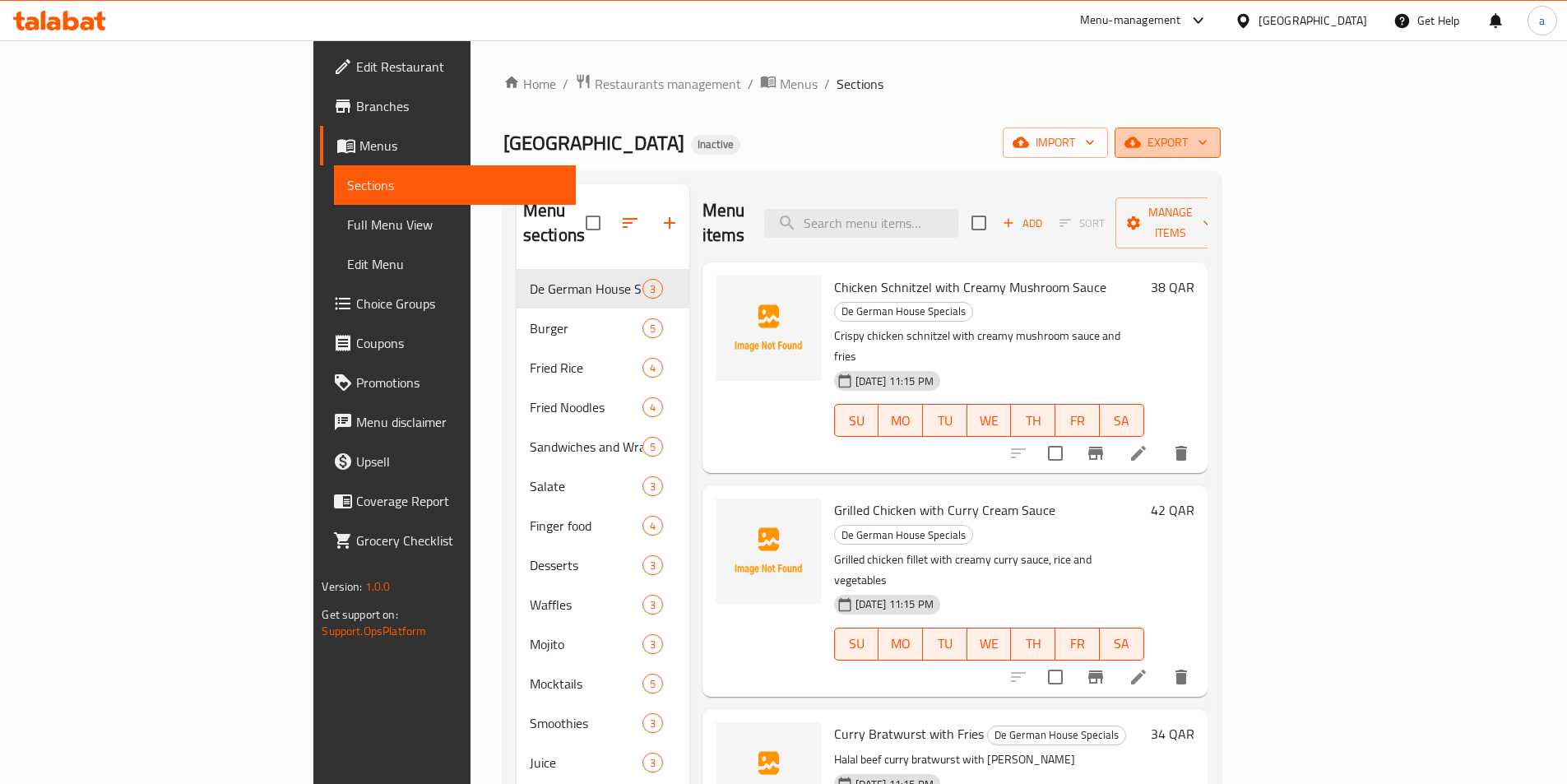
click at [1208, 151] on span "export" at bounding box center [1168, 143] width 80 height 20
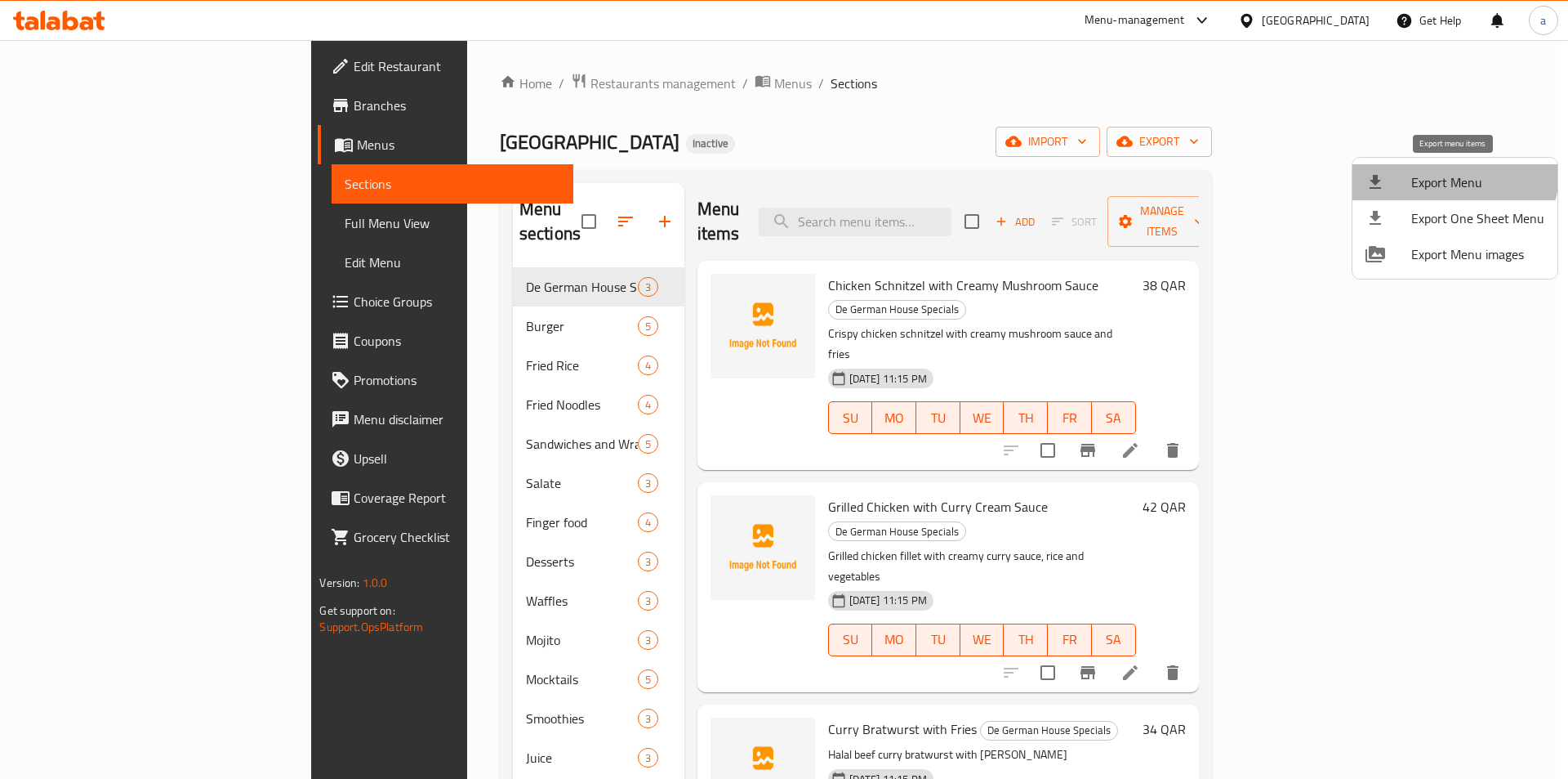
click at [1449, 172] on span "Export Menu" at bounding box center [1478, 182] width 133 height 19
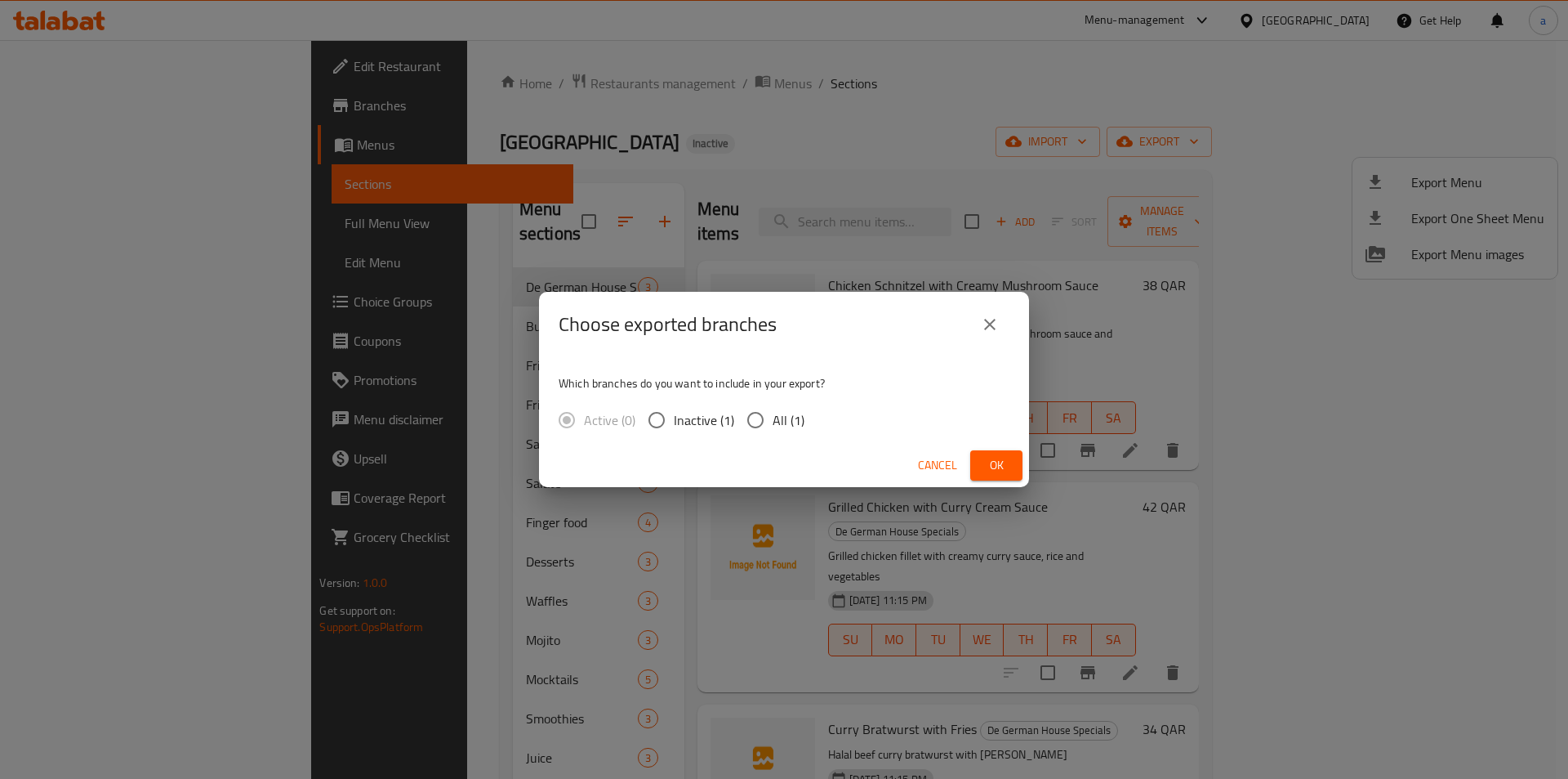
click at [762, 409] on input "All (1)" at bounding box center [755, 420] width 35 height 35
radio input "true"
click at [1015, 476] on button "Ok" at bounding box center [996, 466] width 52 height 30
